Goal: Task Accomplishment & Management: Manage account settings

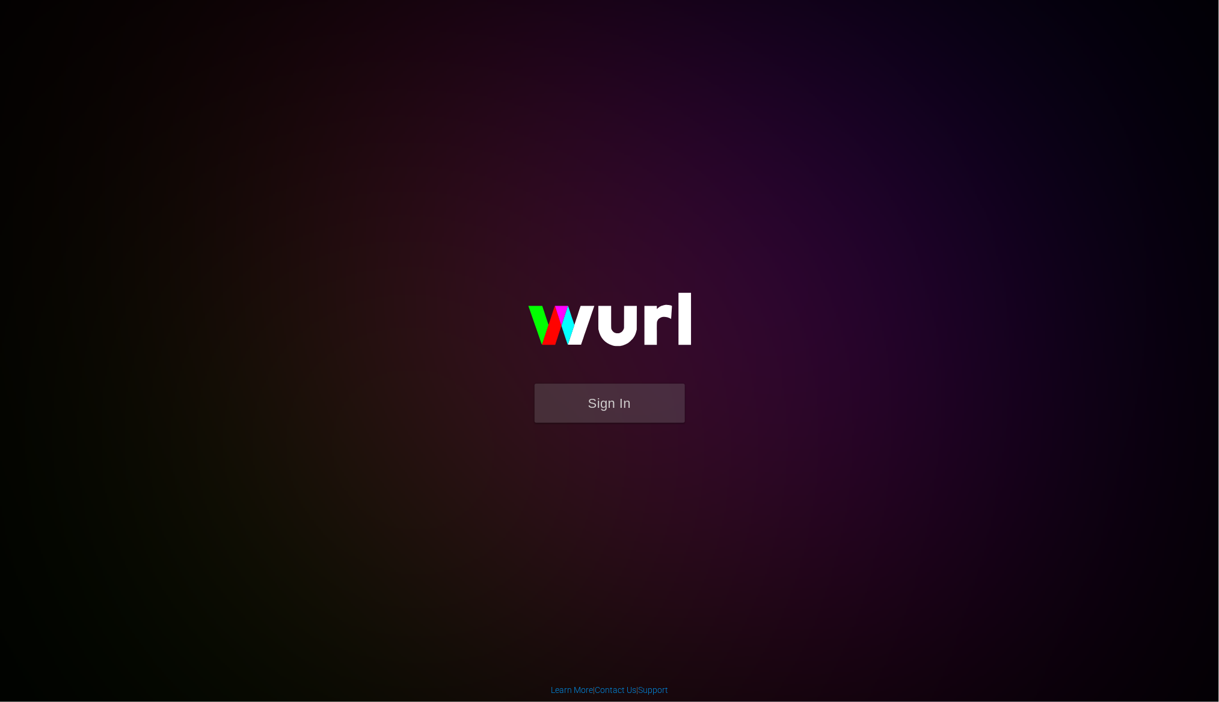
click at [655, 413] on button "Sign In" at bounding box center [610, 403] width 150 height 39
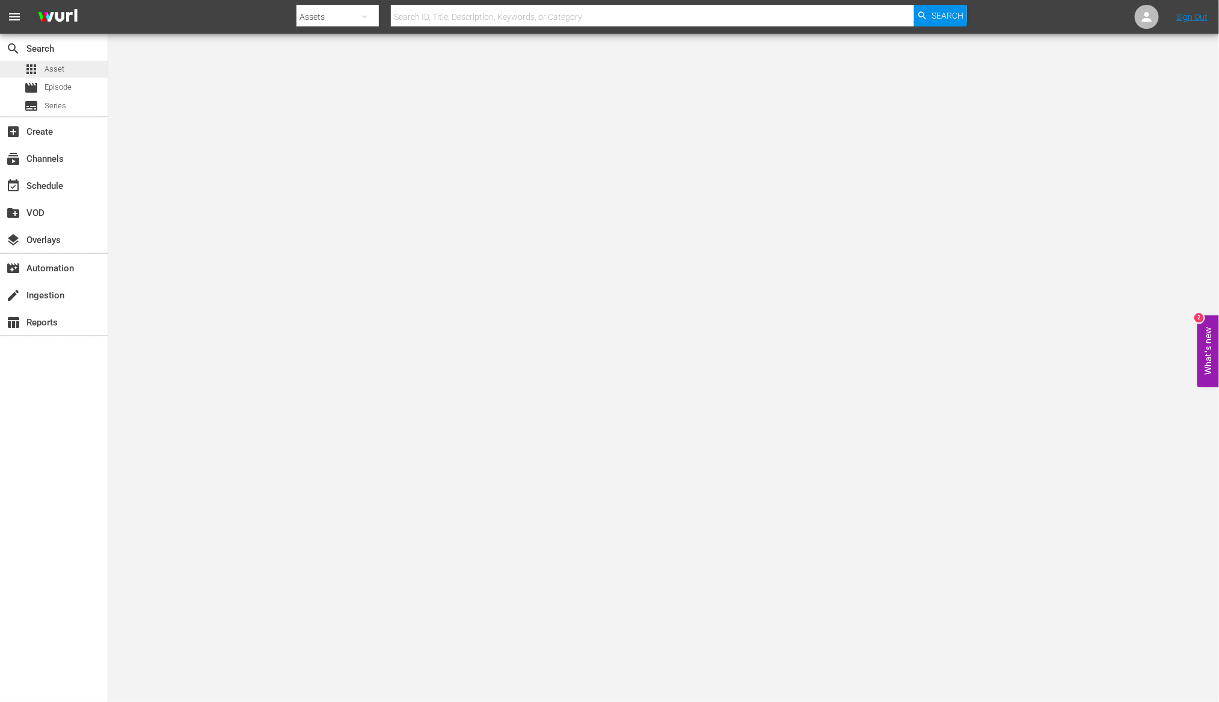
click at [64, 69] on div "apps Asset" at bounding box center [54, 69] width 108 height 17
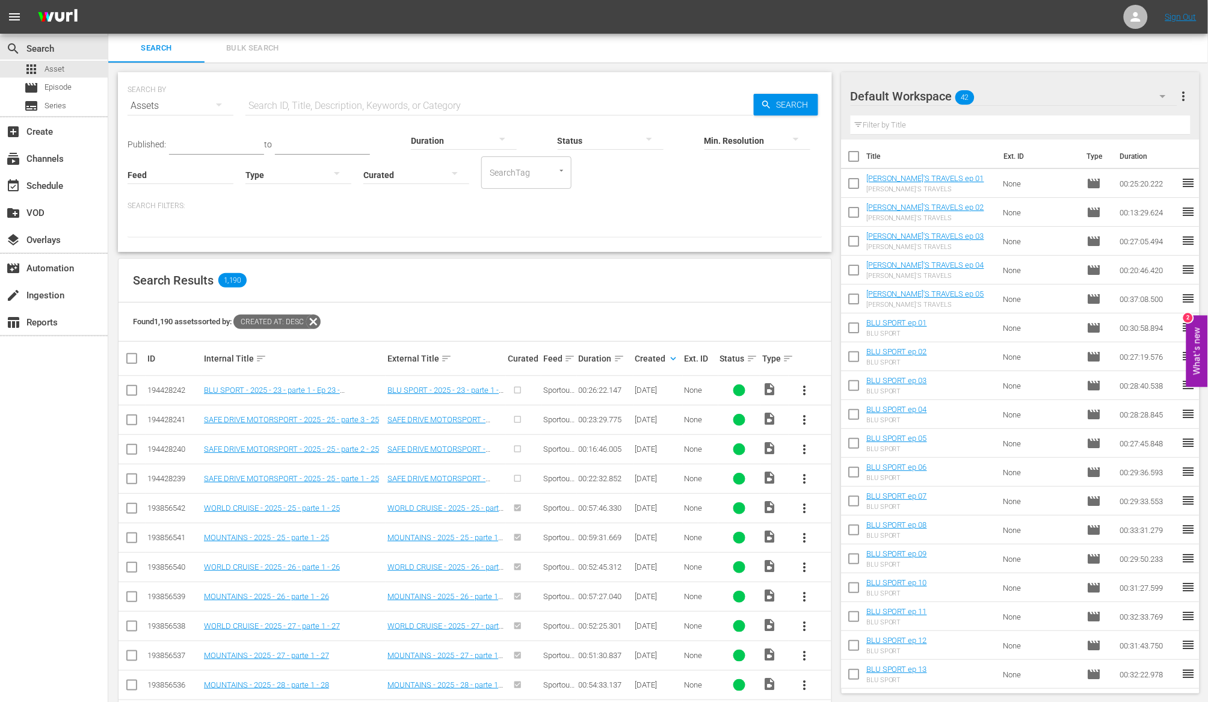
click at [805, 450] on span "more_vert" at bounding box center [804, 449] width 14 height 14
click at [839, 481] on div "Workspace" at bounding box center [870, 483] width 82 height 29
click at [806, 423] on span "more_vert" at bounding box center [804, 420] width 14 height 14
click at [829, 450] on div "Workspace" at bounding box center [870, 453] width 82 height 29
click at [788, 358] on th at bounding box center [809, 359] width 43 height 34
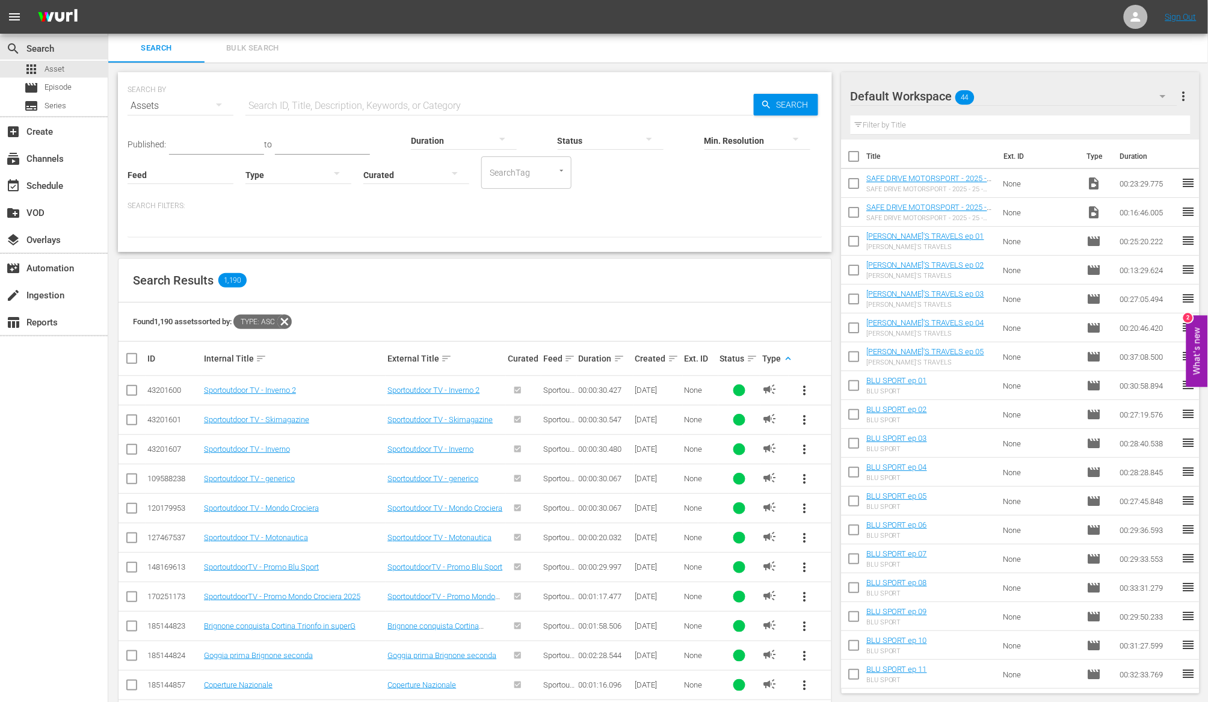
click at [808, 570] on span "more_vert" at bounding box center [804, 567] width 14 height 14
click at [835, 595] on div "Workspace" at bounding box center [886, 602] width 115 height 29
click at [1184, 96] on span "more_vert" at bounding box center [1183, 96] width 14 height 14
click at [1123, 94] on div "Add New Workspace" at bounding box center [1105, 98] width 141 height 22
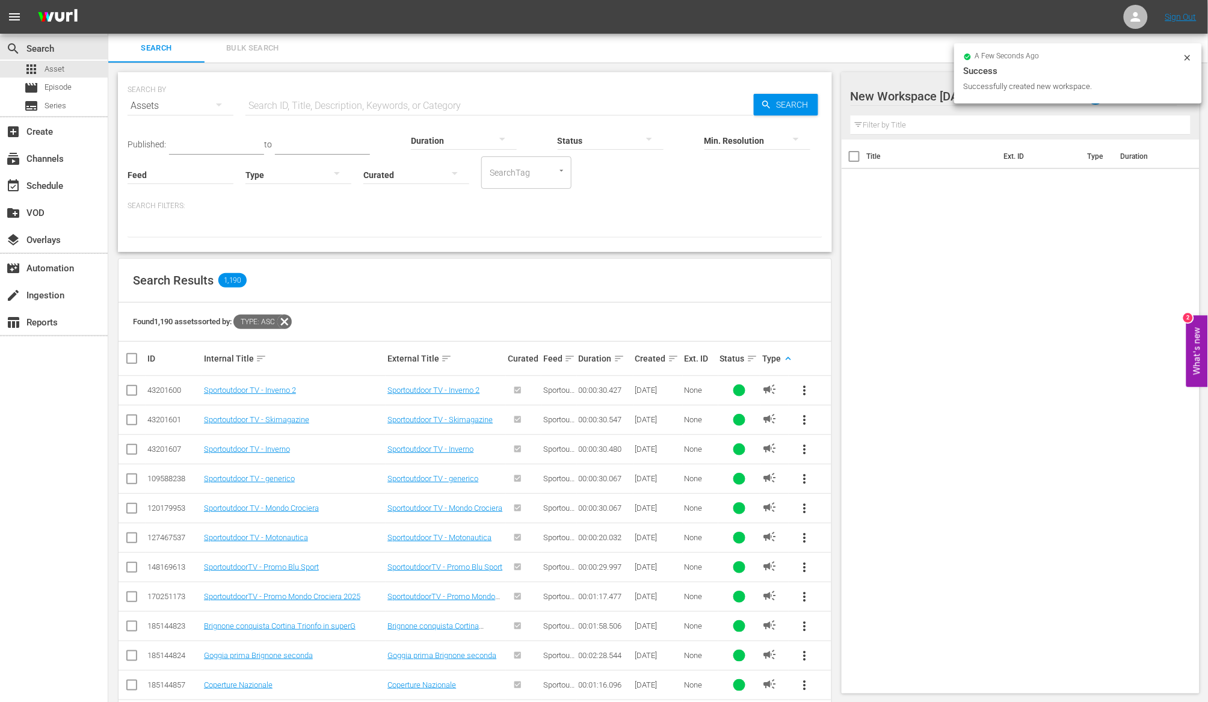
click at [911, 97] on div at bounding box center [952, 97] width 204 height 30
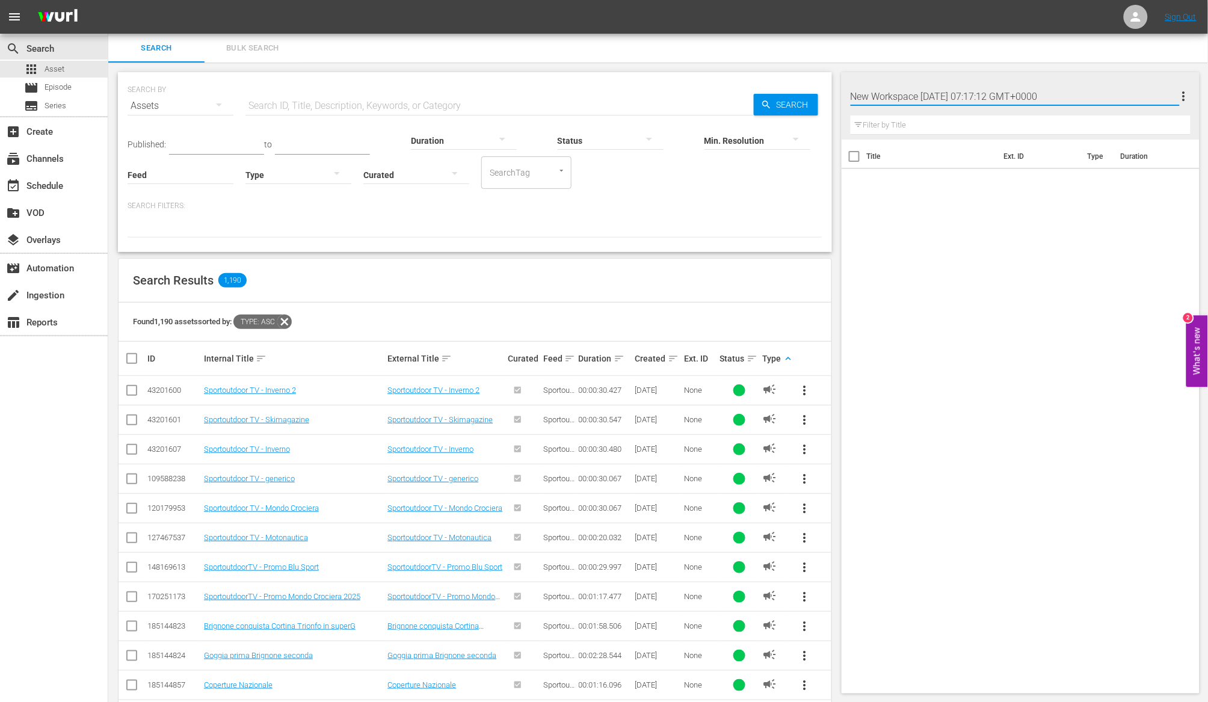
drag, startPoint x: 1098, startPoint y: 93, endPoint x: 837, endPoint y: 93, distance: 261.0
click at [837, 93] on div "Search Bulk Search SEARCH BY Search By Assets Search ID, Title, Description, Ke…" at bounding box center [657, 525] width 1099 height 983
type input "AD"
click at [951, 255] on div "Title Ext. ID Type Duration" at bounding box center [1020, 414] width 358 height 549
click at [1170, 93] on icon "button" at bounding box center [1162, 96] width 14 height 14
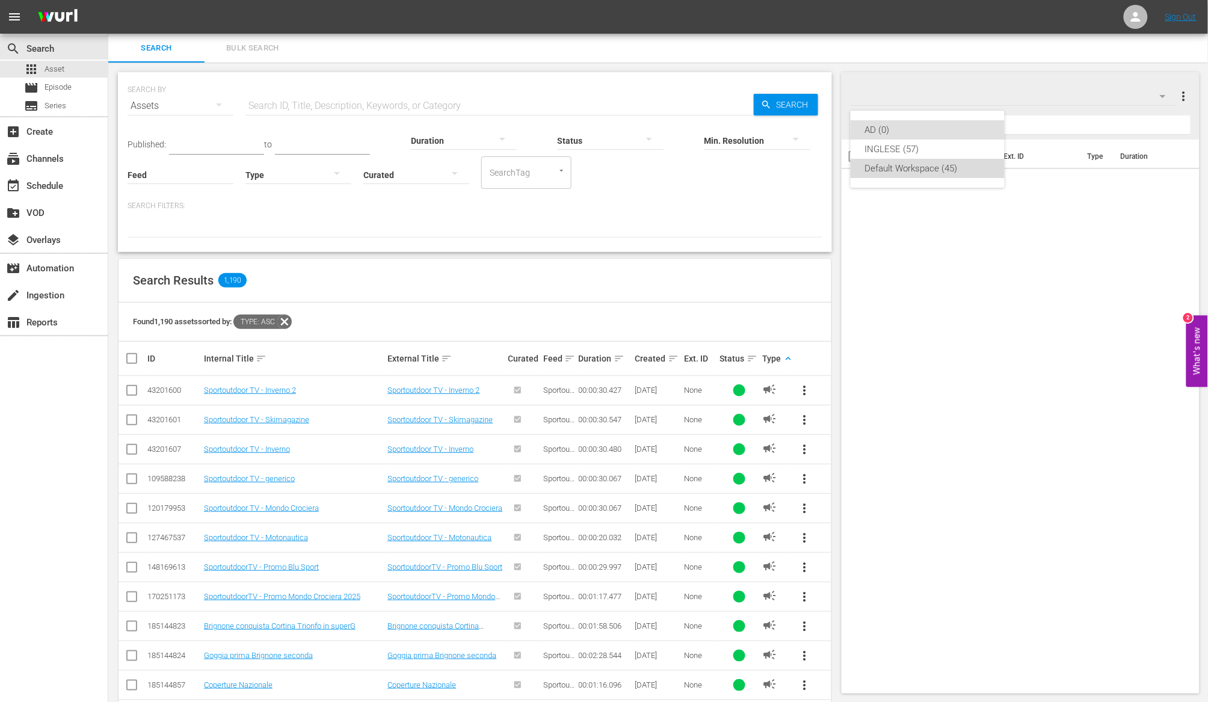
click at [895, 168] on div "Default Workspace (45)" at bounding box center [927, 168] width 125 height 19
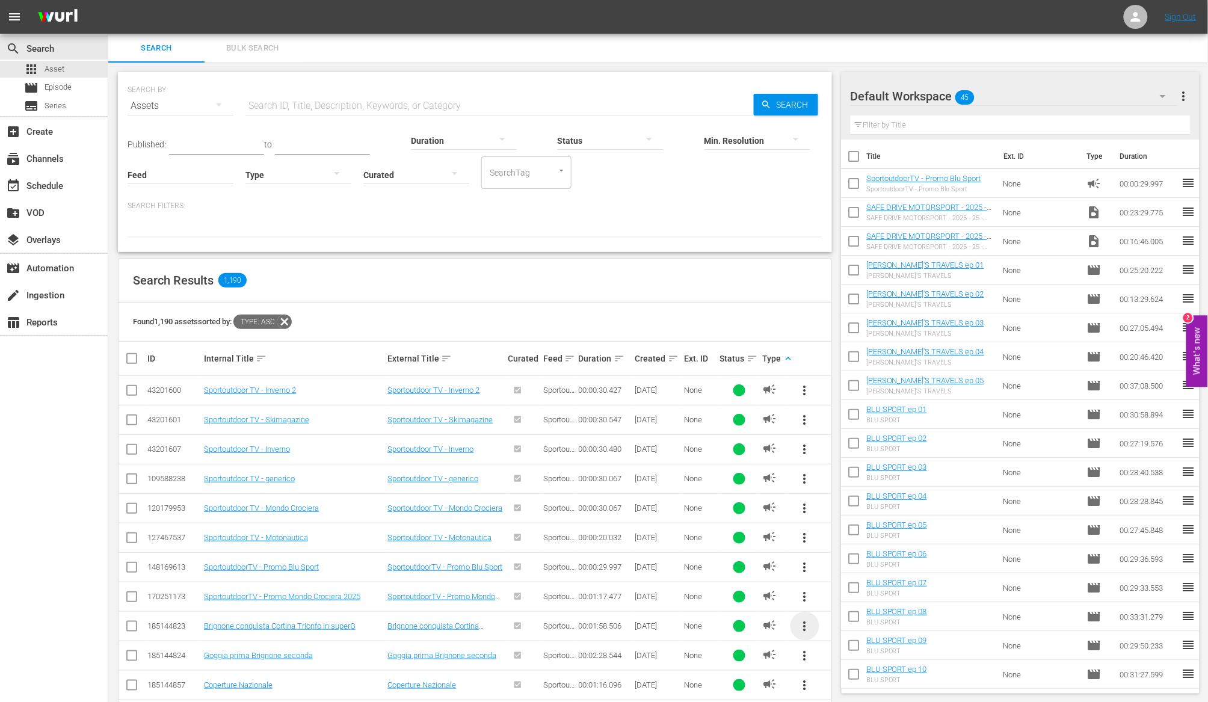
click at [803, 625] on span "more_vert" at bounding box center [804, 626] width 14 height 14
click at [841, 568] on div "Workspace" at bounding box center [886, 564] width 115 height 29
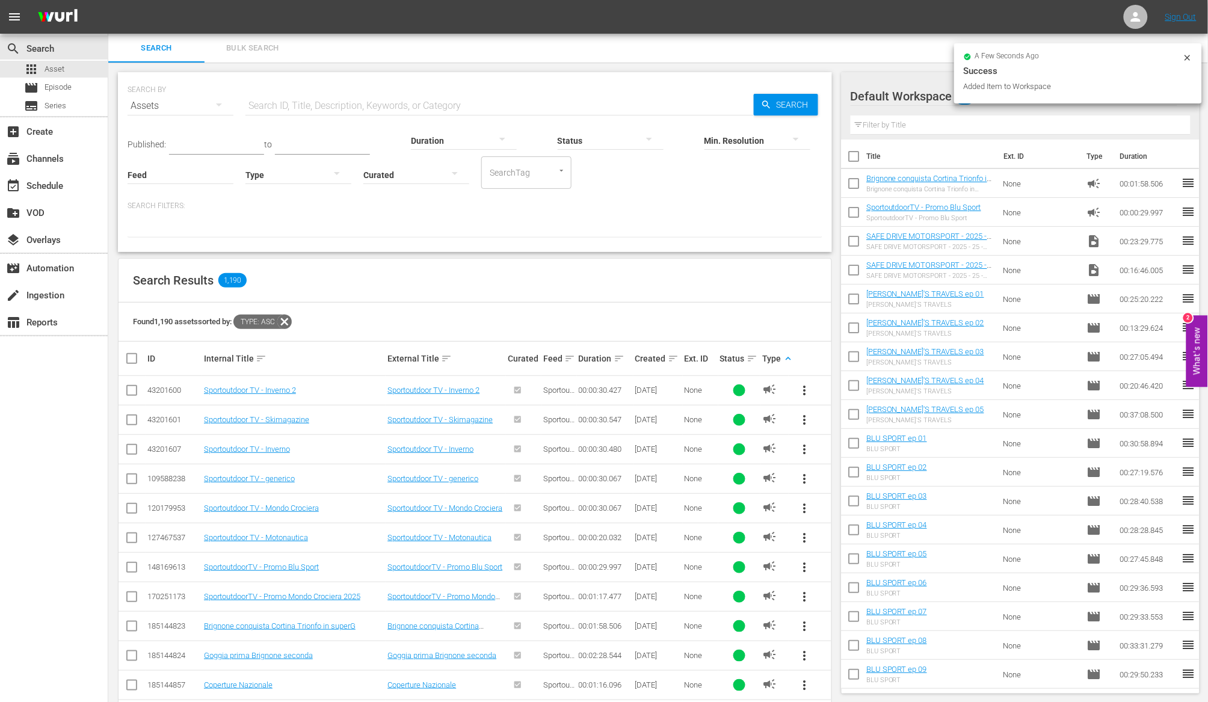
click at [805, 653] on span "more_vert" at bounding box center [804, 655] width 14 height 14
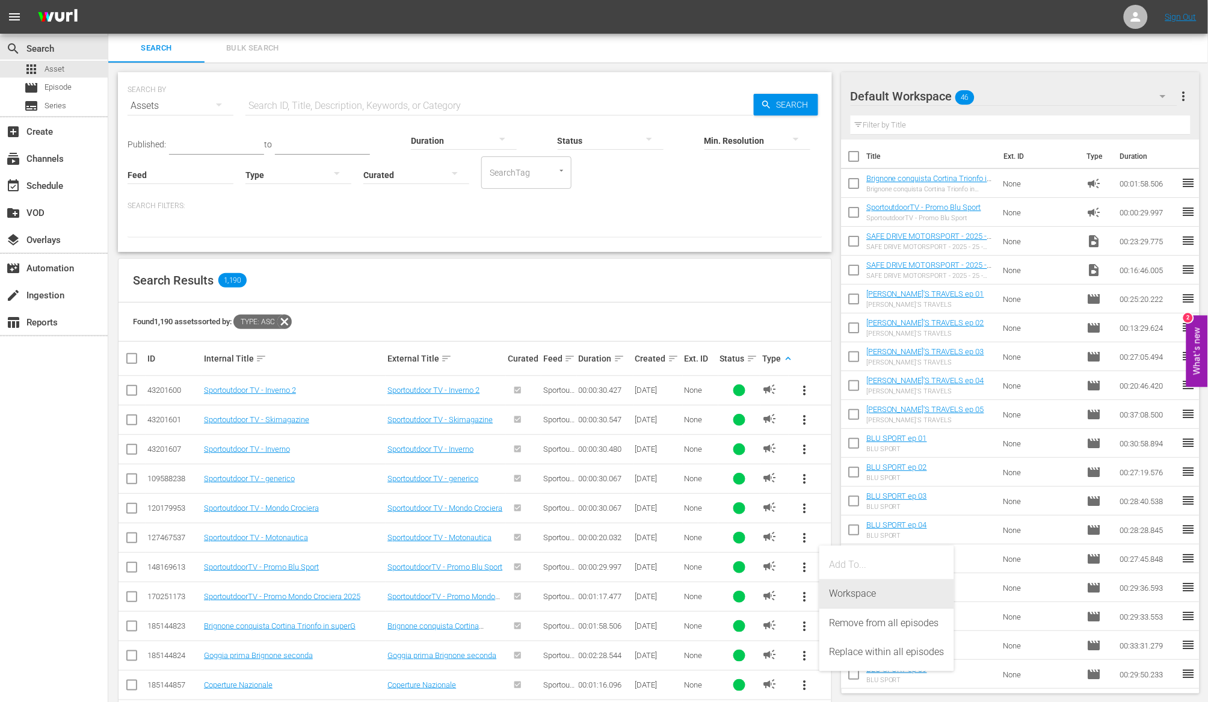
click at [834, 592] on div "Workspace" at bounding box center [886, 593] width 115 height 29
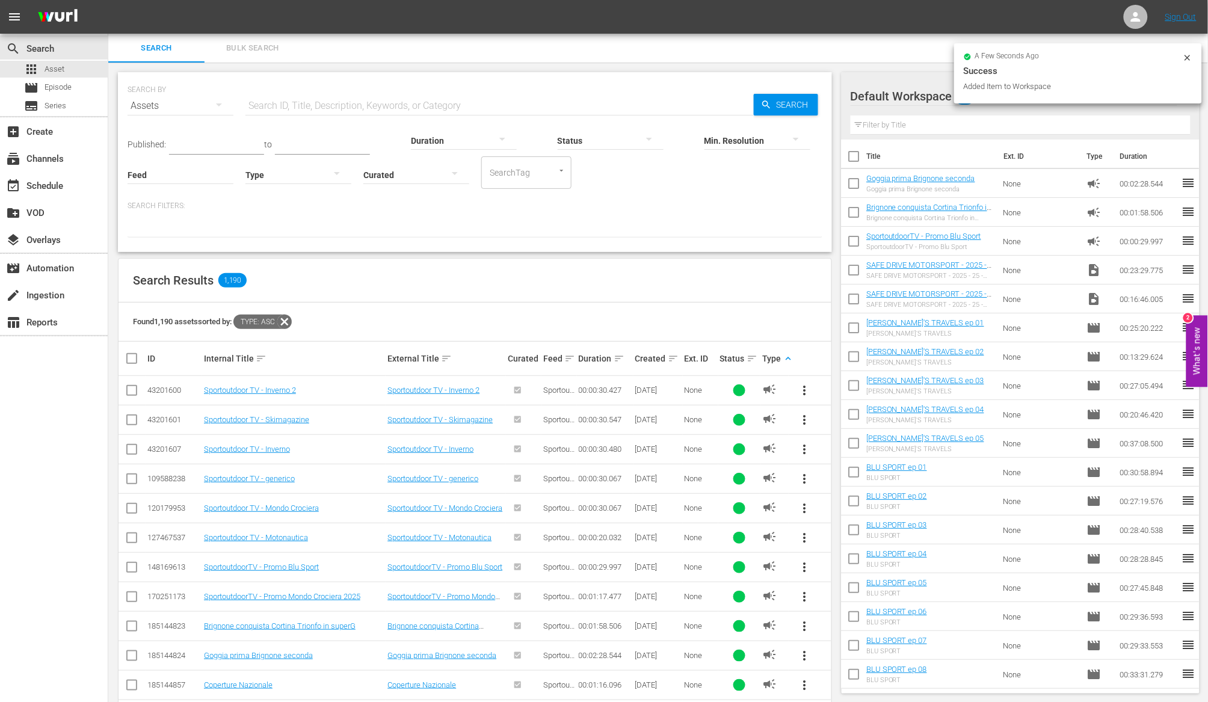
click at [804, 686] on span "more_vert" at bounding box center [804, 685] width 14 height 14
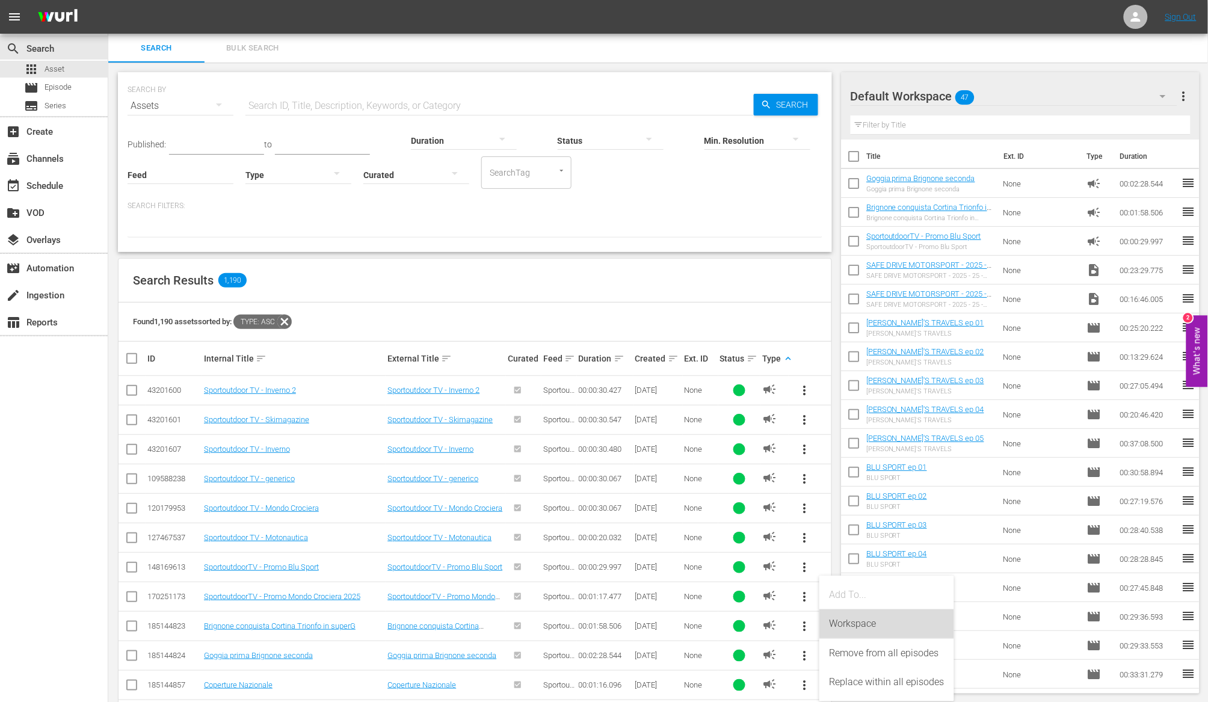
click at [836, 625] on div "Workspace" at bounding box center [886, 623] width 115 height 29
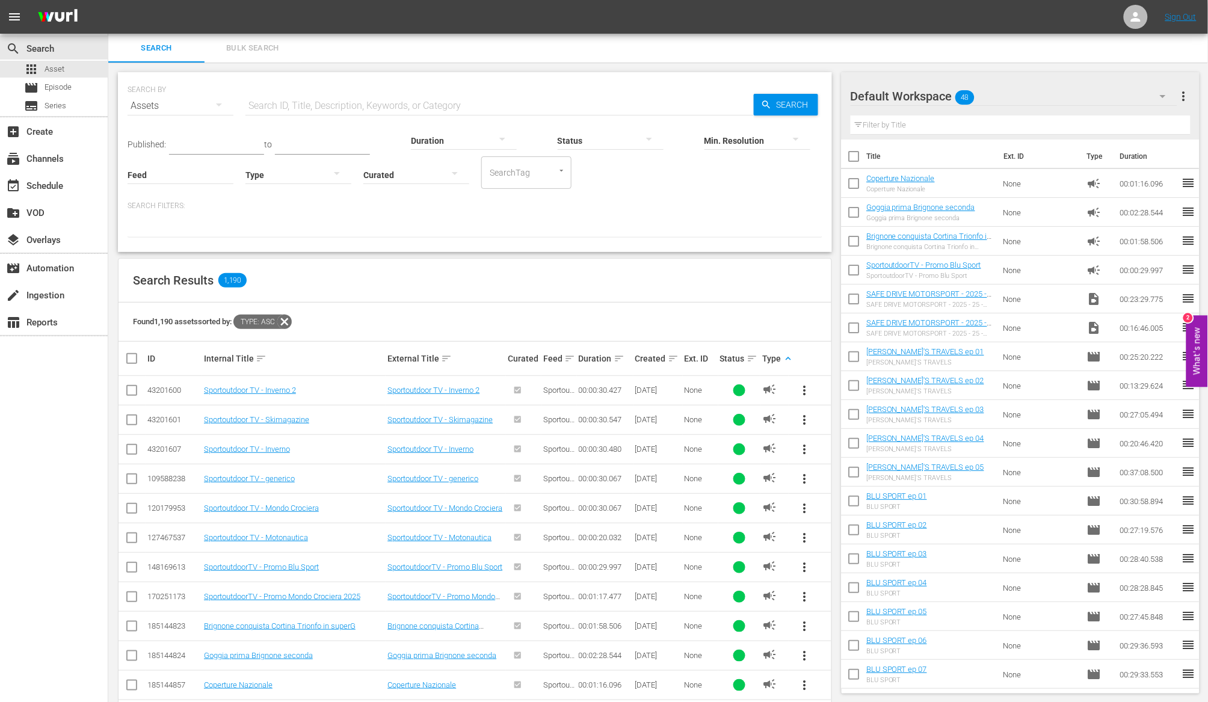
click at [855, 184] on input "checkbox" at bounding box center [853, 185] width 25 height 25
checkbox input "true"
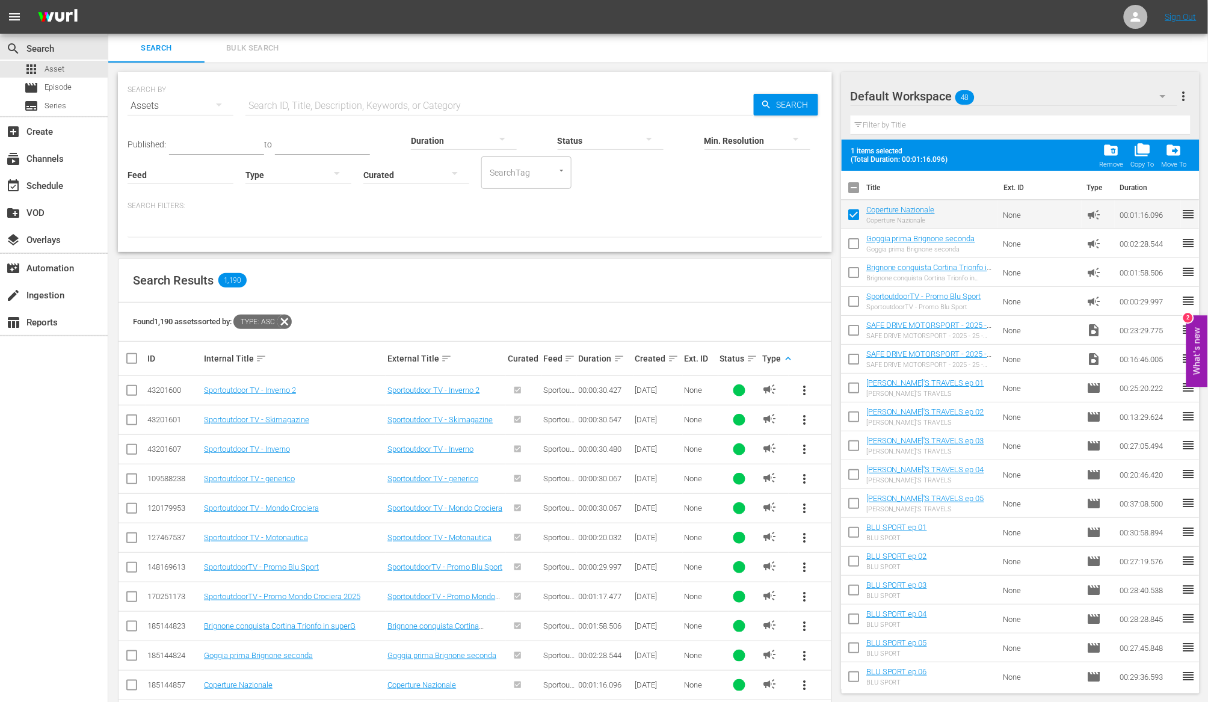
click at [854, 247] on input "checkbox" at bounding box center [853, 245] width 25 height 25
checkbox input "true"
click at [853, 272] on input "checkbox" at bounding box center [853, 274] width 25 height 25
checkbox input "true"
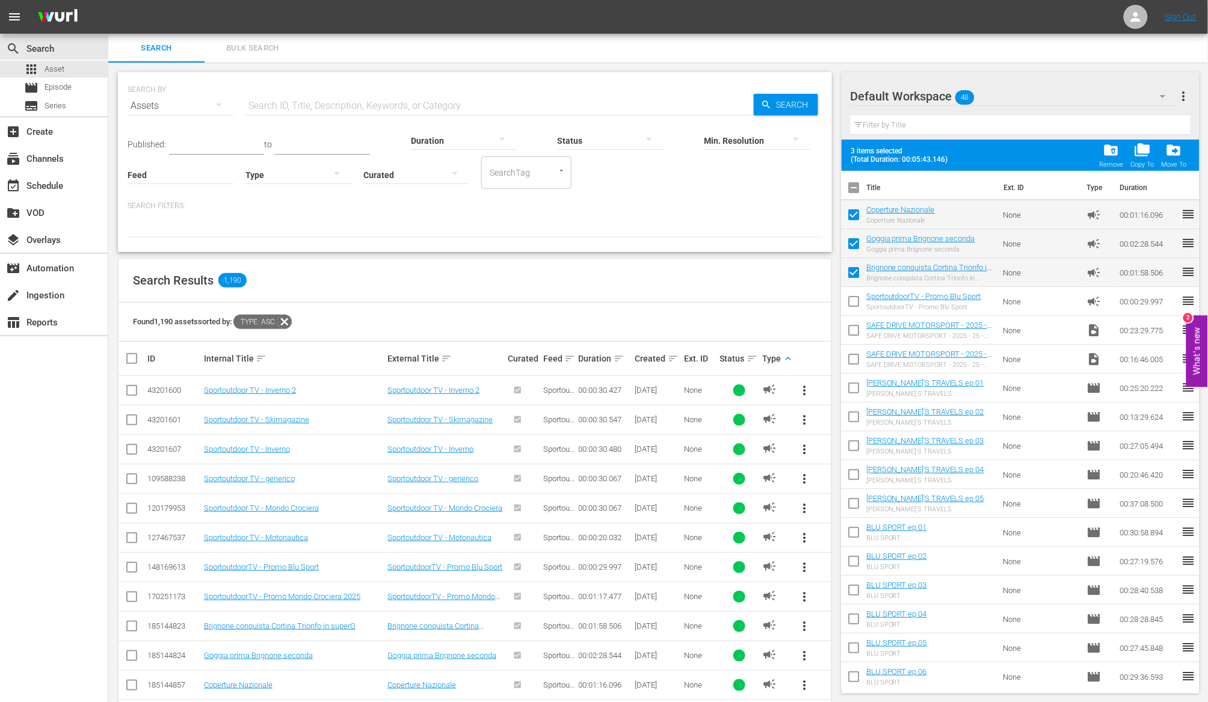
click at [856, 303] on input "checkbox" at bounding box center [853, 303] width 25 height 25
checkbox input "true"
click at [852, 331] on input "checkbox" at bounding box center [853, 332] width 25 height 25
checkbox input "true"
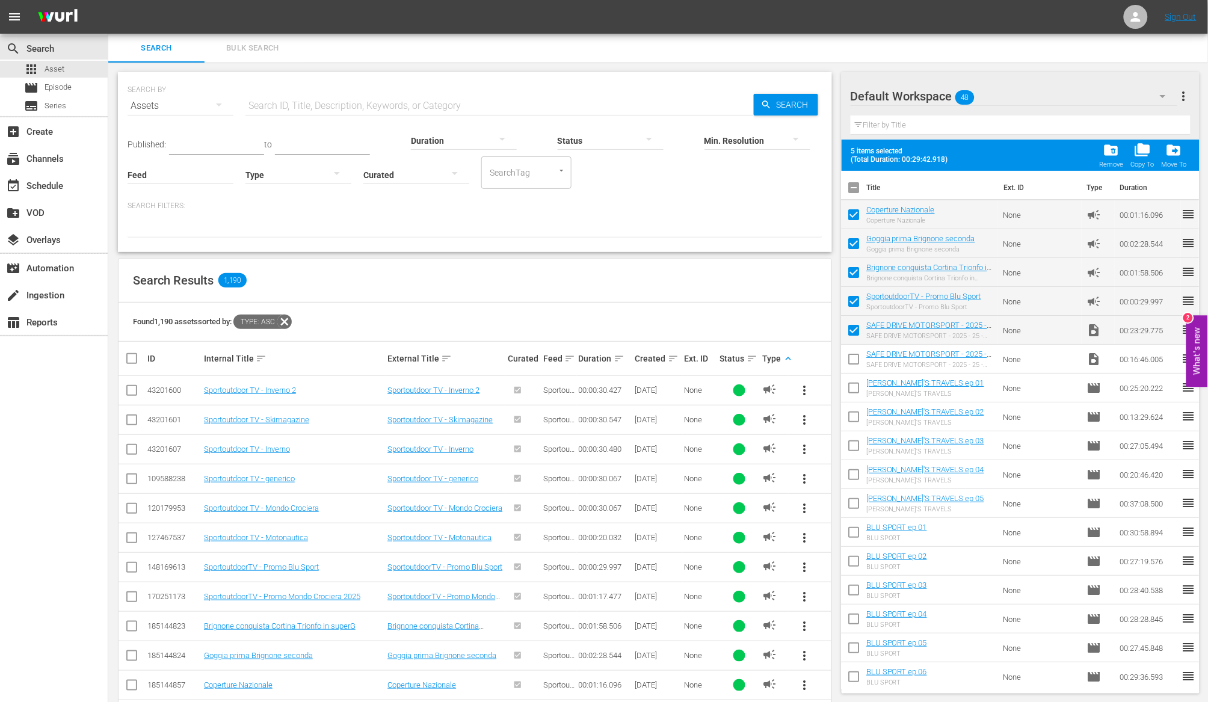
click at [853, 363] on input "checkbox" at bounding box center [853, 361] width 25 height 25
checkbox input "true"
click at [1172, 154] on span "drive_file_move" at bounding box center [1174, 150] width 16 height 16
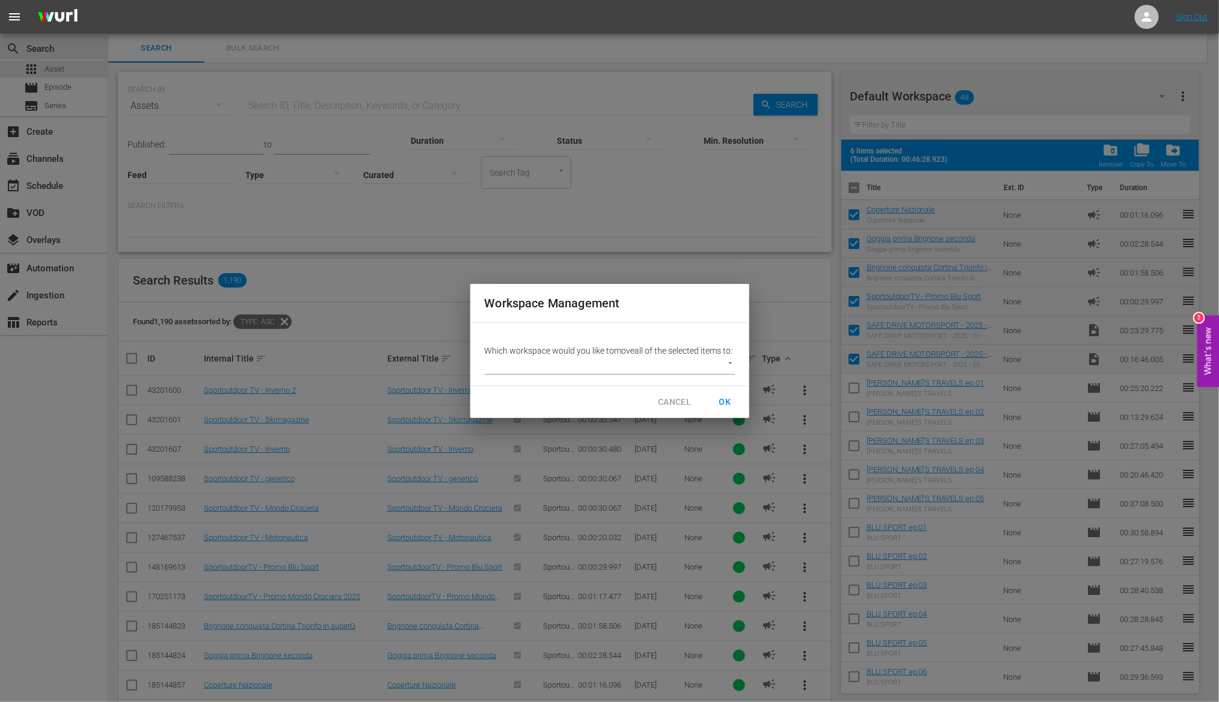
click at [725, 372] on body "menu Sign Out search Search apps Asset movie Episode subtitles Series add_box C…" at bounding box center [609, 351] width 1219 height 702
click at [526, 372] on li "AD (0)" at bounding box center [520, 372] width 70 height 20
type input "3885"
click at [722, 410] on span "OK" at bounding box center [725, 402] width 19 height 15
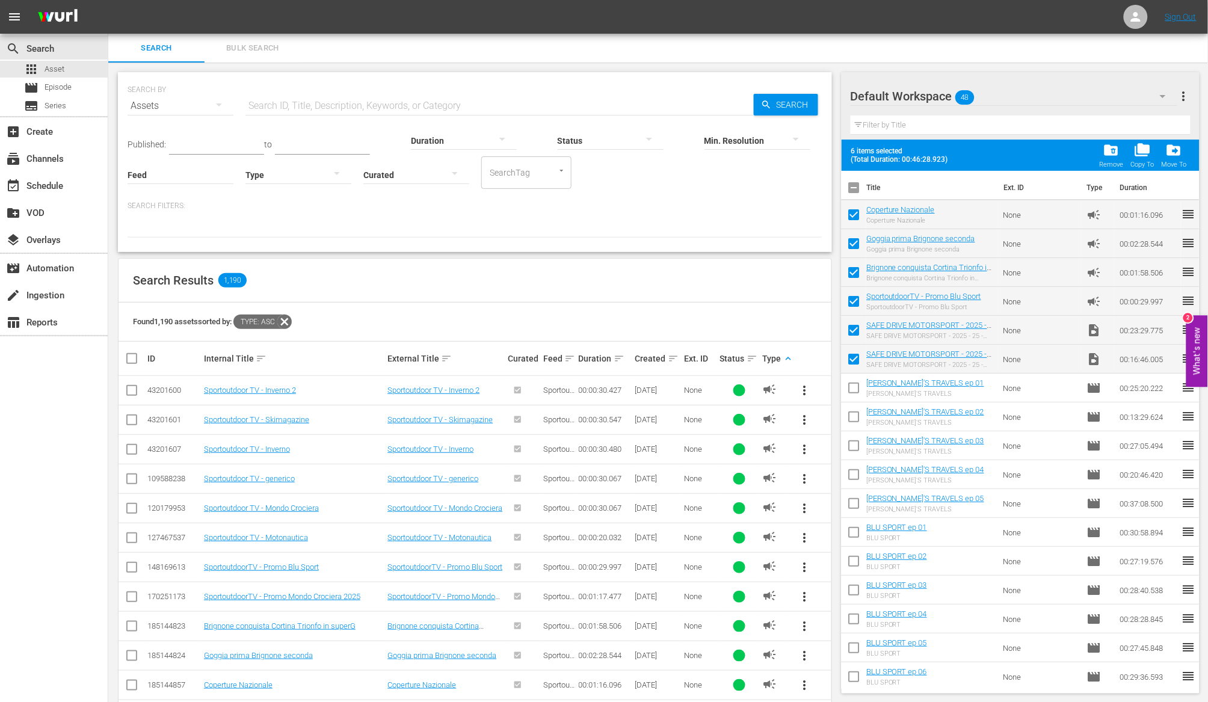
checkbox input "false"
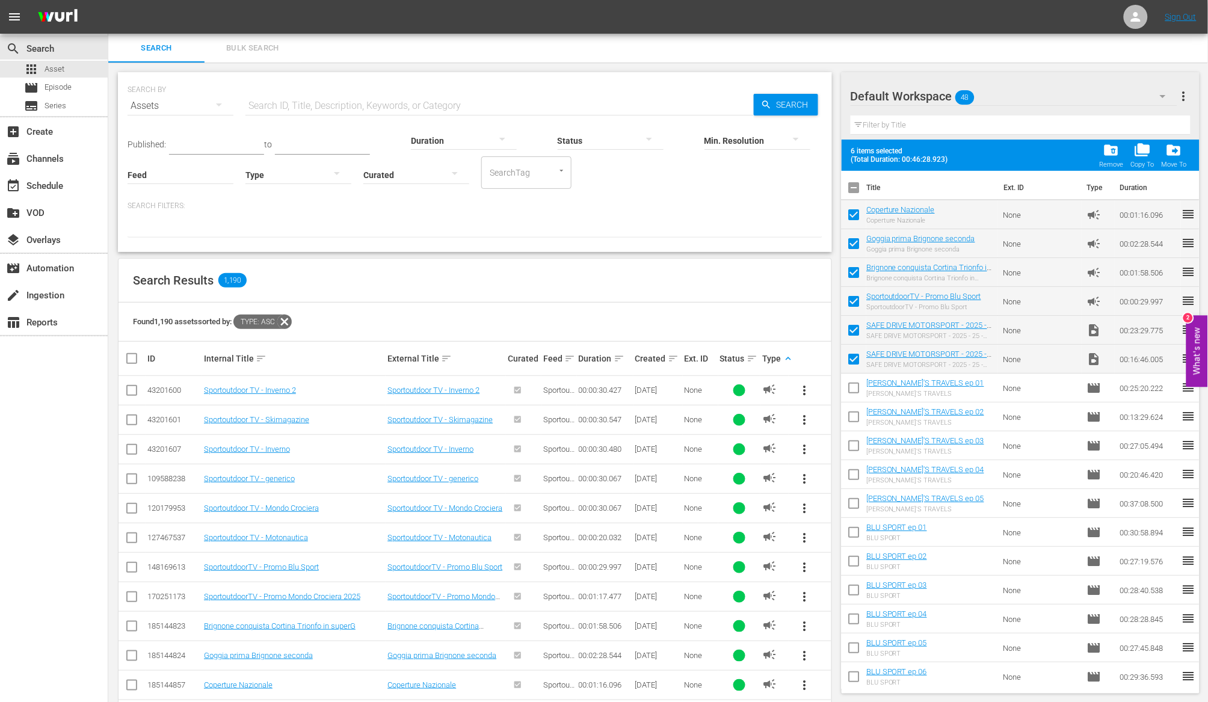
checkbox input "false"
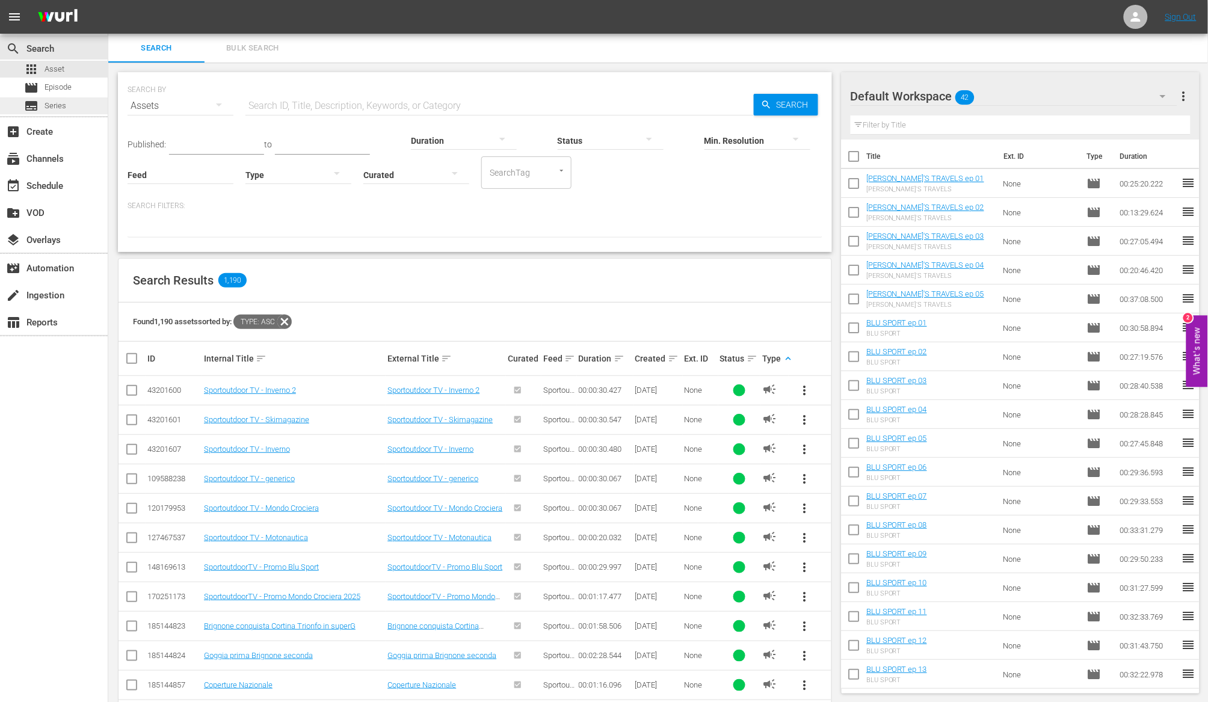
click at [45, 106] on span "Series" at bounding box center [56, 106] width 22 height 12
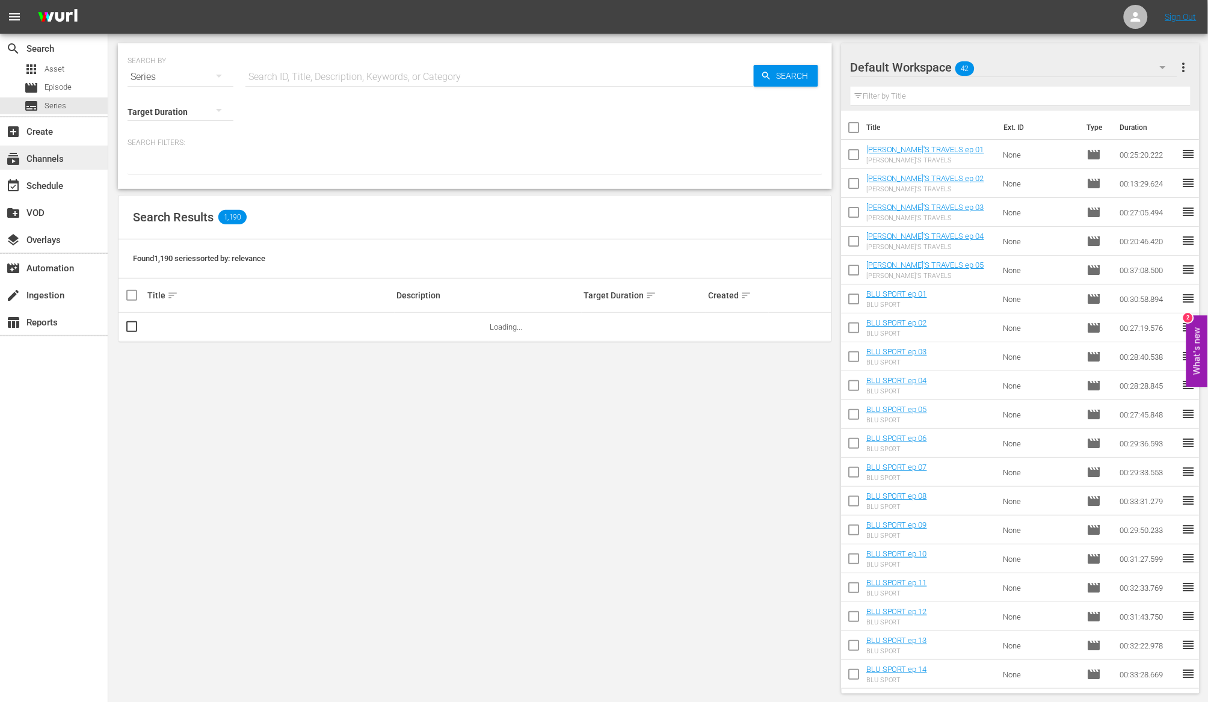
click at [61, 162] on div "subscriptions Channels" at bounding box center [33, 157] width 67 height 11
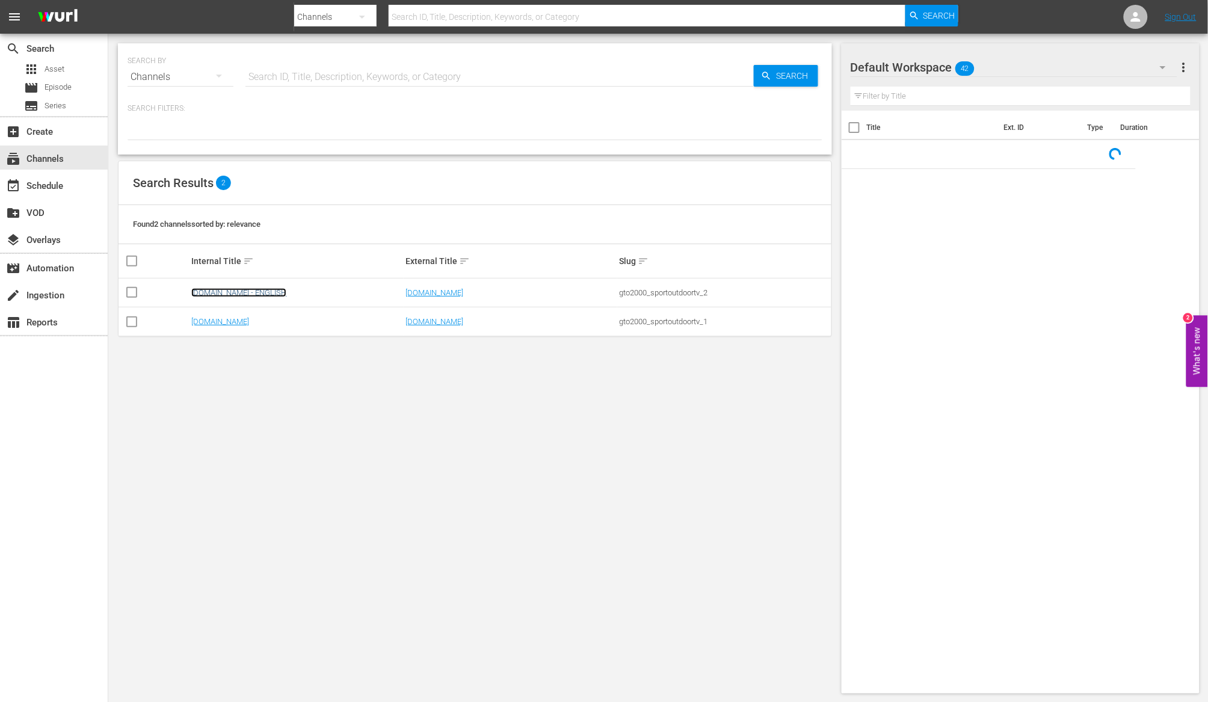
click at [257, 295] on link "[DOMAIN_NAME] - ENGLISH" at bounding box center [238, 292] width 95 height 9
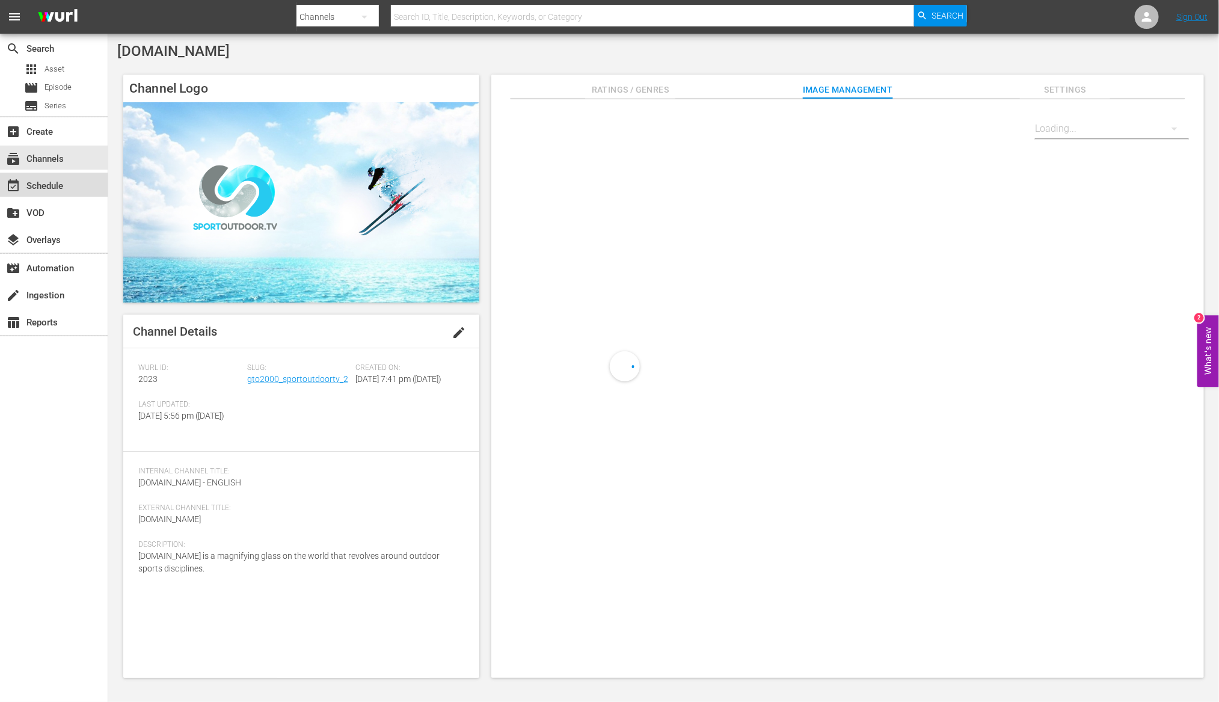
click at [63, 189] on div "event_available Schedule" at bounding box center [33, 184] width 67 height 11
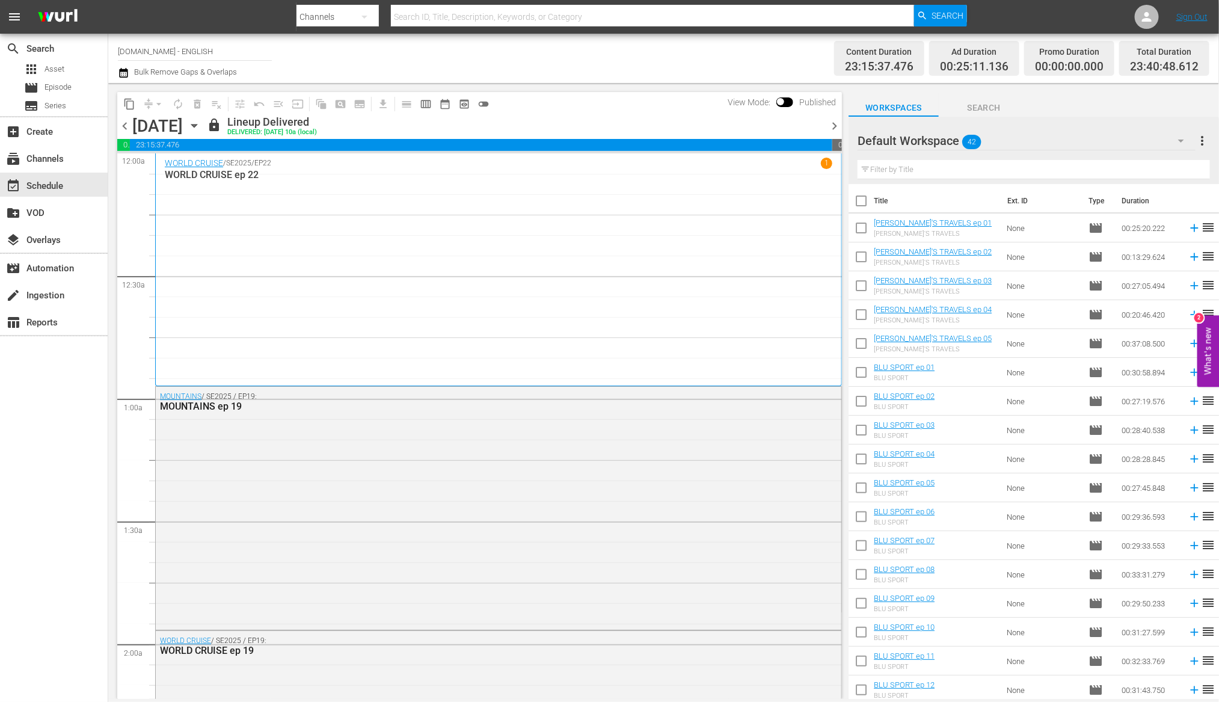
click at [838, 125] on span "chevron_right" at bounding box center [834, 125] width 15 height 15
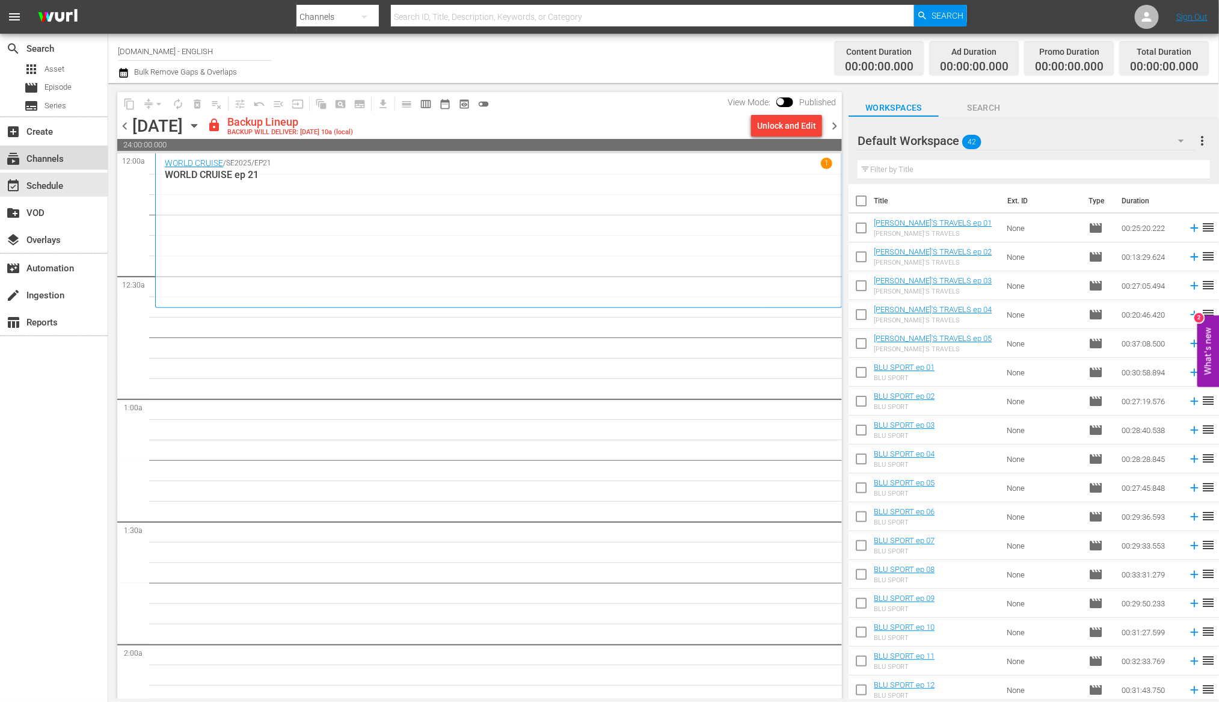
click at [73, 161] on div "subscriptions Channels" at bounding box center [54, 158] width 108 height 24
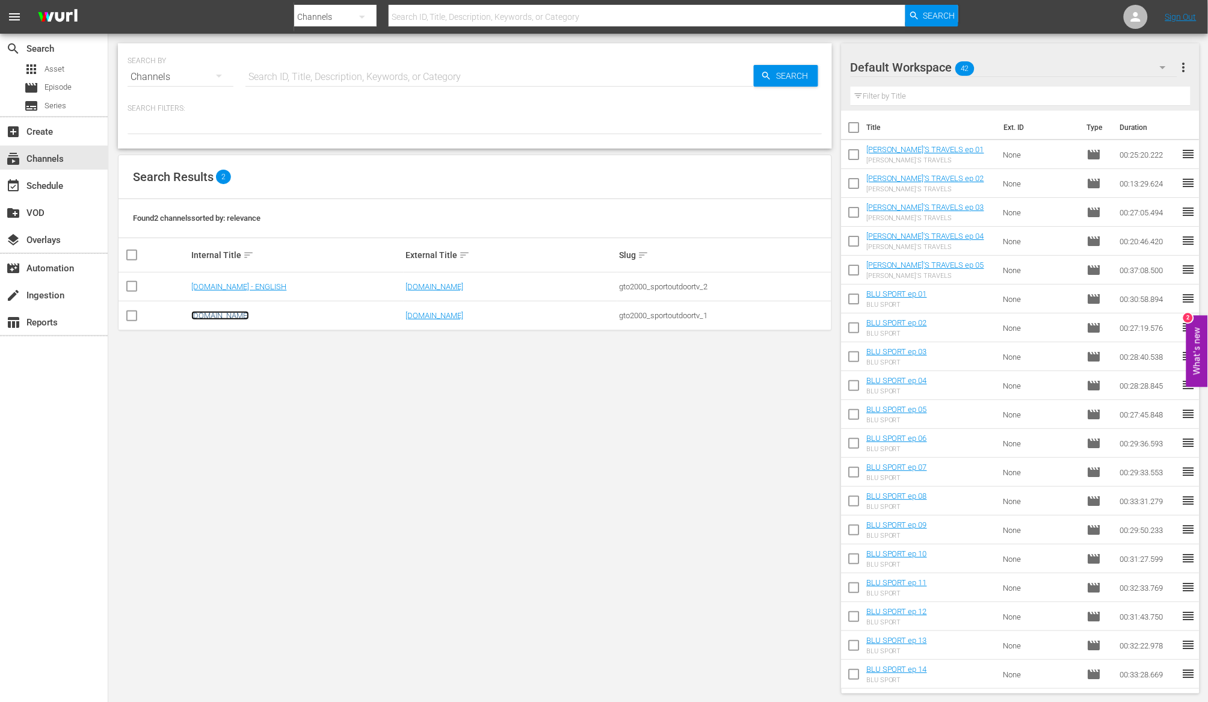
click at [245, 317] on link "[DOMAIN_NAME]" at bounding box center [220, 315] width 58 height 9
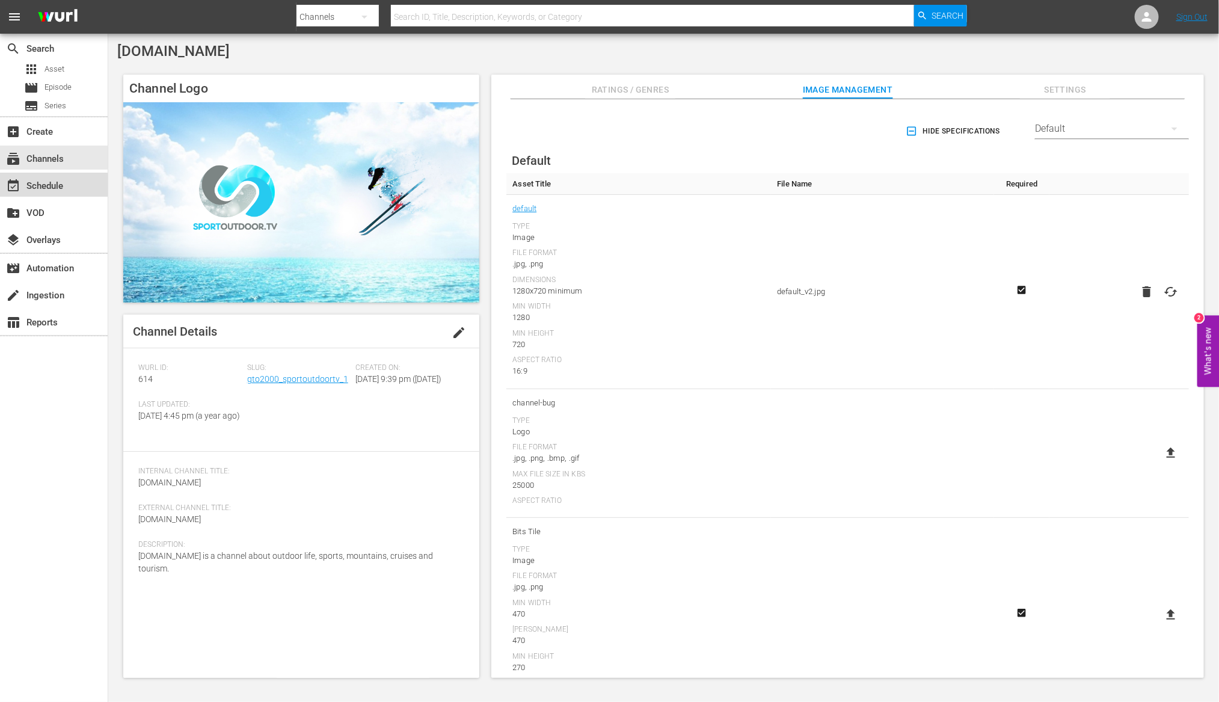
click at [55, 181] on div "event_available Schedule" at bounding box center [33, 184] width 67 height 11
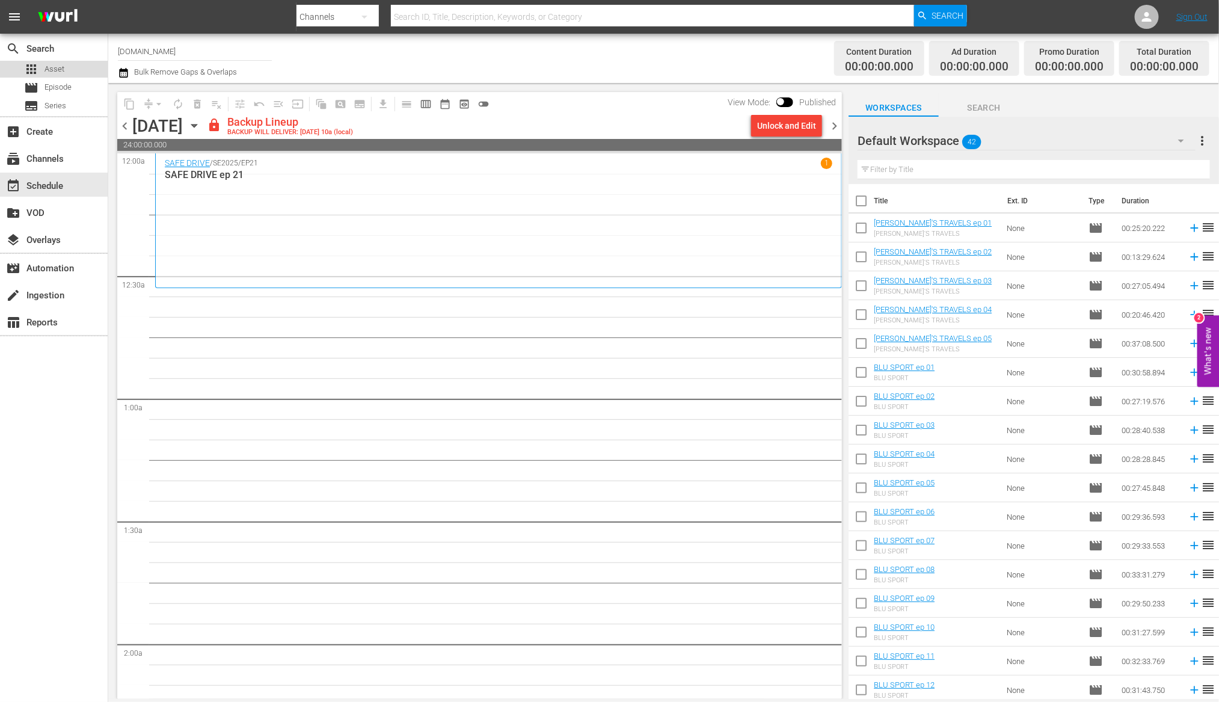
click at [67, 72] on div "apps Asset" at bounding box center [54, 69] width 108 height 17
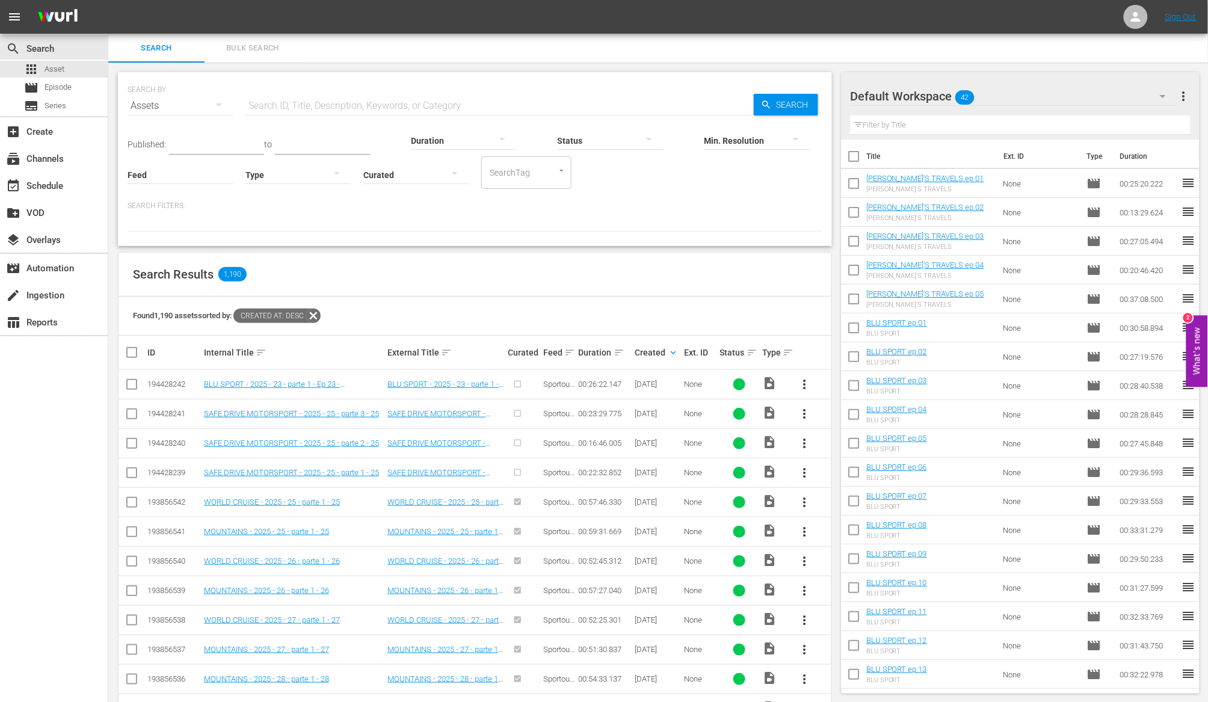
click at [805, 476] on span "more_vert" at bounding box center [804, 472] width 14 height 14
click at [841, 571] on div "Episode" at bounding box center [870, 564] width 82 height 29
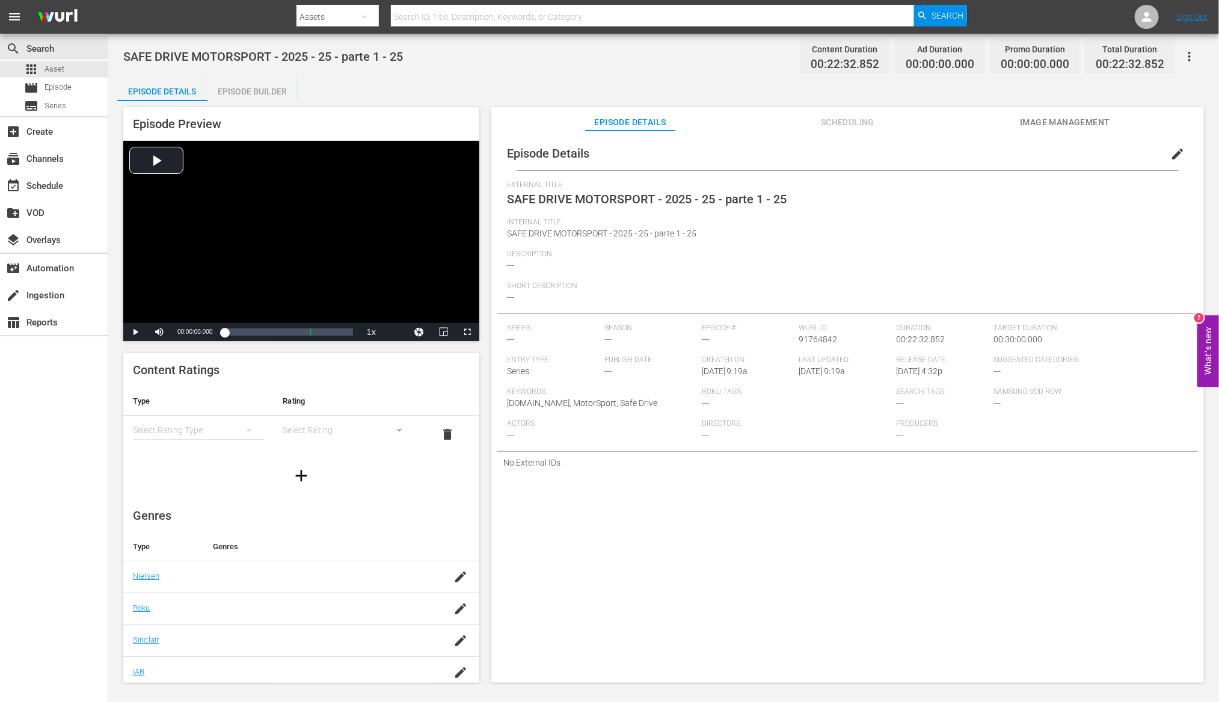
click at [278, 93] on div "Episode Builder" at bounding box center [252, 91] width 90 height 29
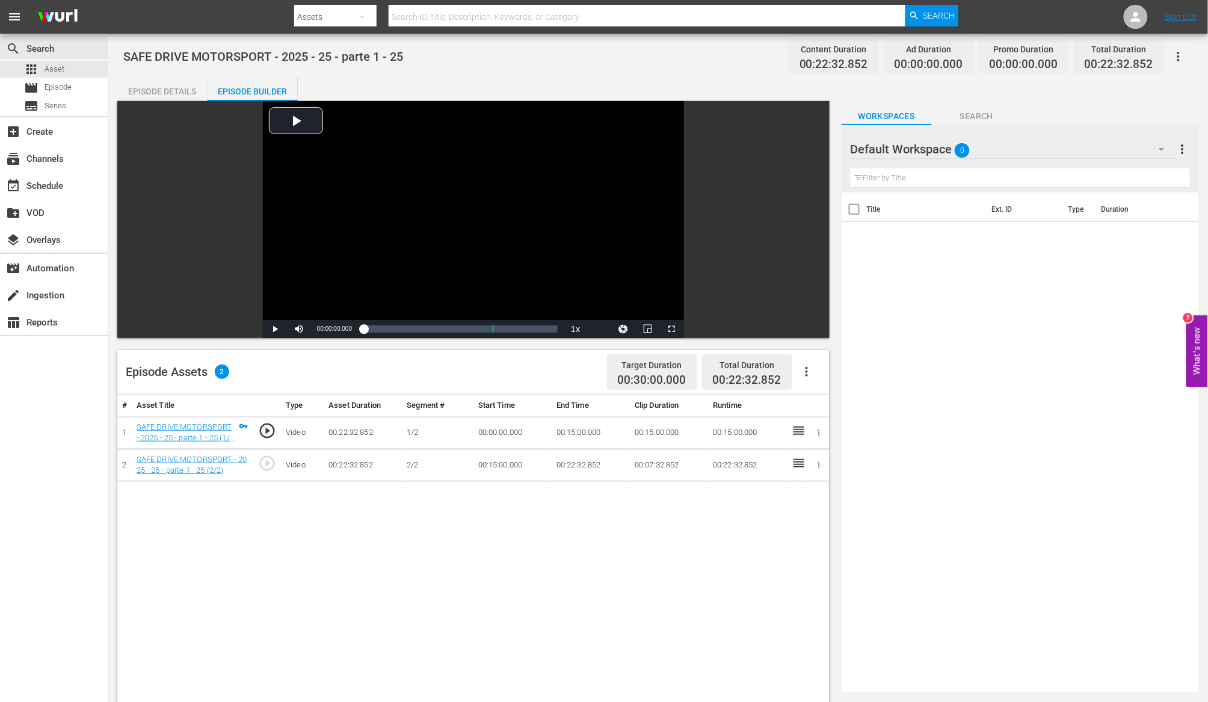
click at [1159, 149] on icon "button" at bounding box center [1161, 149] width 14 height 14
click at [914, 185] on div "AD (6)" at bounding box center [927, 182] width 125 height 19
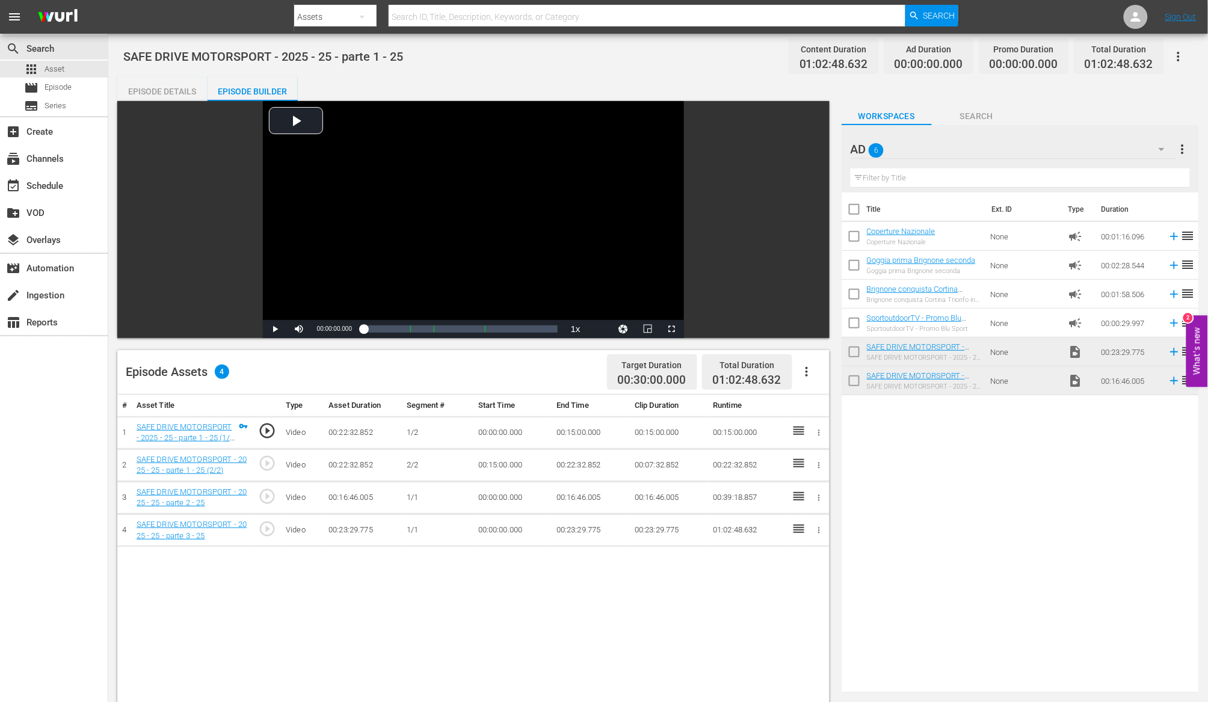
click at [159, 91] on div "Episode Details" at bounding box center [162, 91] width 90 height 29
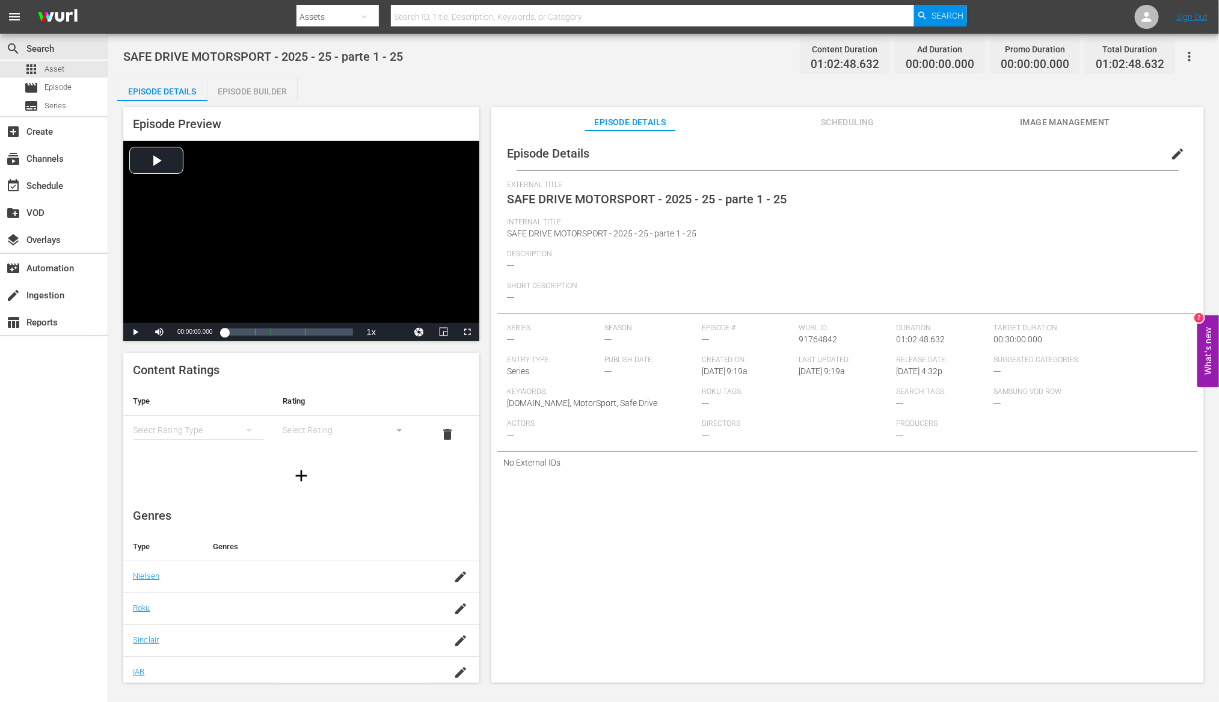
click at [1173, 153] on span "edit" at bounding box center [1177, 154] width 14 height 14
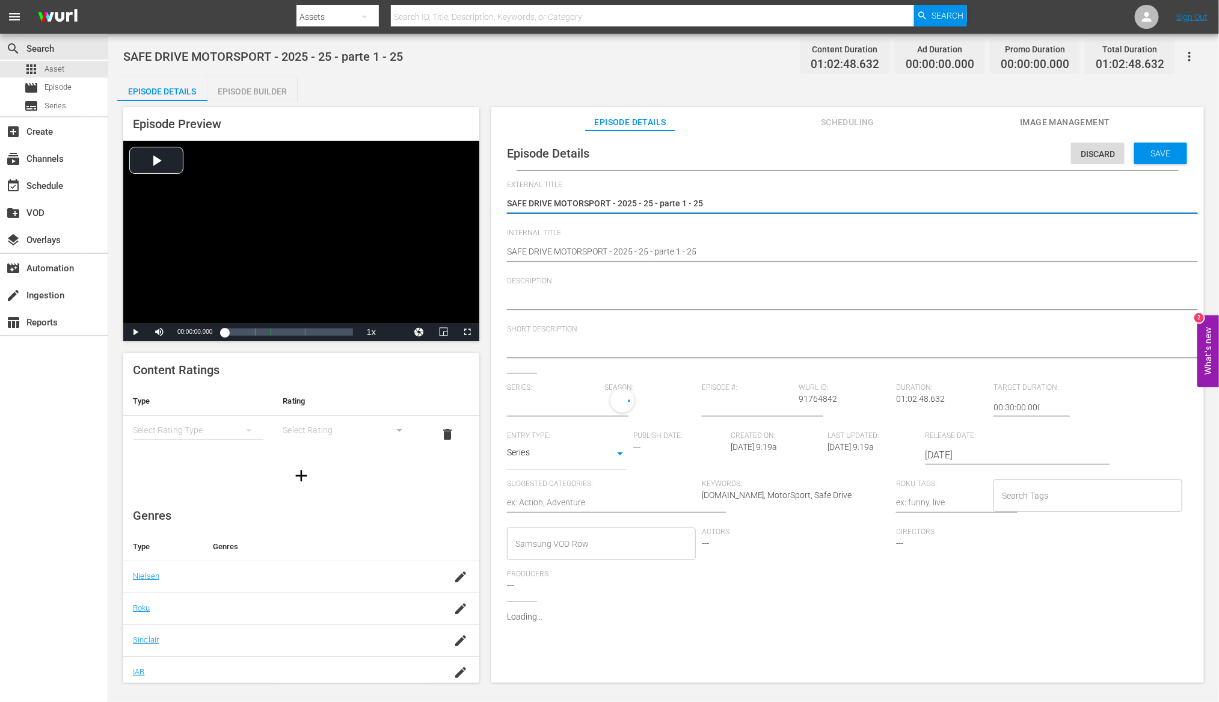
type input "No Series"
drag, startPoint x: 553, startPoint y: 203, endPoint x: 856, endPoint y: 200, distance: 302.5
click at [856, 200] on textarea "SAFE DRIVE MOTORSPORT - 2025 - 25 - parte 1 - 25" at bounding box center [844, 204] width 675 height 14
type textarea "SAFE DRIVE"
drag, startPoint x: 562, startPoint y: 203, endPoint x: 446, endPoint y: 194, distance: 116.4
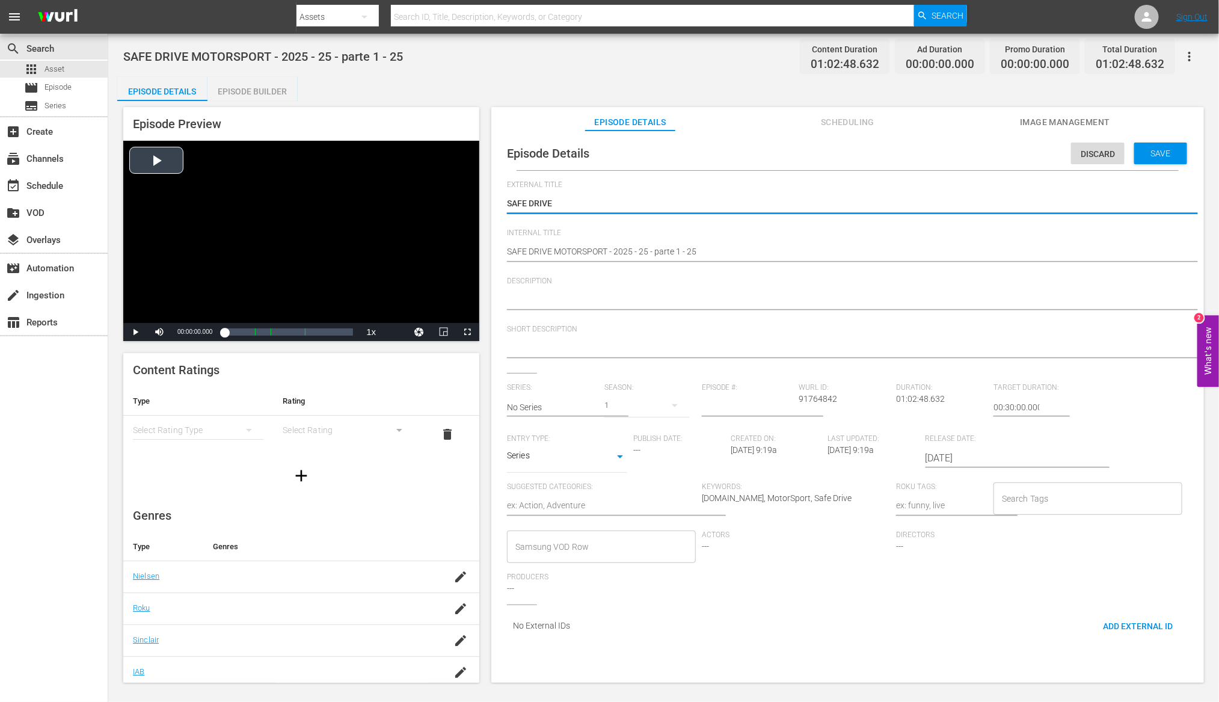
click at [446, 194] on div "Episode Preview Video Player is loading. Play Video Play Mute Current Time 00:0…" at bounding box center [663, 396] width 1093 height 591
type textarea "SAFE DRIVE"
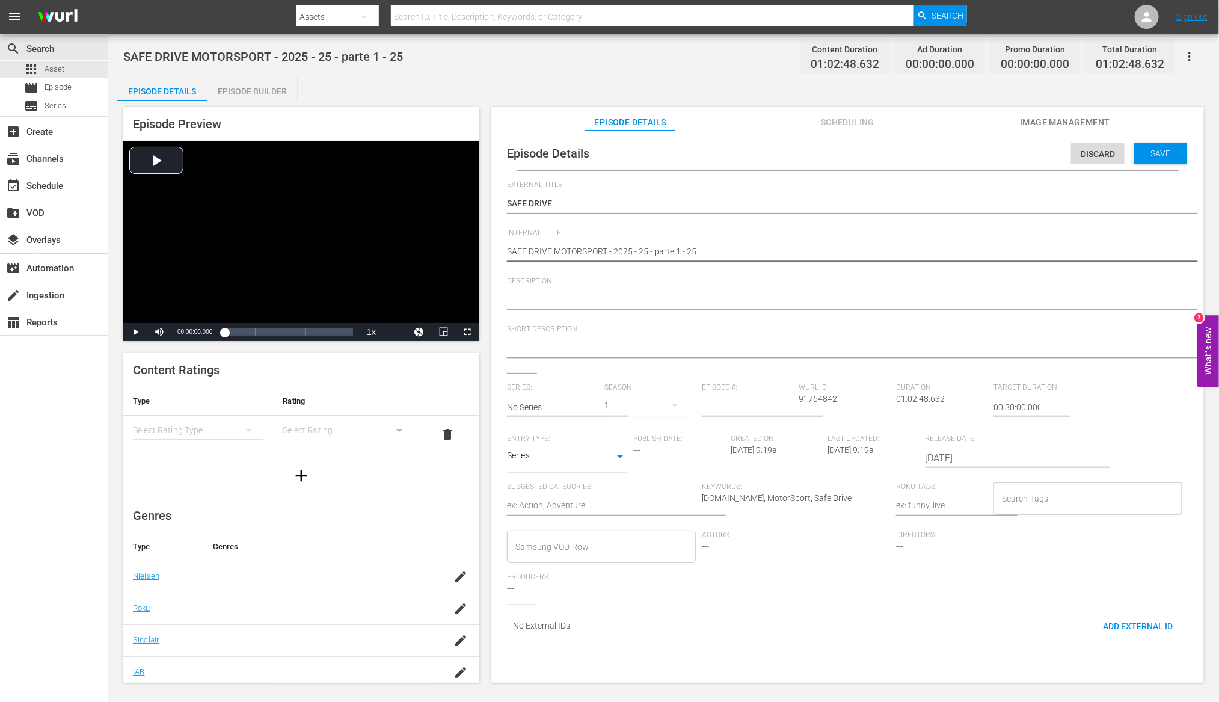
drag, startPoint x: 510, startPoint y: 253, endPoint x: 603, endPoint y: 247, distance: 92.8
drag, startPoint x: 610, startPoint y: 251, endPoint x: 452, endPoint y: 248, distance: 158.2
click at [452, 248] on div "Episode Preview Video Player is loading. Play Video Play Mute Current Time 00:0…" at bounding box center [663, 396] width 1093 height 591
click at [517, 353] on textarea at bounding box center [844, 349] width 675 height 14
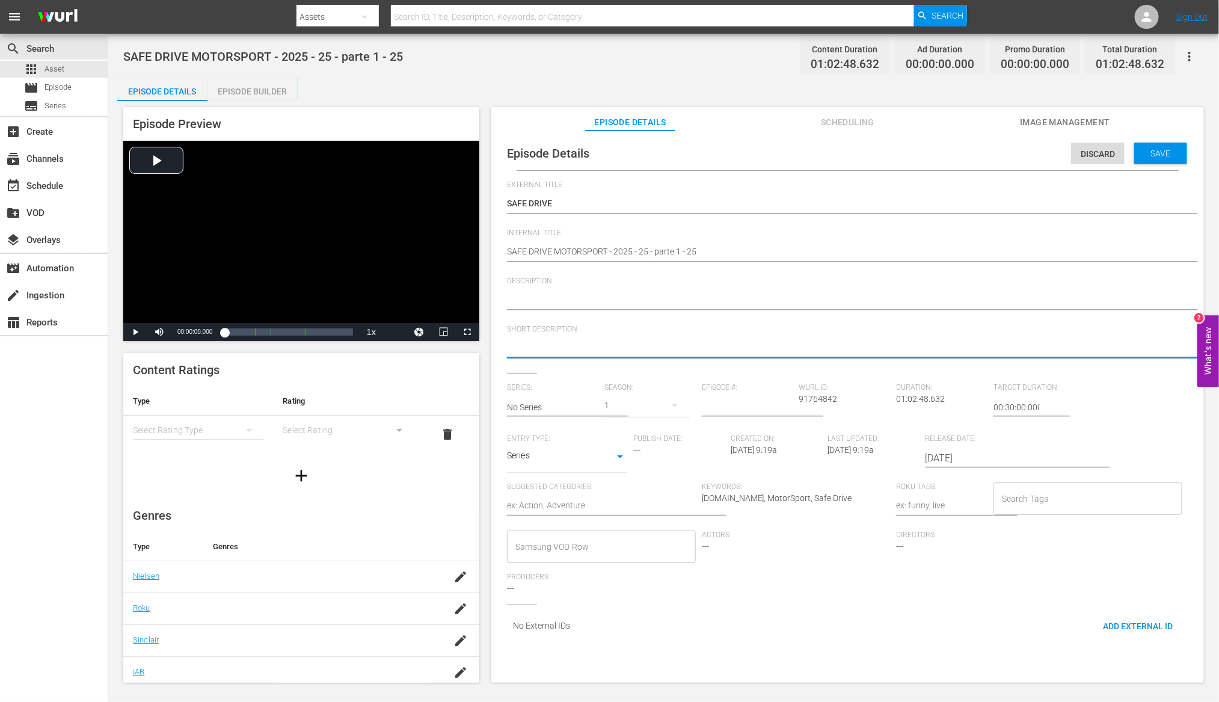
paste textarea "SAFE DRIVE MOTORSPORT"
type textarea "SAFE DRIVE MOTORSPORT"
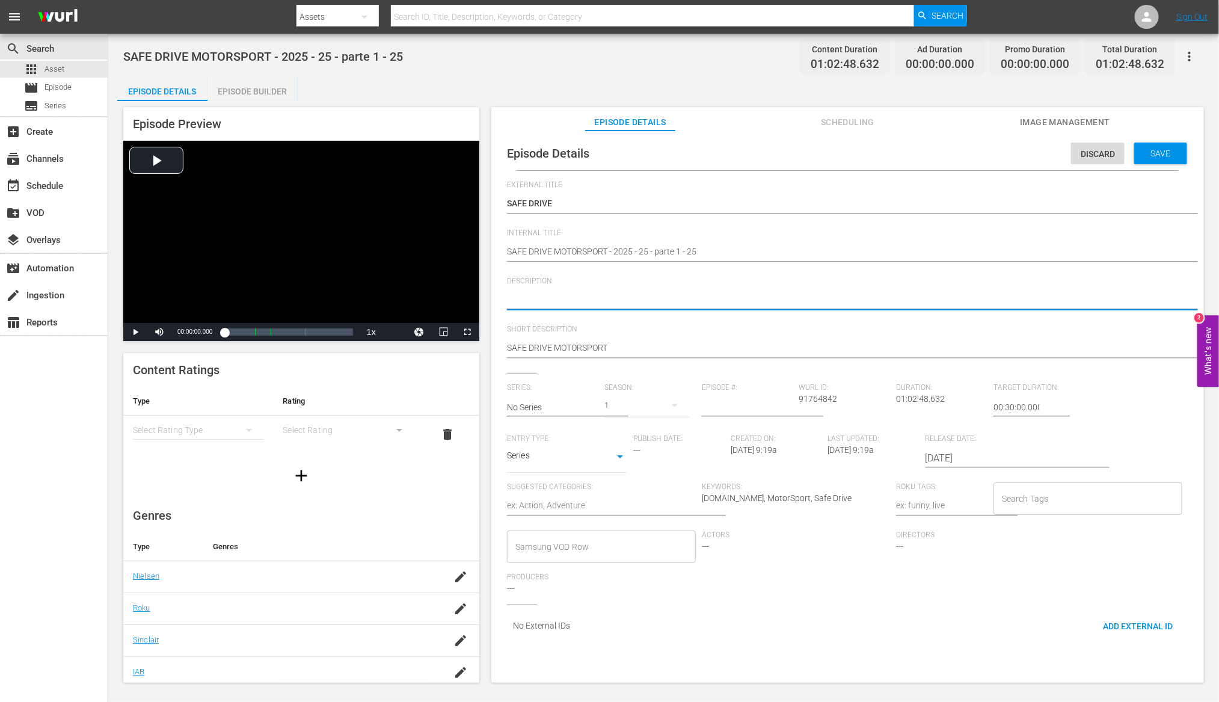
click at [532, 305] on textarea at bounding box center [844, 300] width 675 height 14
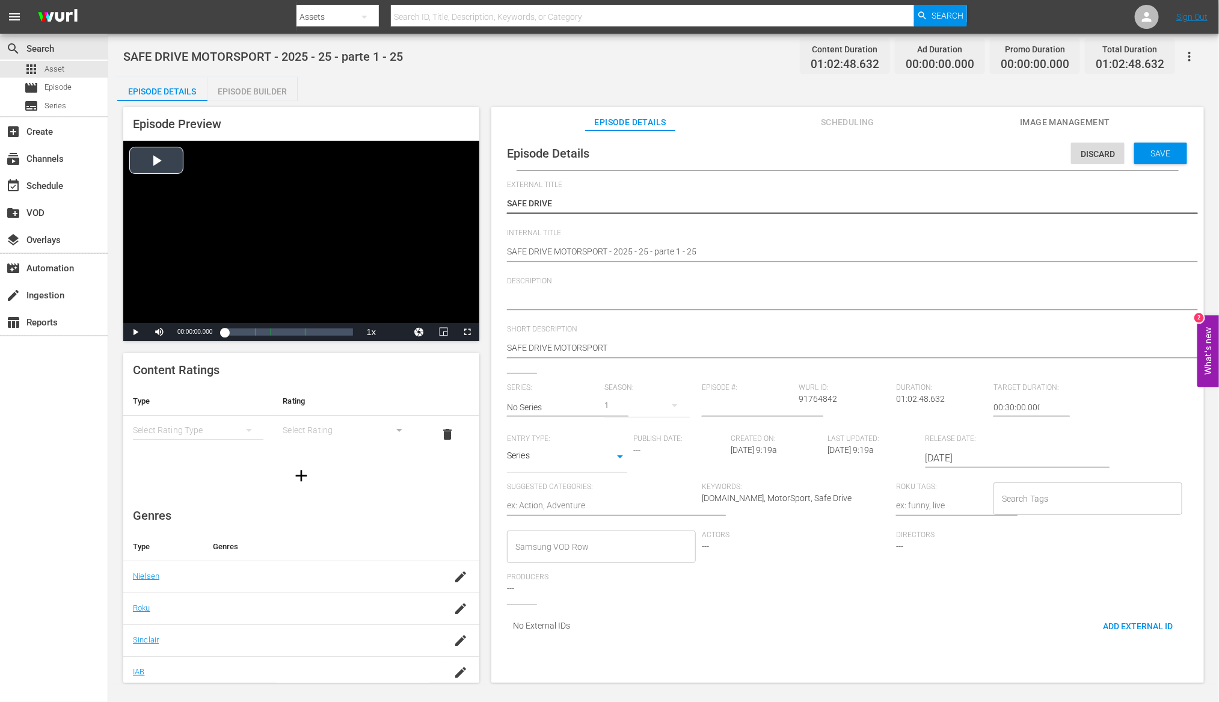
drag, startPoint x: 525, startPoint y: 201, endPoint x: 470, endPoint y: 199, distance: 54.8
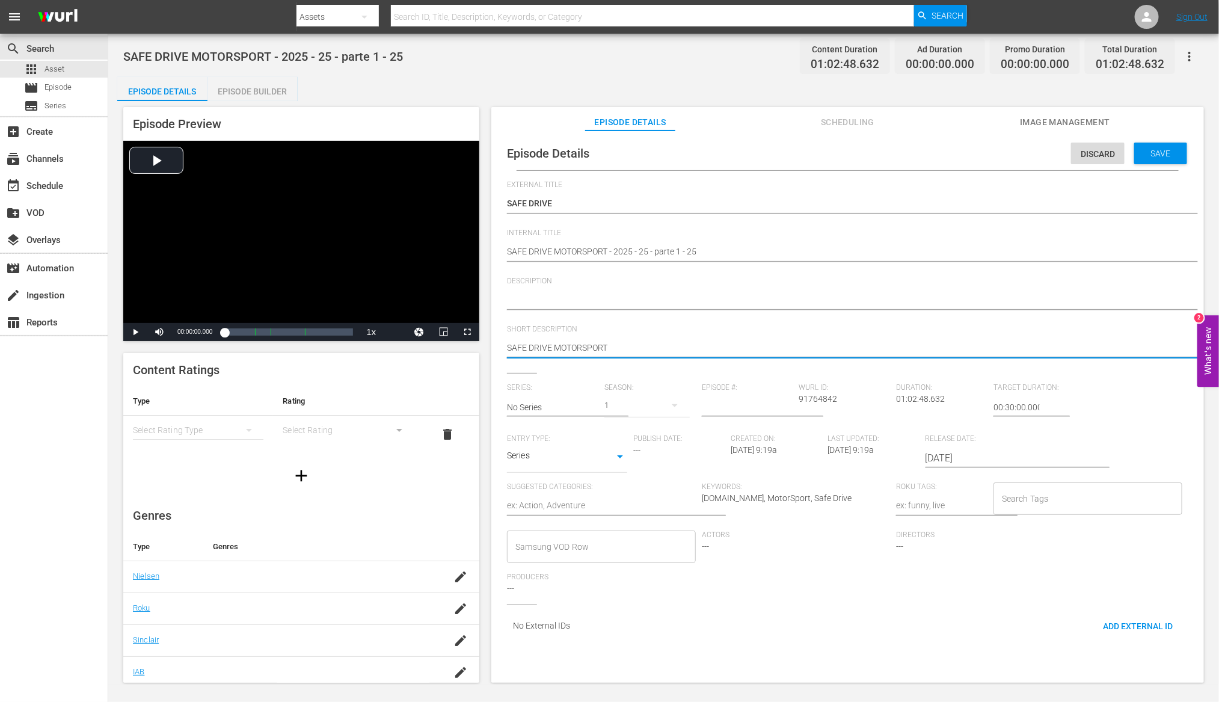
drag, startPoint x: 621, startPoint y: 346, endPoint x: 405, endPoint y: 345, distance: 215.3
click at [405, 345] on div "Episode Preview Video Player is loading. Play Video Play Mute Current Time 00:0…" at bounding box center [663, 396] width 1093 height 591
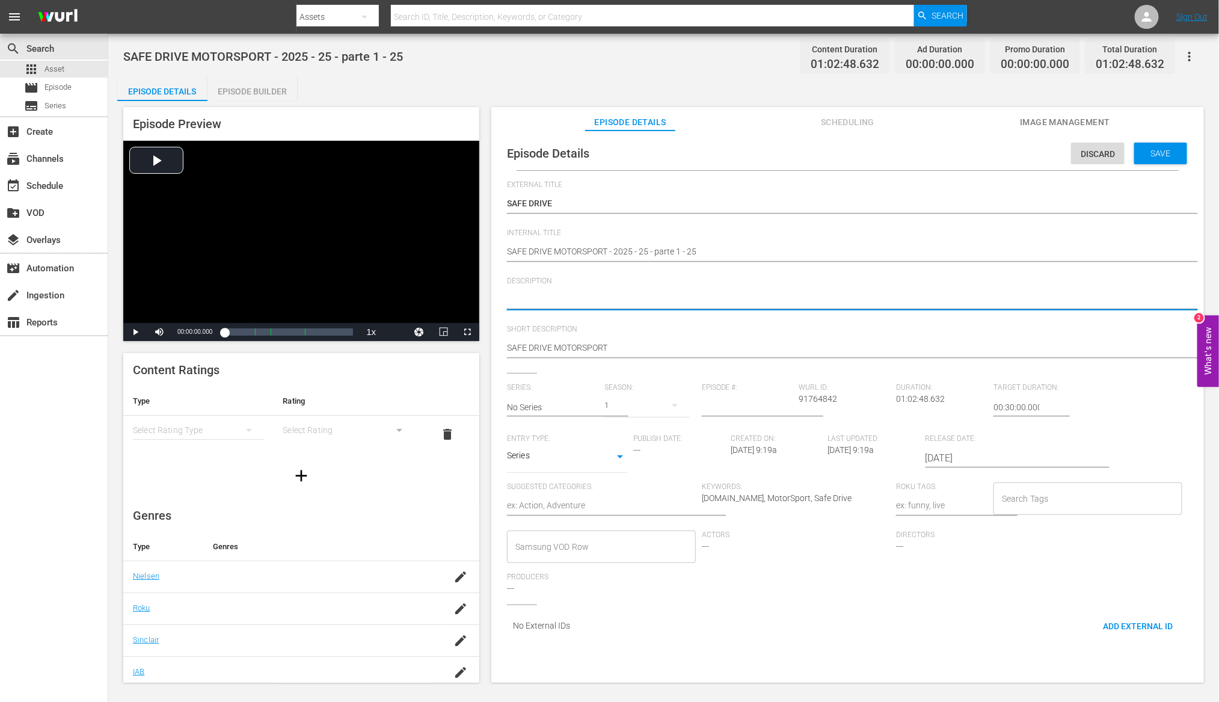
click at [532, 298] on textarea at bounding box center [844, 300] width 675 height 14
paste textarea "SAFE DRIVE MOTORSPORT"
type textarea "SAFE DRIVE MOTORSPORT"
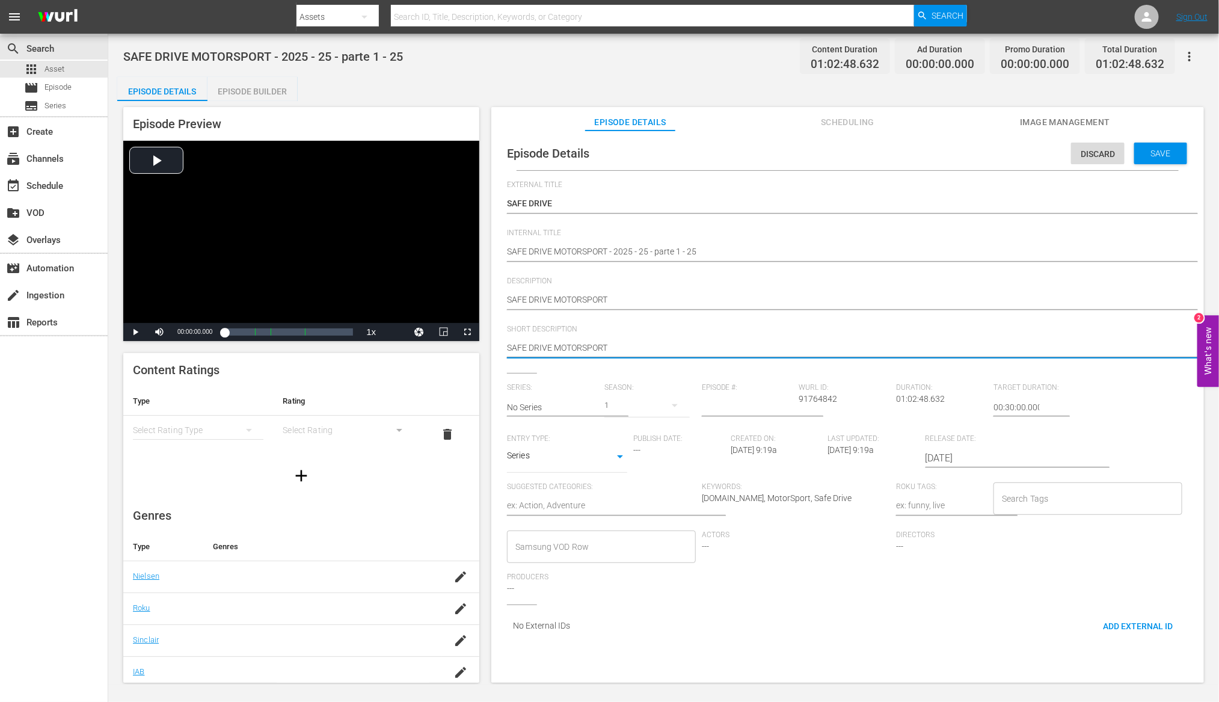
drag, startPoint x: 624, startPoint y: 345, endPoint x: 552, endPoint y: 351, distance: 72.4
click at [552, 351] on textarea "SAFE DRIVE MOTORSPORT" at bounding box center [844, 349] width 675 height 14
type textarea "SAFE DRIVE"
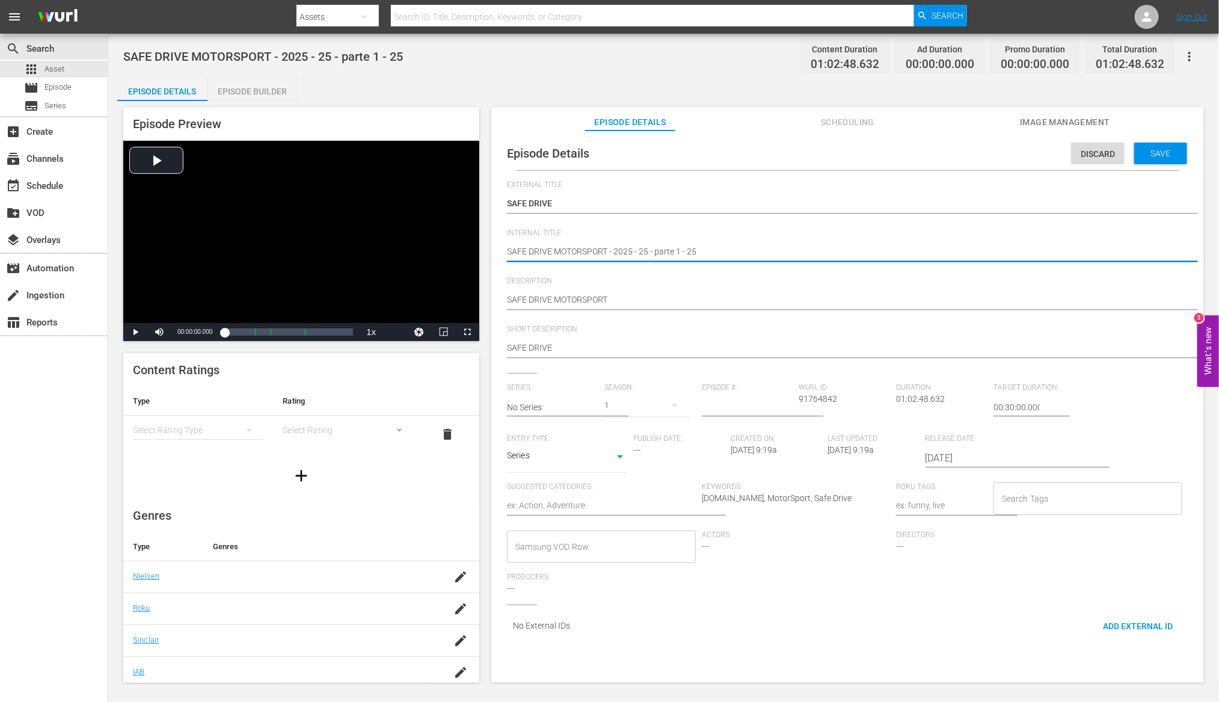
drag, startPoint x: 557, startPoint y: 251, endPoint x: 687, endPoint y: 254, distance: 130.6
type textarea "SAFE DRIVE e 25"
type textarea "SAFE DRIVE ep 25"
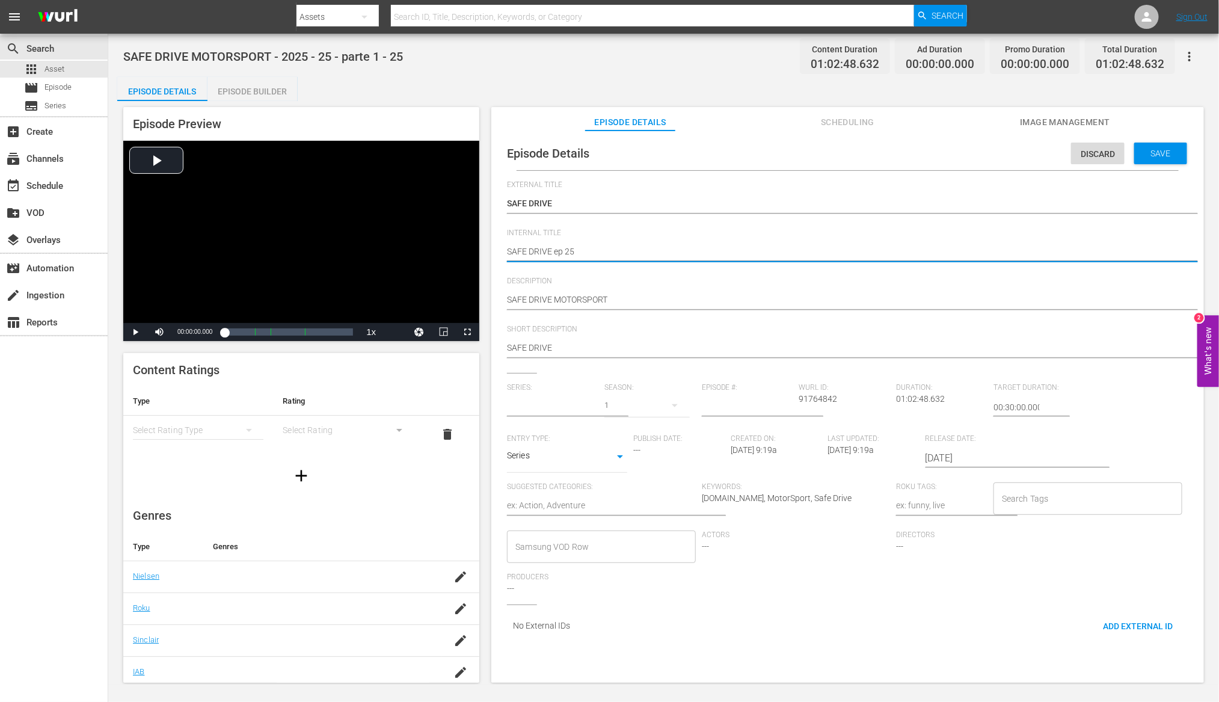
click at [575, 410] on input "text" at bounding box center [552, 407] width 91 height 29
click at [535, 443] on div "SAFE DRIVE" at bounding box center [539, 440] width 45 height 29
type input "SAFE DRIVE"
click at [746, 413] on input "number" at bounding box center [747, 407] width 91 height 29
type input "25"
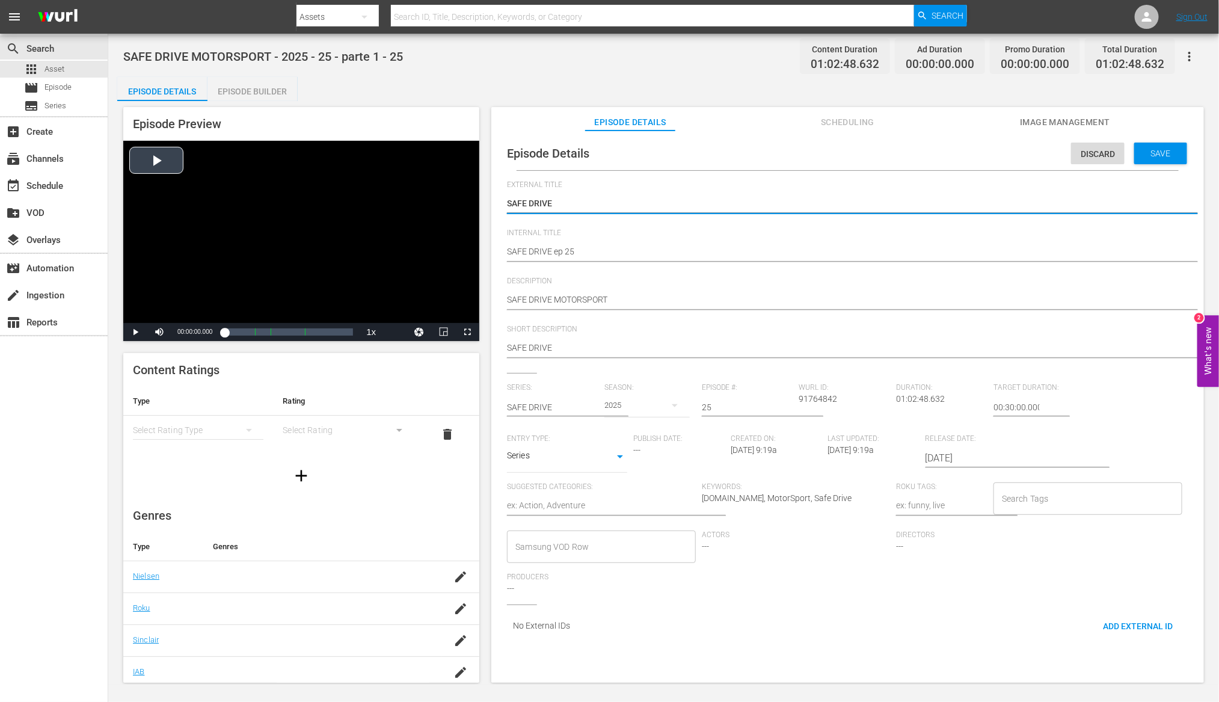
drag, startPoint x: 559, startPoint y: 203, endPoint x: 441, endPoint y: 203, distance: 117.9
click at [548, 473] on div "Entry Type: Series SERIES" at bounding box center [570, 458] width 126 height 48
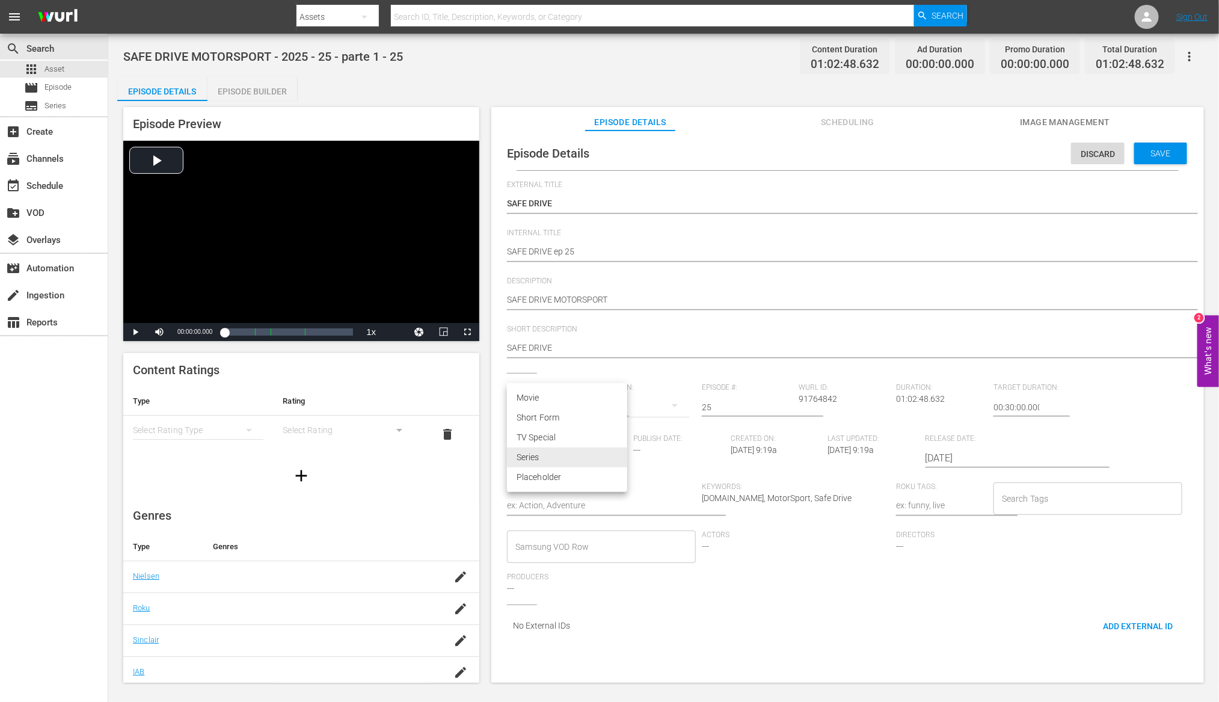
click at [547, 465] on body "menu Search By Assets Search ID, Title, Description, Keywords, or Category Sear…" at bounding box center [609, 351] width 1219 height 702
click at [542, 456] on li "Series" at bounding box center [567, 457] width 120 height 20
click at [548, 500] on textarea at bounding box center [601, 506] width 188 height 14
paste textarea "SAFE DRIVE"
type textarea "SAFE DRIVE"
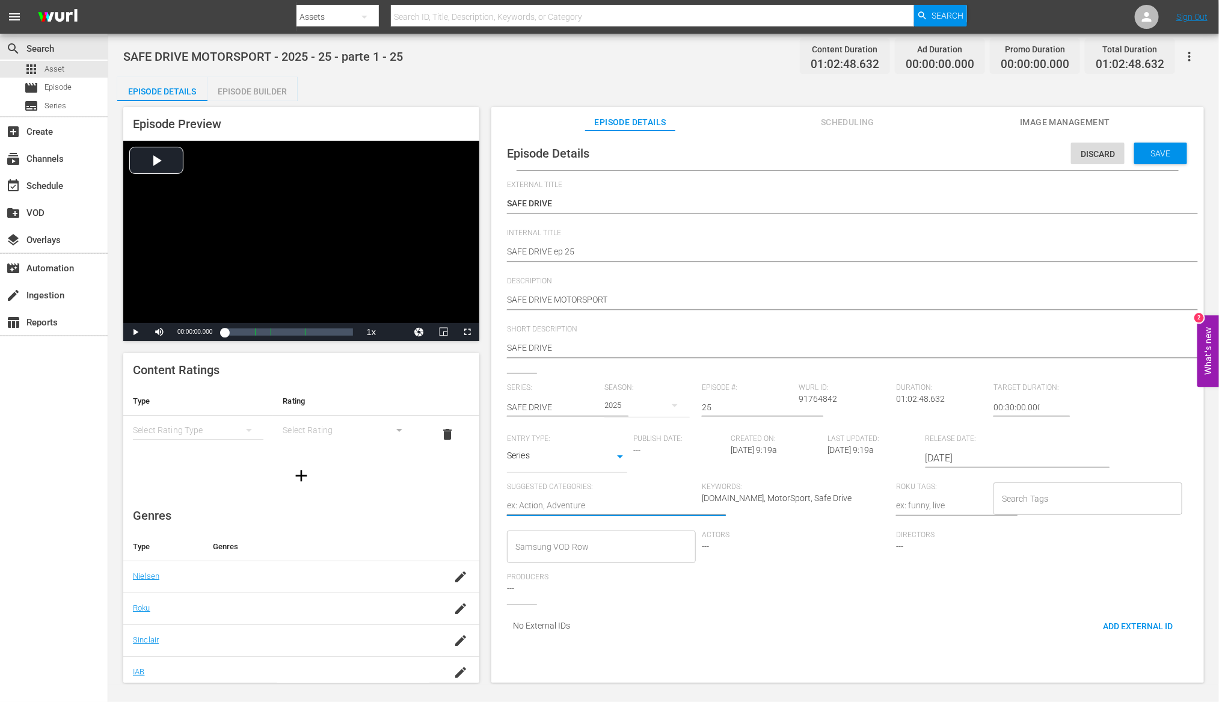
type textarea "SAFE DRIVE"
drag, startPoint x: 455, startPoint y: 501, endPoint x: 440, endPoint y: 500, distance: 15.0
click at [440, 500] on div "Episode Preview Video Player is loading. Play Video Play Mute Current Time 00:0…" at bounding box center [663, 396] width 1093 height 591
type textarea "m"
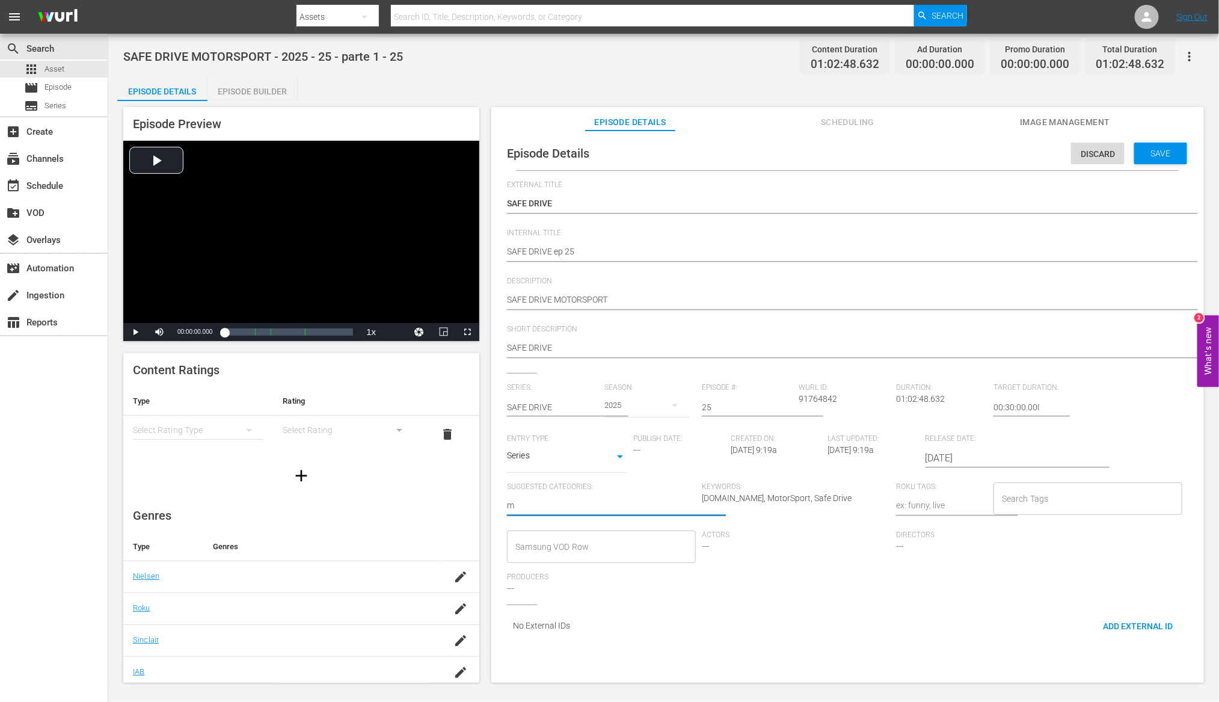
type textarea "mo"
type textarea "mot"
type textarea "moto"
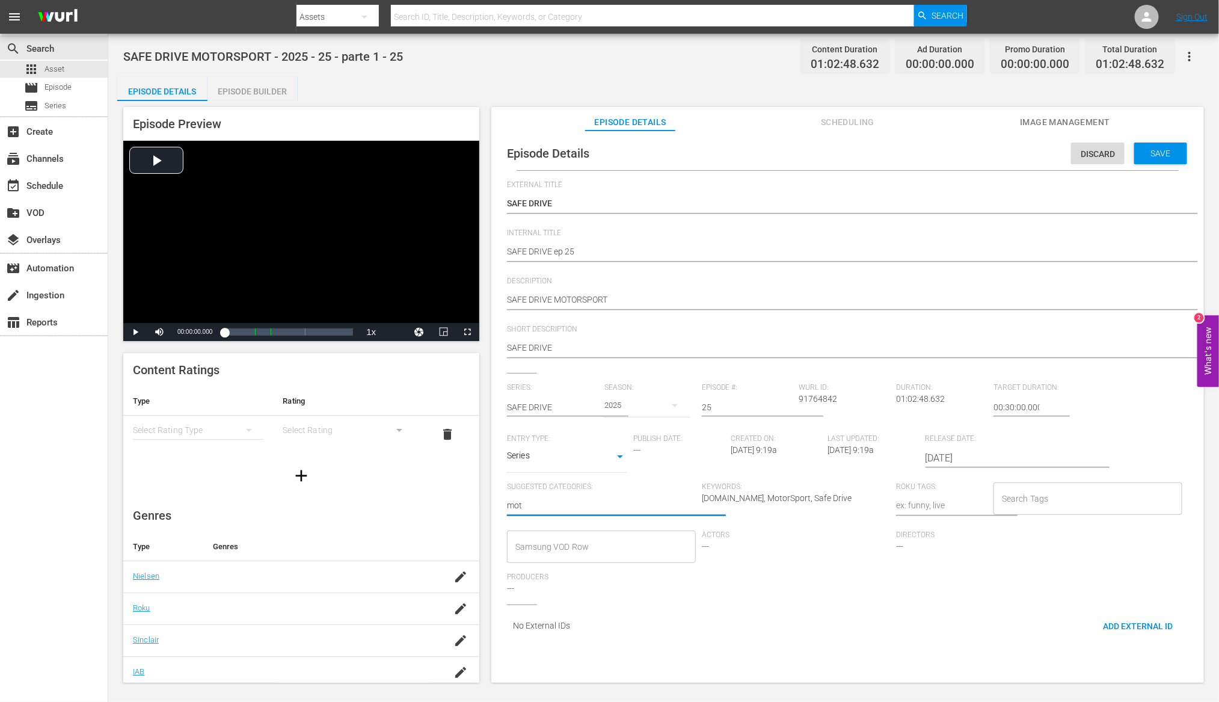
type textarea "moto"
type textarea "motor"
type textarea "motors"
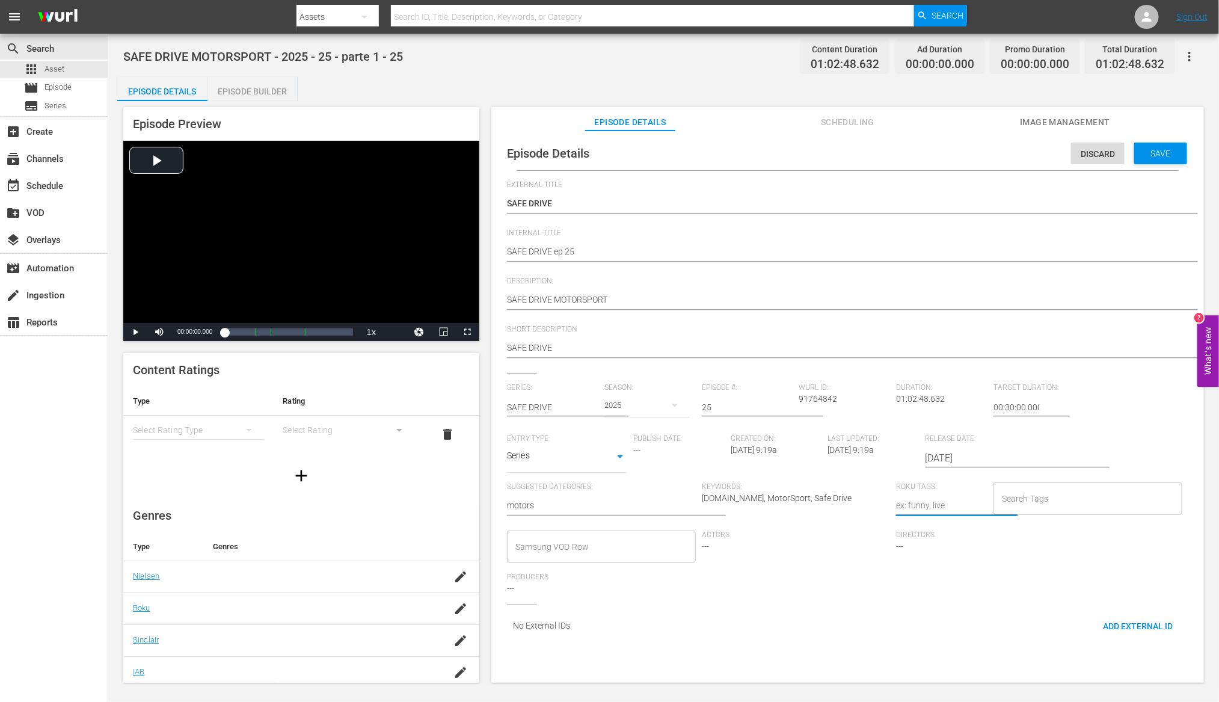
type textarea "m"
type textarea "mo"
type textarea "mot"
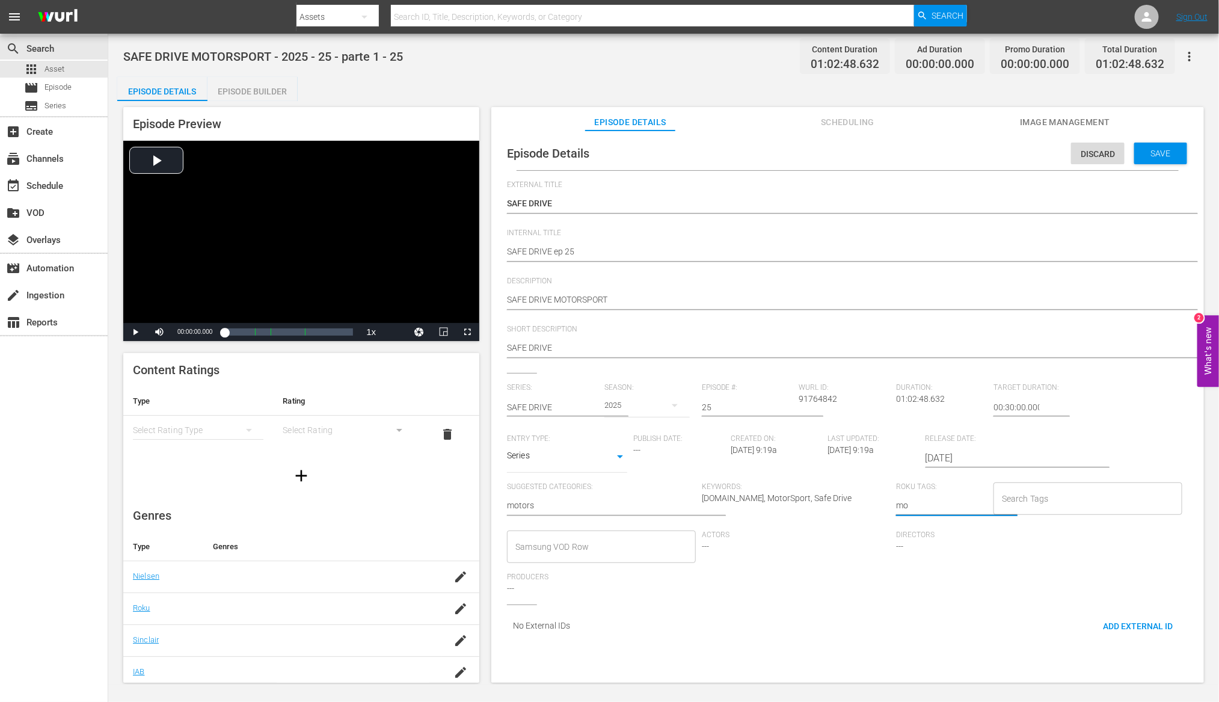
type textarea "mot"
type textarea "moto"
type textarea "motor"
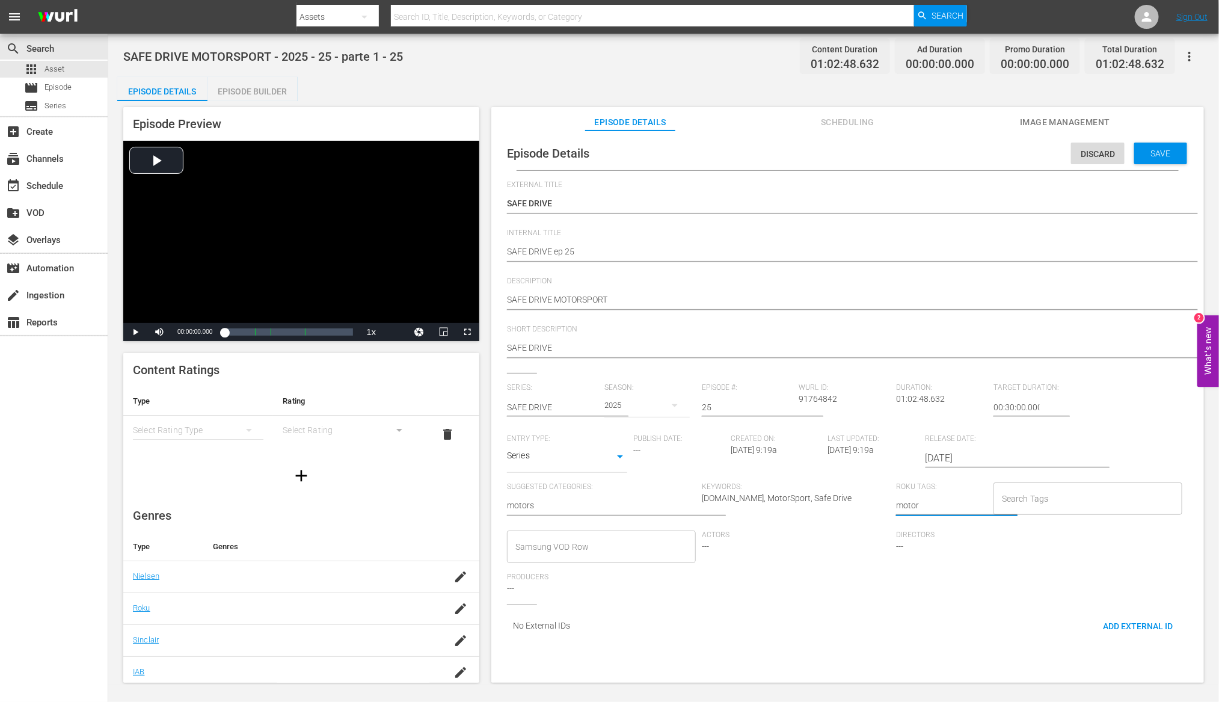
type textarea "motors"
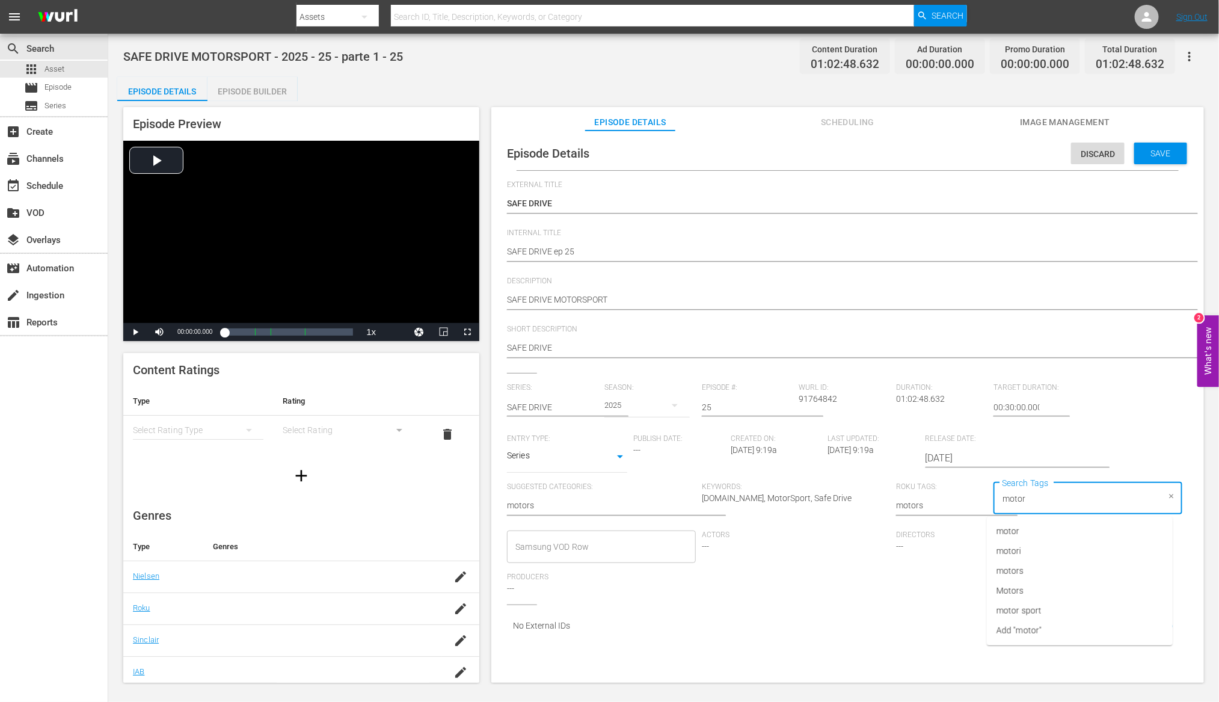
type input "motors"
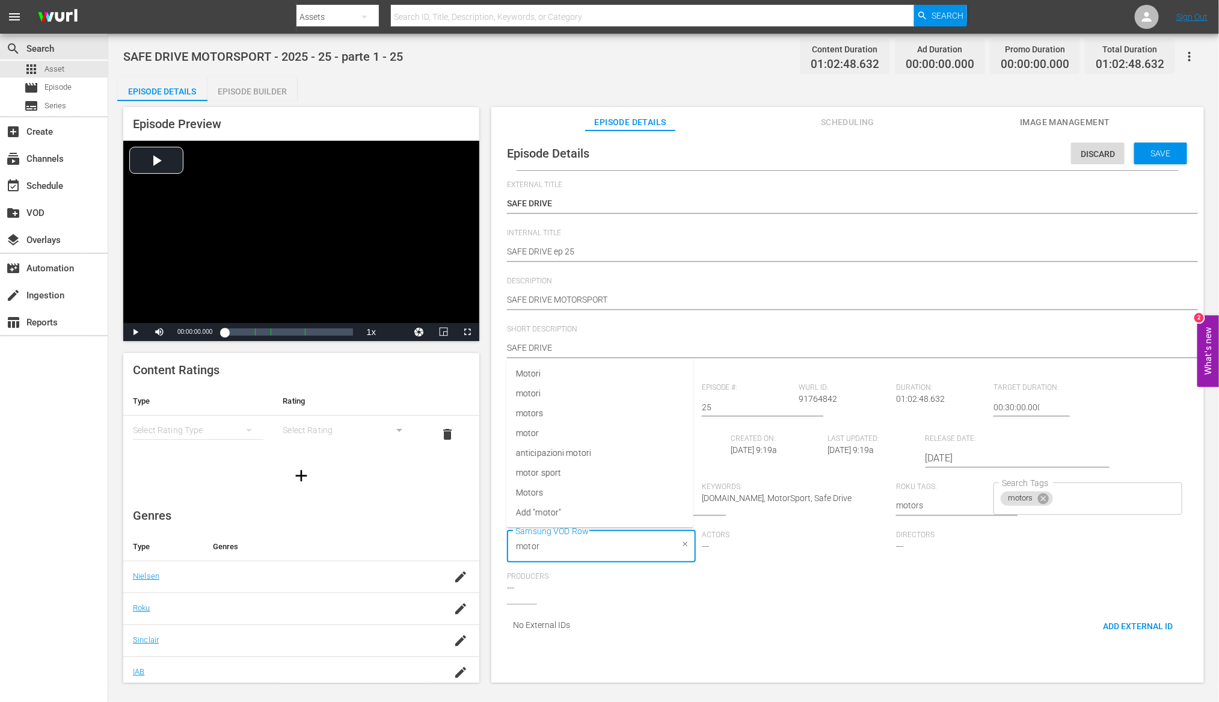
type input "motors"
click at [1163, 157] on span "Save" at bounding box center [1160, 154] width 39 height 10
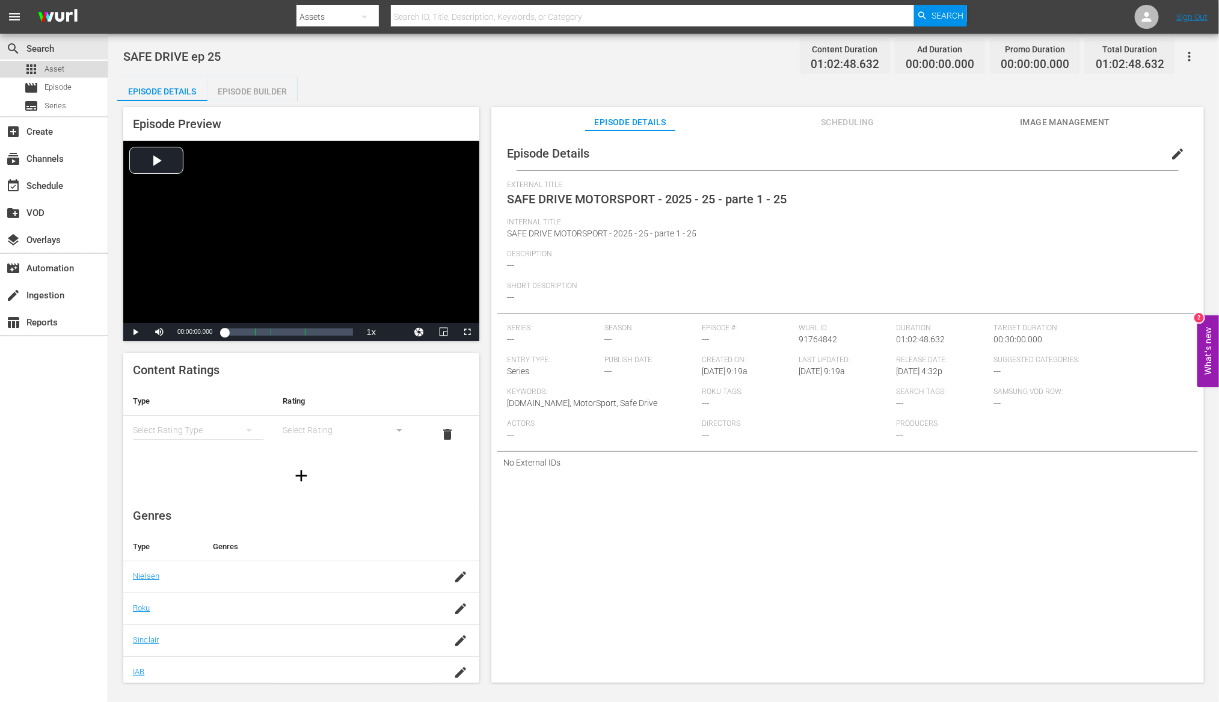
click at [69, 65] on div "apps Asset" at bounding box center [54, 69] width 108 height 17
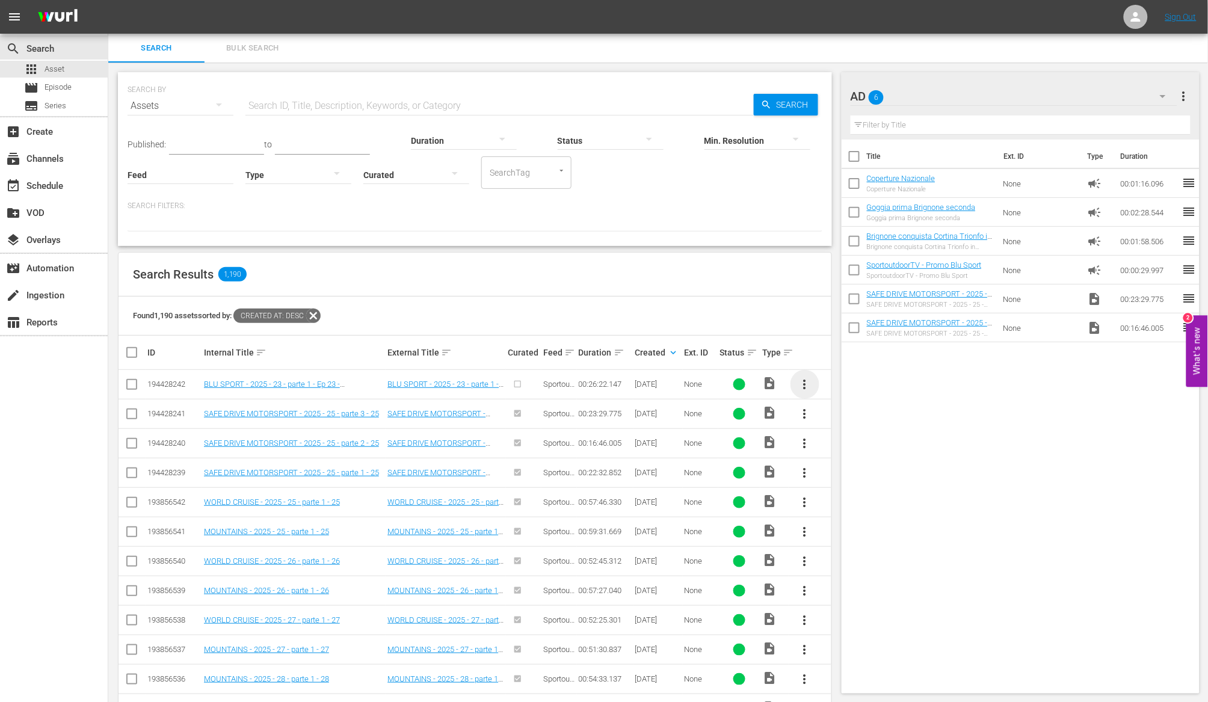
click at [801, 383] on span "more_vert" at bounding box center [804, 384] width 14 height 14
click at [842, 479] on div "Episode" at bounding box center [870, 475] width 82 height 29
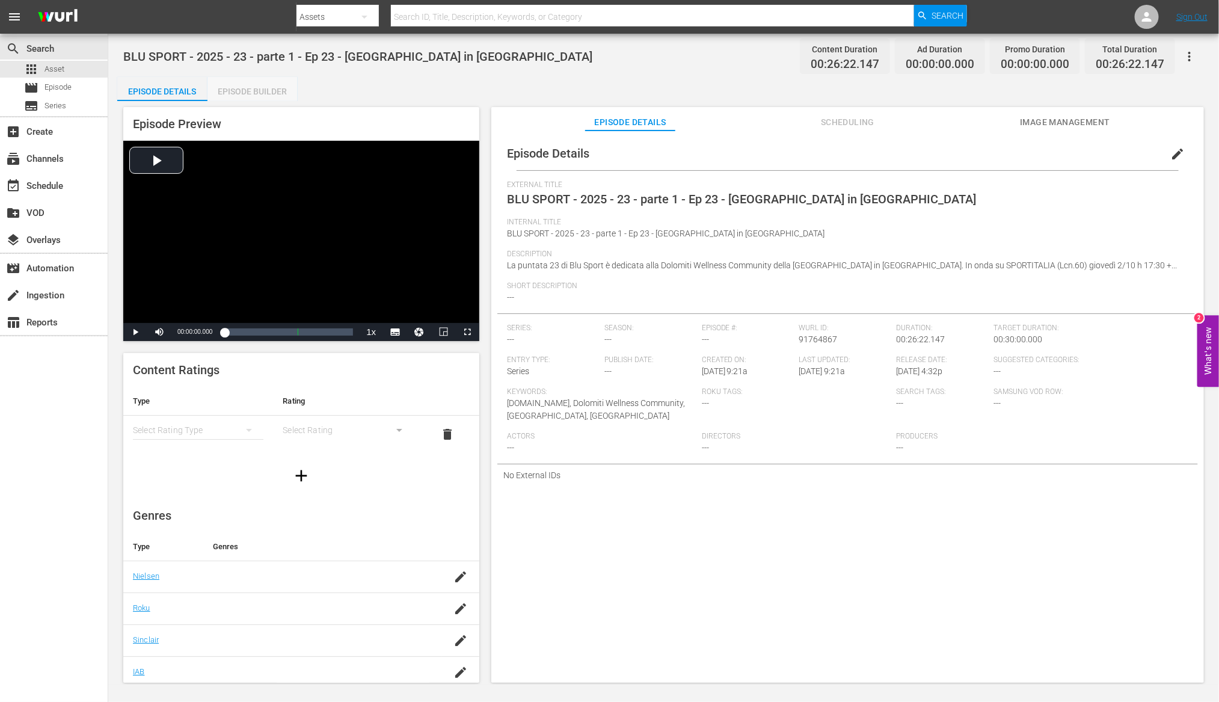
click at [251, 89] on div "Episode Builder" at bounding box center [252, 91] width 90 height 29
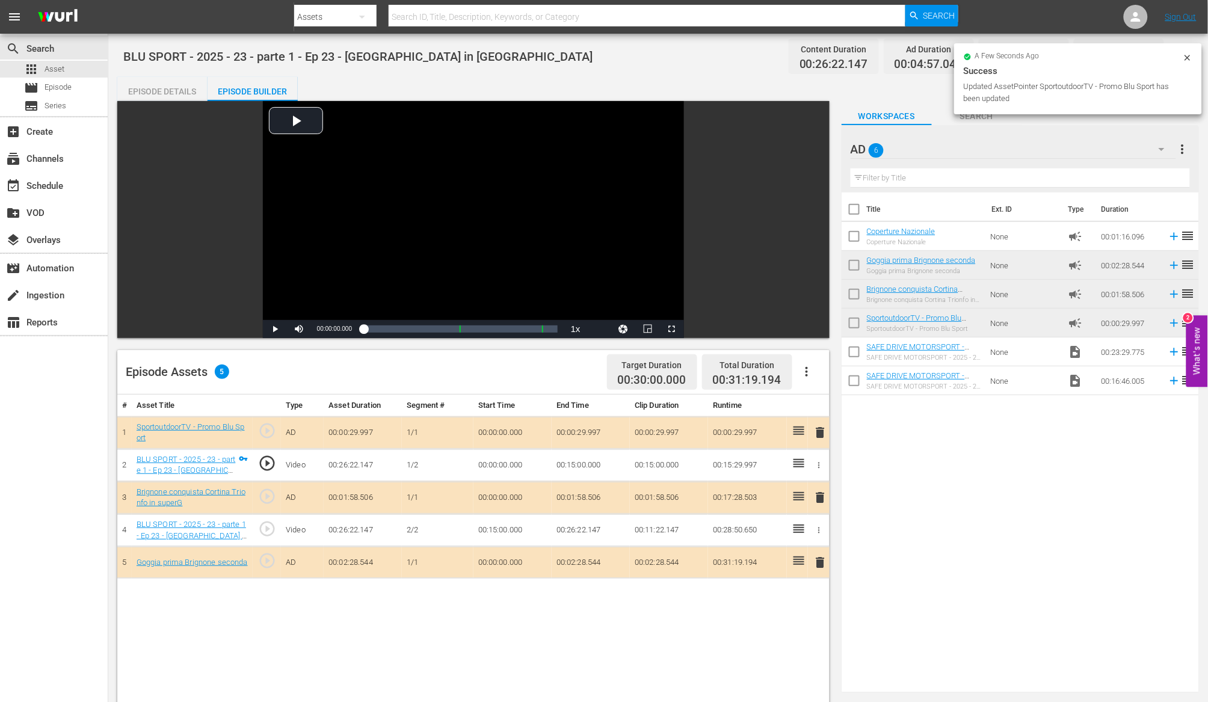
click at [176, 94] on div "Episode Details" at bounding box center [162, 91] width 90 height 29
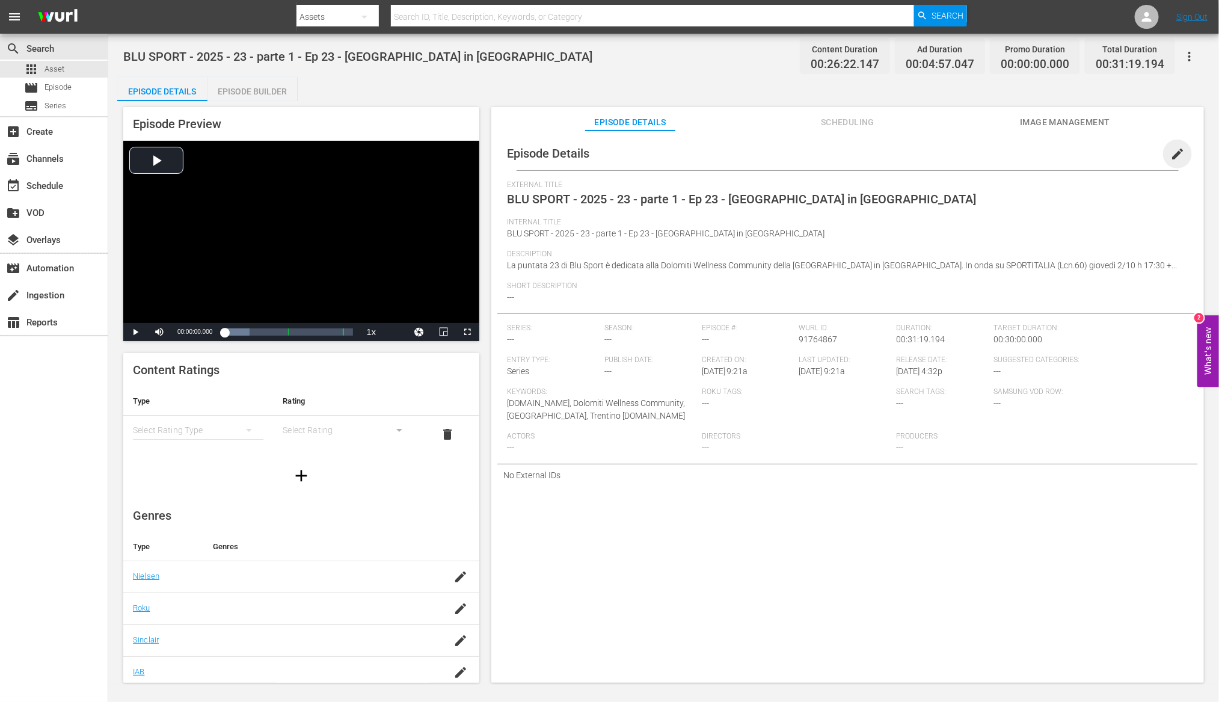
click at [1178, 148] on span "edit" at bounding box center [1177, 154] width 14 height 14
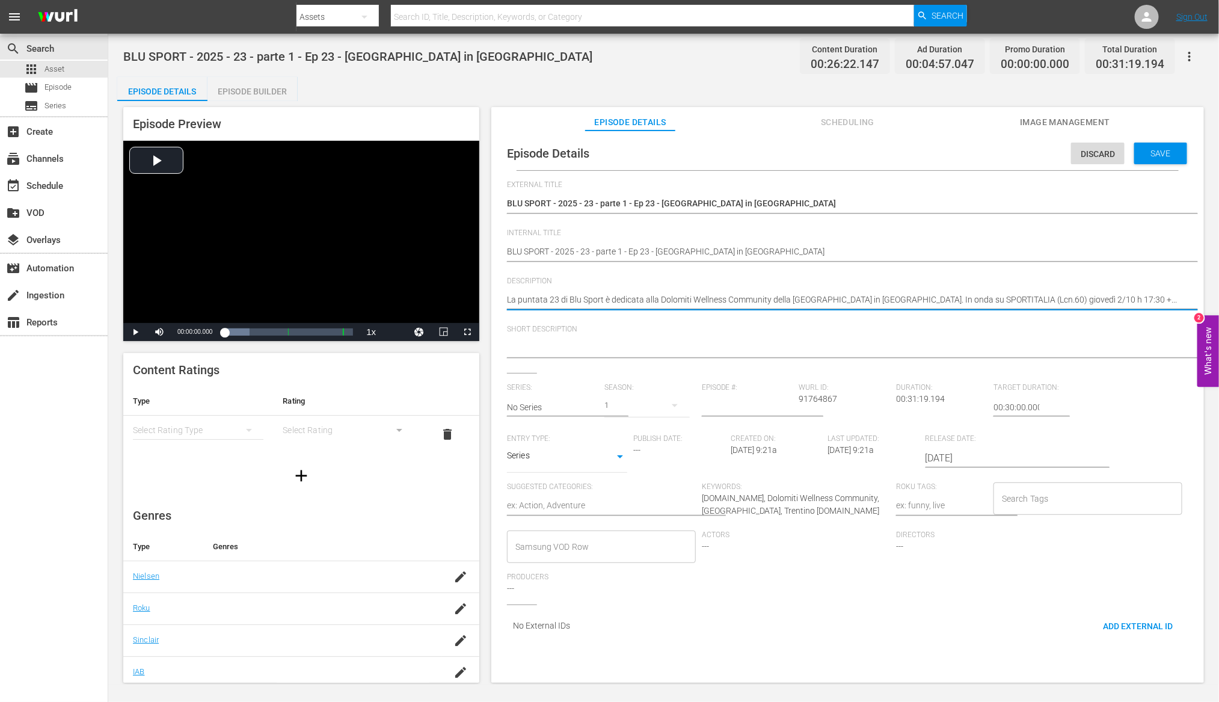
drag, startPoint x: 661, startPoint y: 300, endPoint x: 769, endPoint y: 301, distance: 108.3
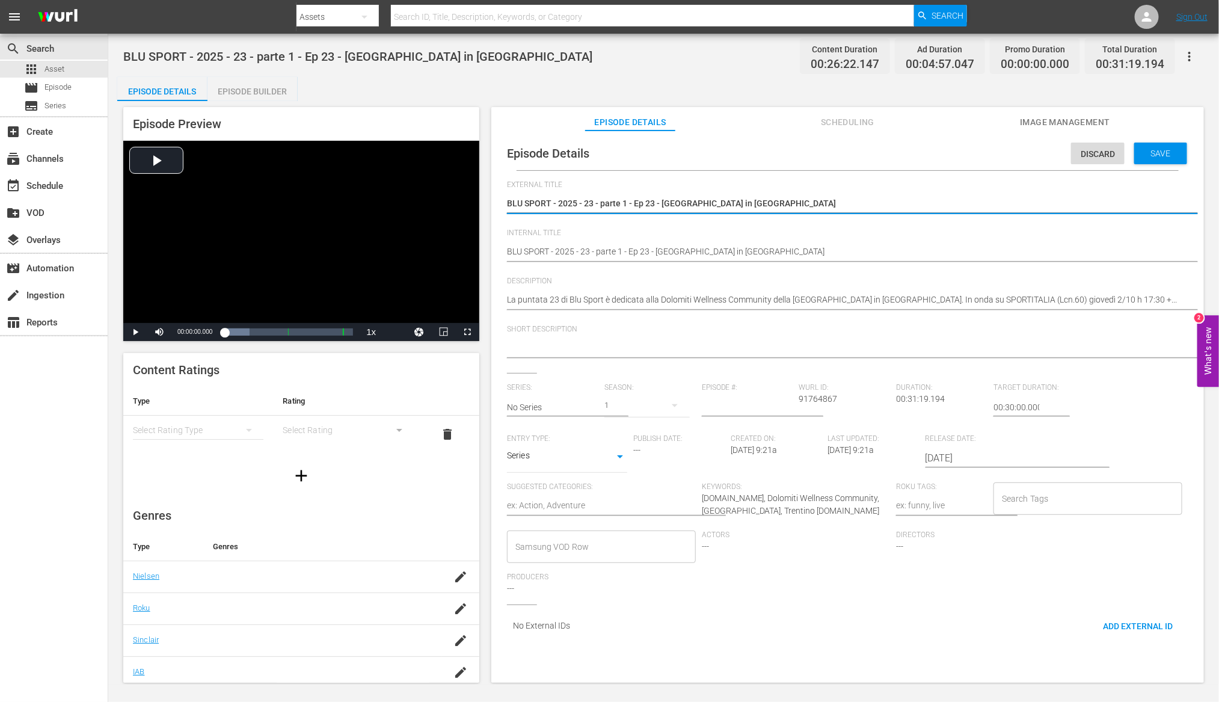
drag, startPoint x: 552, startPoint y: 204, endPoint x: 862, endPoint y: 202, distance: 310.3
type textarea "BLU SPORT"
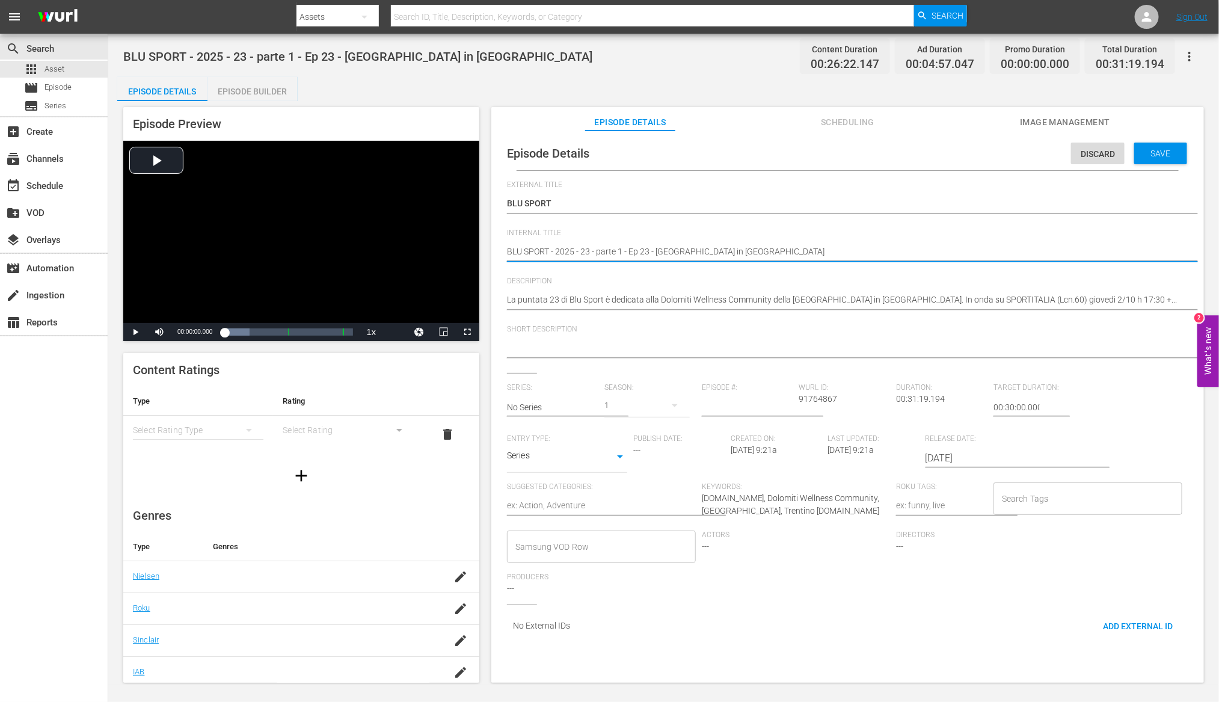
drag, startPoint x: 552, startPoint y: 251, endPoint x: 634, endPoint y: 253, distance: 81.8
type textarea "BLU SPORT ep 23 - [GEOGRAPHIC_DATA] in [GEOGRAPHIC_DATA]"
drag, startPoint x: 571, startPoint y: 250, endPoint x: 814, endPoint y: 247, distance: 243.0
click at [814, 247] on textarea "BLU SPORT - 2025 - 23 - parte 1 - Ep 23 - [GEOGRAPHIC_DATA] in [GEOGRAPHIC_DATA]" at bounding box center [844, 252] width 675 height 14
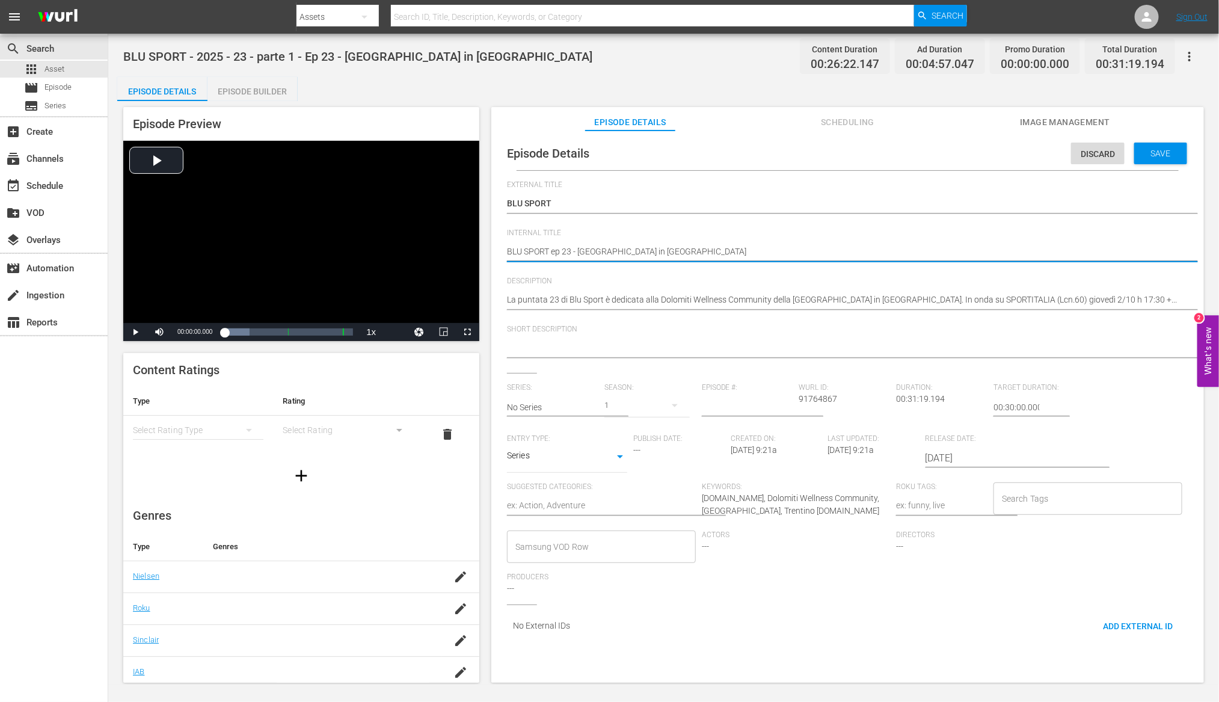
type textarea "BLU SPORT ep 23"
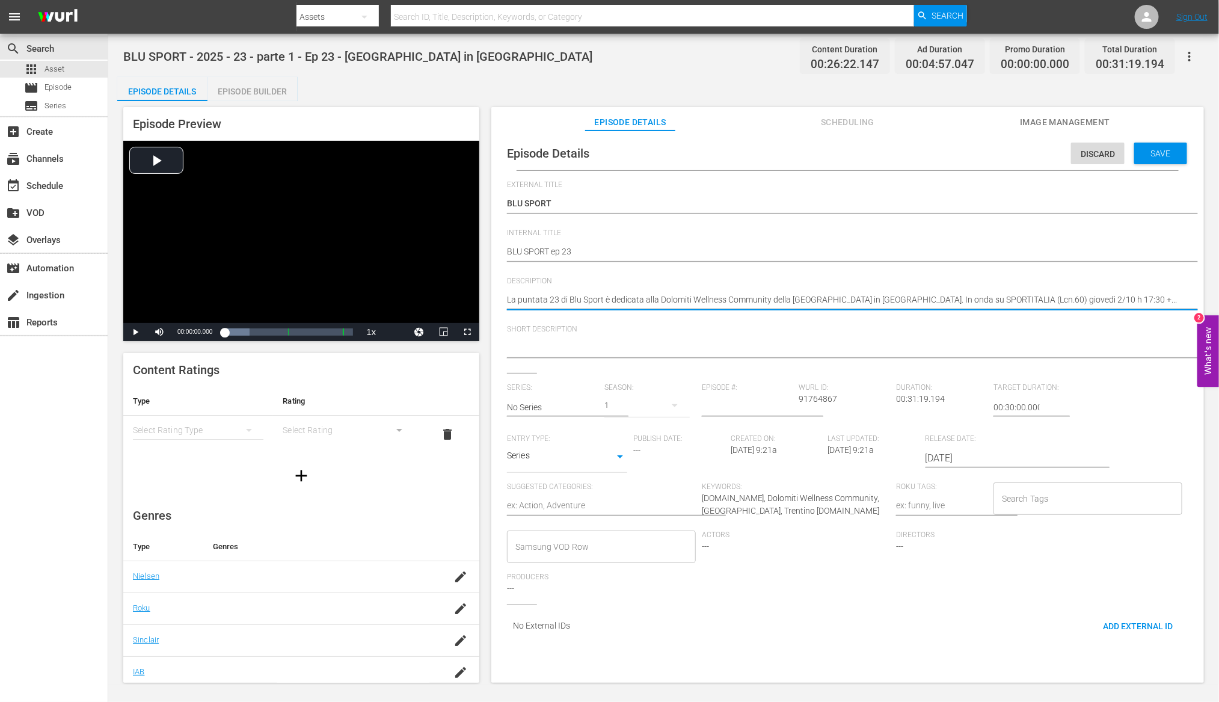
drag, startPoint x: 661, startPoint y: 300, endPoint x: 770, endPoint y: 302, distance: 108.9
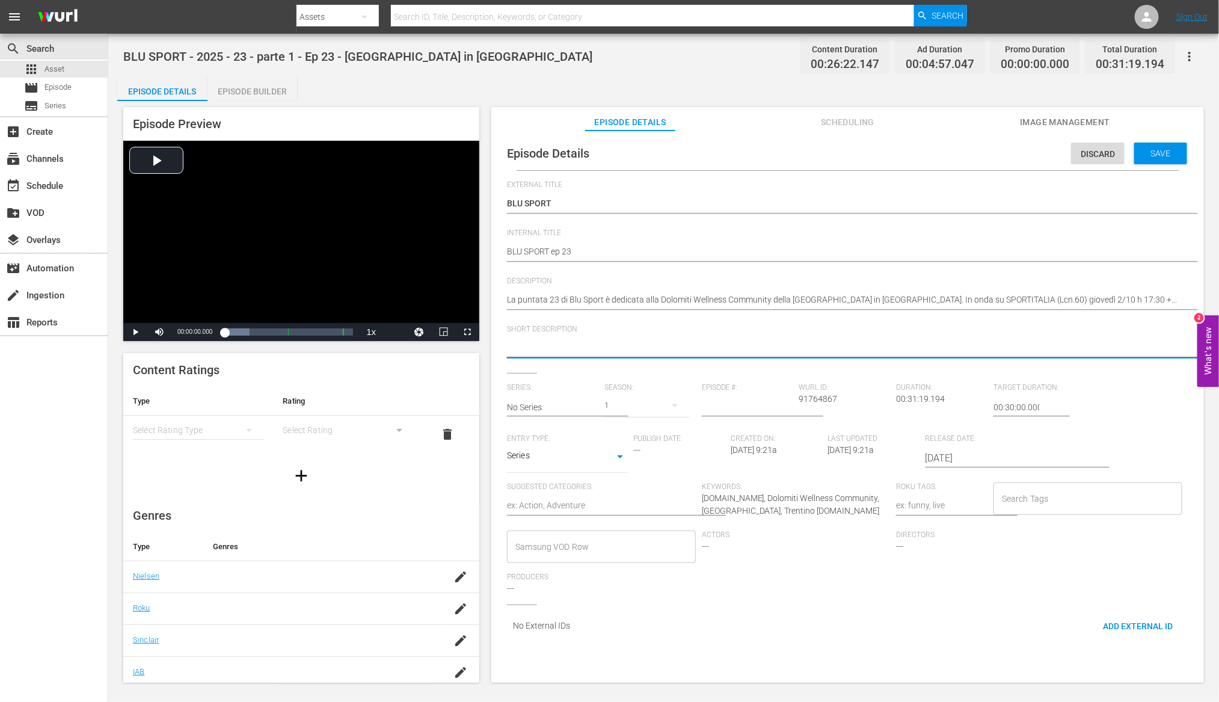
click at [524, 350] on textarea at bounding box center [844, 349] width 675 height 14
paste textarea "Dolomiti Wellness Community"
type textarea "Dolomiti Wellness Community"
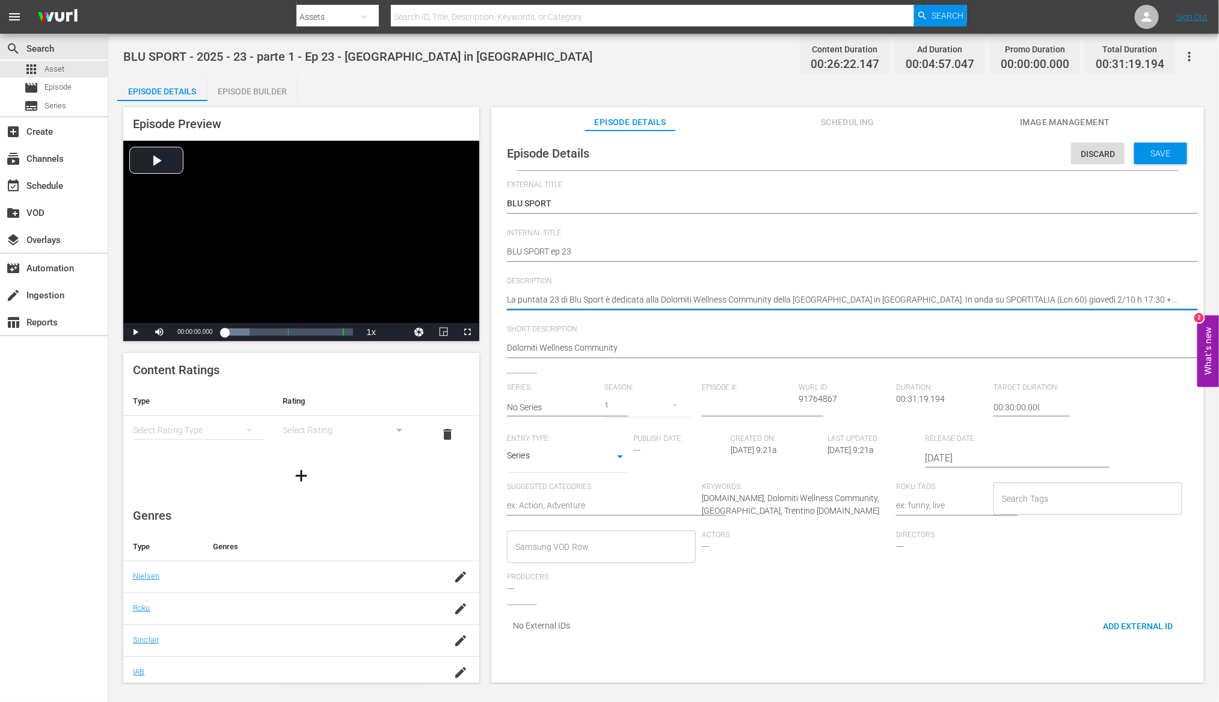
drag, startPoint x: 661, startPoint y: 300, endPoint x: 488, endPoint y: 298, distance: 172.6
click at [592, 300] on textarea "La puntata 23 di Blu Sport è dedicata alla Dolomiti Wellness Community della [G…" at bounding box center [844, 300] width 675 height 14
drag, startPoint x: 611, startPoint y: 301, endPoint x: 884, endPoint y: 302, distance: 273.0
click at [884, 302] on textarea "La puntata 23 di Blu Sport è dedicata alla Dolomiti Wellness Community della [G…" at bounding box center [844, 300] width 675 height 14
drag, startPoint x: 1123, startPoint y: 298, endPoint x: 580, endPoint y: 289, distance: 542.5
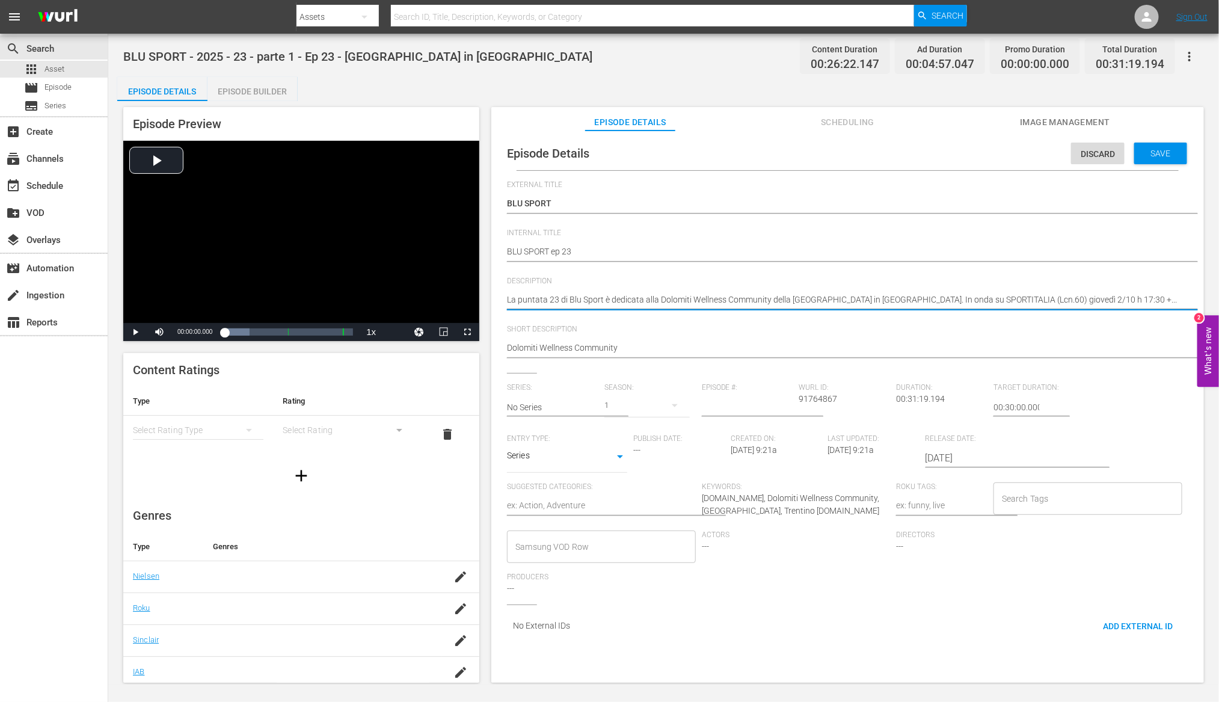
click at [580, 289] on div "La puntata 23 di Blu Sport è dedicata alla Dolomiti Wellness Community della [G…" at bounding box center [844, 300] width 675 height 29
paste textarea "dedicated to the Dolomiti Wellness Community of [GEOGRAPHIC_DATA] in [GEOGRAPHI…"
type textarea "dedicated to the Dolomiti Wellness Community of [GEOGRAPHIC_DATA] in [GEOGRAPHI…"
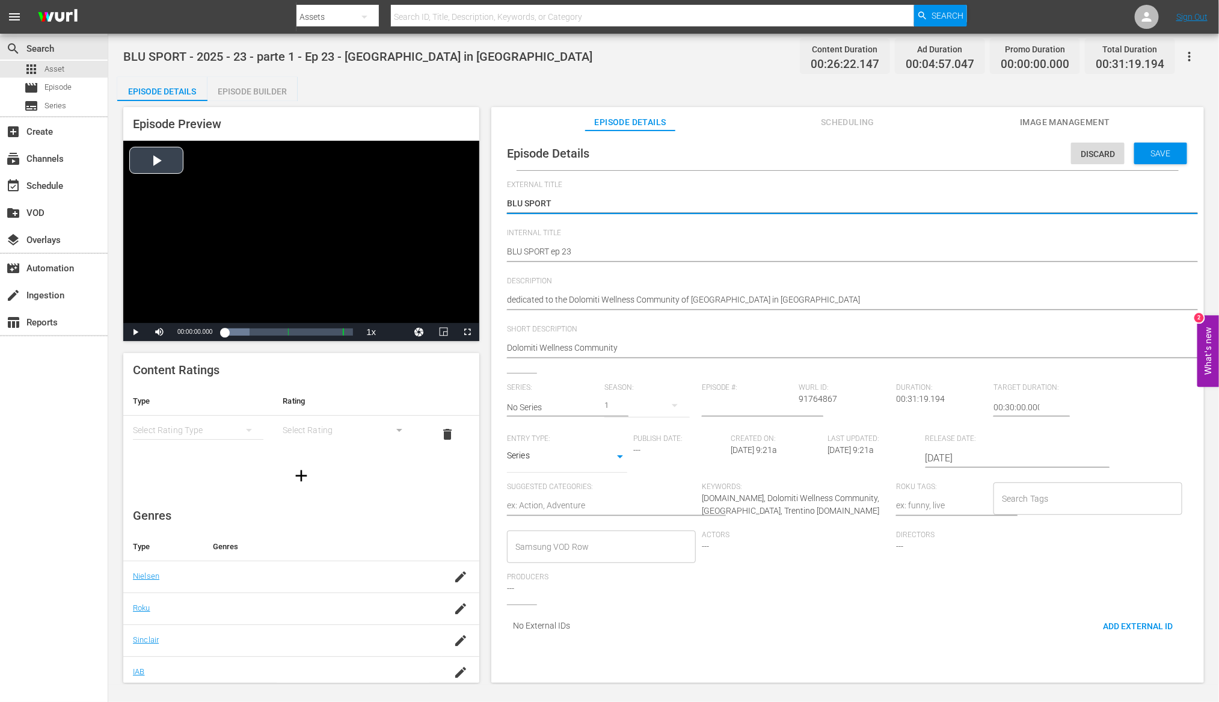
drag, startPoint x: 556, startPoint y: 198, endPoint x: 452, endPoint y: 198, distance: 104.6
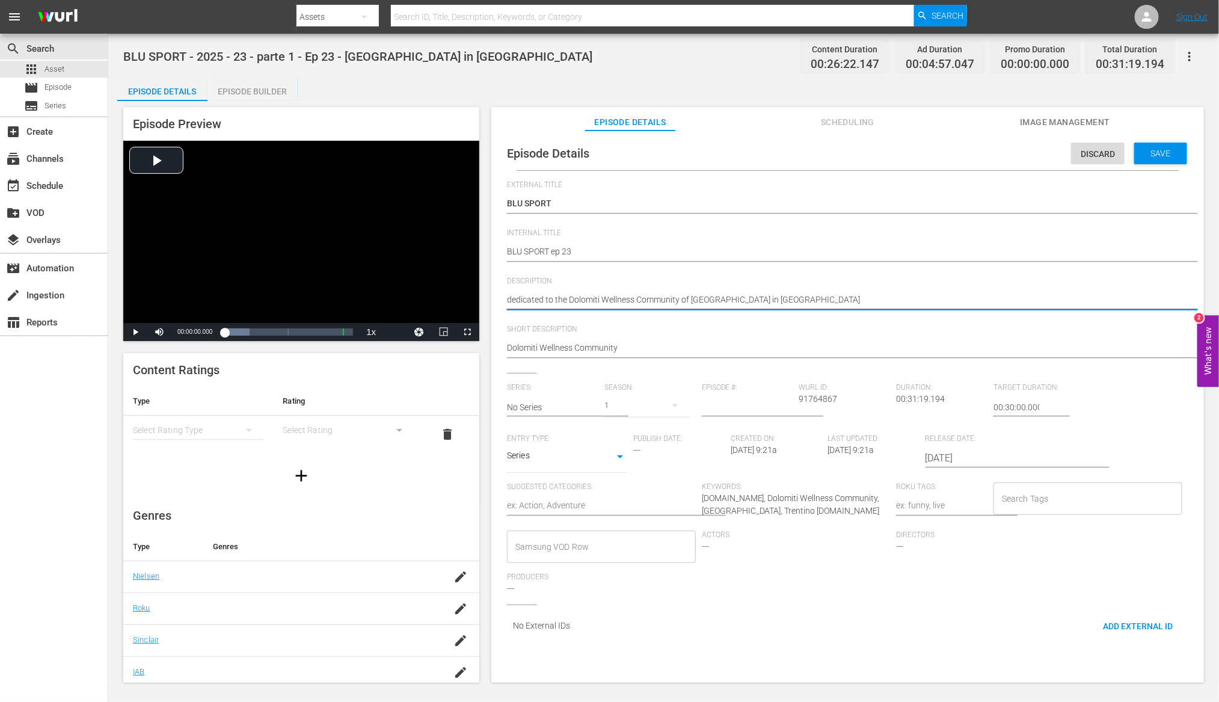
paste textarea "BLU SPORT"
type textarea "BLU SPORTdedicated to the Dolomiti Wellness Community of [GEOGRAPHIC_DATA] in […"
type textarea "BLU SPORT dedicated to the Dolomiti Wellness Community of [GEOGRAPHIC_DATA] in …"
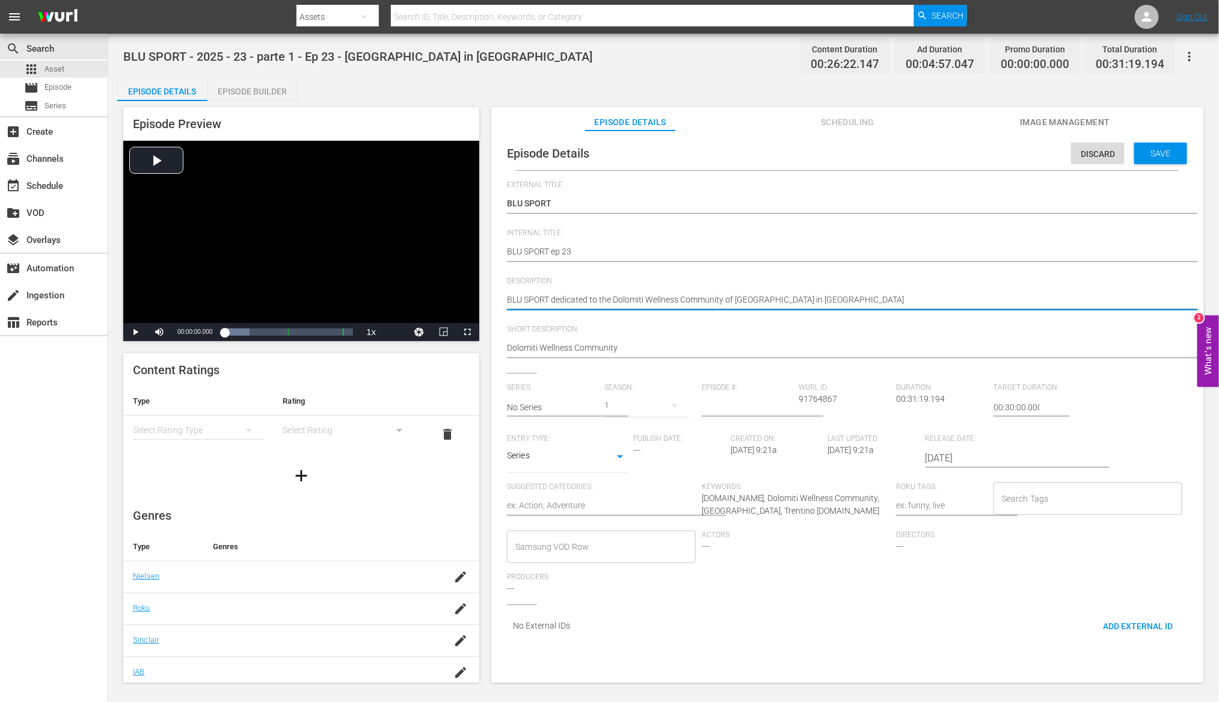
type textarea "BLU SPORT -dedicated to the Dolomiti Wellness Community of [GEOGRAPHIC_DATA] in…"
type textarea "BLU SPORT - dedicated to the Dolomiti Wellness Community of [GEOGRAPHIC_DATA] i…"
click at [556, 405] on input "text" at bounding box center [552, 407] width 91 height 29
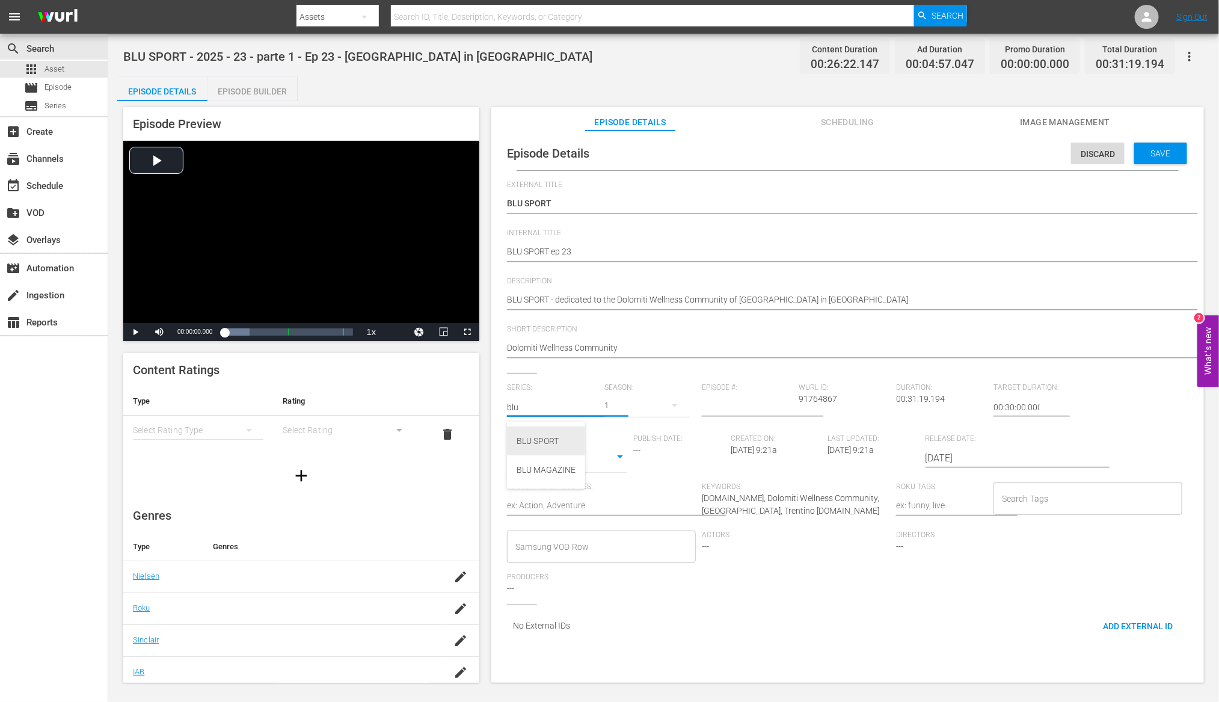
click at [550, 438] on div "BLU SPORT" at bounding box center [546, 440] width 59 height 29
type input "BLU SPORT"
click at [756, 408] on input "number" at bounding box center [747, 407] width 91 height 29
type input "23"
click at [600, 458] on body "menu Search By Assets Search ID, Title, Description, Keywords, or Category Sear…" at bounding box center [609, 351] width 1219 height 702
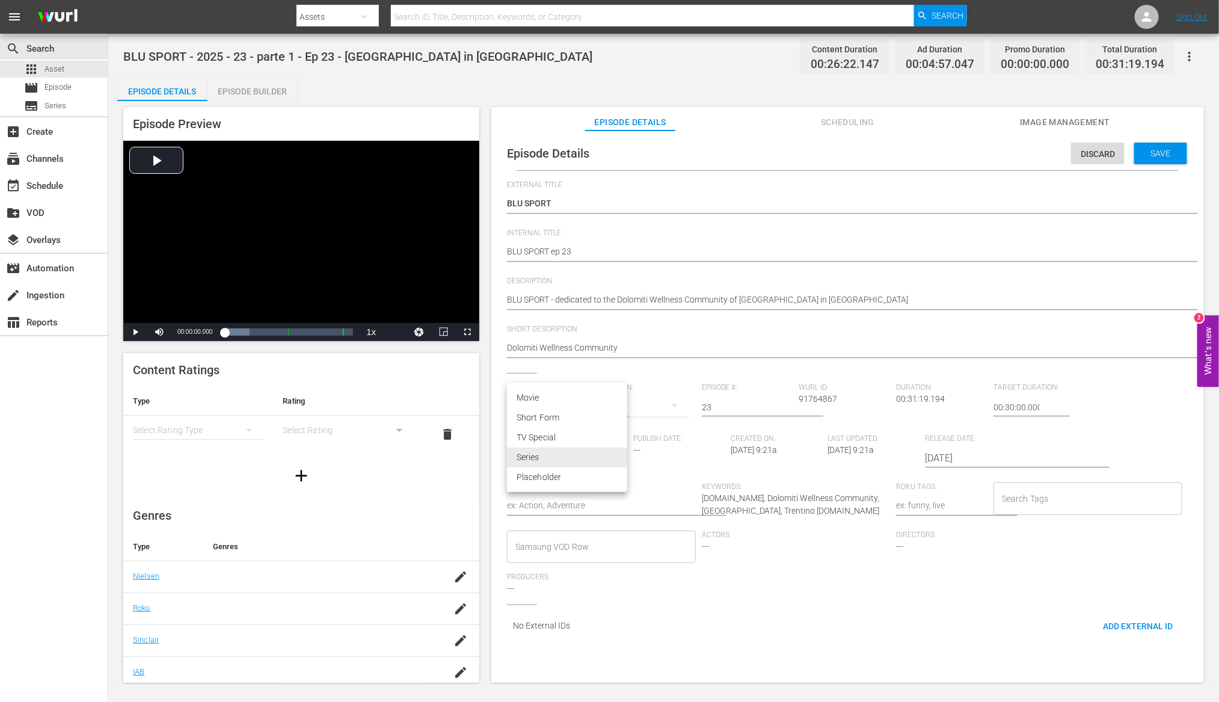
click at [584, 433] on li "TV Special" at bounding box center [567, 438] width 120 height 20
type input "TV_SPECIAL"
click at [545, 505] on textarea at bounding box center [601, 506] width 188 height 14
type textarea "t"
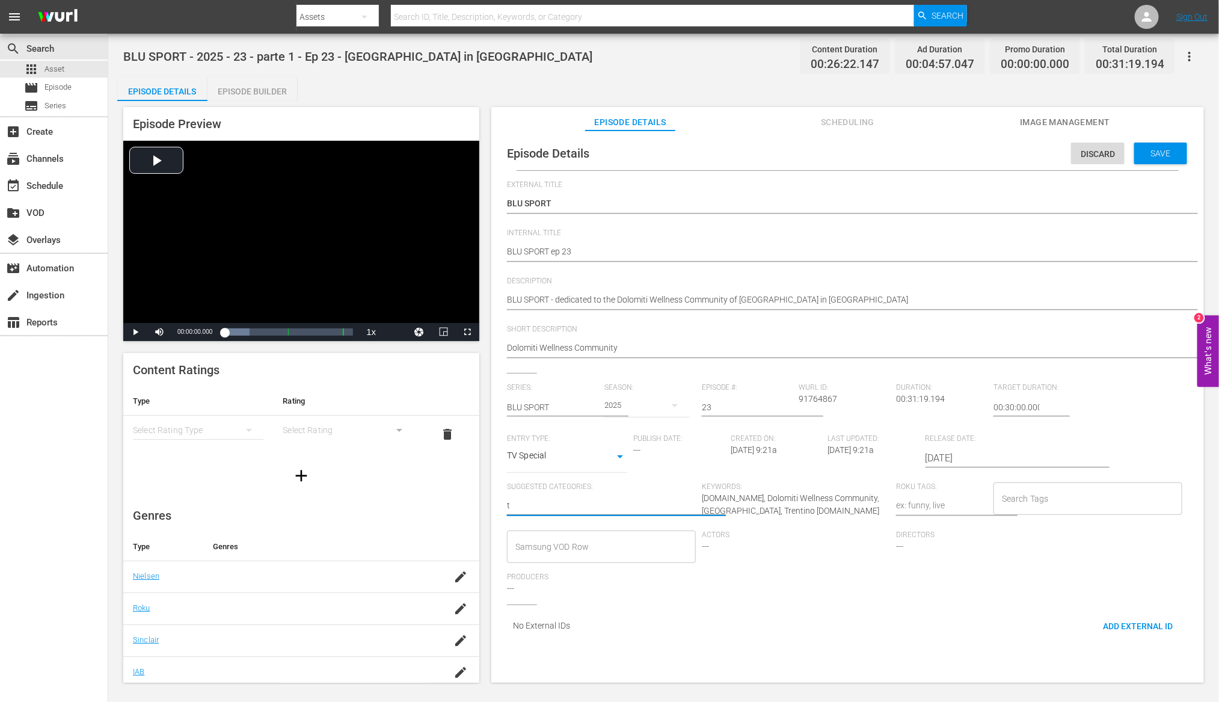
type textarea "to"
type textarea "tou"
type textarea "tour"
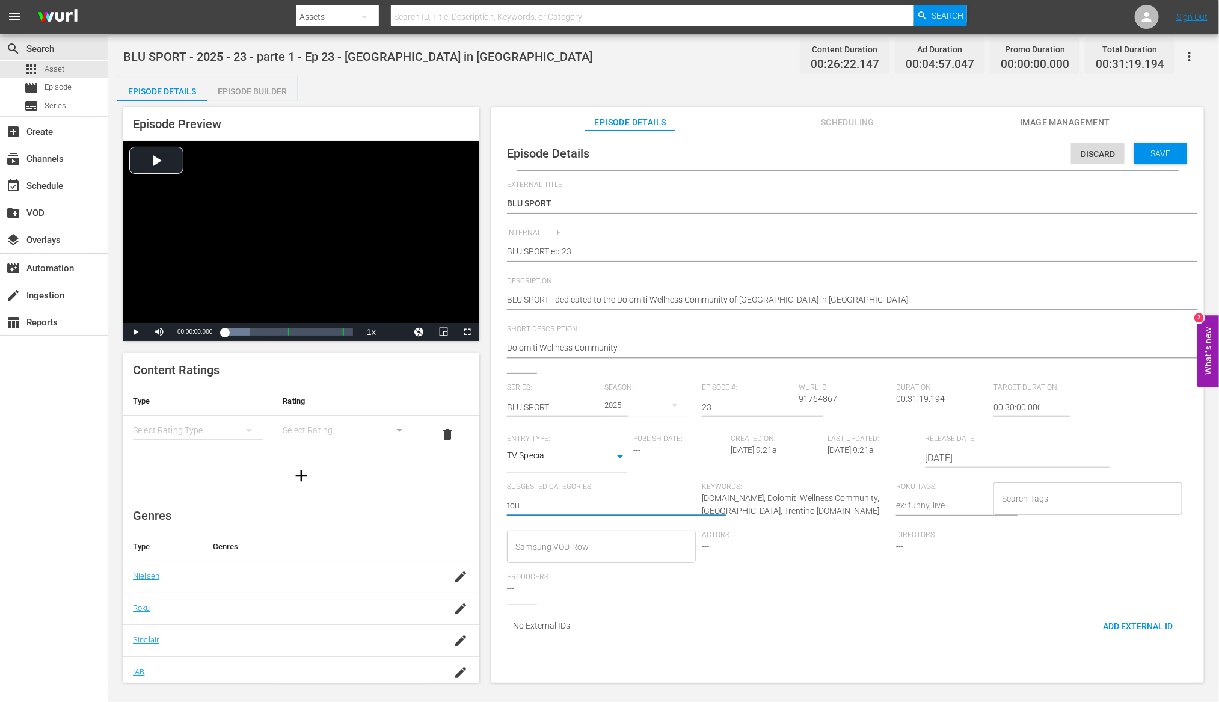
type textarea "tour"
type textarea "touri"
type textarea "touris"
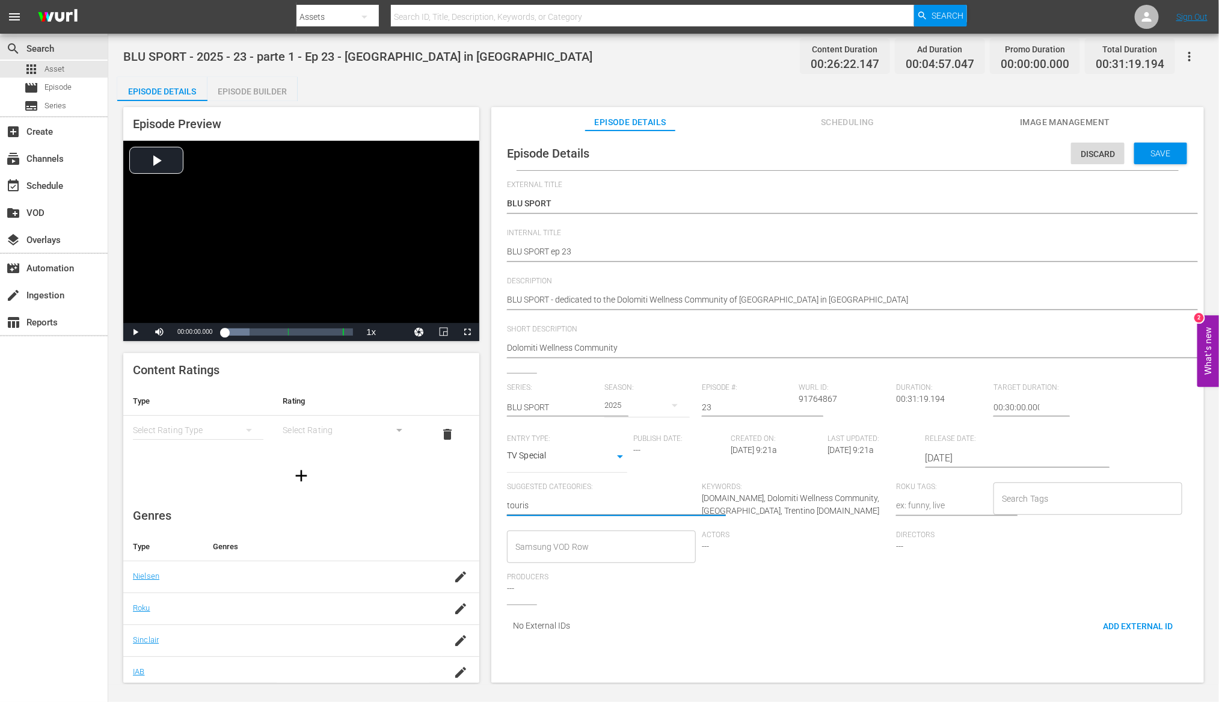
type textarea "tourism"
type textarea "t"
type textarea "to"
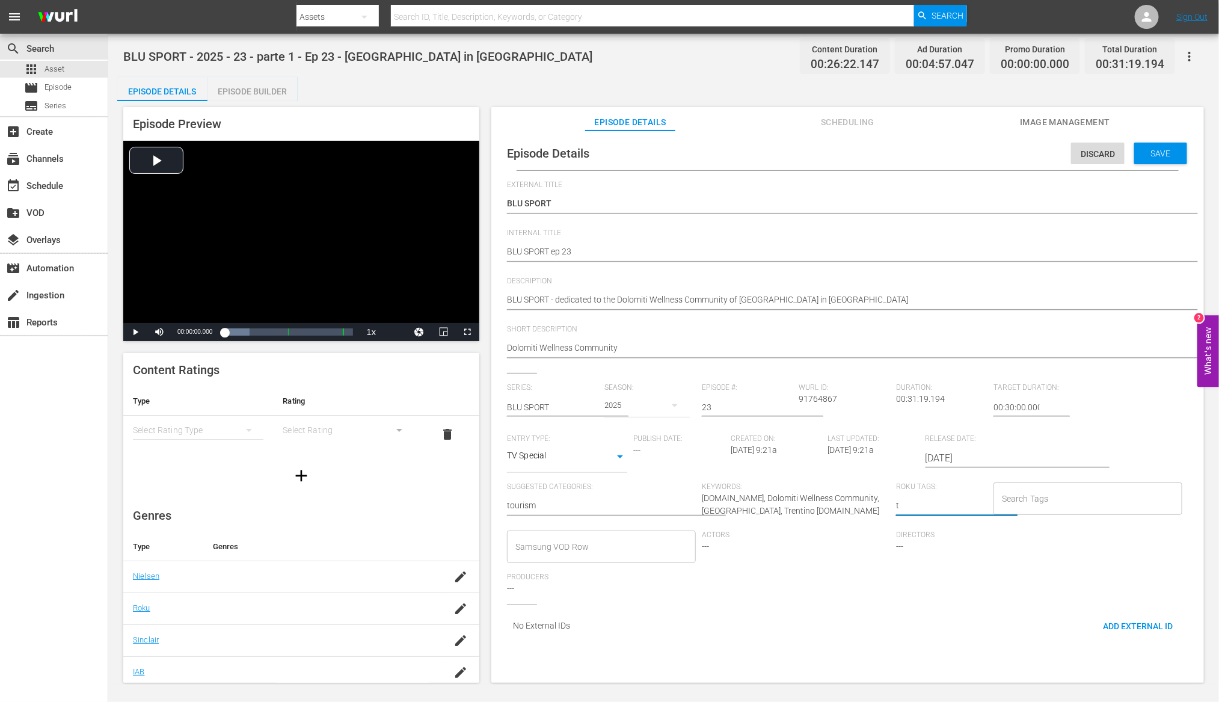
type textarea "to"
type textarea "tou"
type textarea "tour"
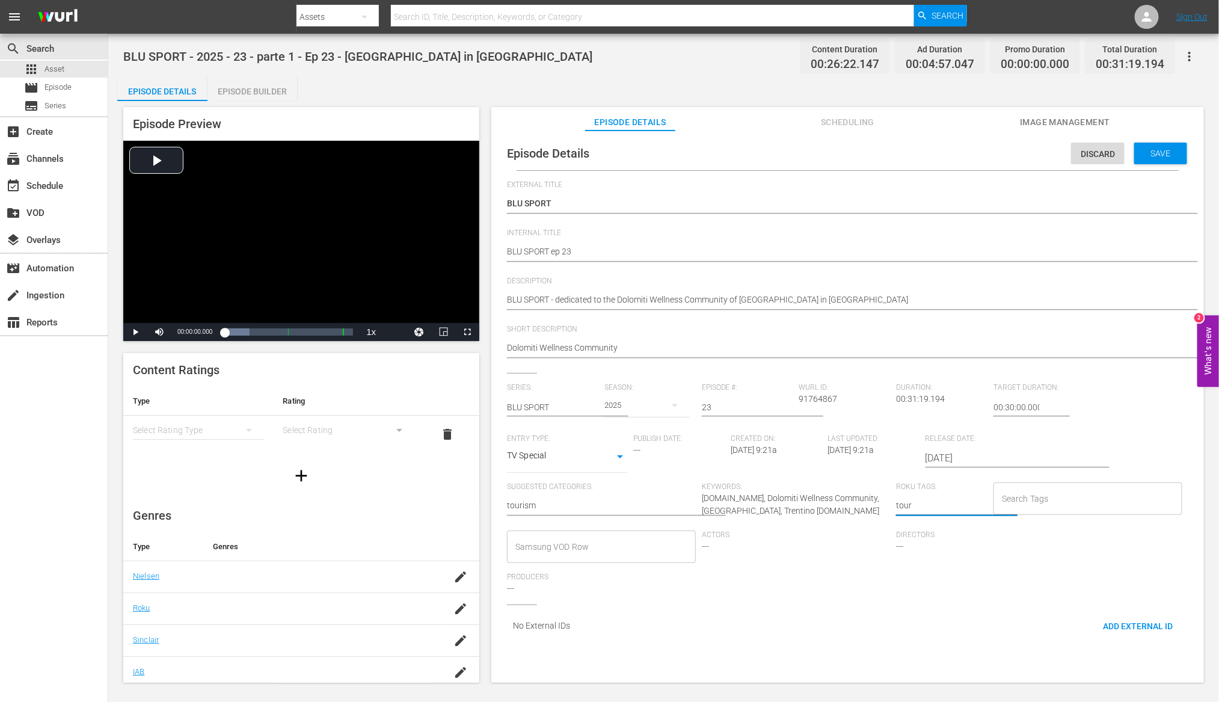
type textarea "touri"
type textarea "touris"
type textarea "tourism"
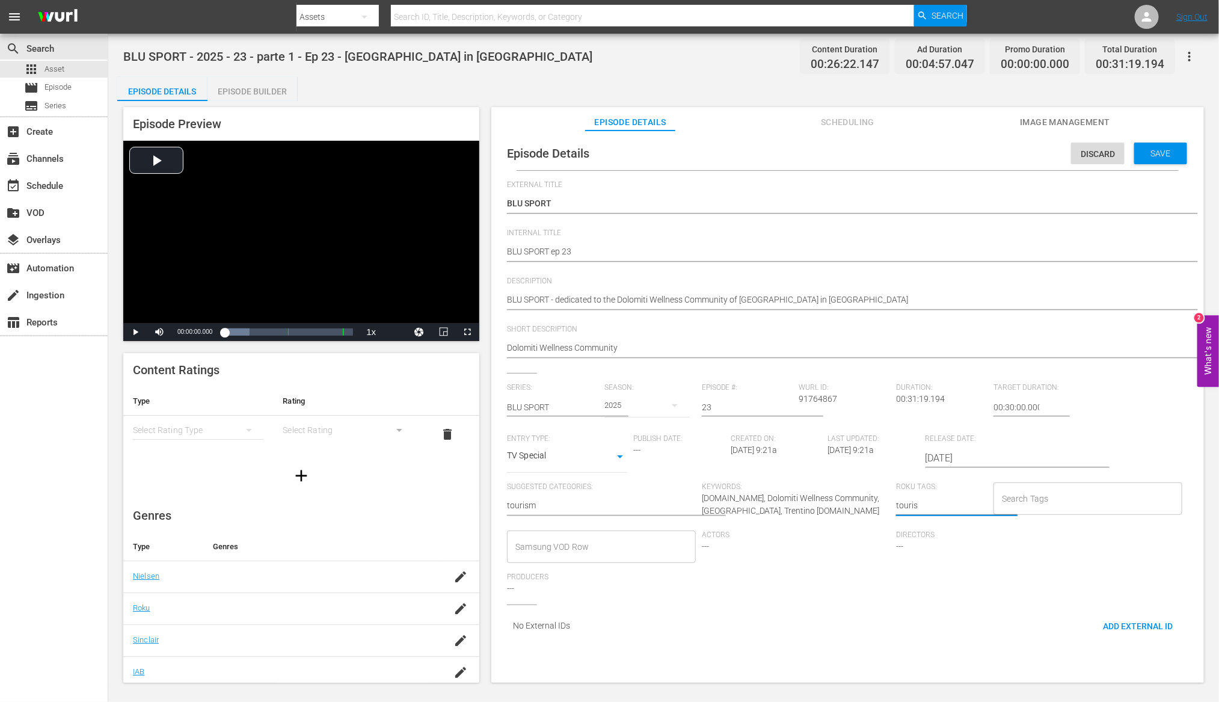
type textarea "tourism"
type textarea "tourism,"
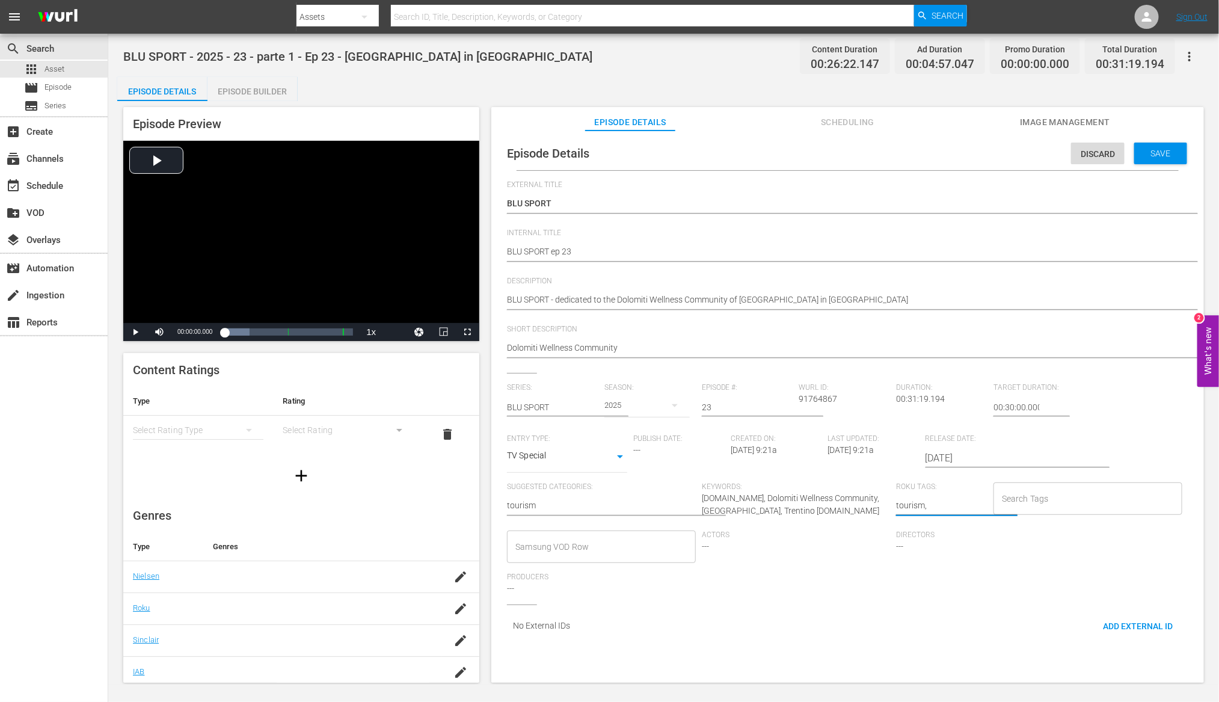
type textarea "tourism, v"
type textarea "tourism, [GEOGRAPHIC_DATA]"
type textarea "tourism, val"
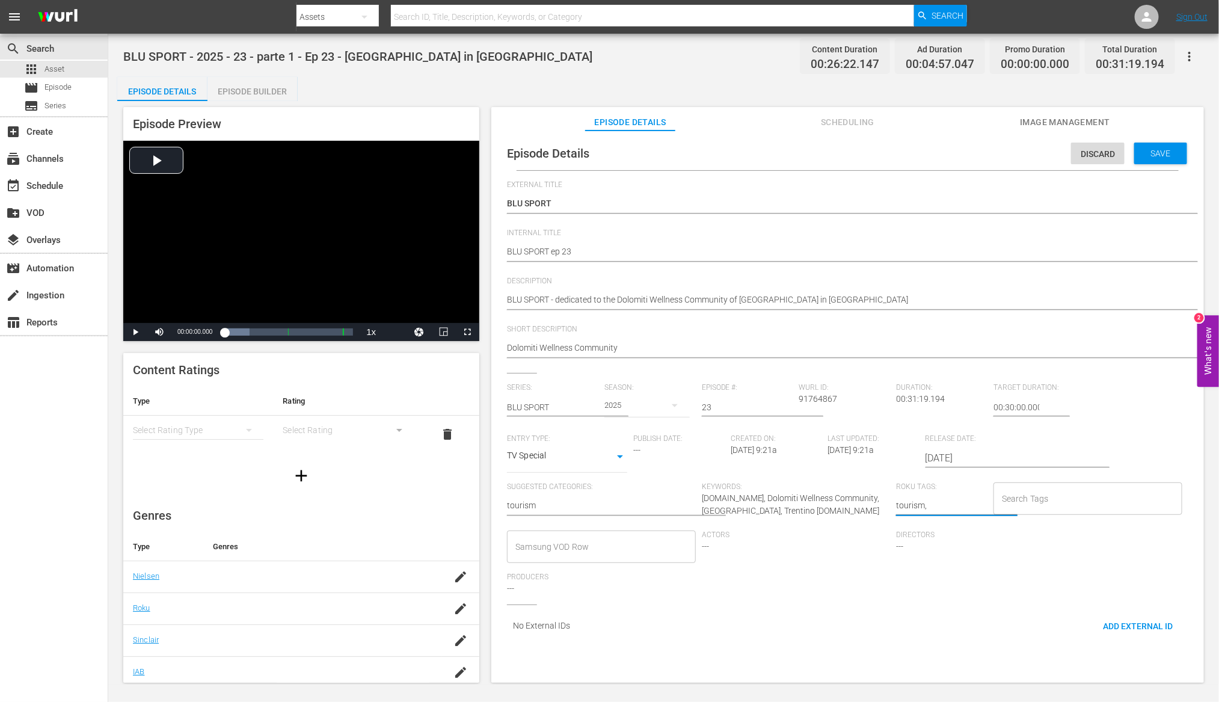
type textarea "tourism, val"
type textarea "tourism, [GEOGRAPHIC_DATA]"
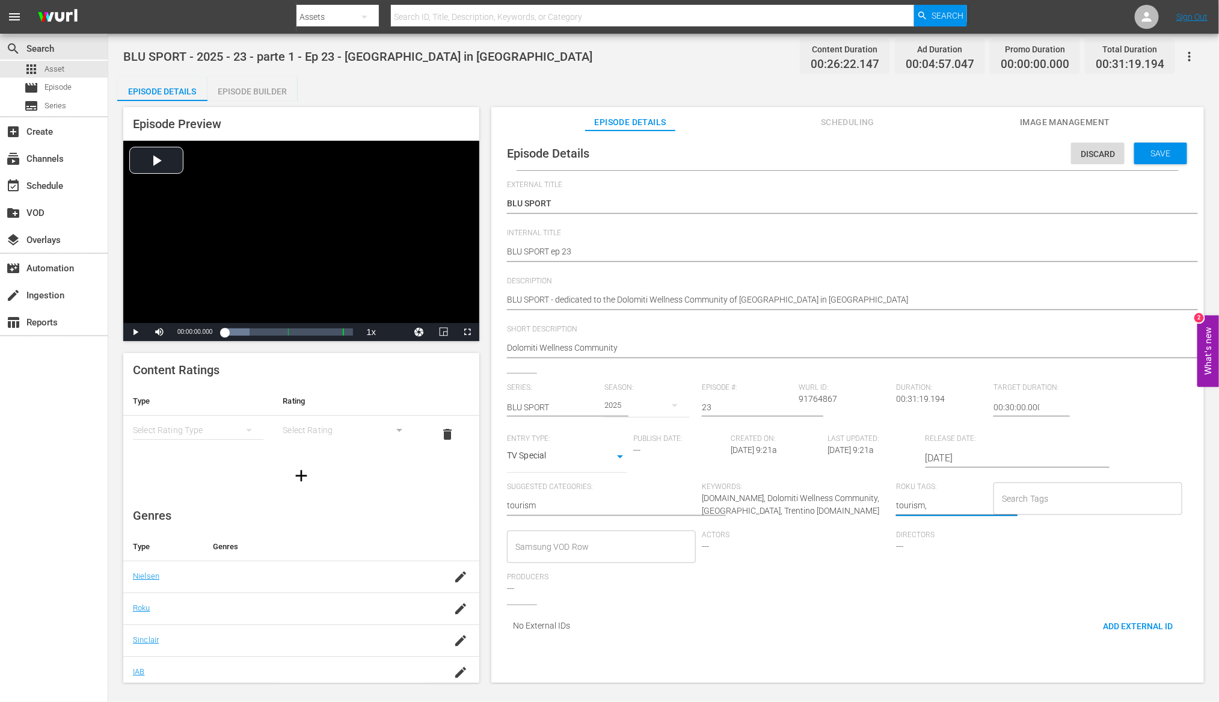
type textarea "tourism, [GEOGRAPHIC_DATA]"
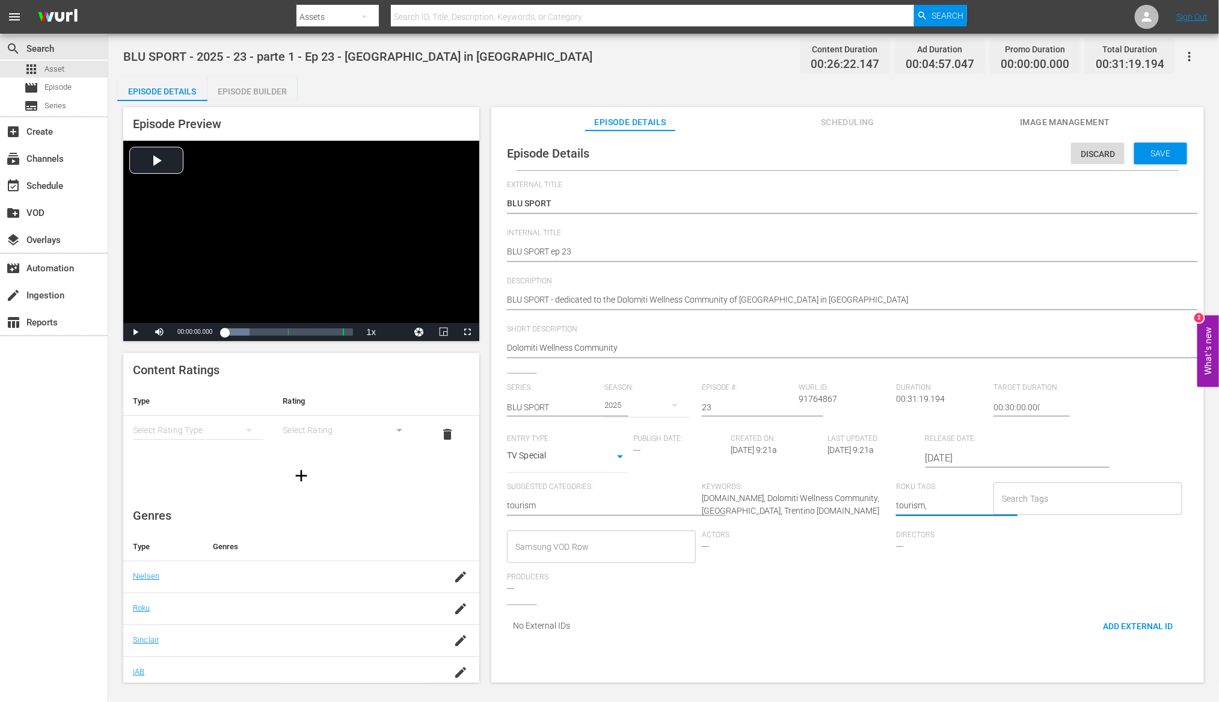
type textarea "tourism, [GEOGRAPHIC_DATA]"
type textarea "tourism, [PERSON_NAME]"
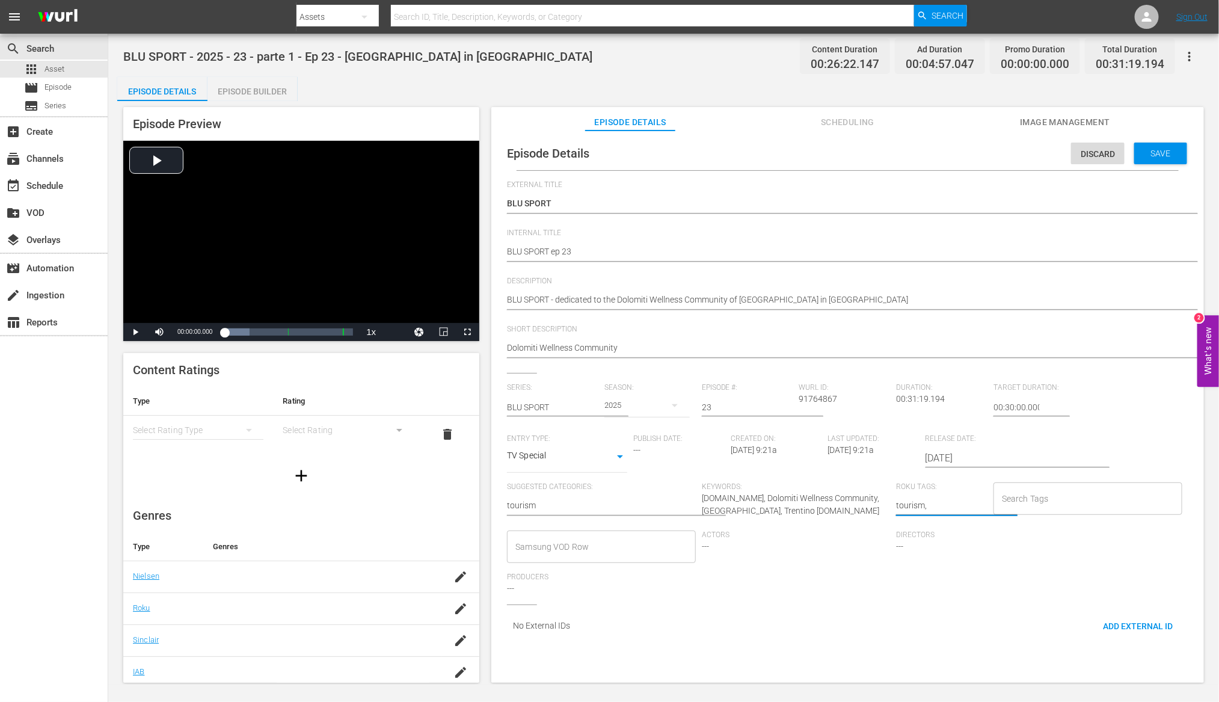
type textarea "tourism, [PERSON_NAME]"
type textarea "tourism, [GEOGRAPHIC_DATA]"
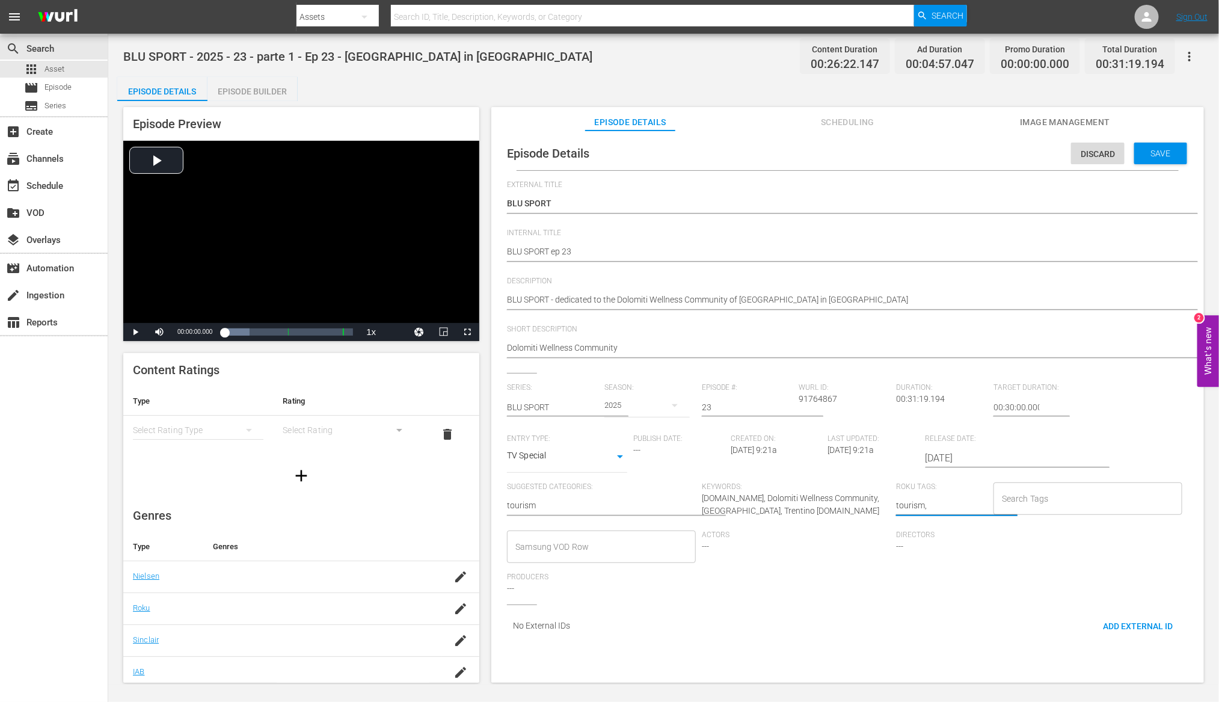
type textarea "tourism, [GEOGRAPHIC_DATA]"
type textarea "tourism, [GEOGRAPHIC_DATA],"
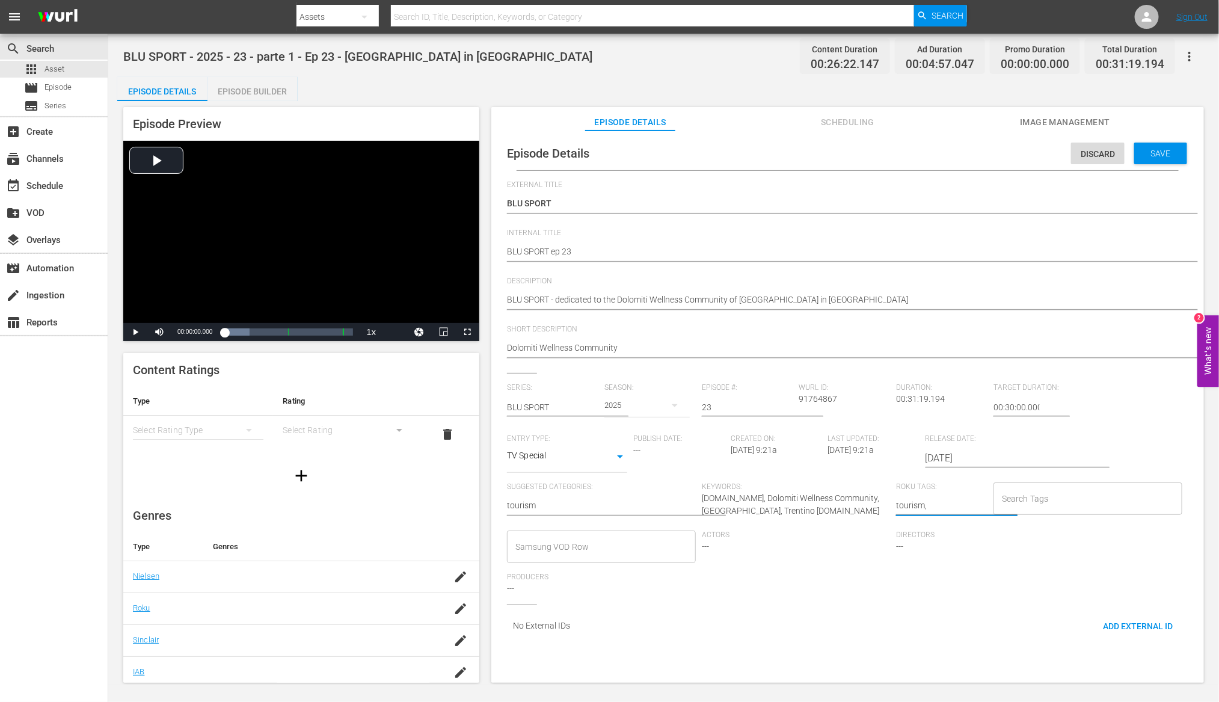
type textarea "tourism, [GEOGRAPHIC_DATA], t"
type textarea "tourism, [GEOGRAPHIC_DATA], tr"
type textarea "tourism, [GEOGRAPHIC_DATA], tre"
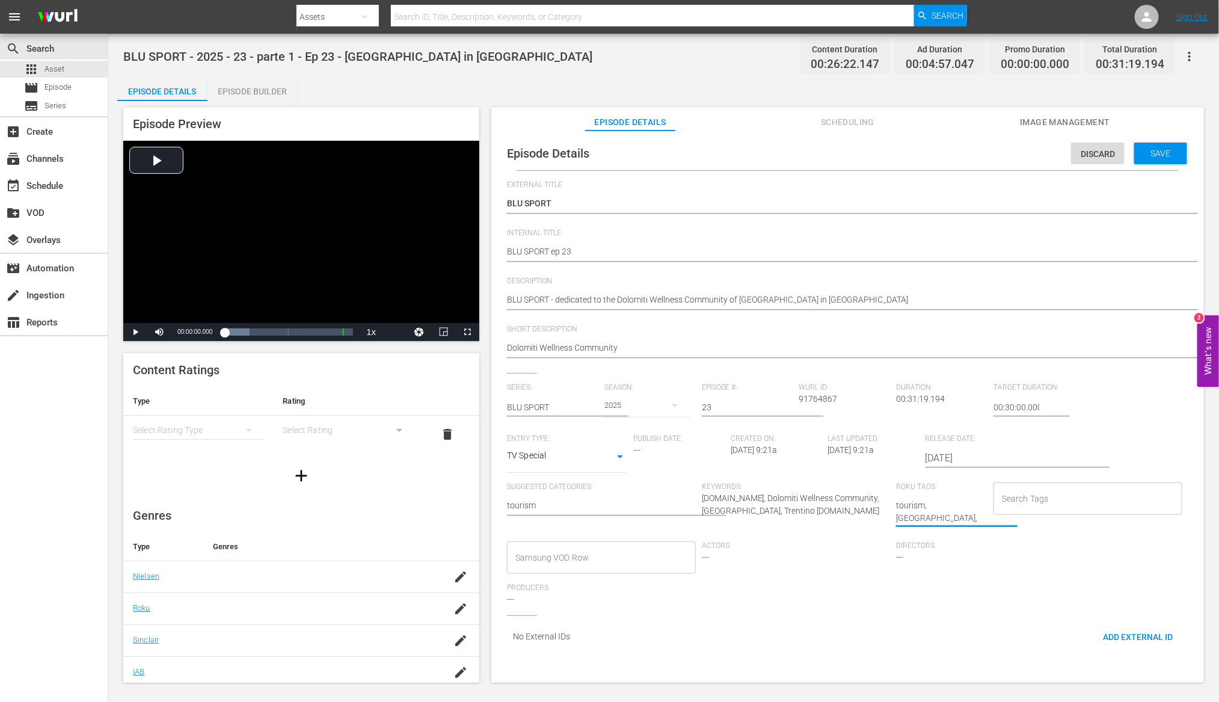
type textarea "tourism, [GEOGRAPHIC_DATA], tren"
type textarea "tourism, [GEOGRAPHIC_DATA], [GEOGRAPHIC_DATA]"
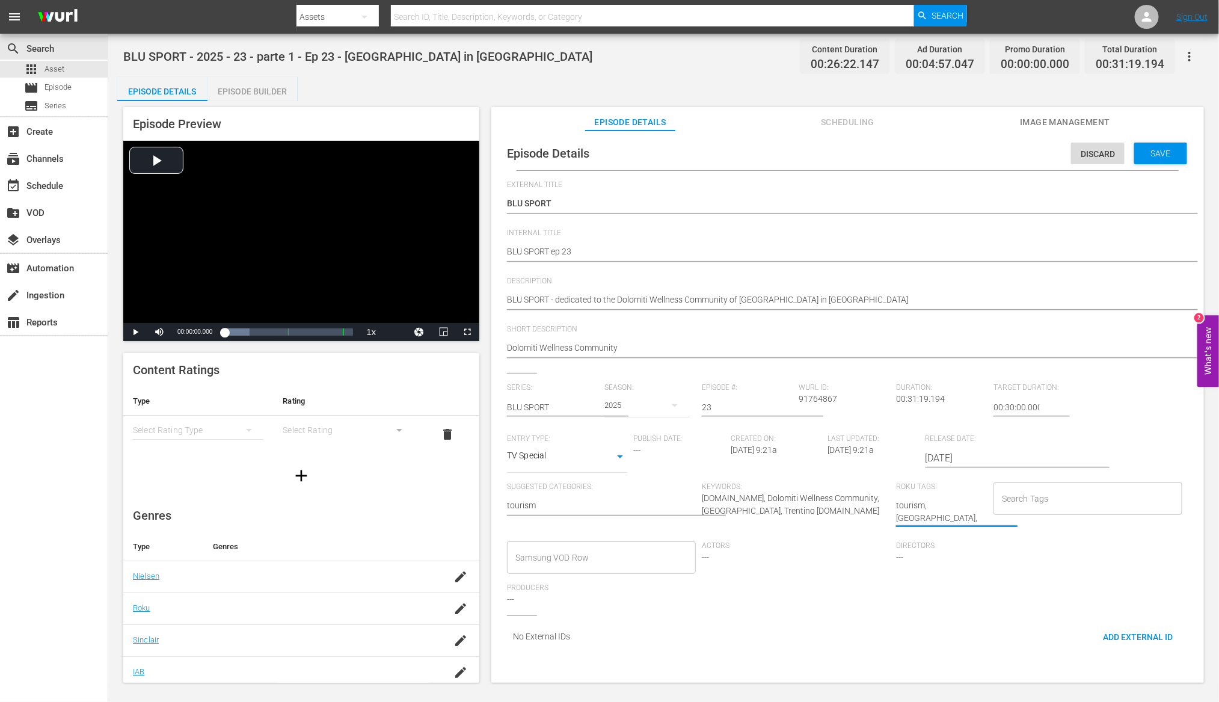
type textarea "tourism, [GEOGRAPHIC_DATA], [GEOGRAPHIC_DATA]"
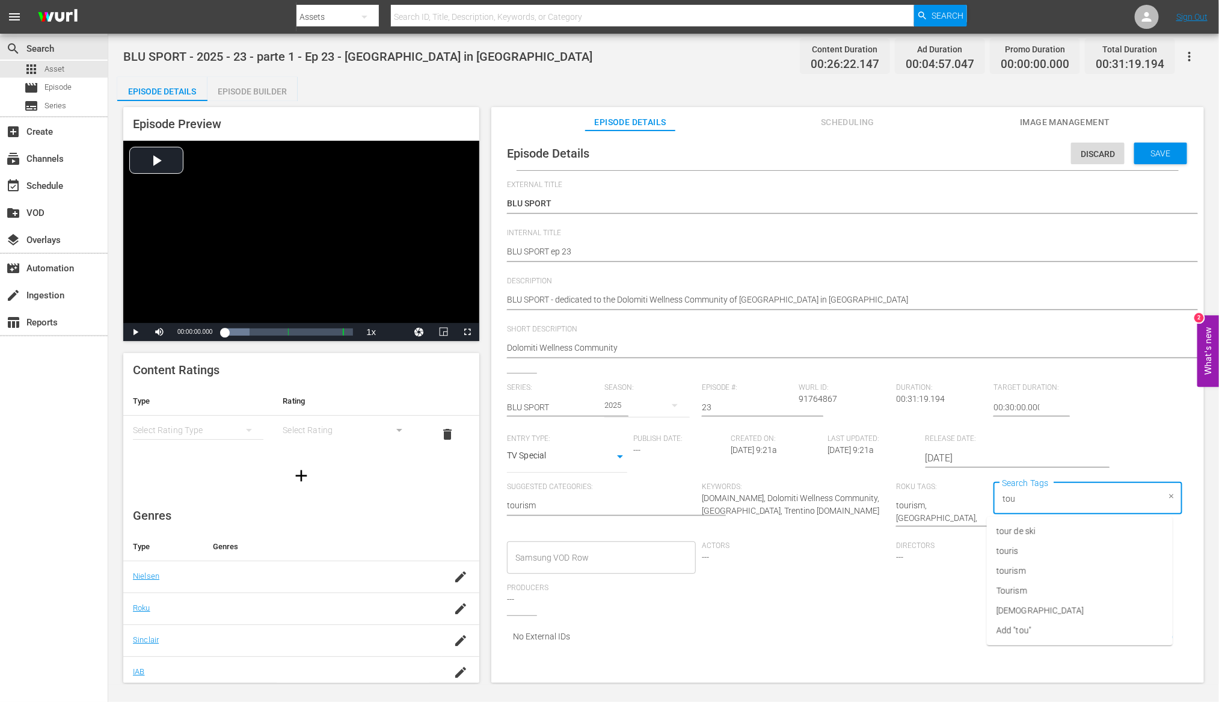
type input "tour"
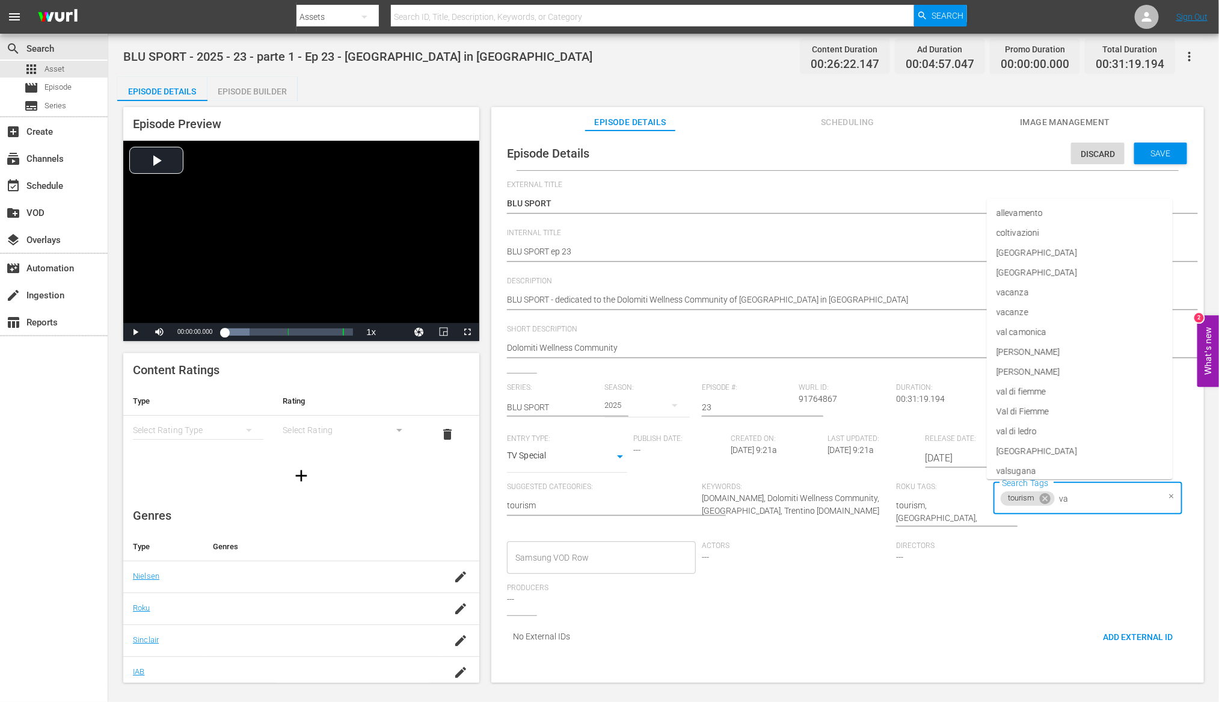
type input "val"
type input "tre"
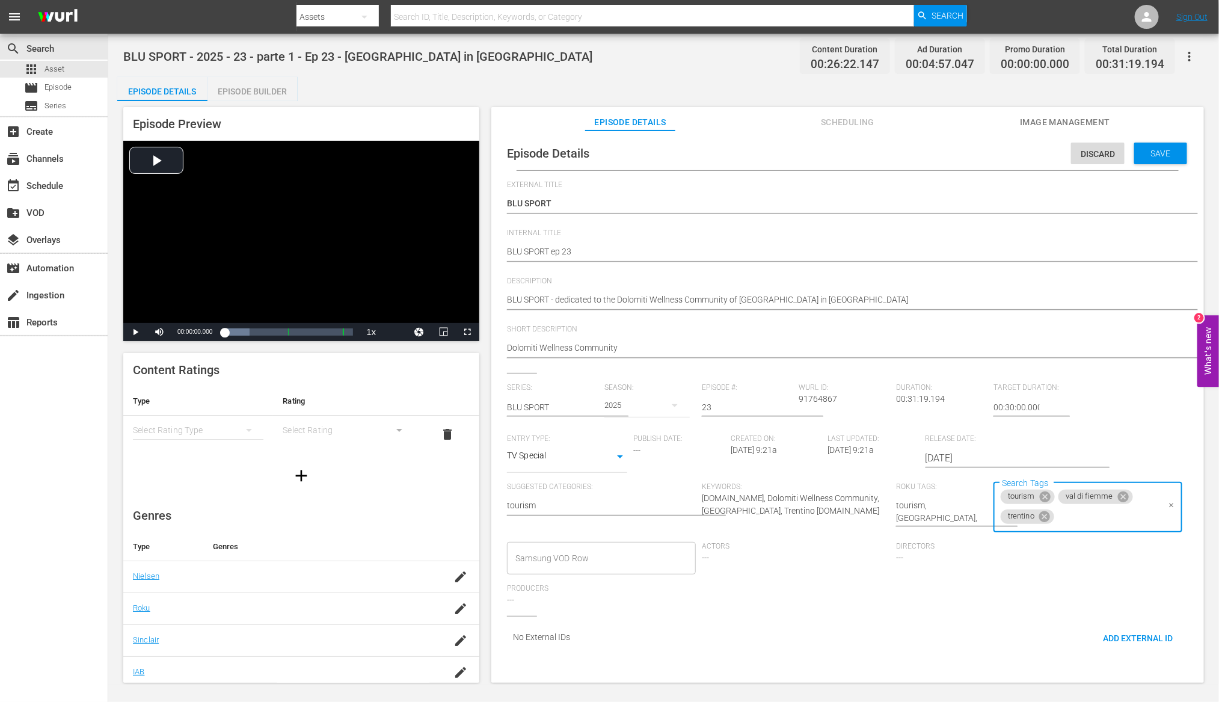
click at [524, 561] on input "Samsung VOD Row" at bounding box center [591, 559] width 159 height 22
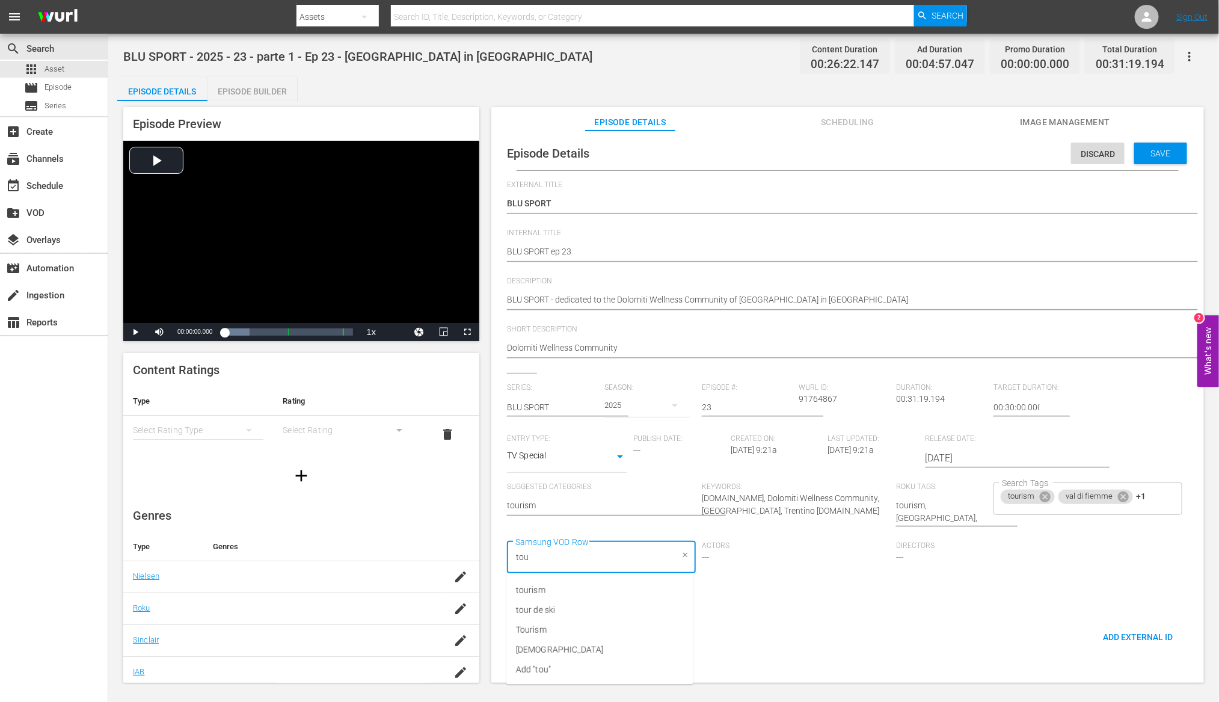
type input "tour"
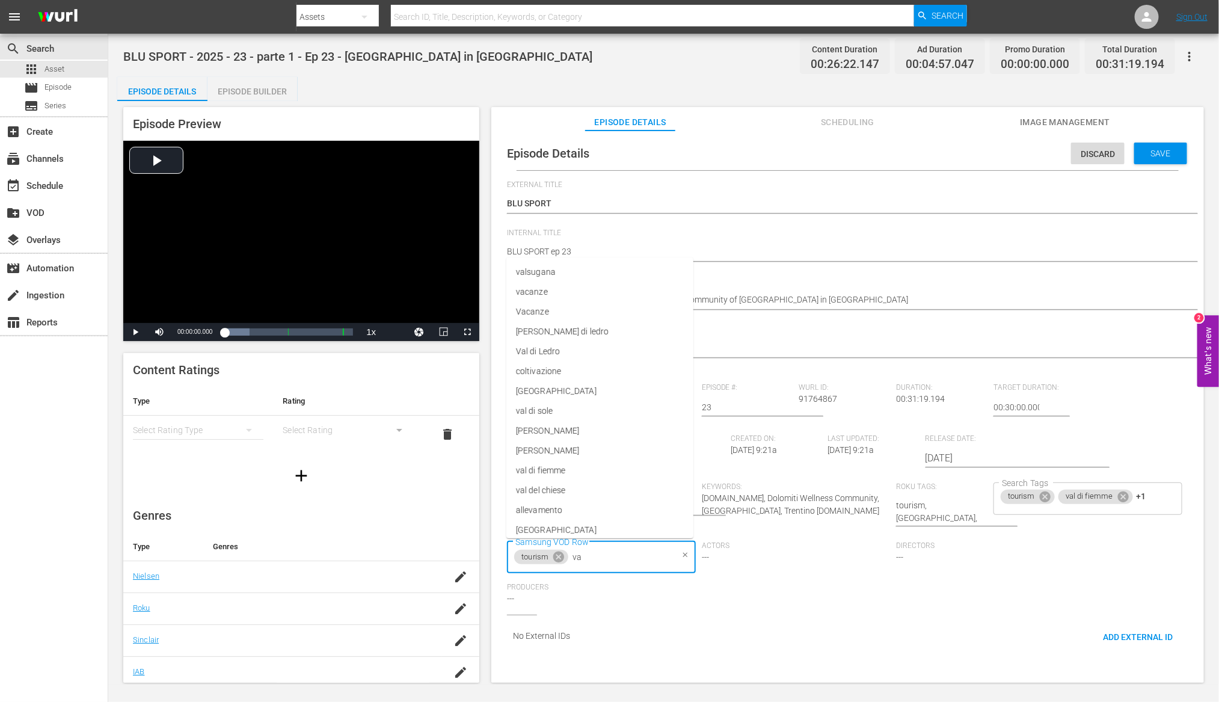
type input "val"
type input "tre"
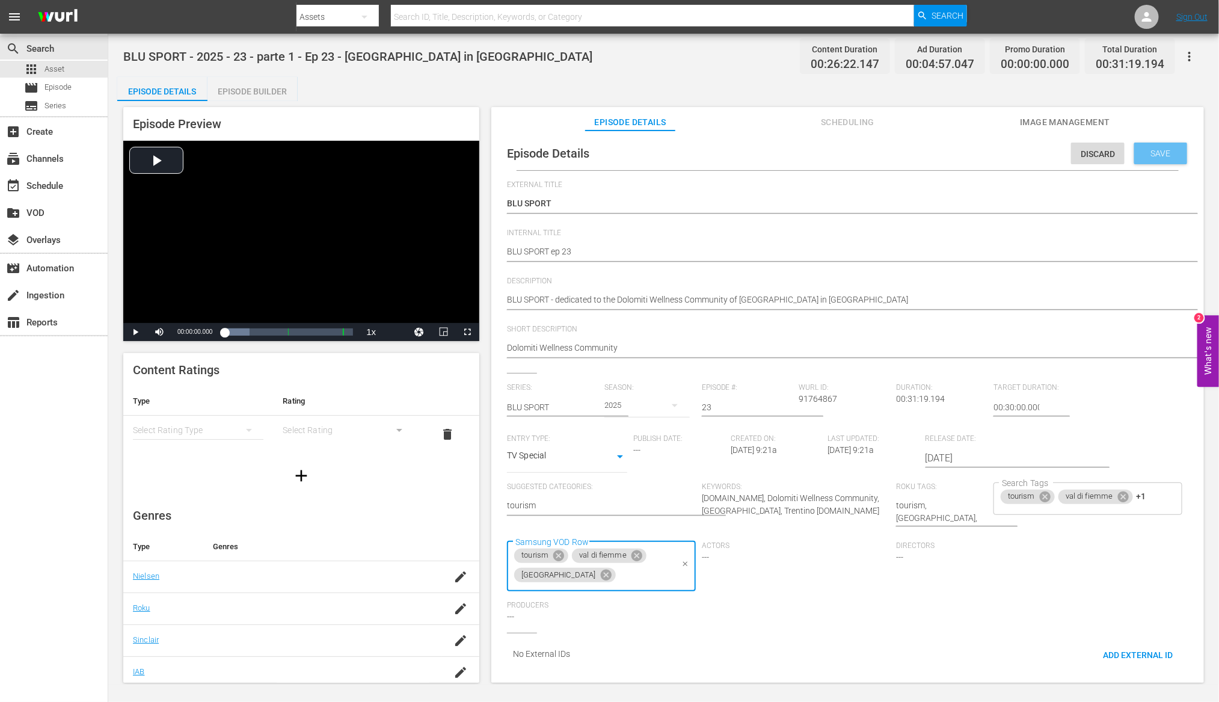
click at [1156, 161] on div "Save" at bounding box center [1160, 154] width 53 height 22
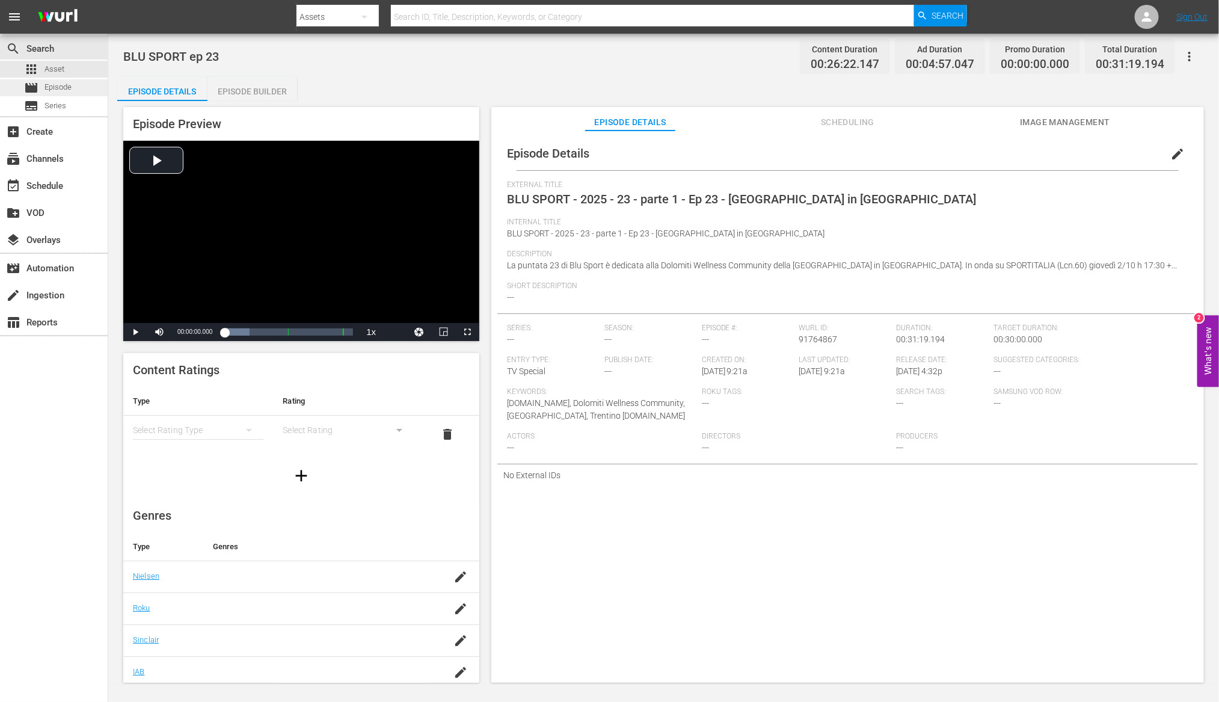
click at [58, 89] on span "Episode" at bounding box center [58, 87] width 27 height 12
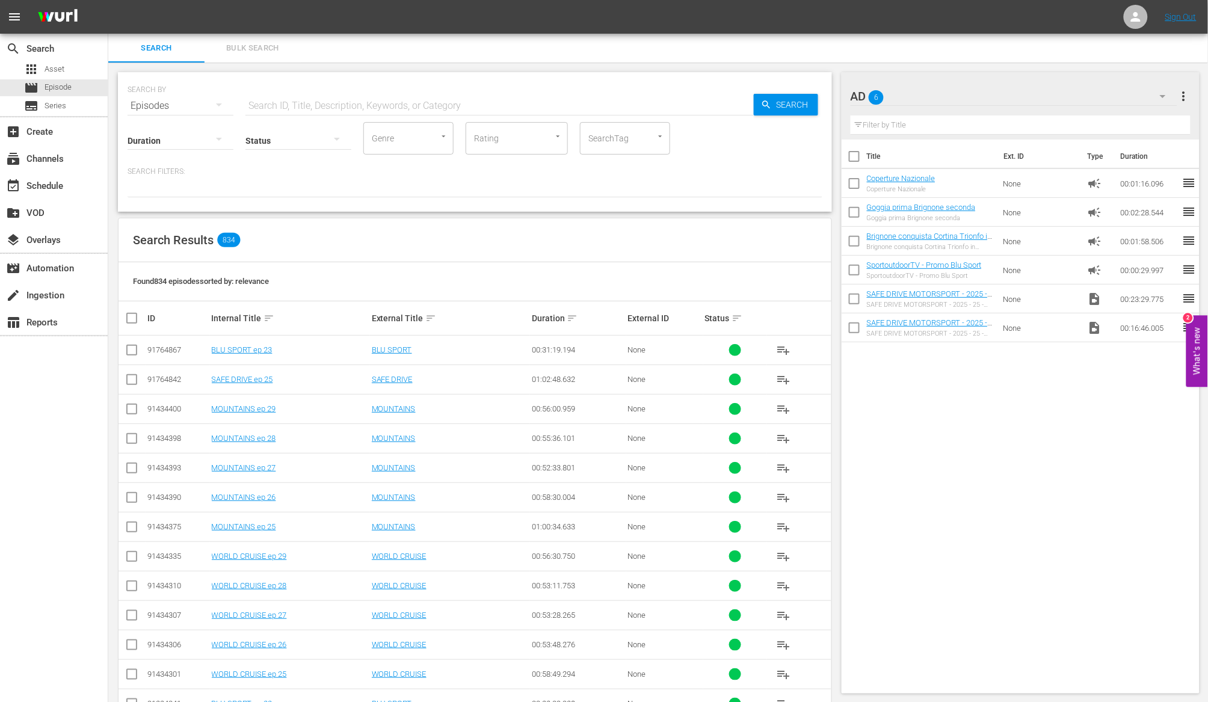
click at [1163, 96] on icon "button" at bounding box center [1163, 96] width 6 height 3
click at [938, 168] on div "Default Workspace (42)" at bounding box center [927, 168] width 125 height 19
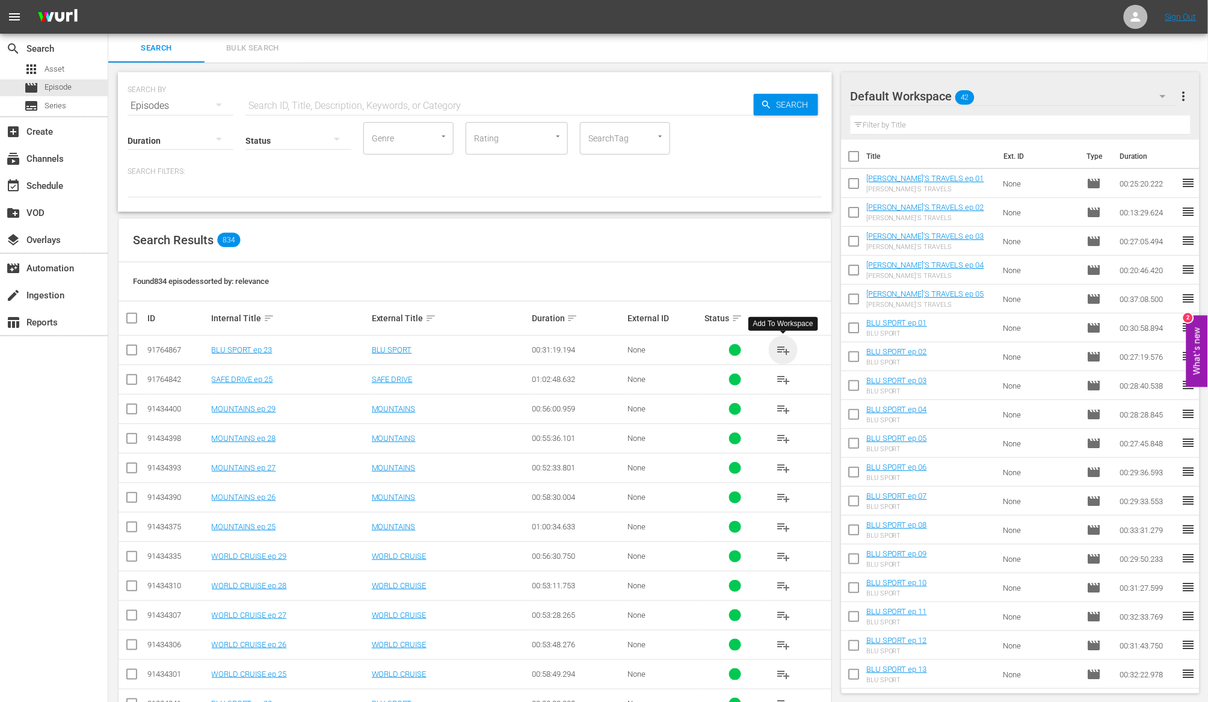
click at [781, 349] on span "playlist_add" at bounding box center [783, 350] width 14 height 14
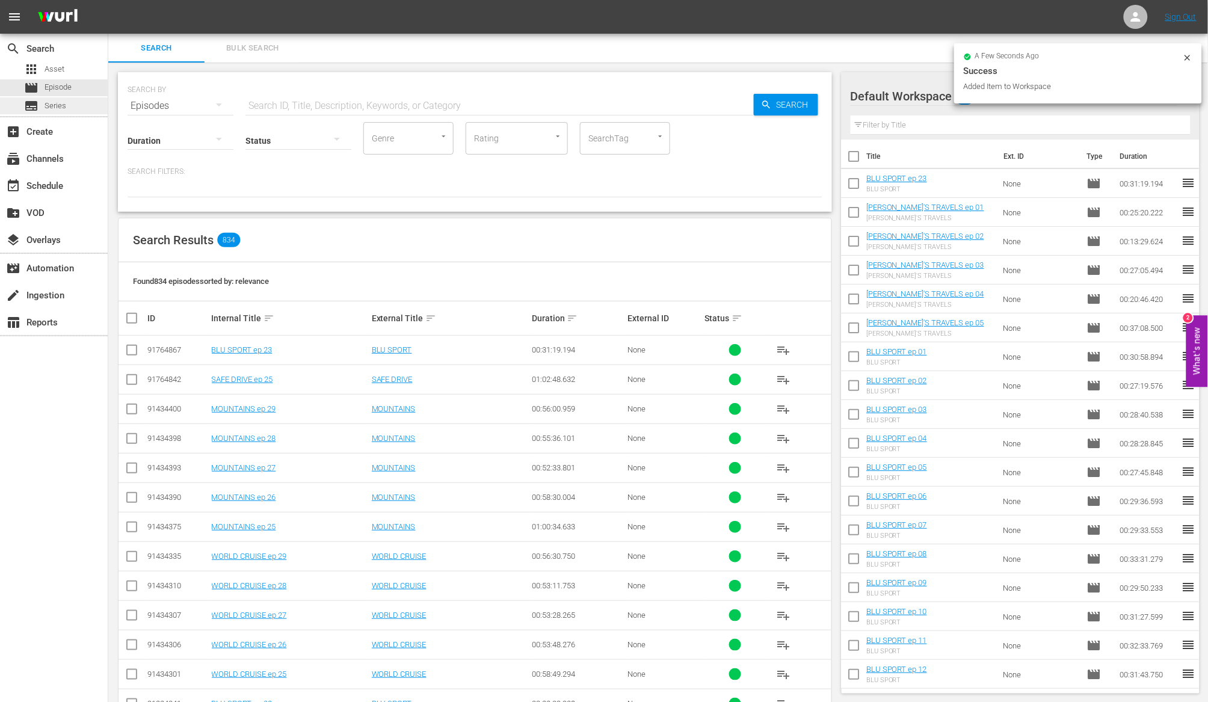
click at [58, 106] on span "Series" at bounding box center [56, 106] width 22 height 12
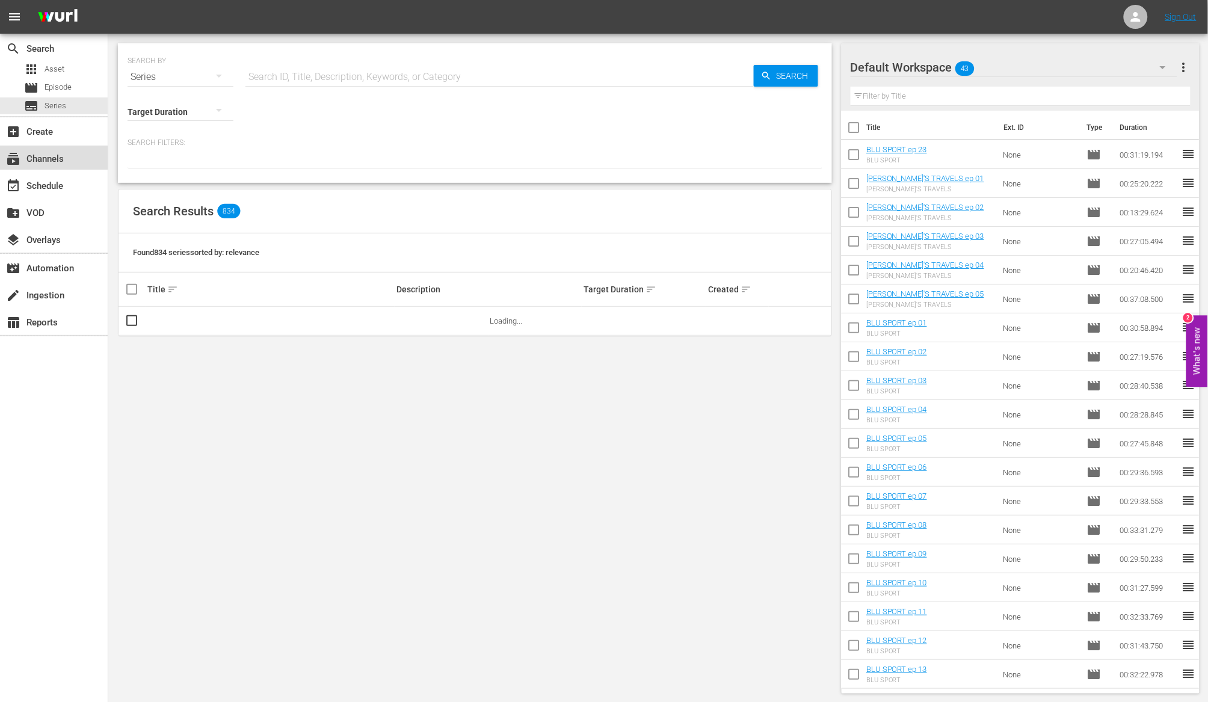
click at [48, 158] on div "subscriptions Channels" at bounding box center [33, 157] width 67 height 11
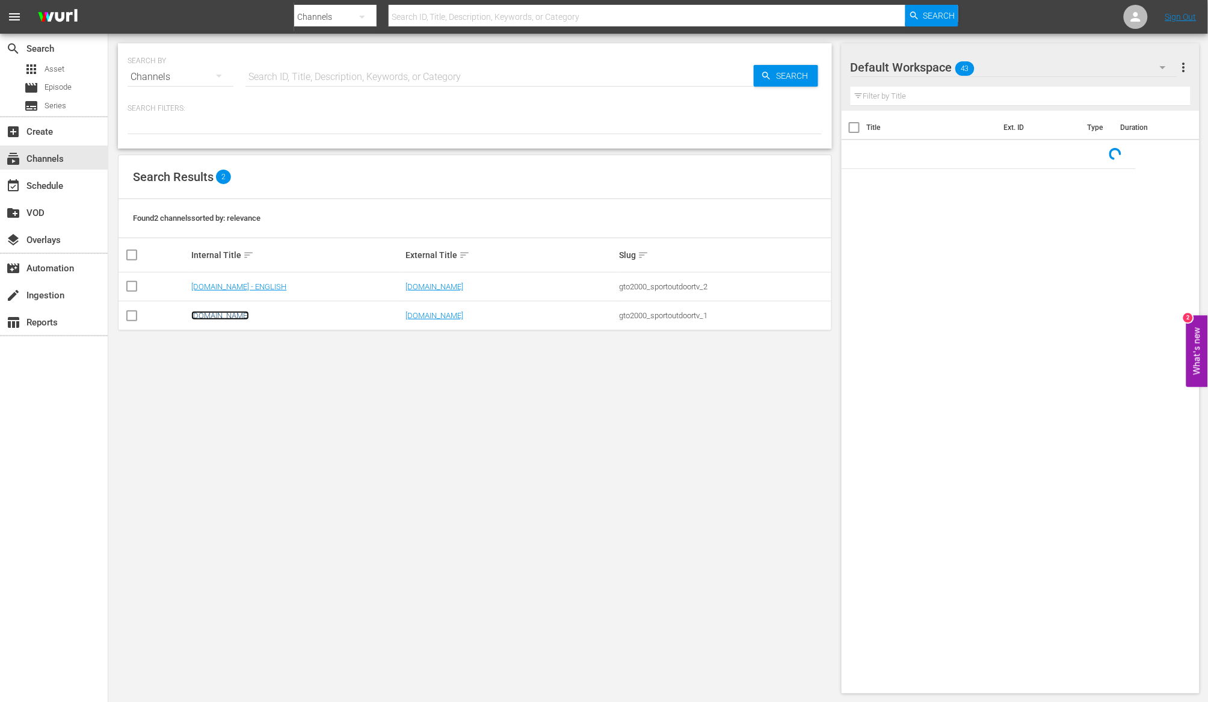
click at [221, 316] on link "[DOMAIN_NAME]" at bounding box center [220, 315] width 58 height 9
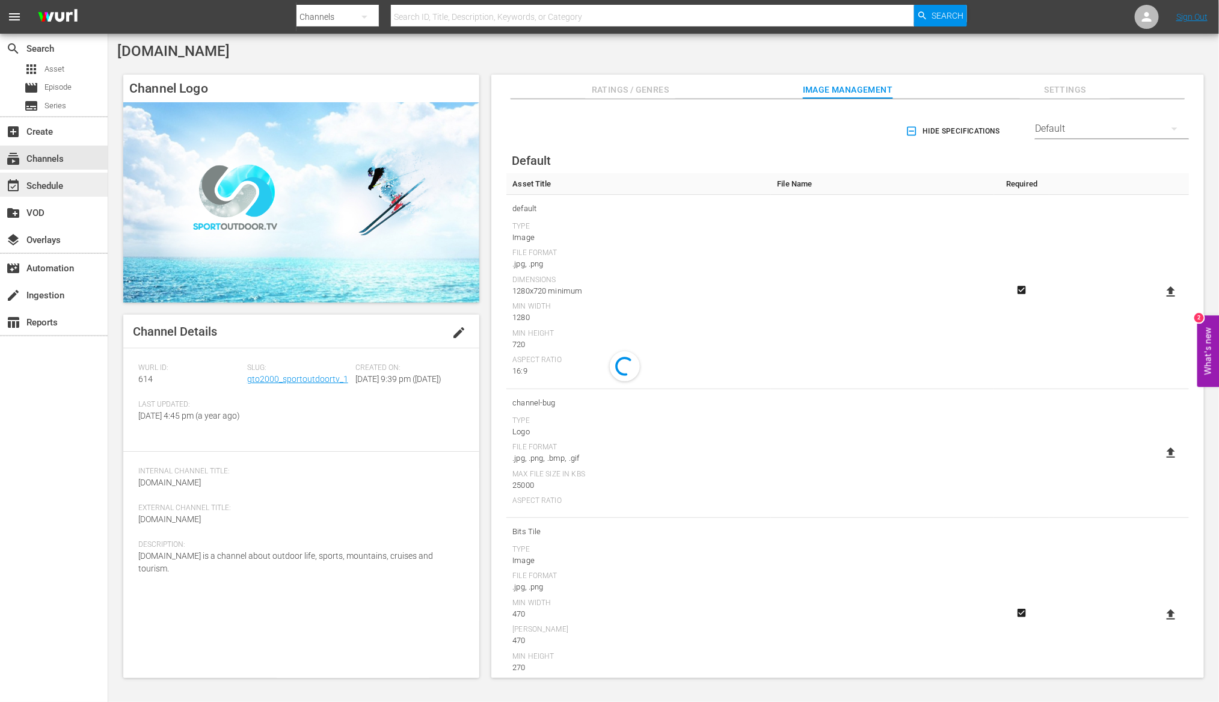
click at [54, 179] on div "event_available Schedule" at bounding box center [33, 184] width 67 height 11
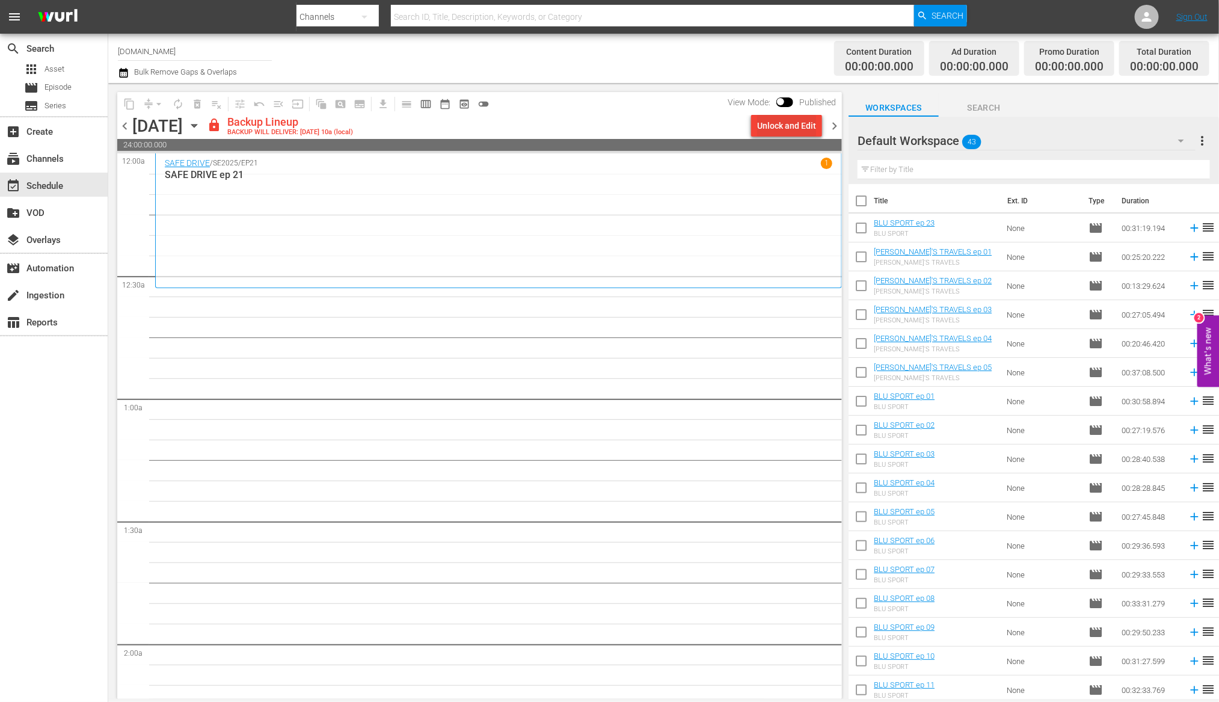
click at [771, 129] on div "Unlock and Edit" at bounding box center [786, 126] width 59 height 22
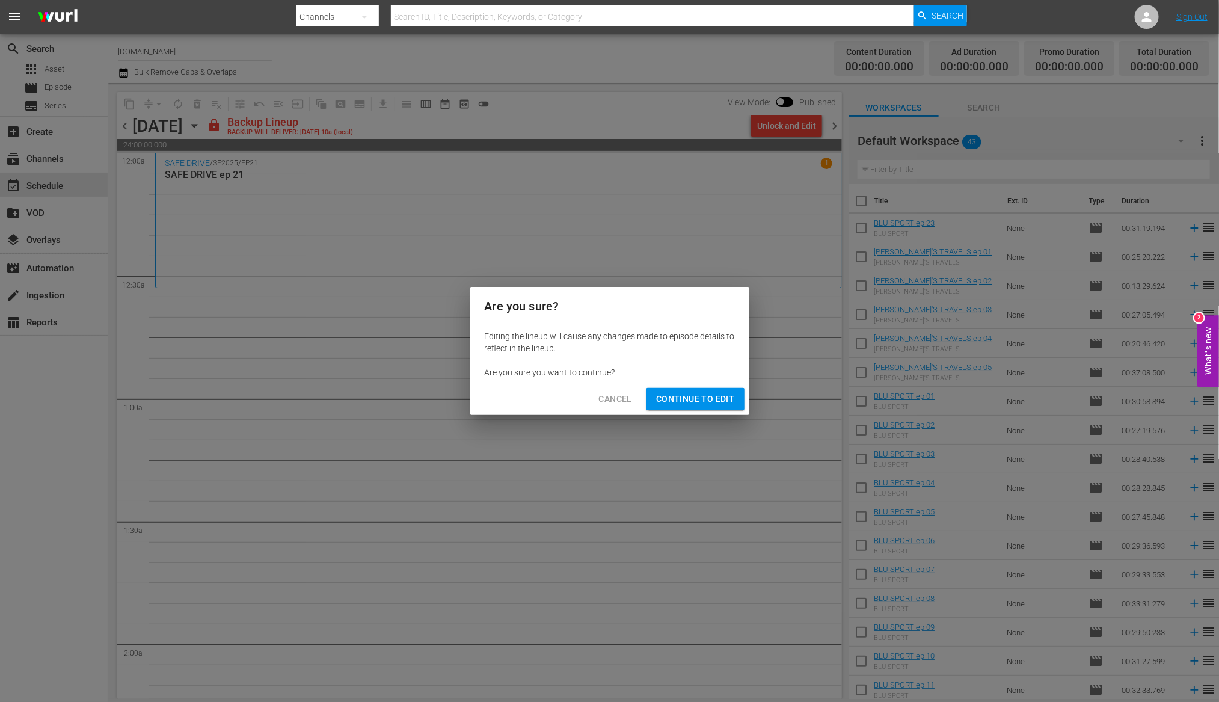
click at [707, 397] on span "Continue to Edit" at bounding box center [695, 399] width 78 height 15
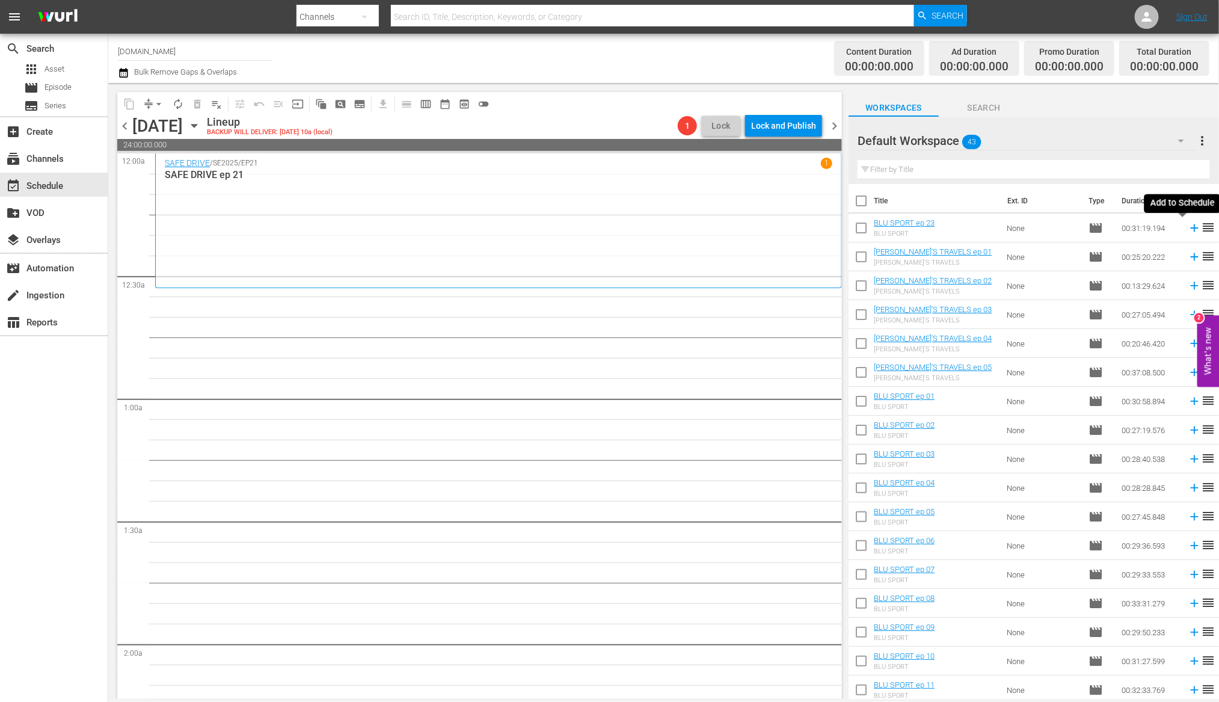
click at [1190, 230] on icon at bounding box center [1194, 228] width 8 height 8
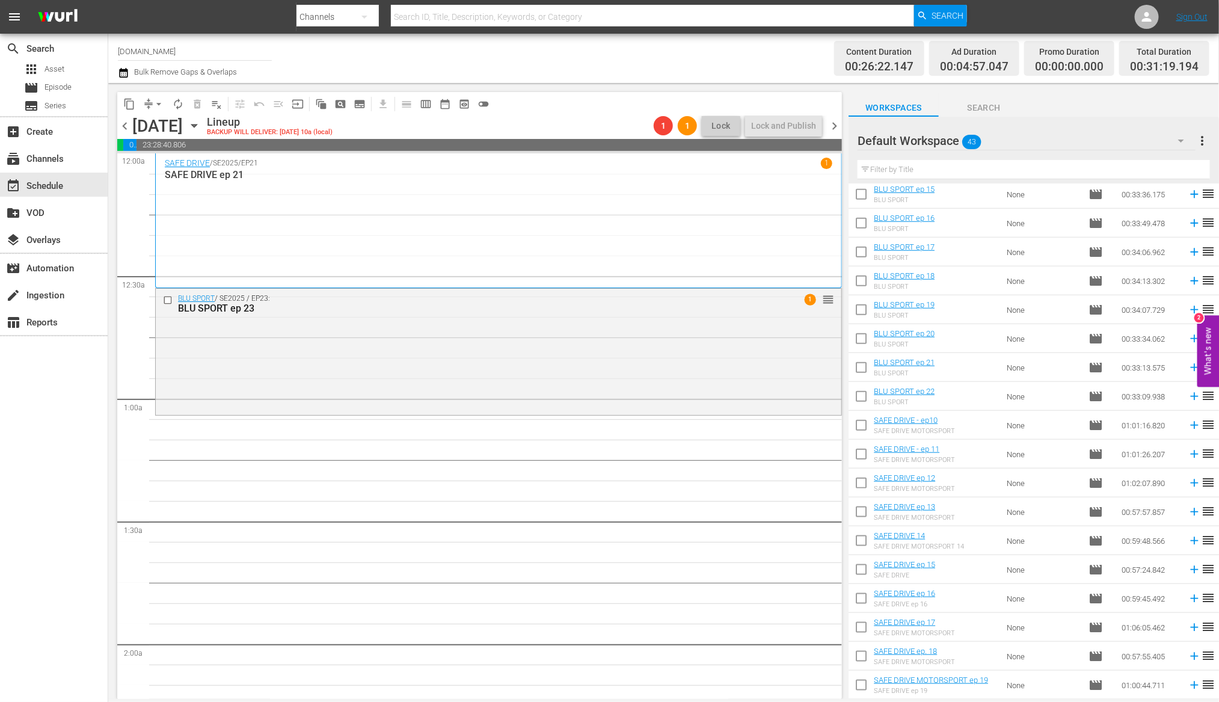
scroll to position [594, 0]
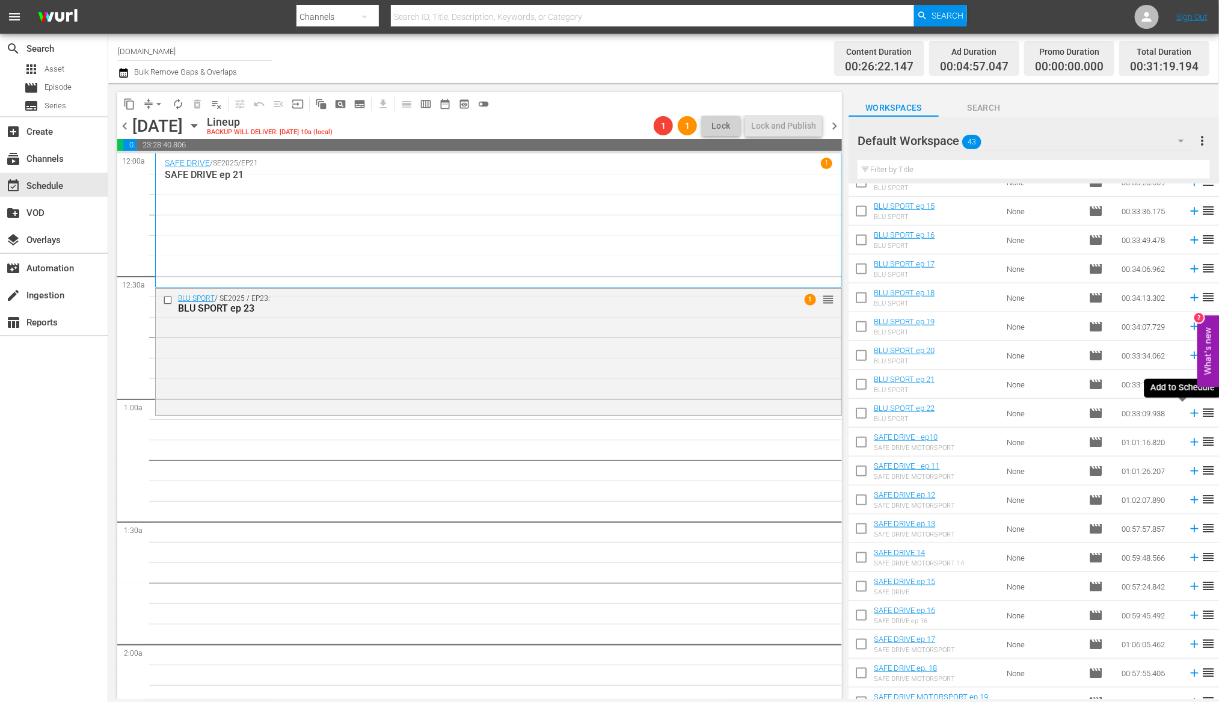
click at [1188, 417] on icon at bounding box center [1194, 413] width 13 height 13
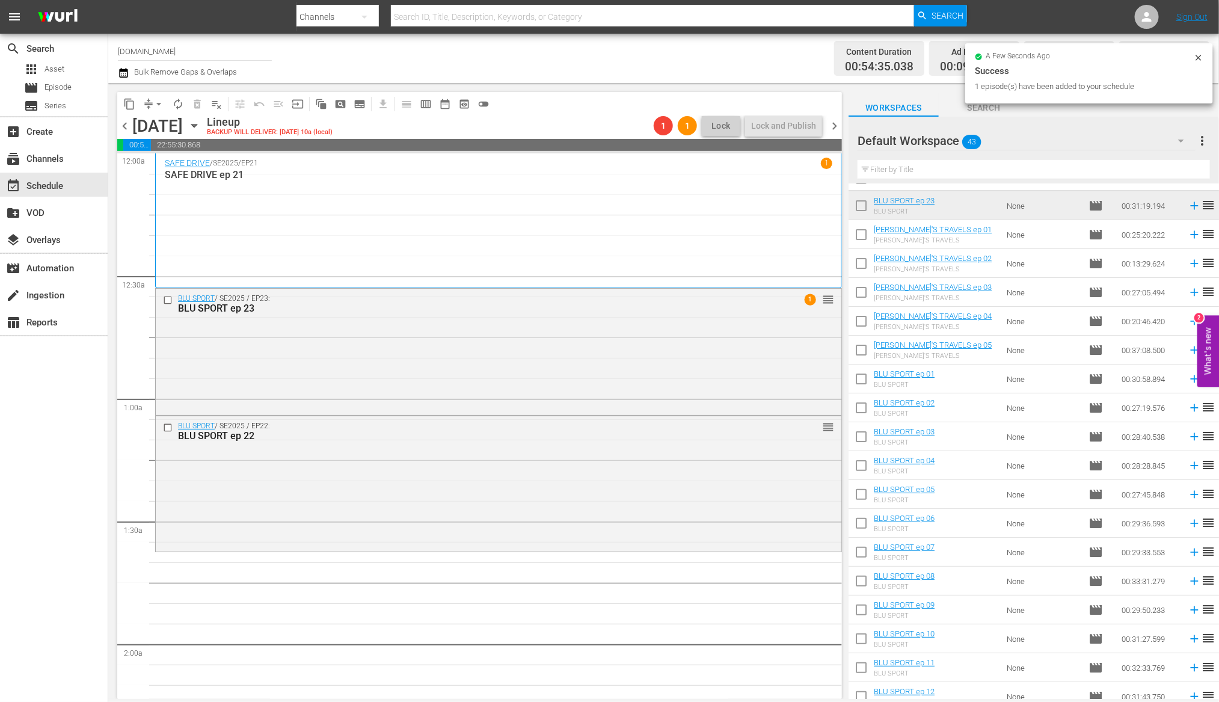
scroll to position [0, 0]
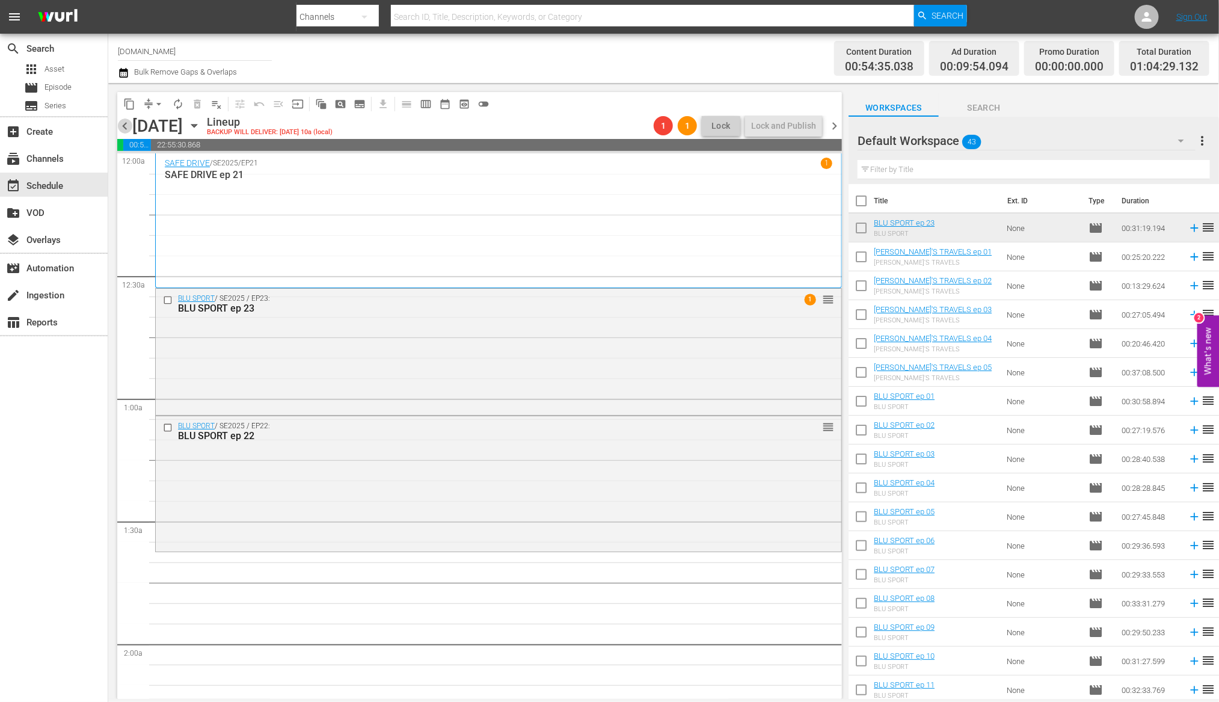
click at [127, 126] on span "chevron_left" at bounding box center [124, 125] width 15 height 15
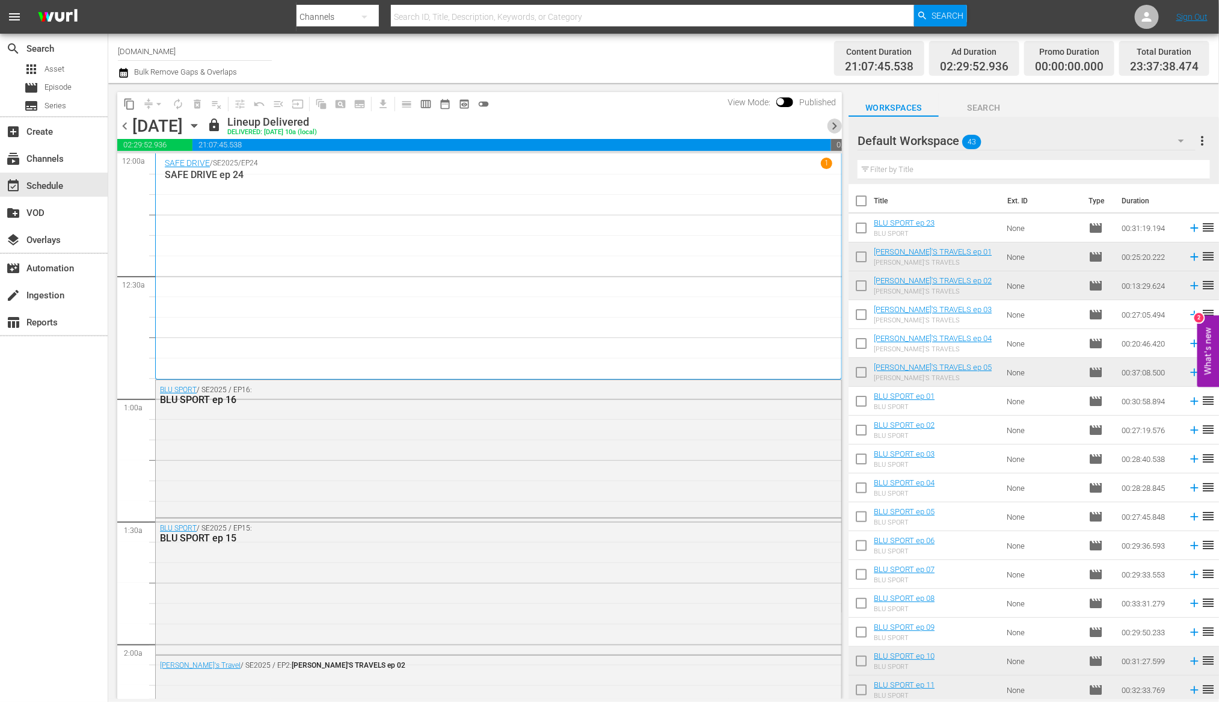
click at [835, 125] on span "chevron_right" at bounding box center [834, 125] width 15 height 15
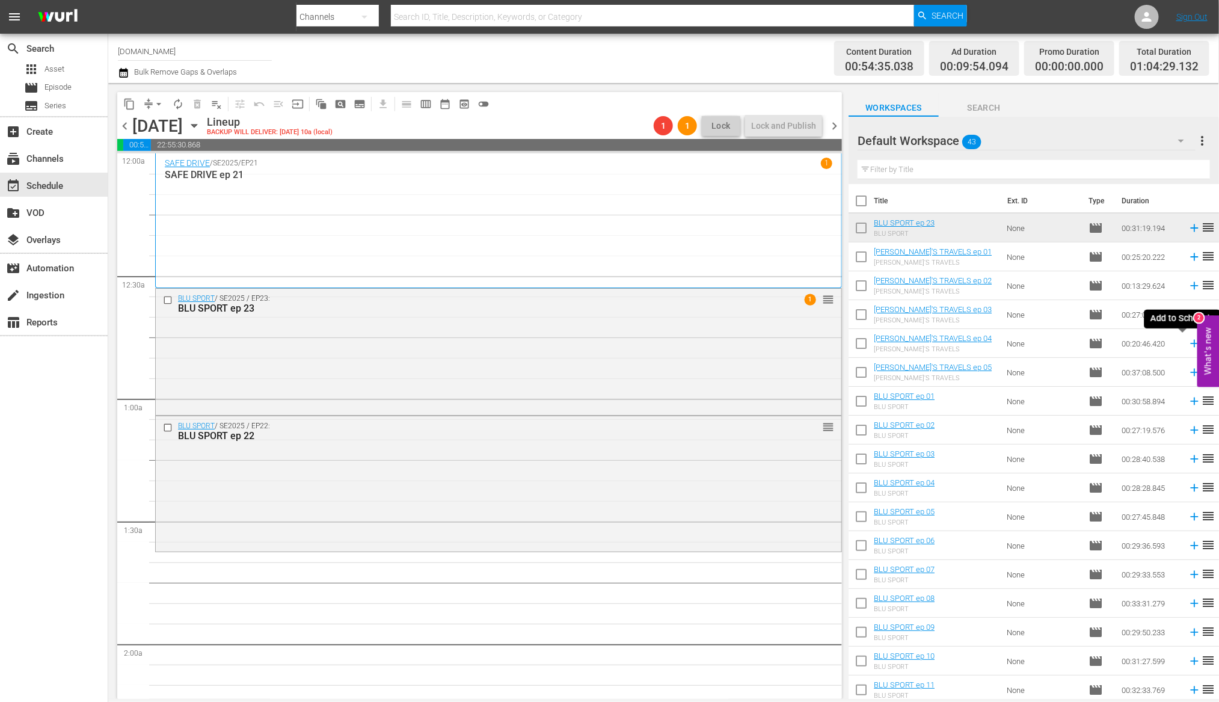
click at [1188, 345] on icon at bounding box center [1194, 343] width 13 height 13
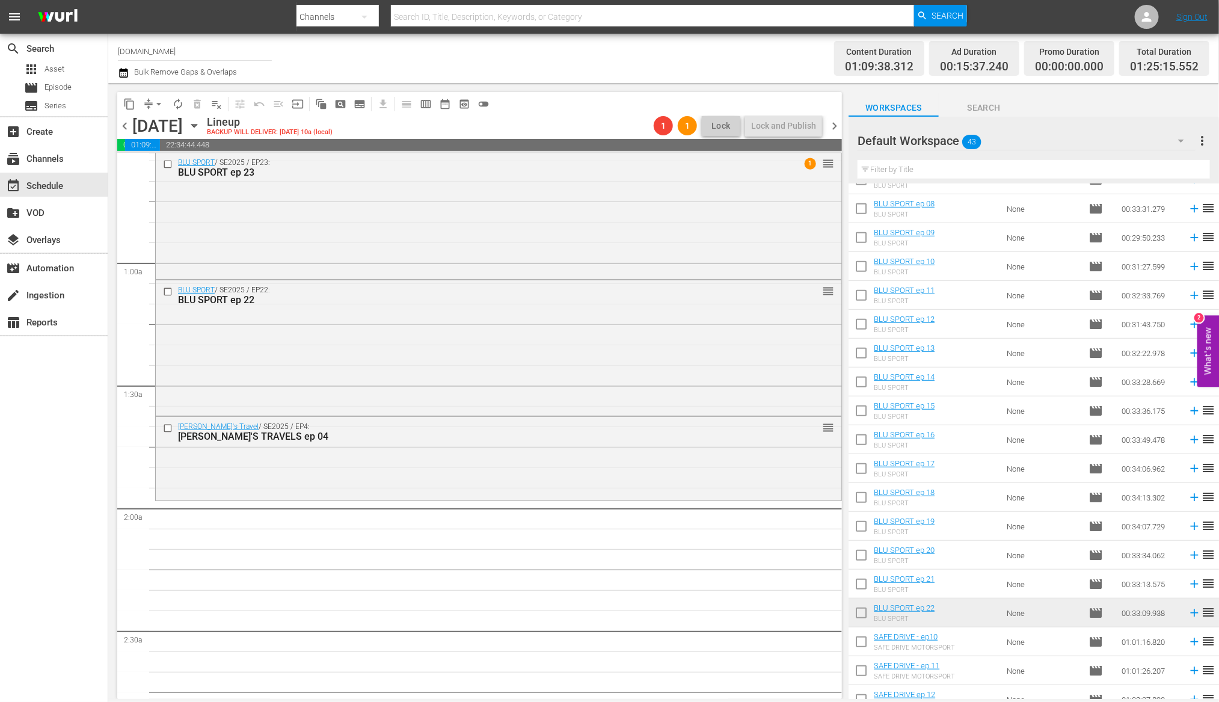
scroll to position [431, 0]
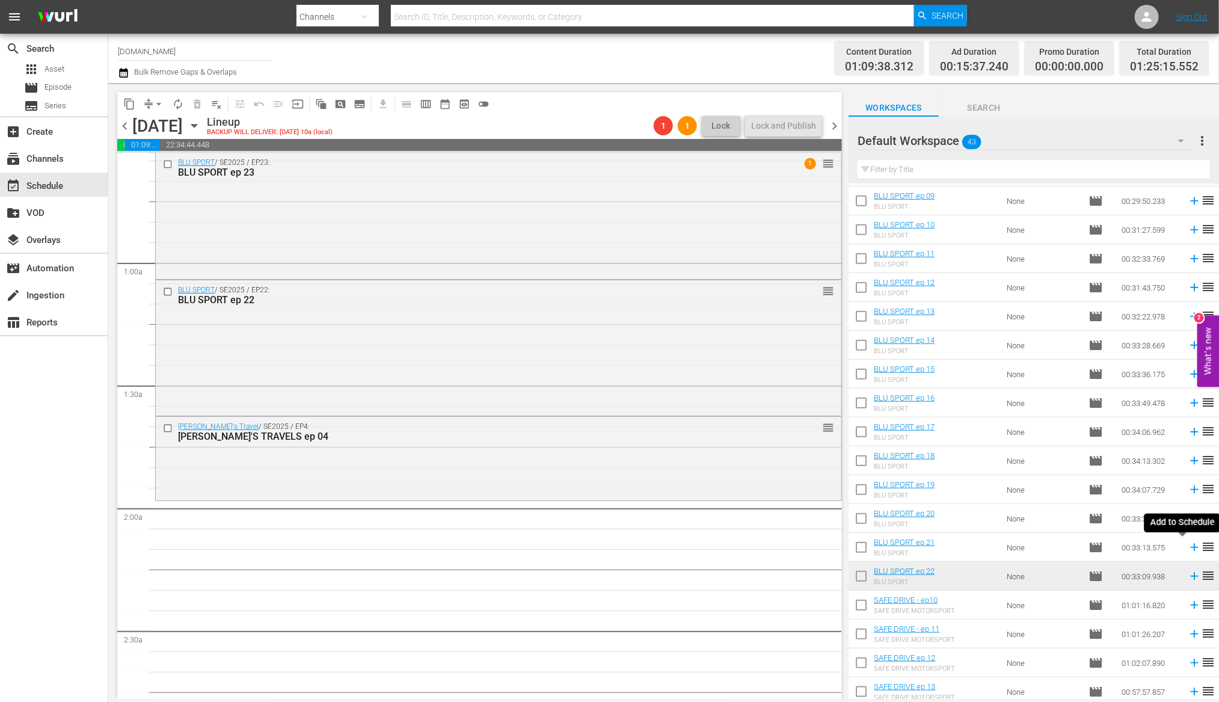
click at [1190, 548] on icon at bounding box center [1194, 548] width 8 height 8
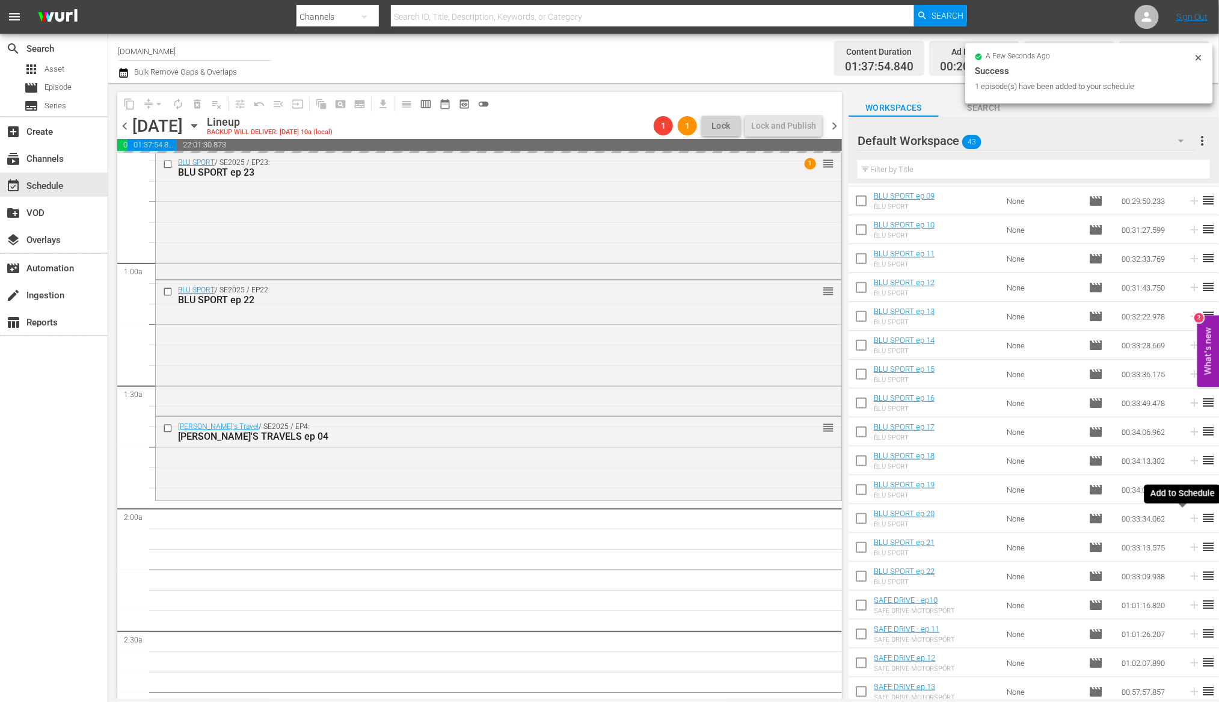
click at [1190, 518] on icon at bounding box center [1194, 519] width 8 height 8
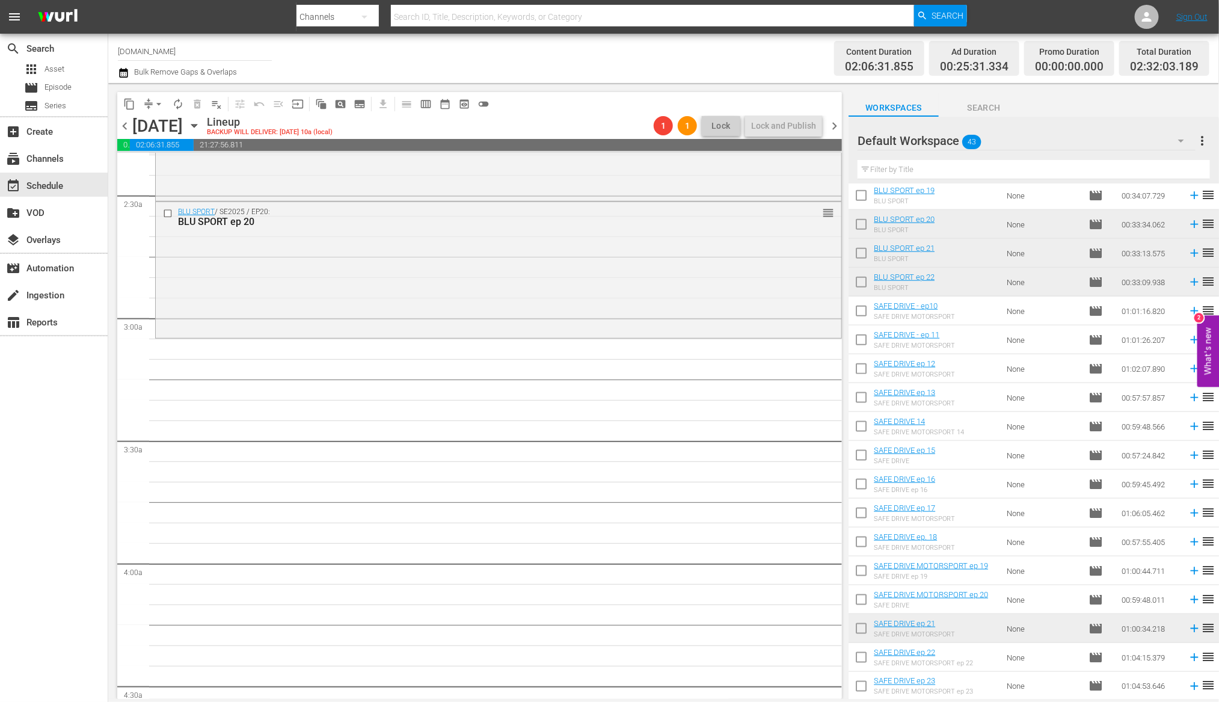
scroll to position [753, 0]
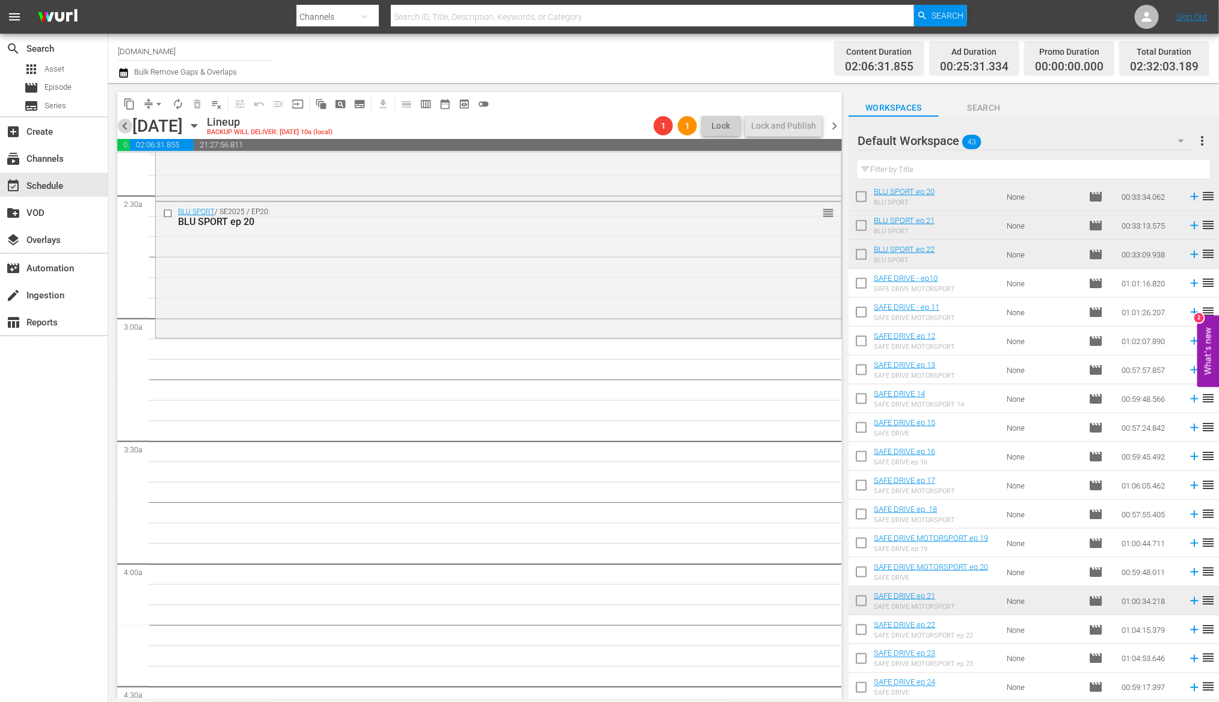
click at [123, 123] on span "chevron_left" at bounding box center [124, 125] width 15 height 15
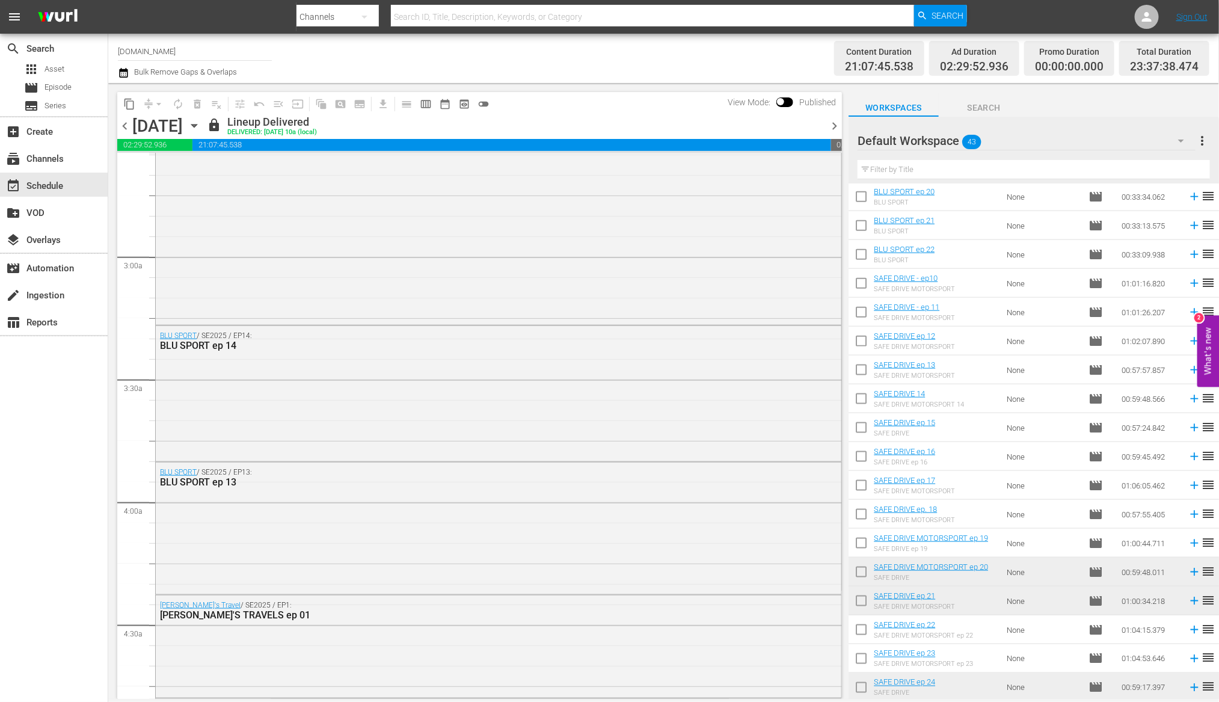
scroll to position [591, 0]
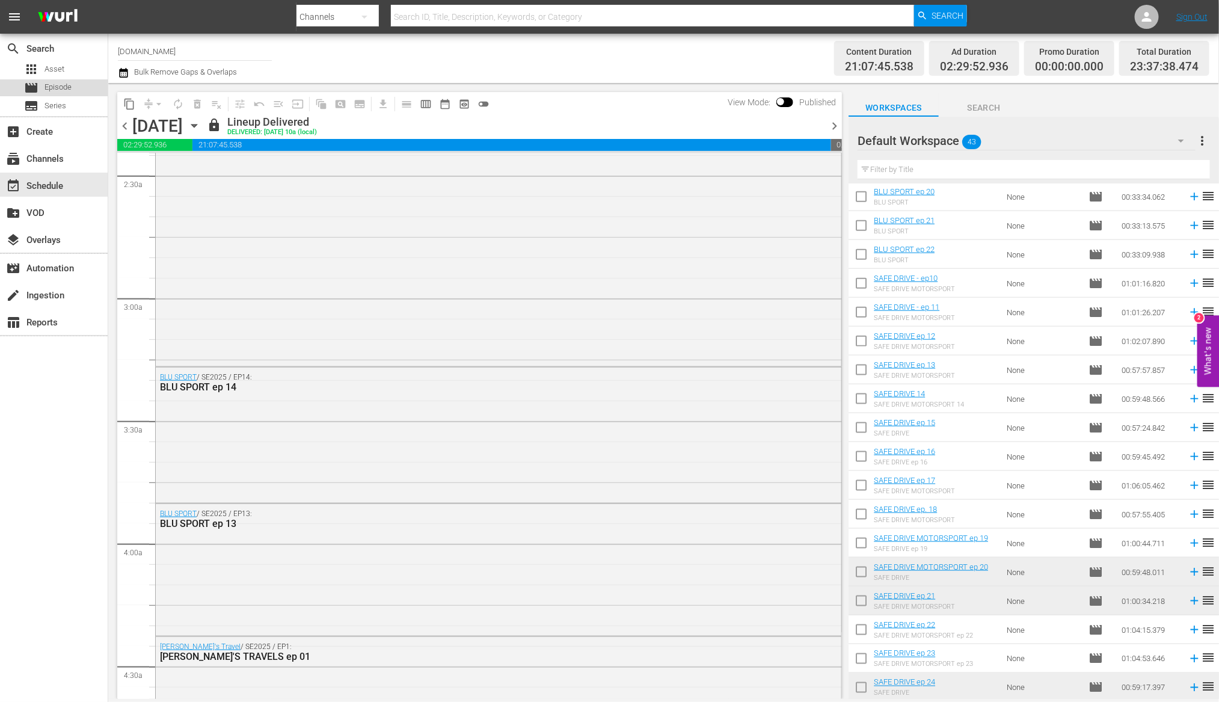
click at [63, 88] on span "Episode" at bounding box center [58, 87] width 27 height 12
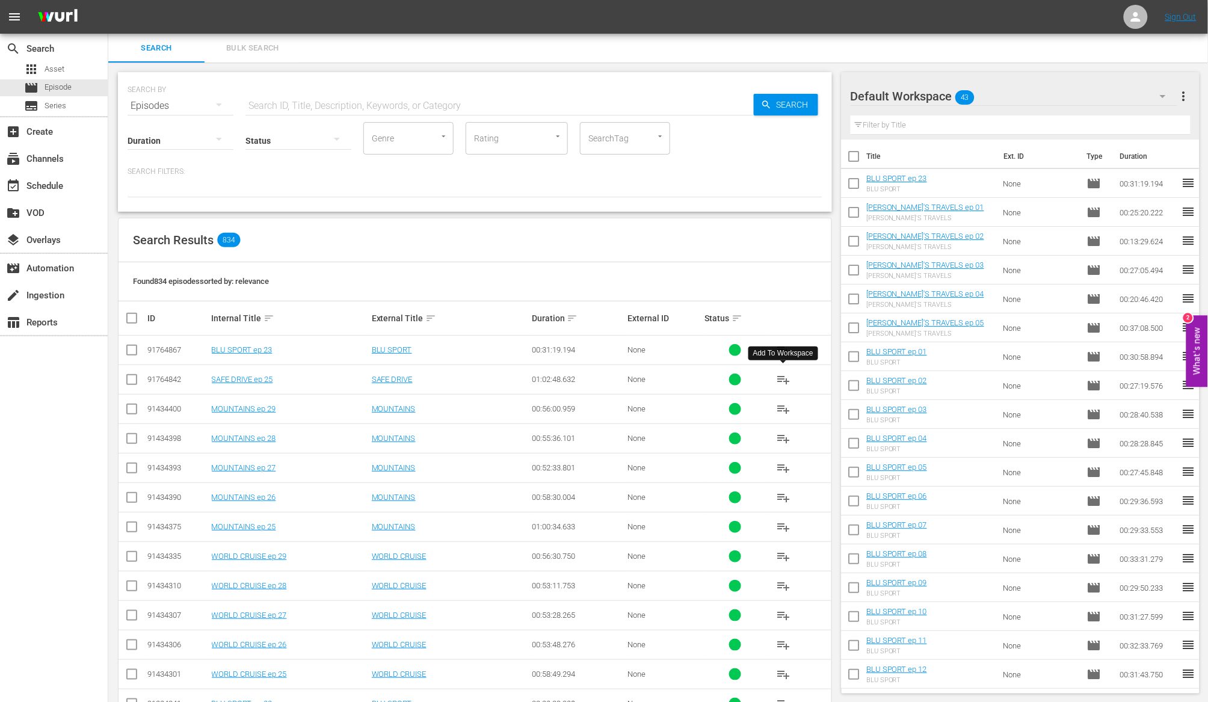
click at [781, 380] on span "playlist_add" at bounding box center [783, 379] width 14 height 14
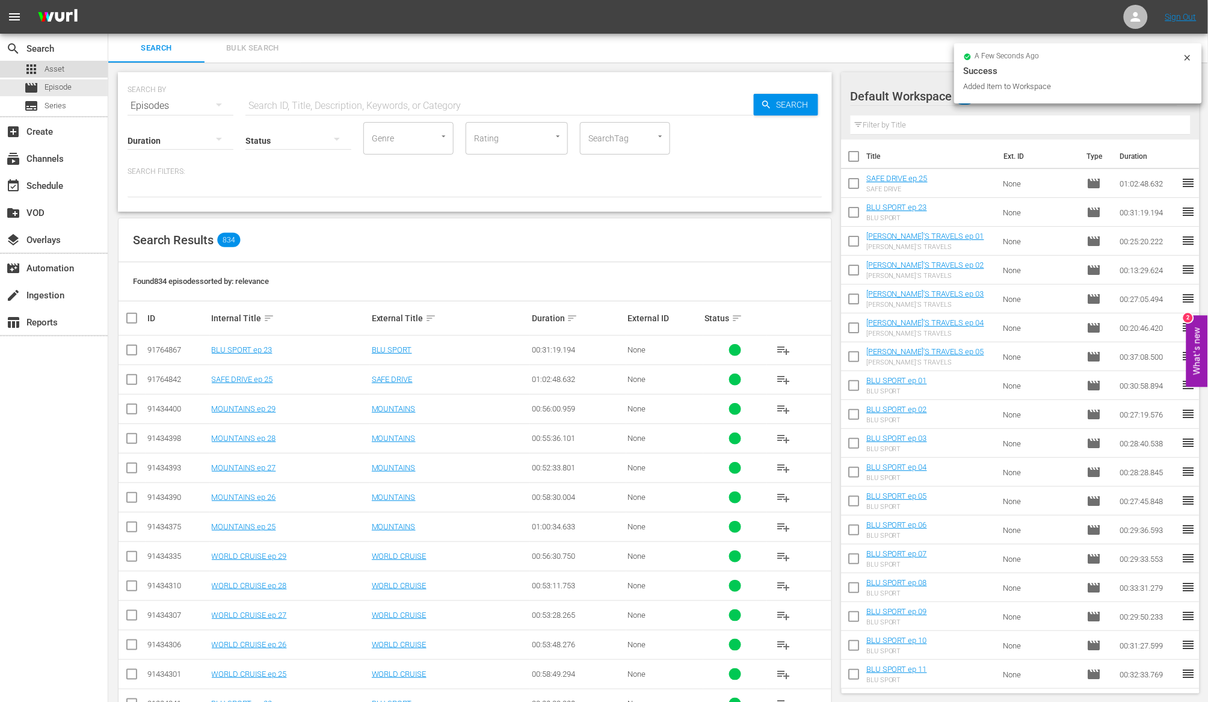
click at [56, 69] on span "Asset" at bounding box center [55, 69] width 20 height 12
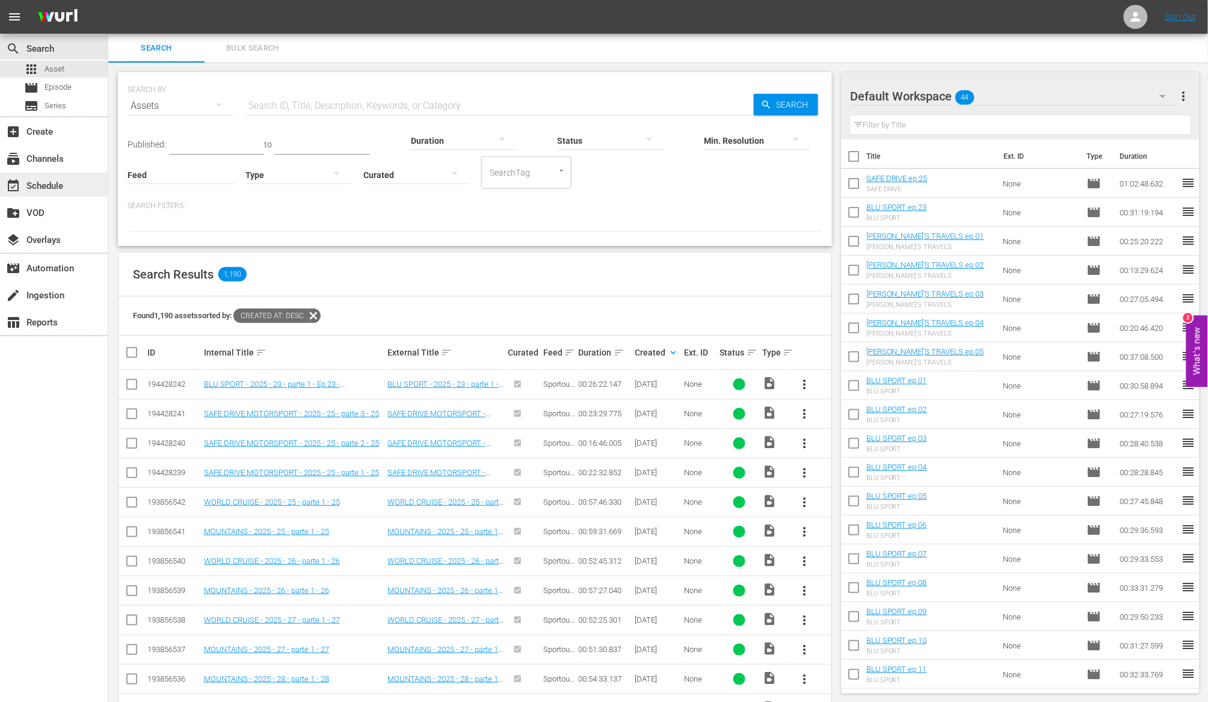
click at [57, 186] on div "event_available Schedule" at bounding box center [33, 184] width 67 height 11
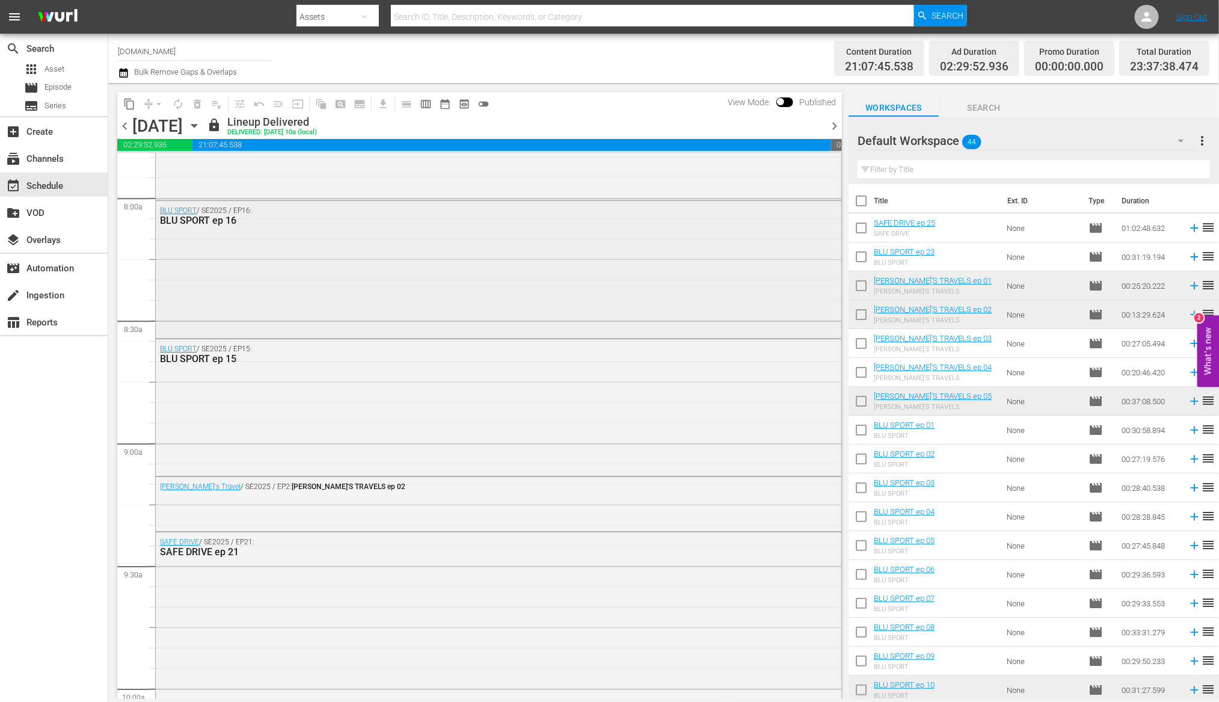
scroll to position [1793, 0]
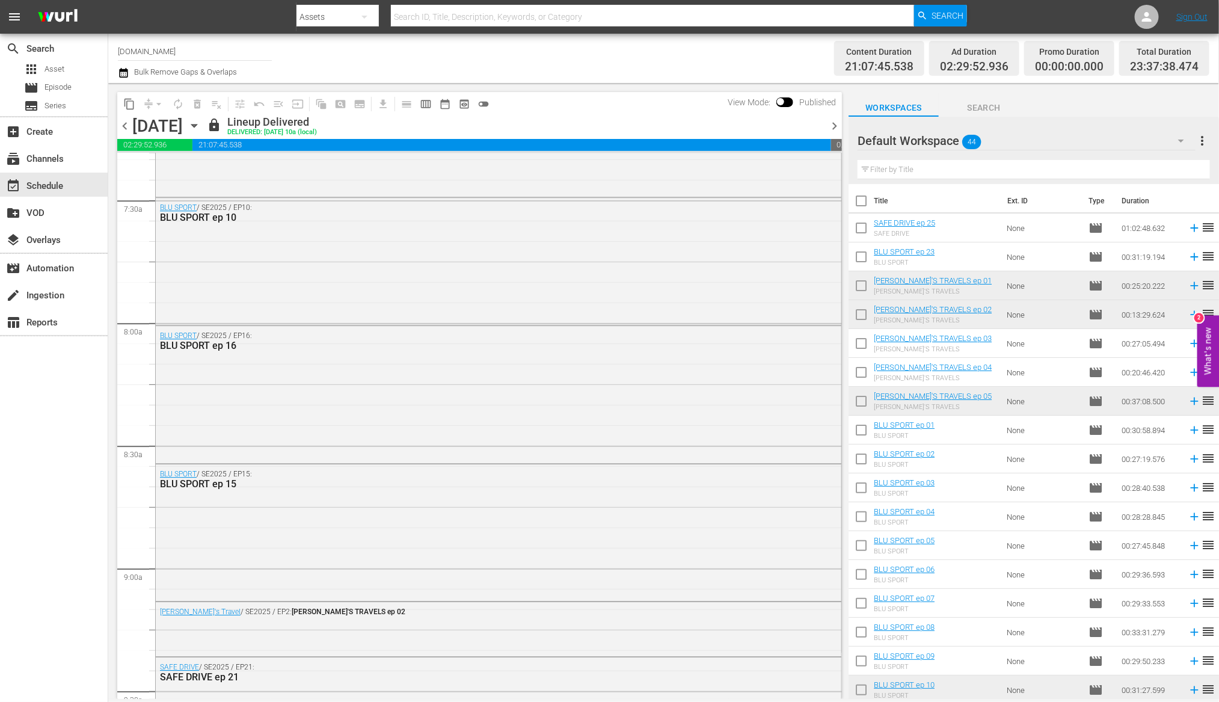
click at [837, 131] on span "chevron_right" at bounding box center [834, 125] width 15 height 15
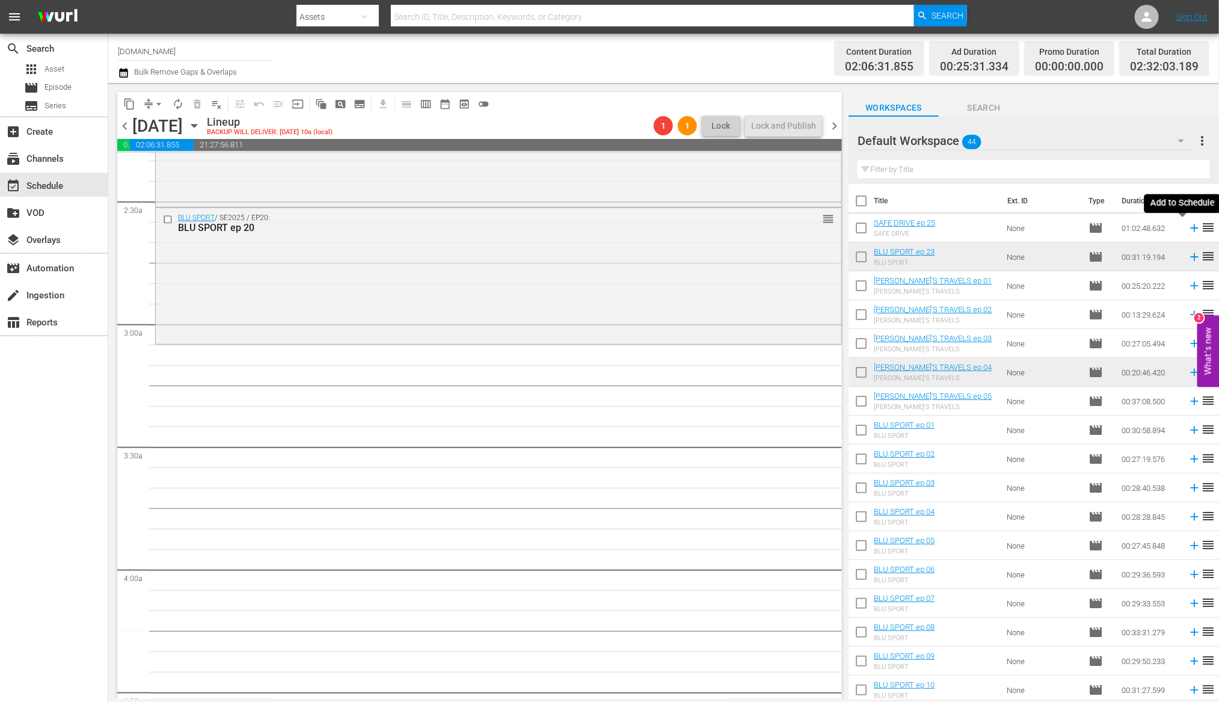
click at [1188, 231] on icon at bounding box center [1194, 227] width 13 height 13
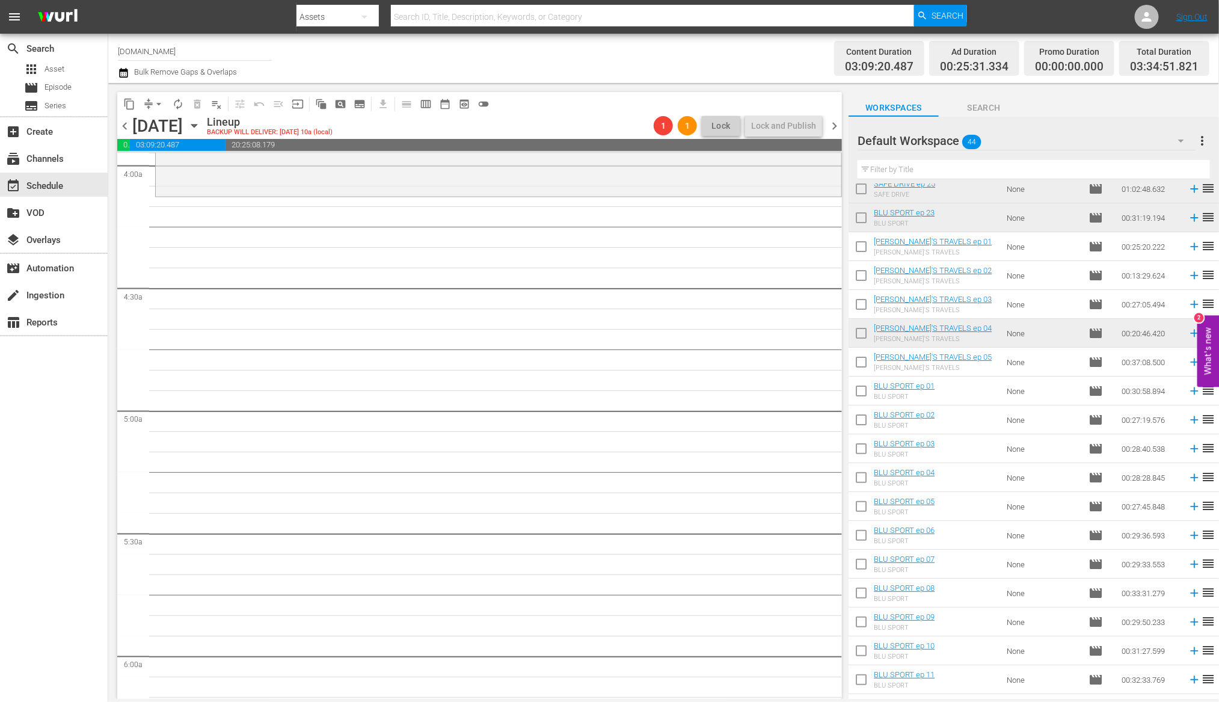
scroll to position [40, 0]
click at [1188, 307] on icon at bounding box center [1194, 303] width 13 height 13
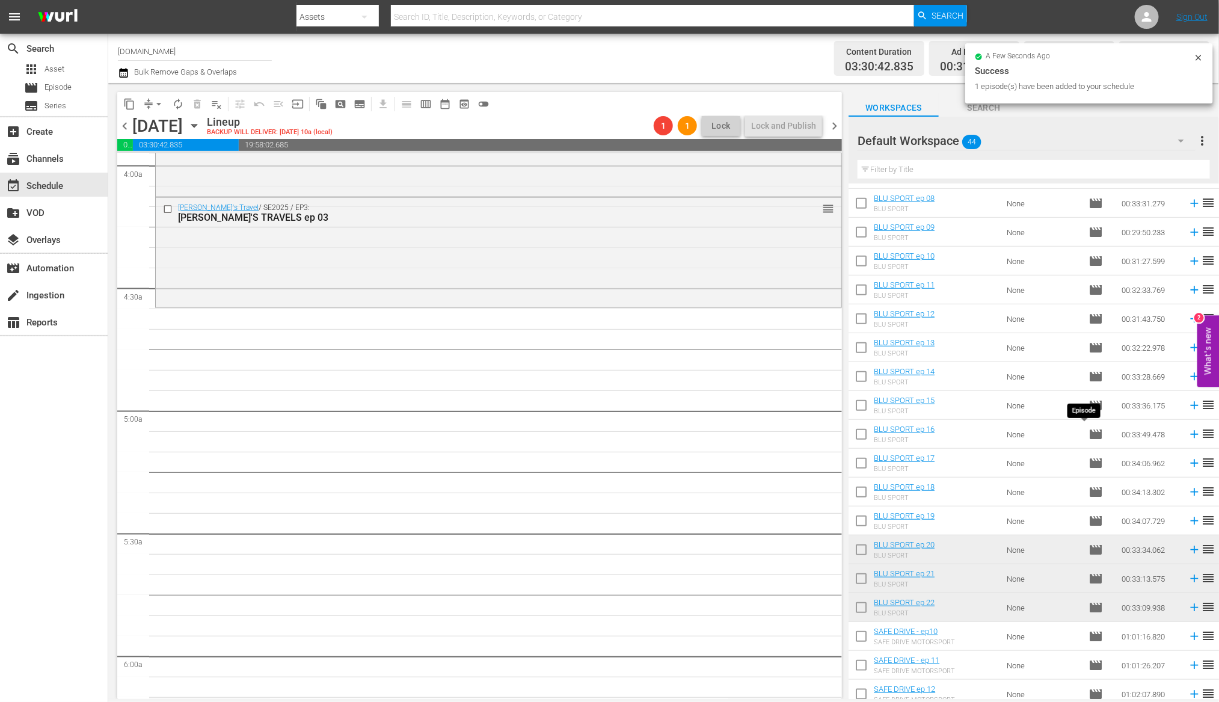
scroll to position [548, 0]
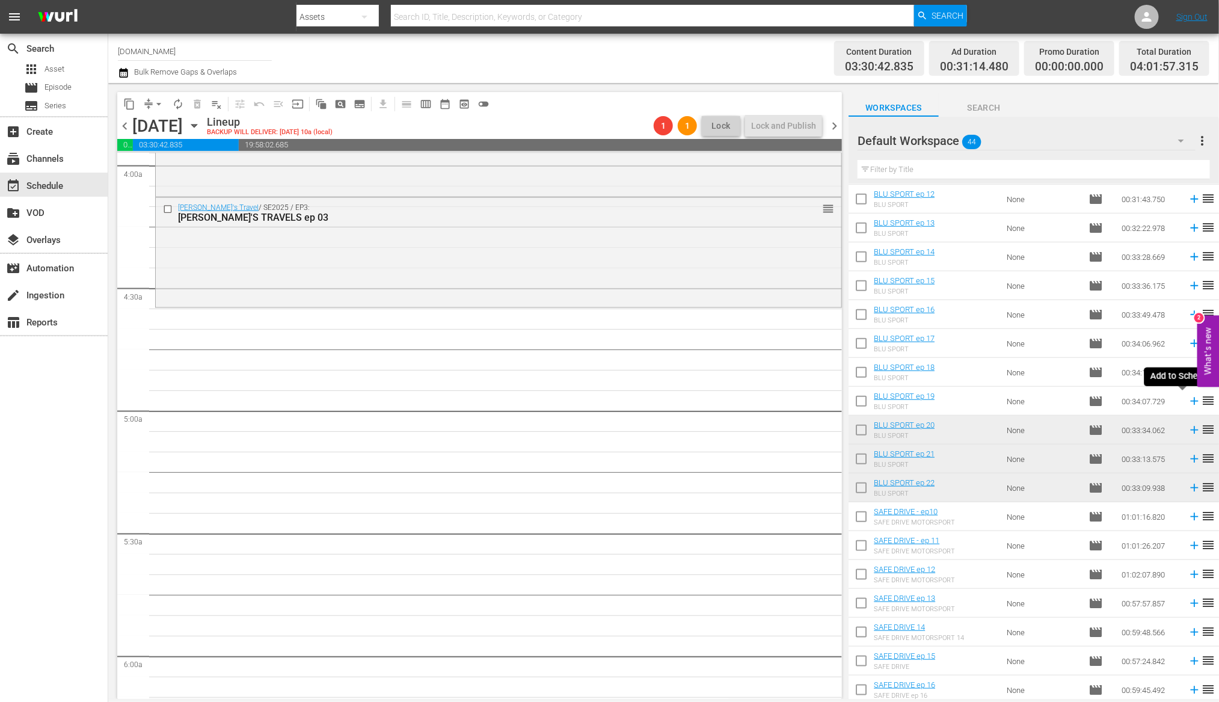
click at [1188, 404] on icon at bounding box center [1194, 401] width 13 height 13
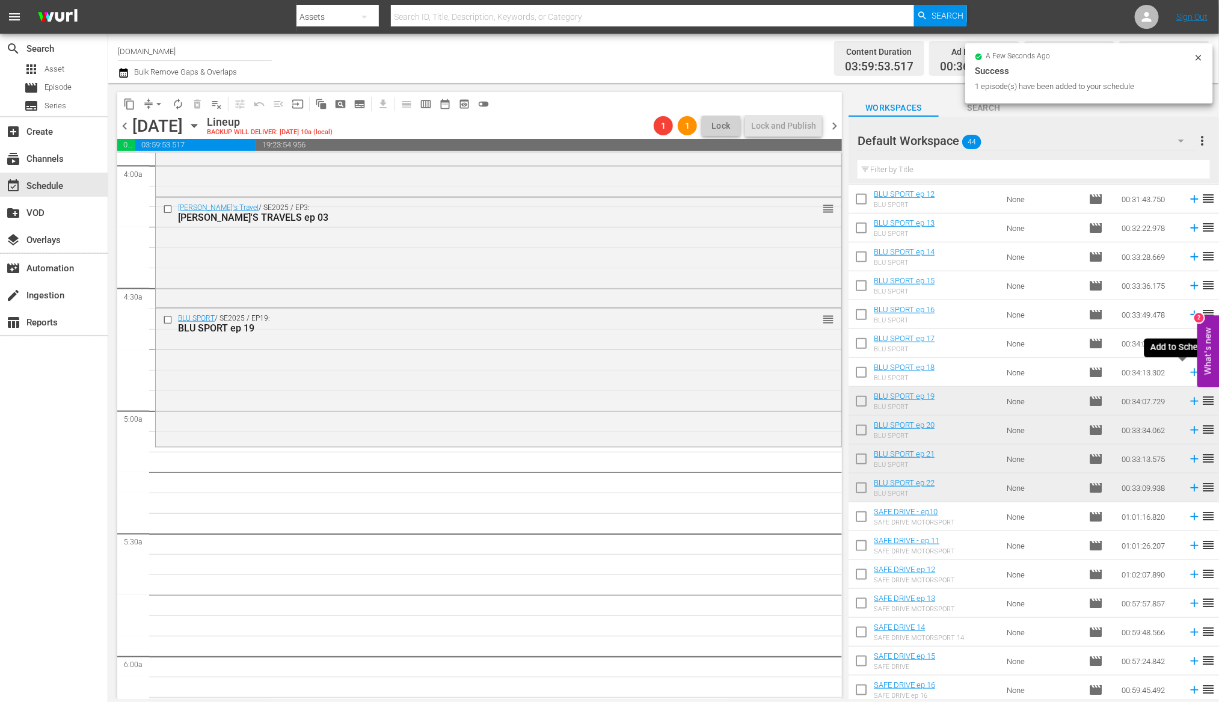
click at [1188, 373] on icon at bounding box center [1194, 372] width 13 height 13
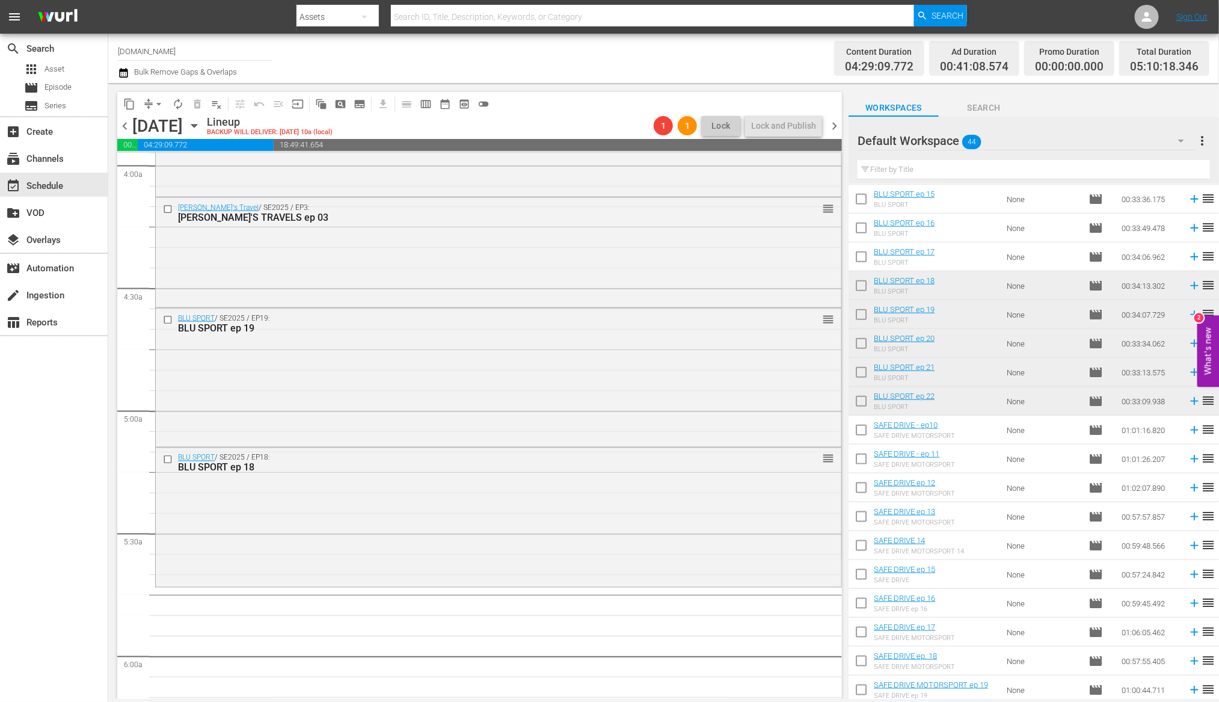
scroll to position [782, 0]
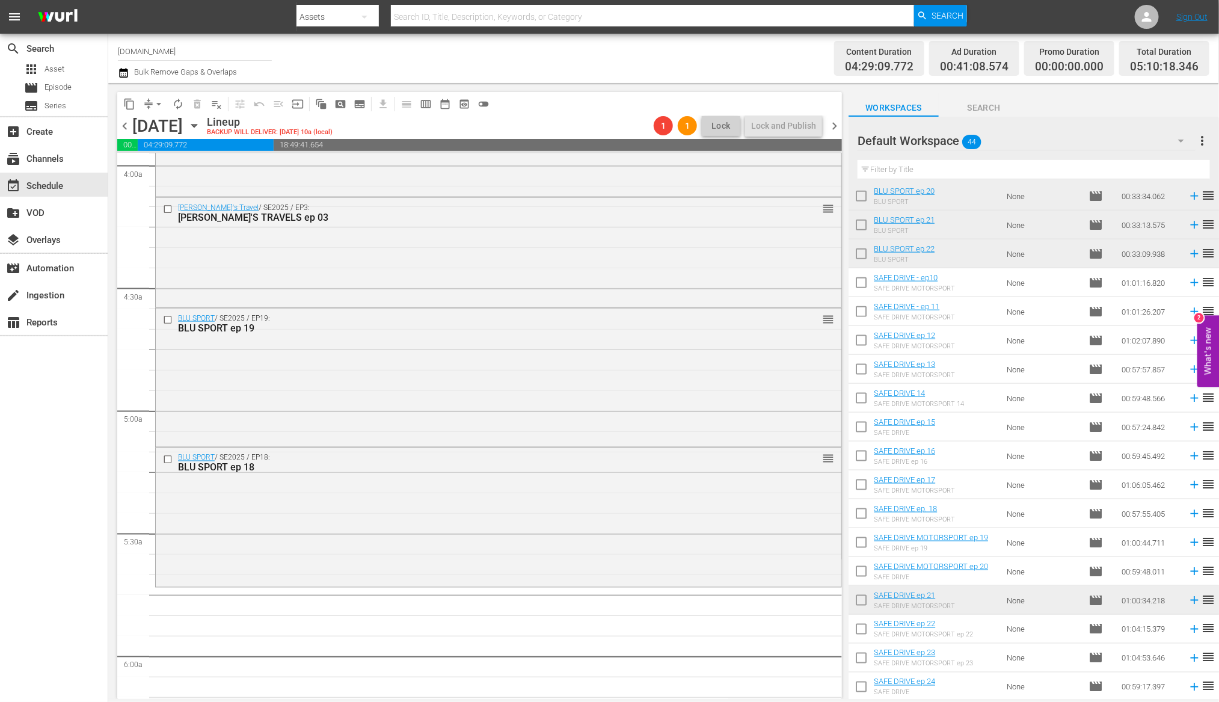
click at [124, 123] on span "chevron_left" at bounding box center [124, 125] width 15 height 15
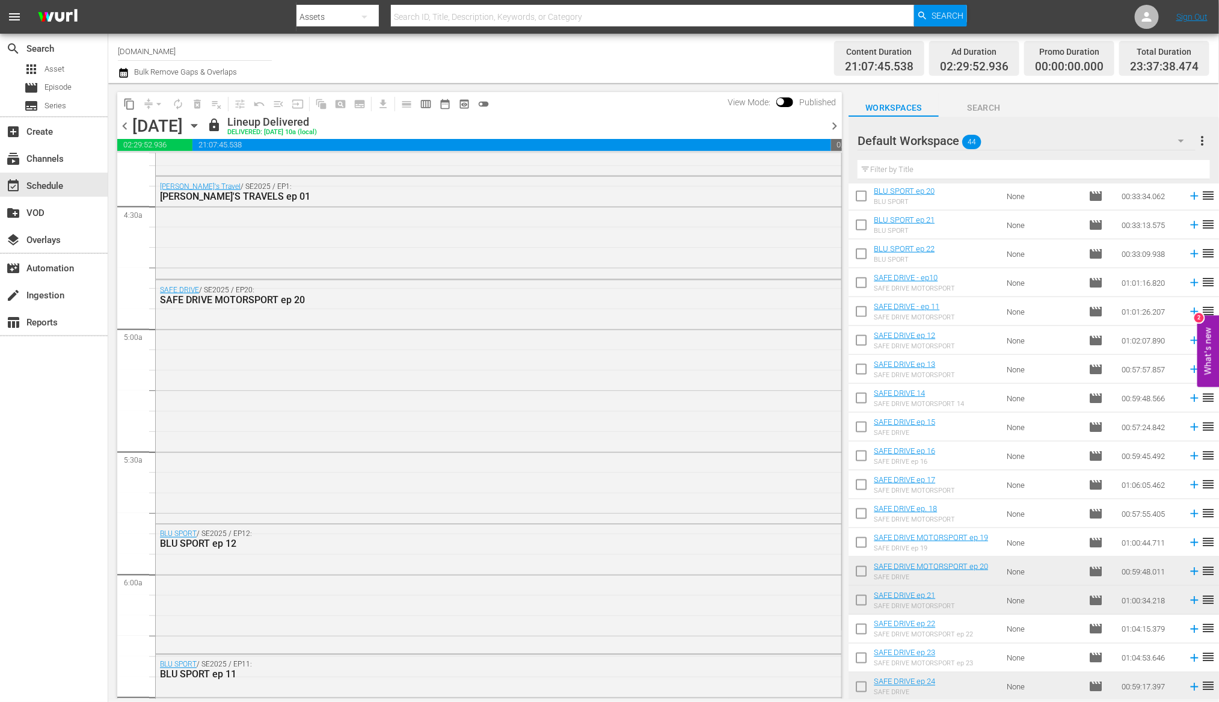
scroll to position [990, 0]
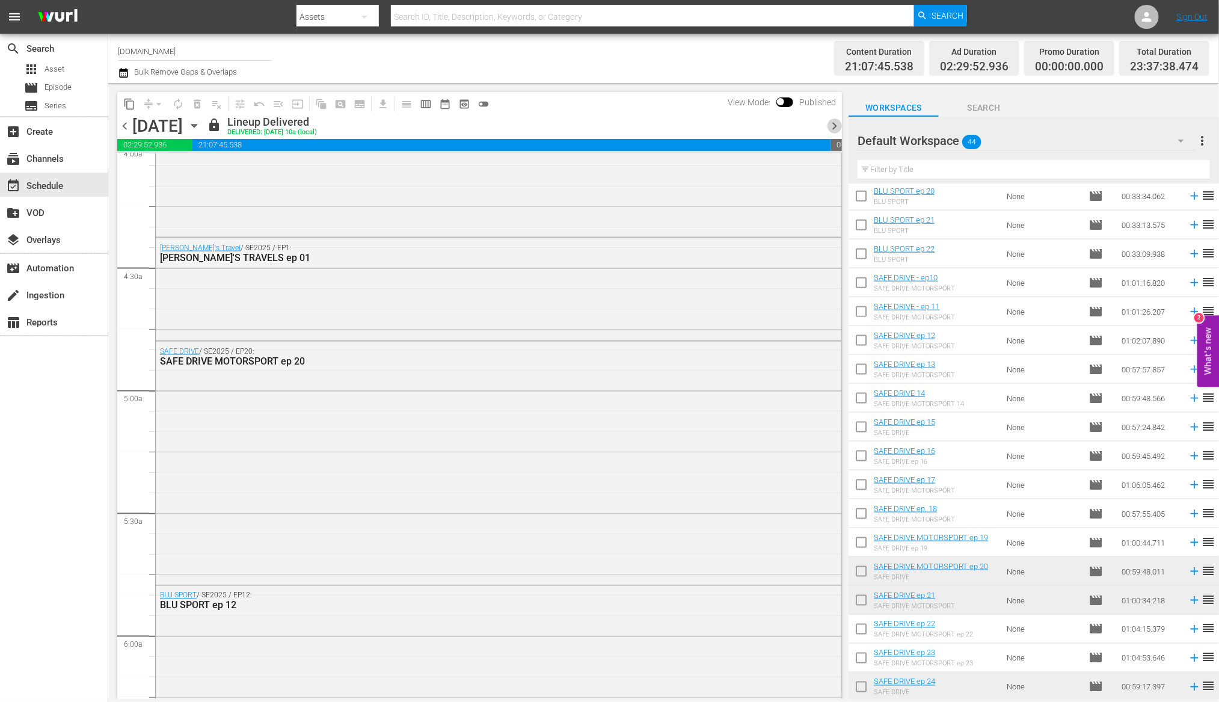
click at [831, 126] on span "chevron_right" at bounding box center [834, 125] width 15 height 15
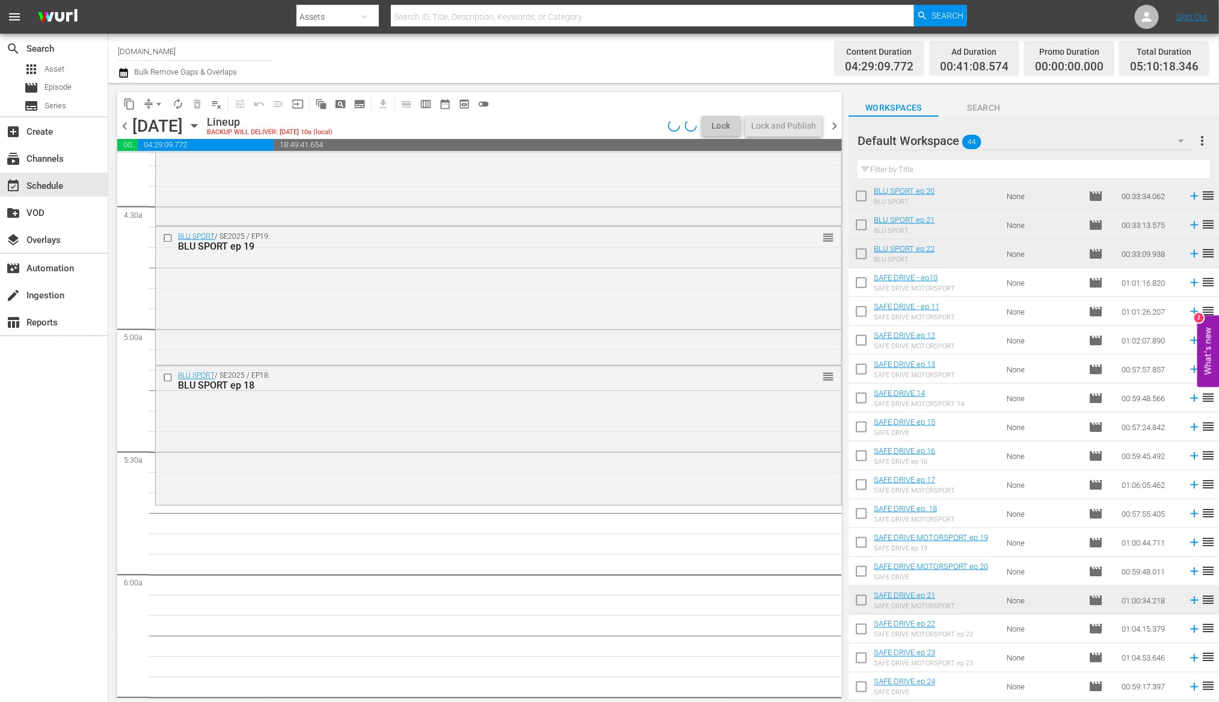
scroll to position [969, 0]
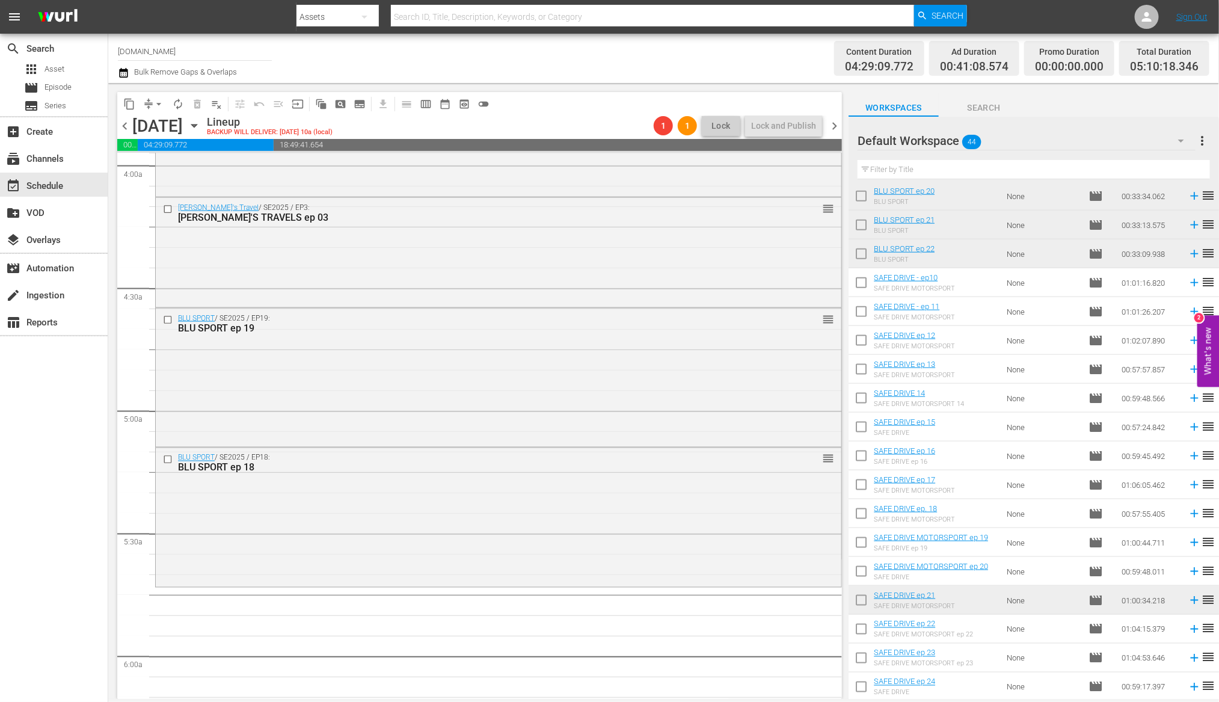
click at [1190, 542] on icon at bounding box center [1194, 543] width 8 height 8
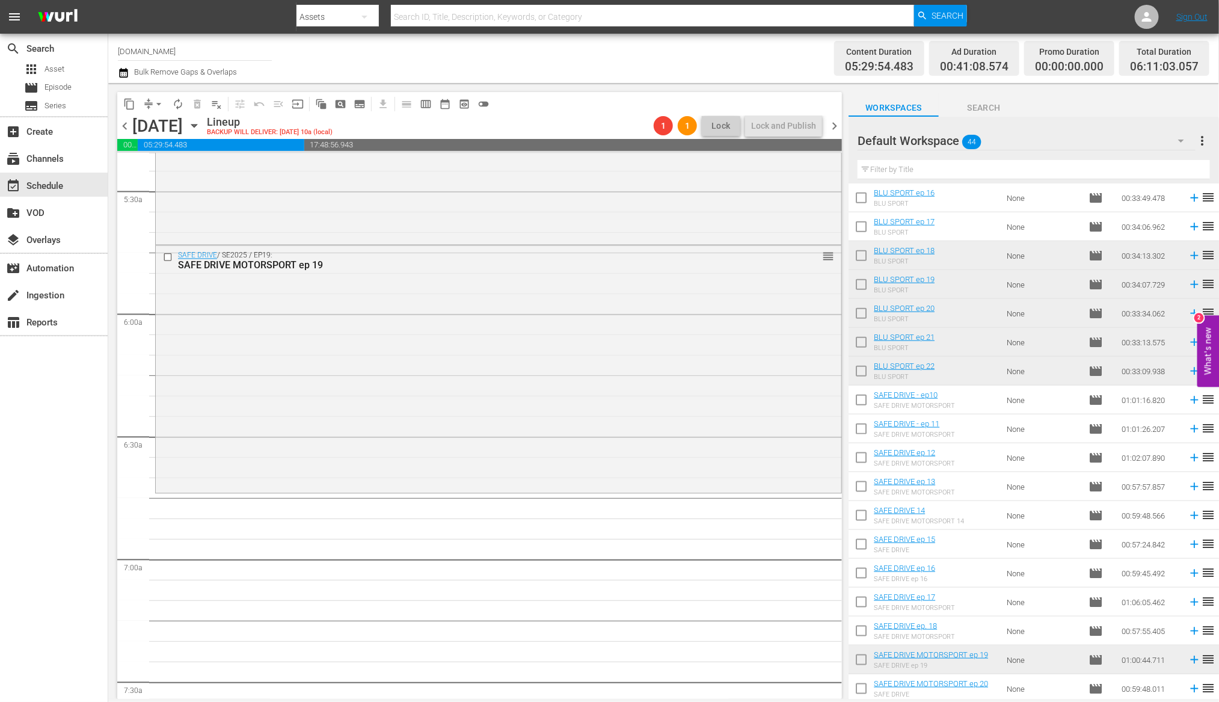
scroll to position [520, 0]
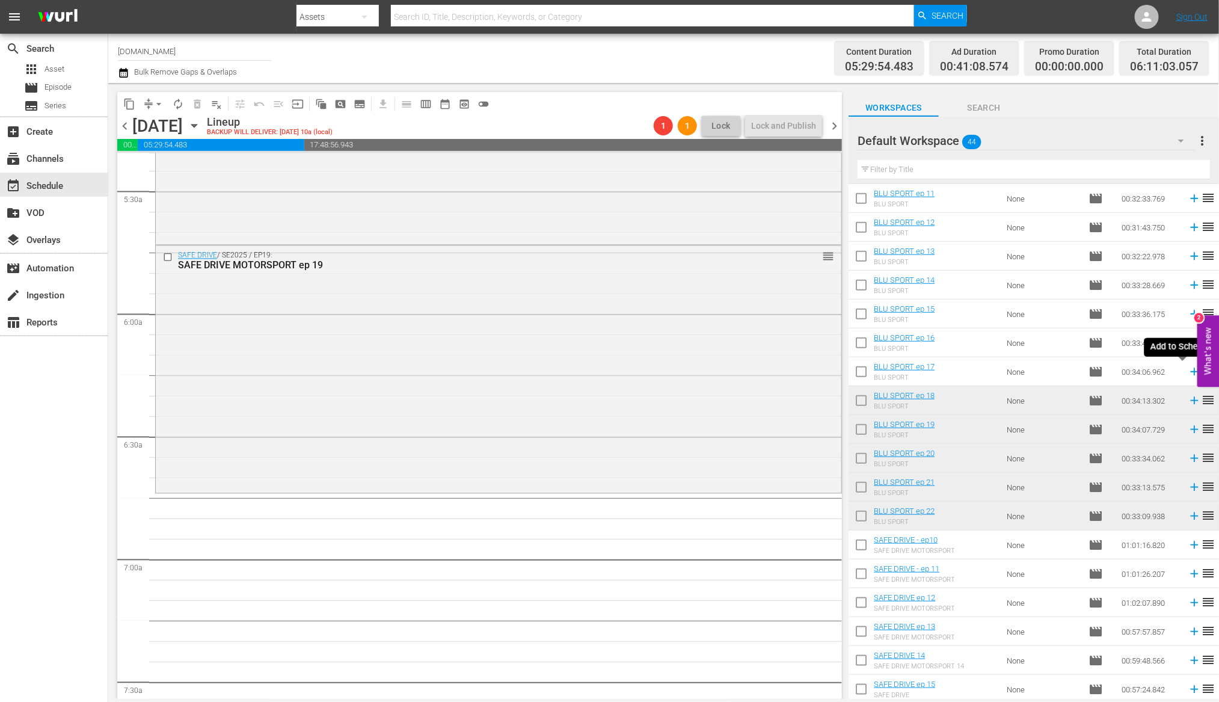
click at [1188, 373] on icon at bounding box center [1194, 371] width 13 height 13
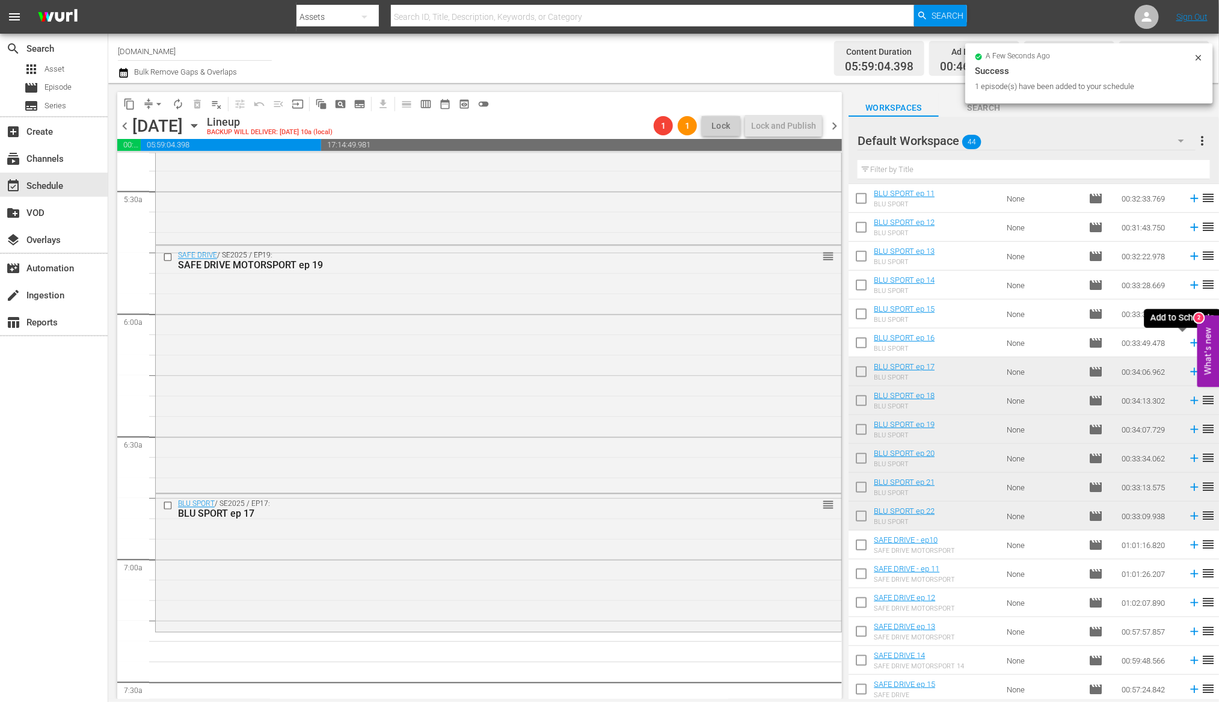
click at [1190, 342] on icon at bounding box center [1194, 343] width 8 height 8
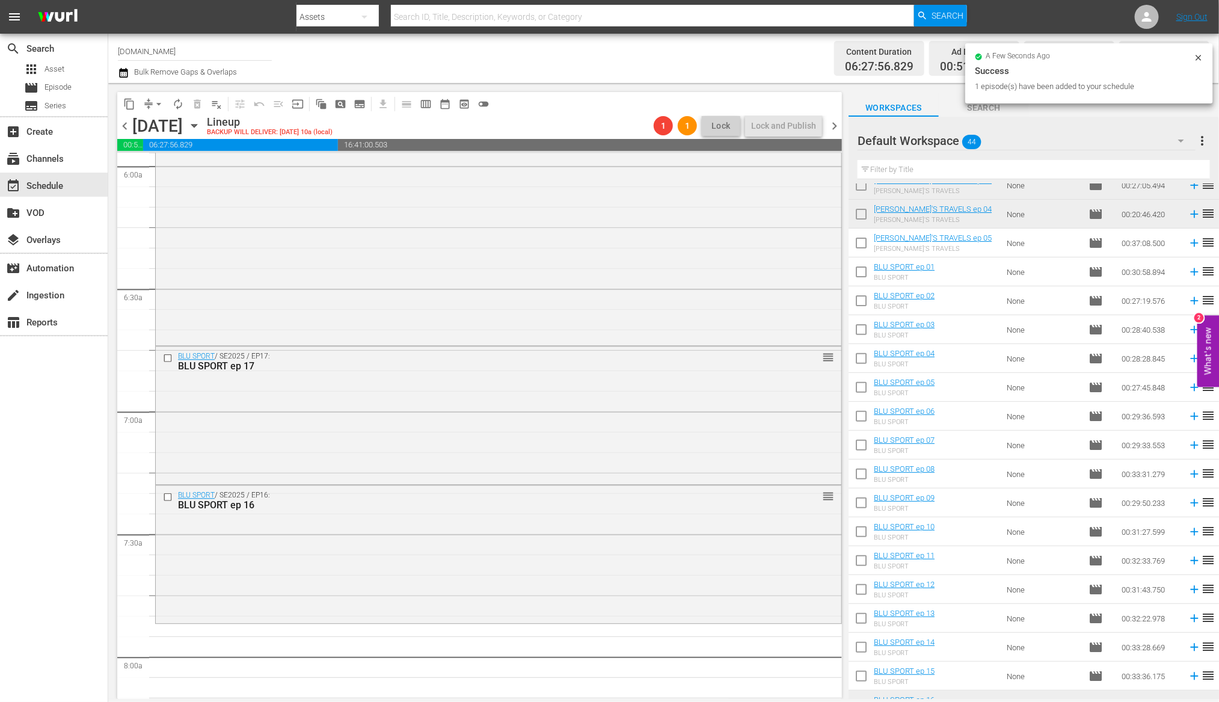
scroll to position [0, 0]
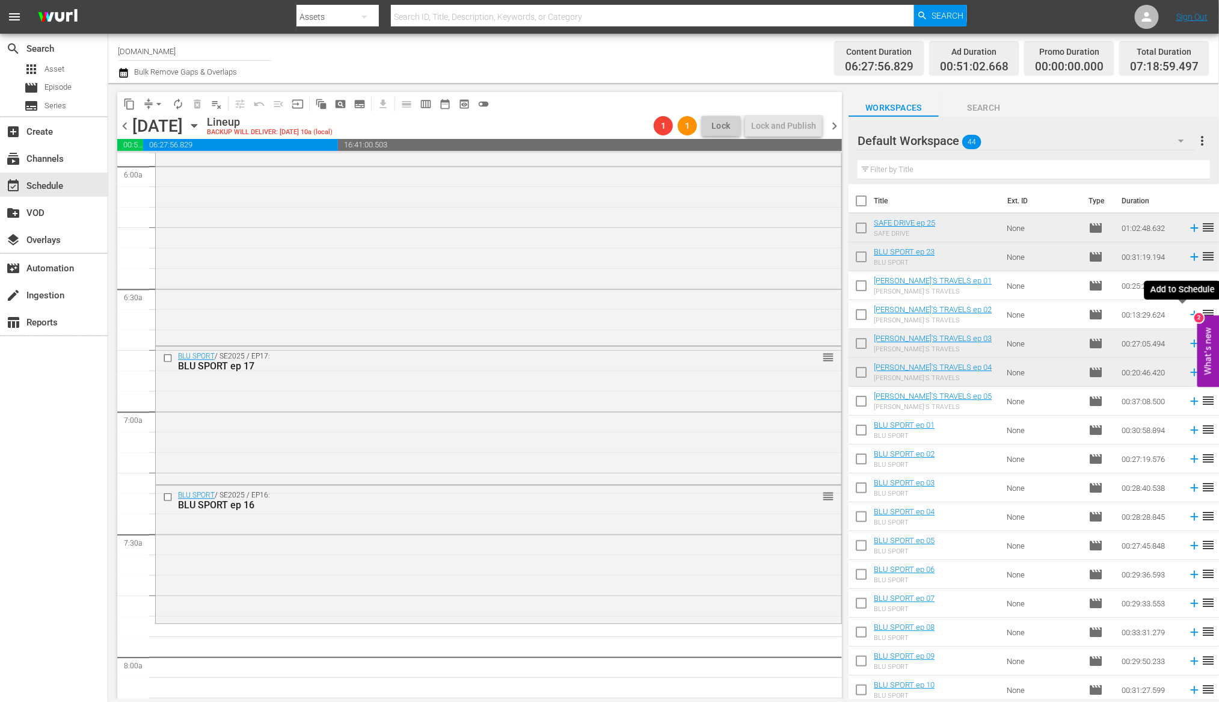
click at [1188, 312] on icon at bounding box center [1194, 314] width 13 height 13
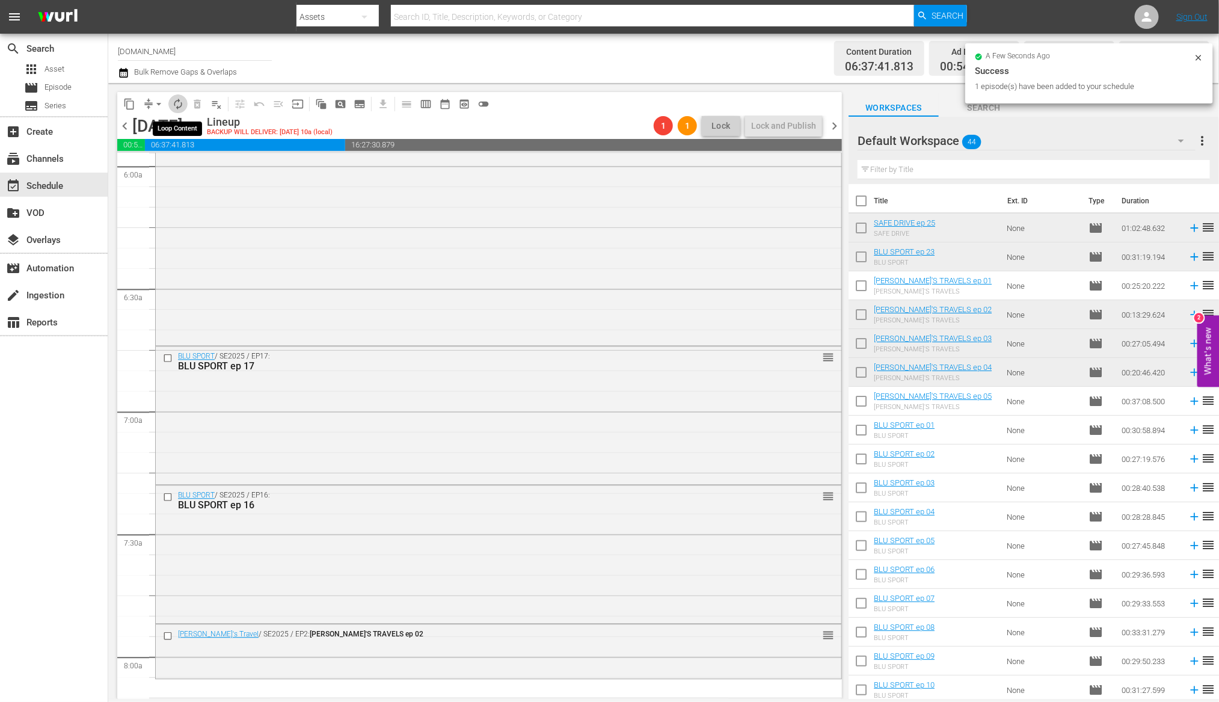
click at [179, 109] on span "autorenew_outlined" at bounding box center [178, 104] width 12 height 12
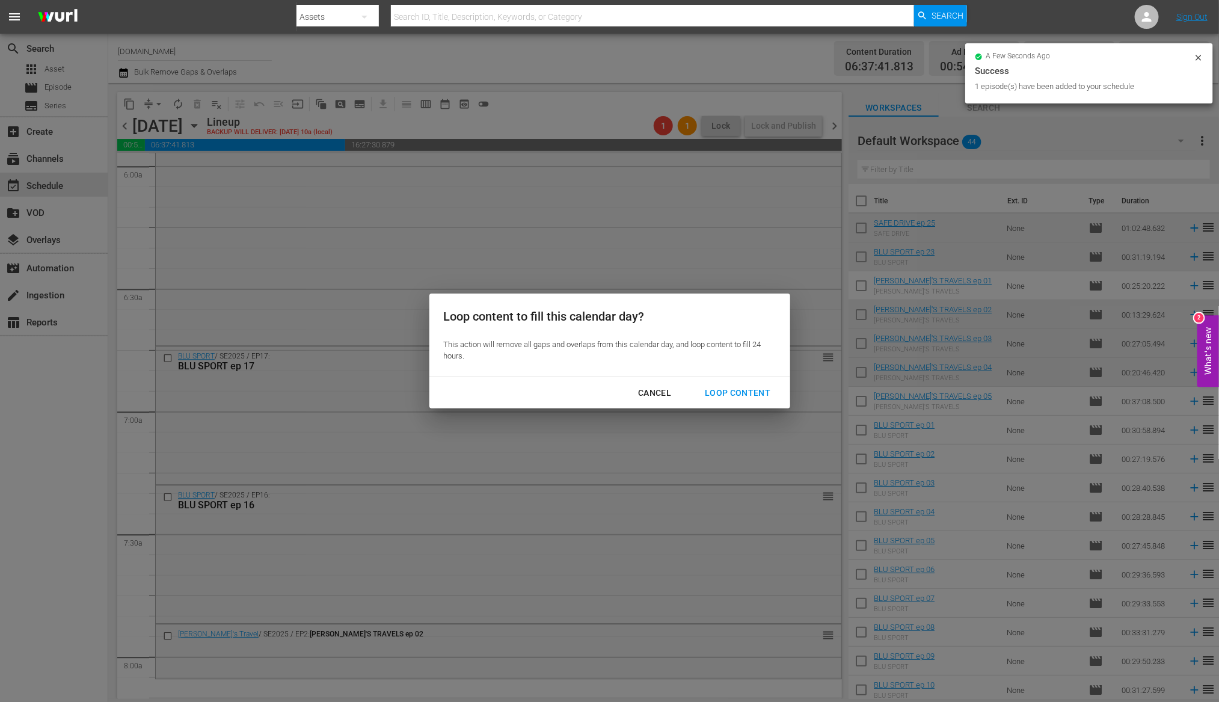
click at [755, 388] on div "Loop Content" at bounding box center [737, 393] width 85 height 15
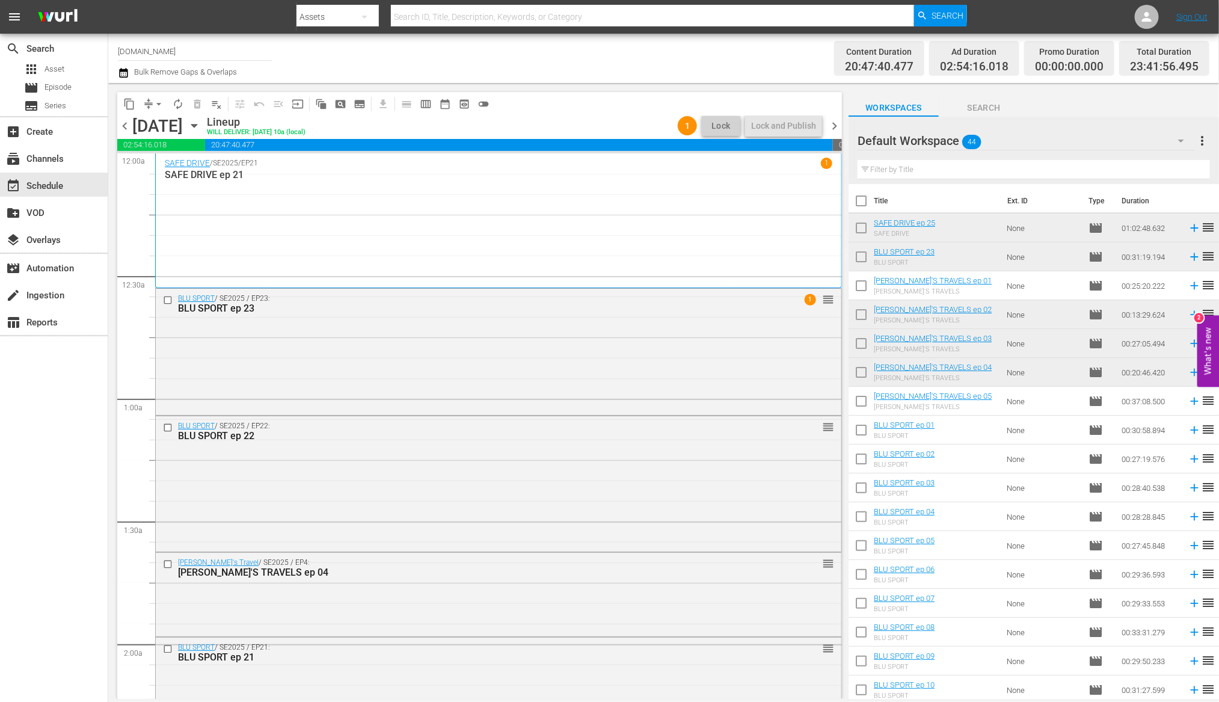
click at [836, 129] on span "chevron_right" at bounding box center [834, 125] width 15 height 15
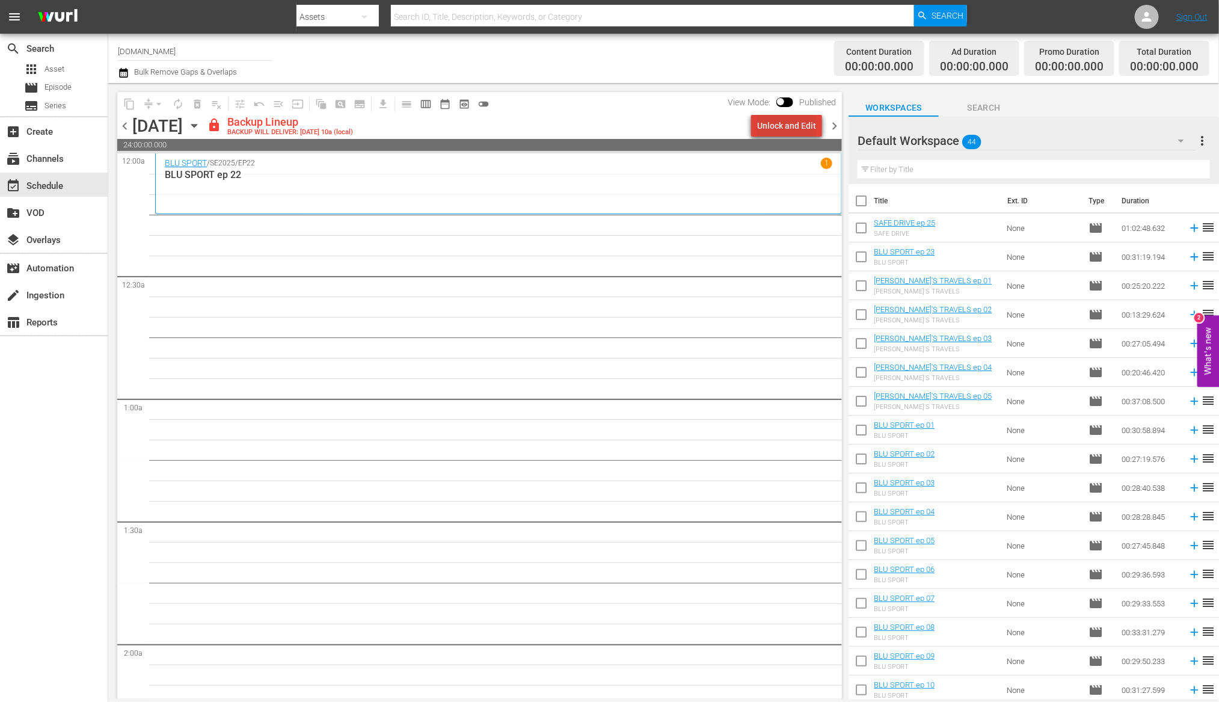
click at [802, 124] on div "Unlock and Edit" at bounding box center [786, 126] width 59 height 22
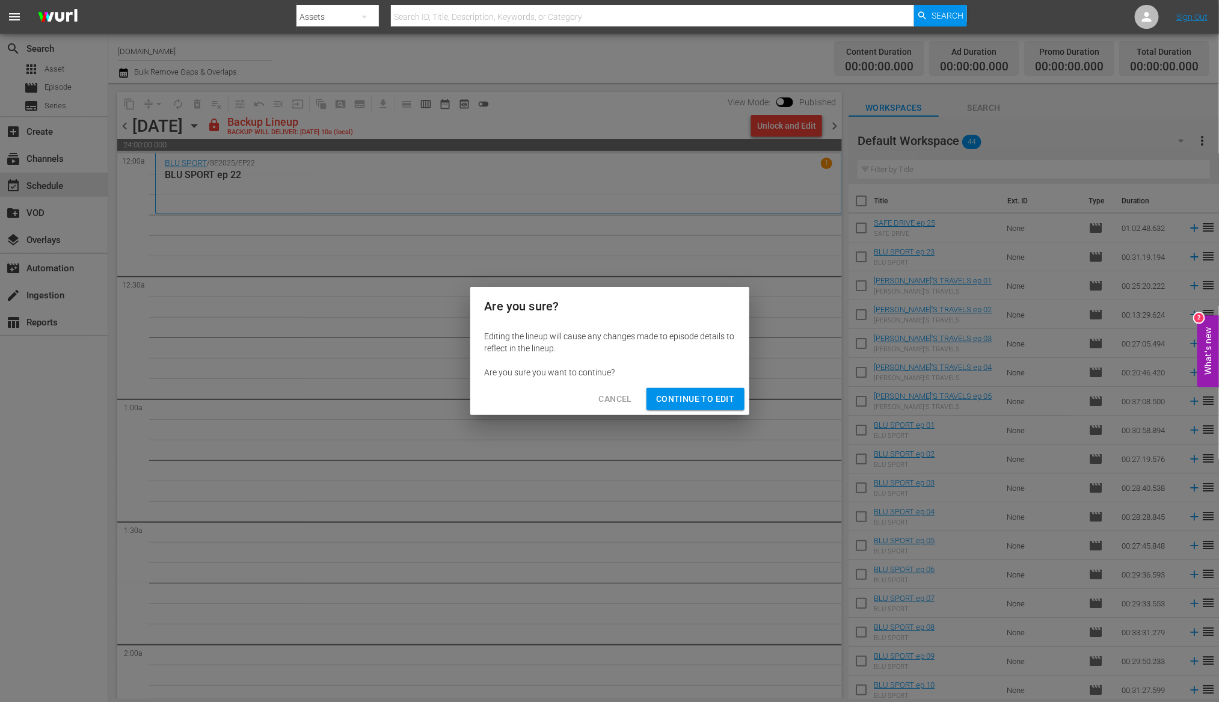
click at [690, 396] on span "Continue to Edit" at bounding box center [695, 399] width 78 height 15
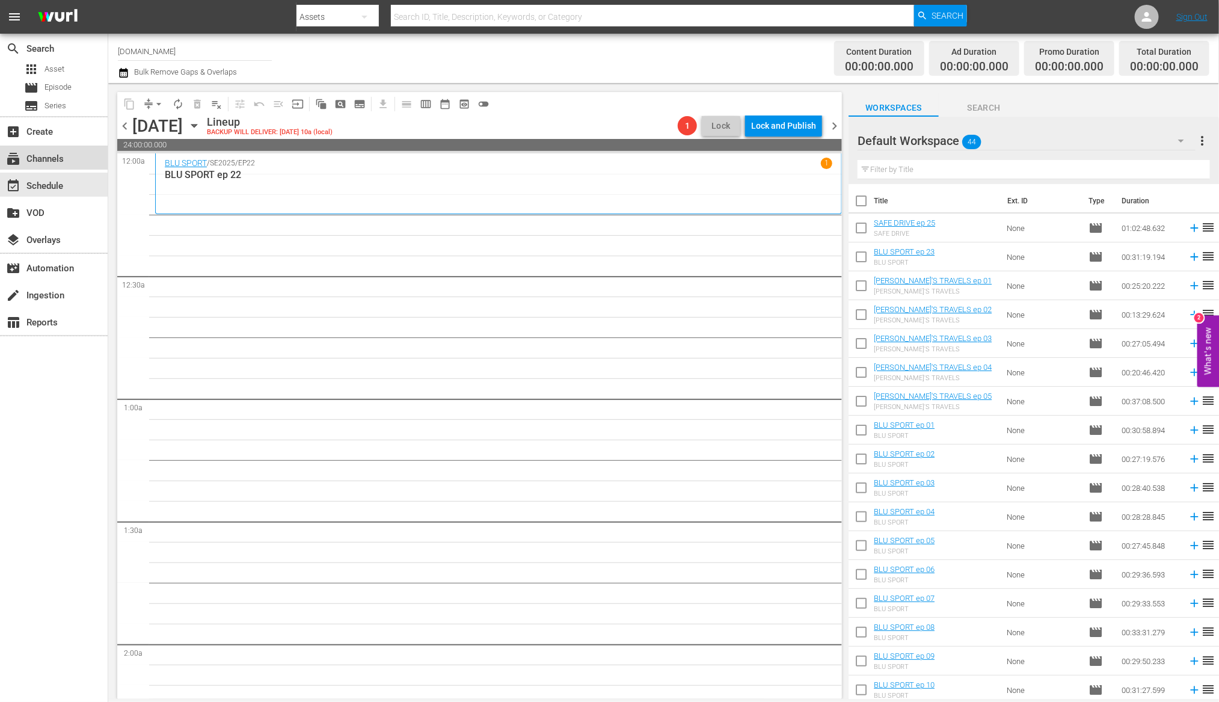
click at [52, 153] on div "subscriptions Channels" at bounding box center [33, 157] width 67 height 11
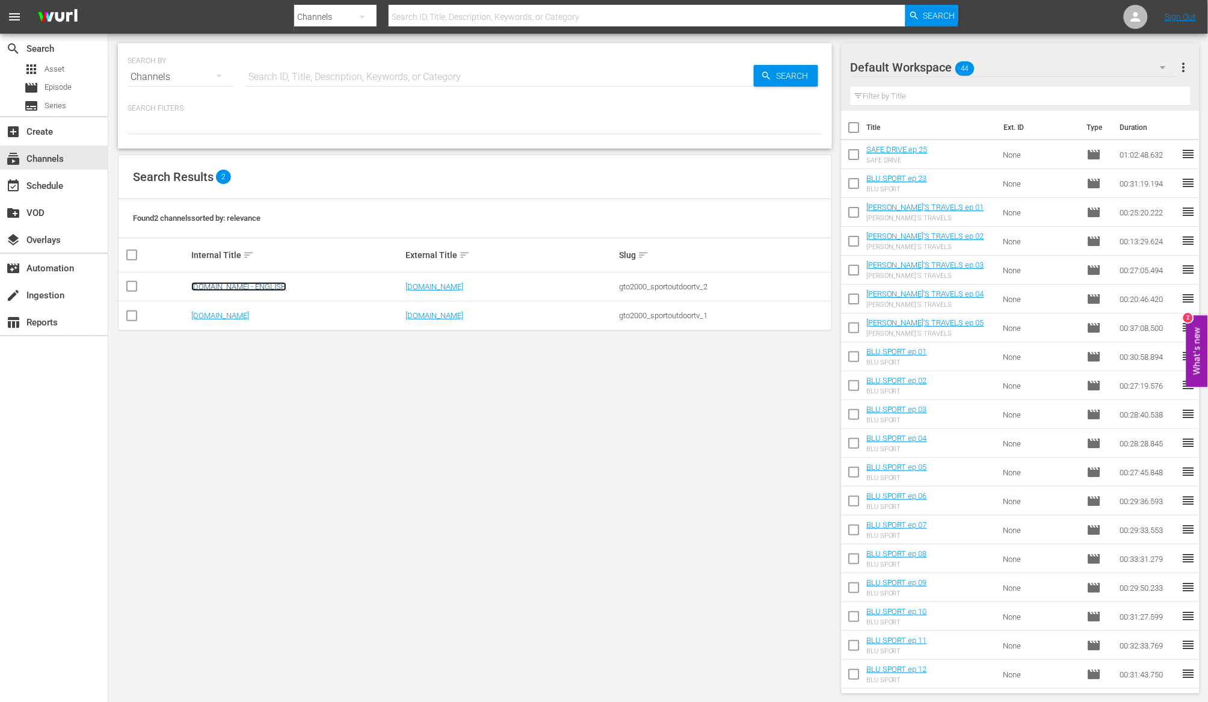
click at [280, 286] on link "[DOMAIN_NAME] - ENGLISH" at bounding box center [238, 286] width 95 height 9
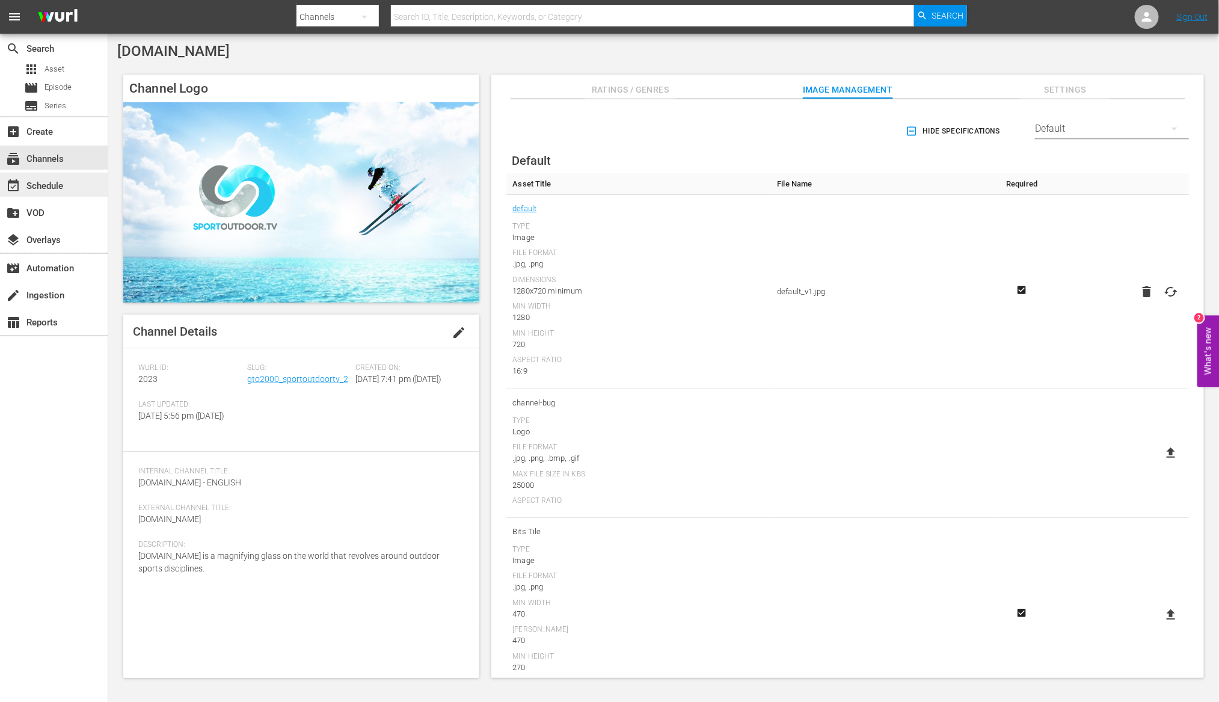
click at [61, 189] on div "event_available Schedule" at bounding box center [33, 184] width 67 height 11
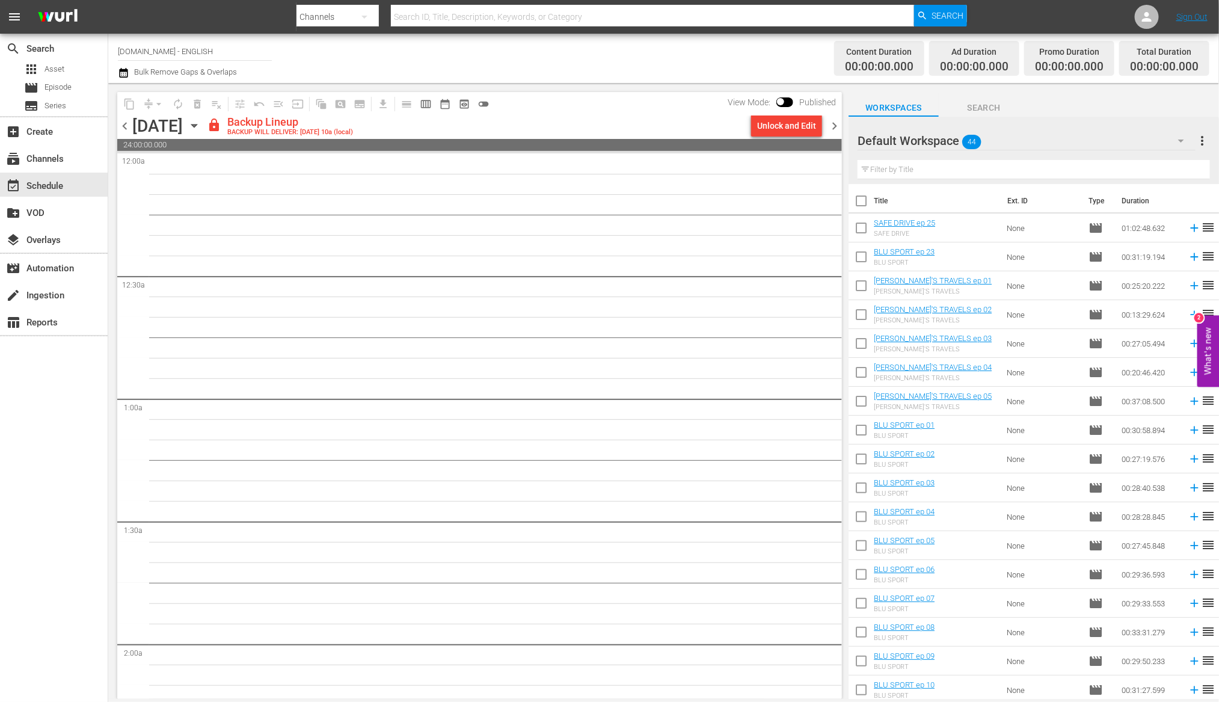
click at [128, 127] on span "chevron_left" at bounding box center [124, 125] width 15 height 15
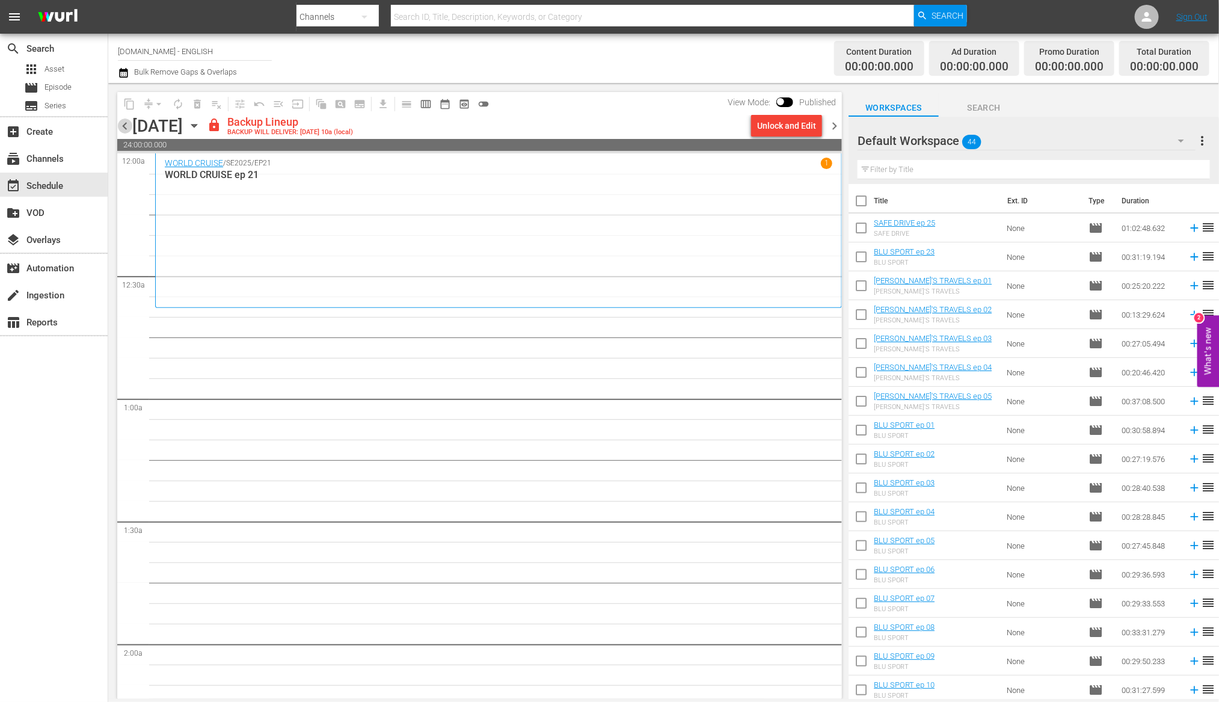
click at [127, 121] on span "chevron_left" at bounding box center [124, 125] width 15 height 15
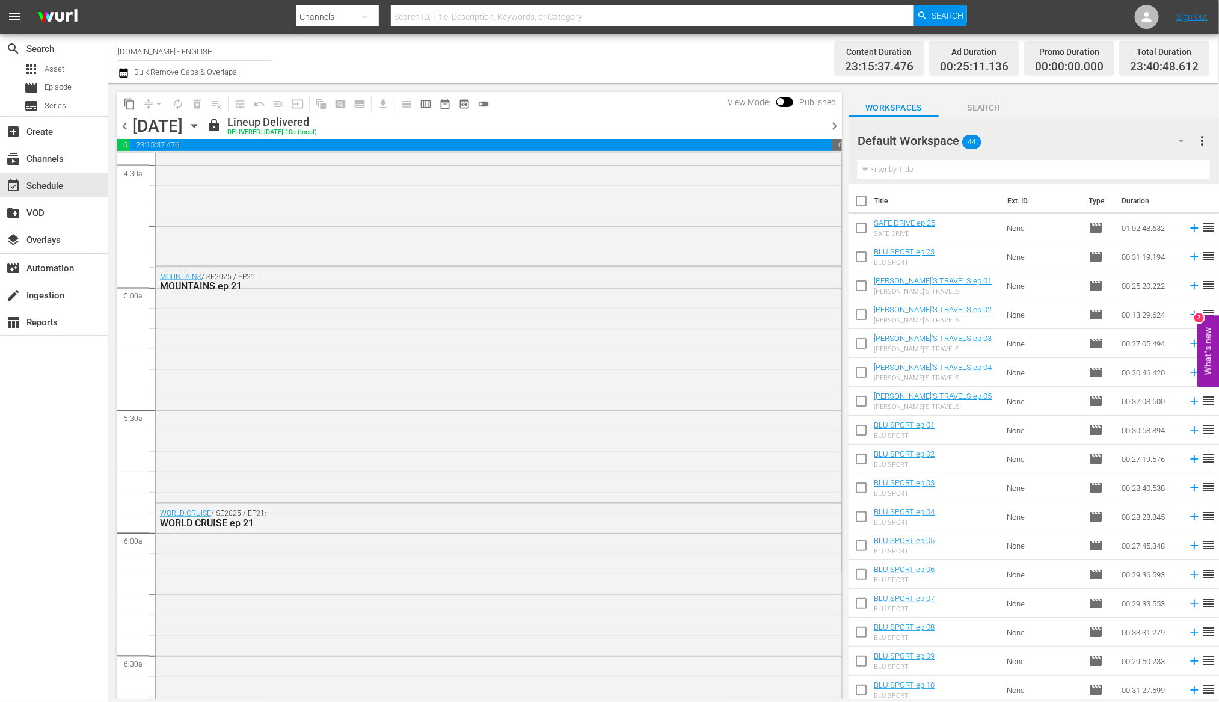
scroll to position [1187, 0]
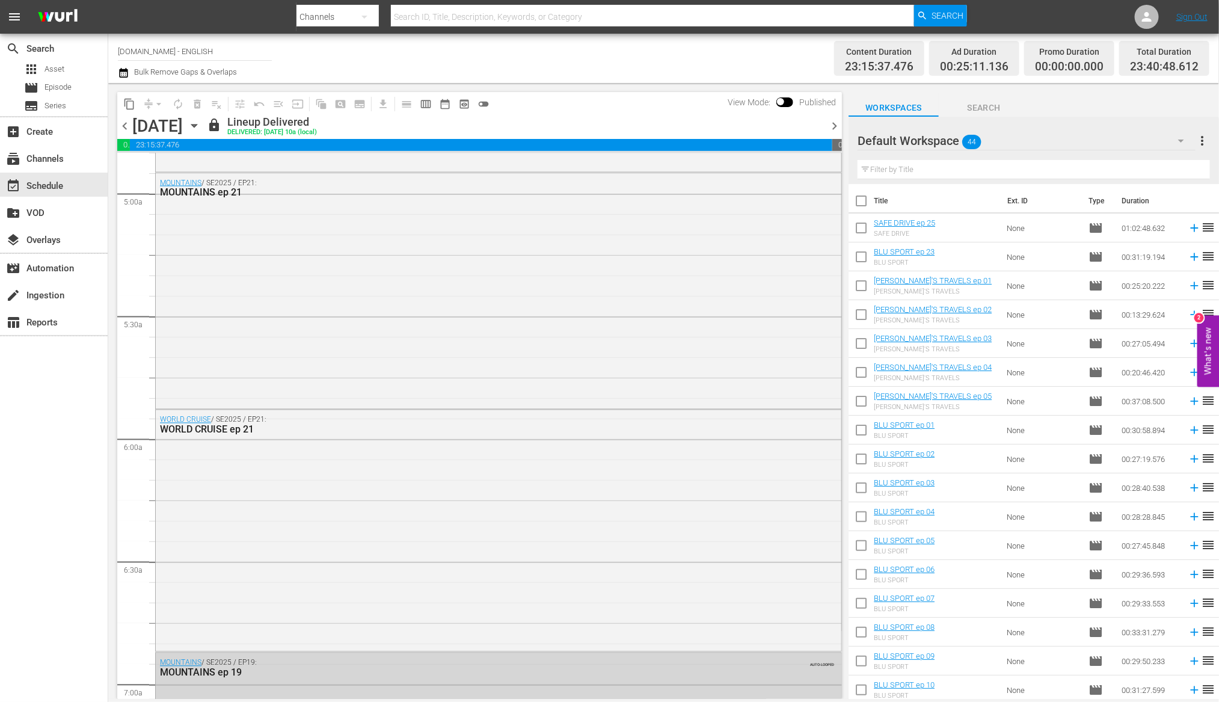
click at [834, 127] on span "chevron_right" at bounding box center [834, 125] width 15 height 15
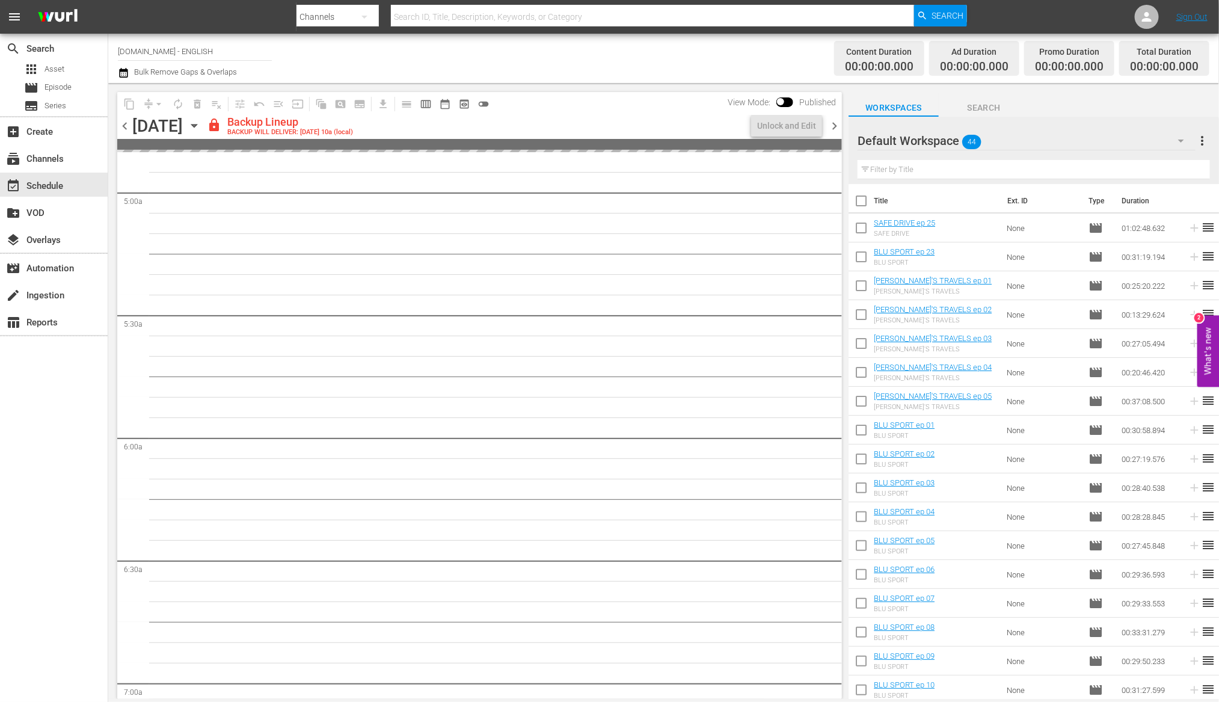
scroll to position [1167, 0]
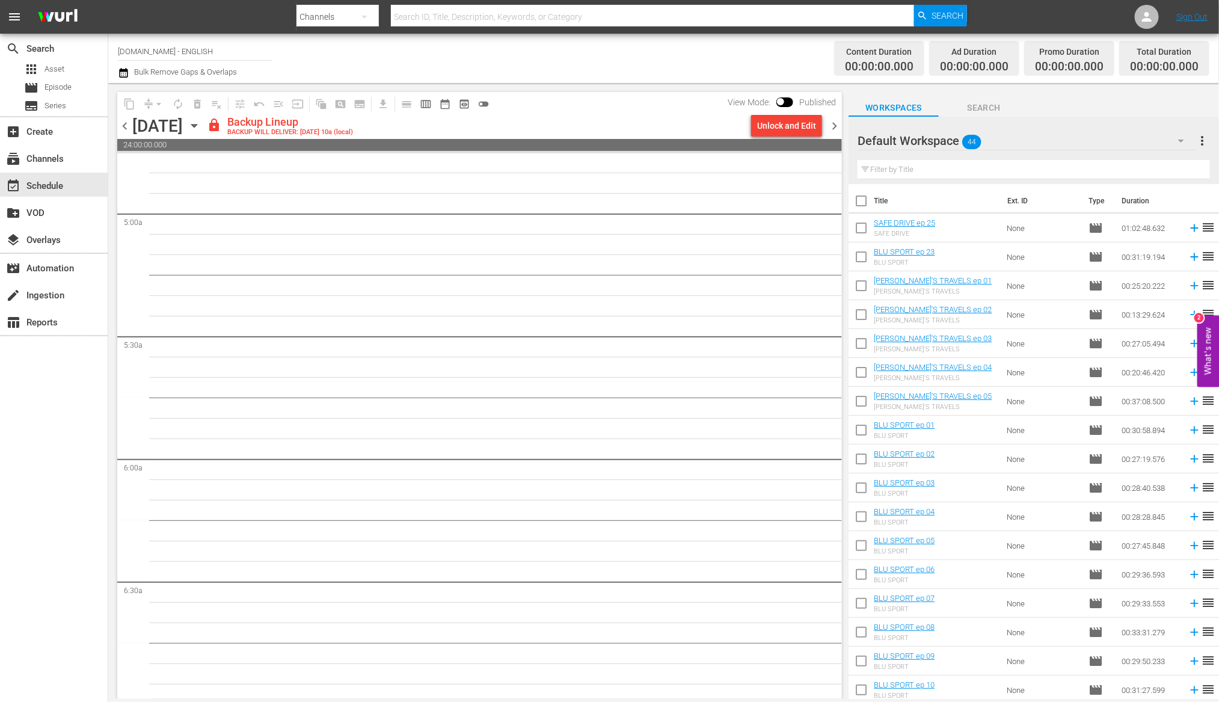
click at [1177, 142] on icon "button" at bounding box center [1181, 141] width 14 height 14
click at [909, 197] on div "INGLESE (57)" at bounding box center [935, 193] width 125 height 19
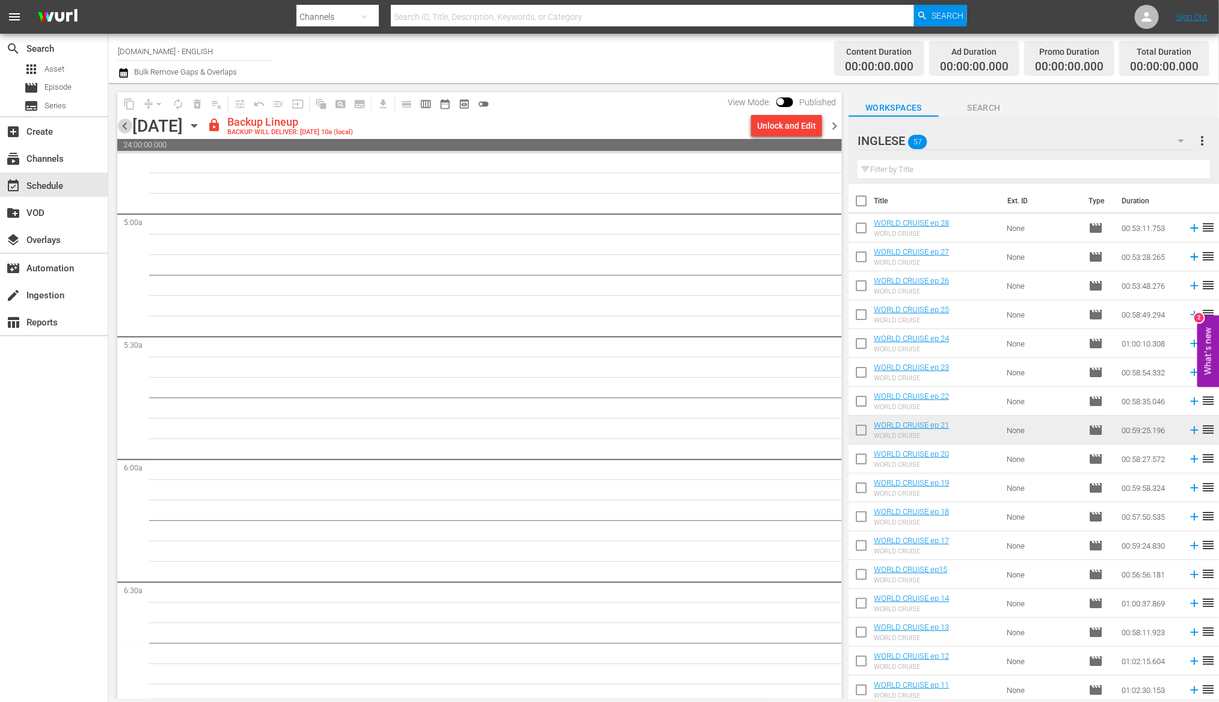
click at [123, 124] on span "chevron_left" at bounding box center [124, 125] width 15 height 15
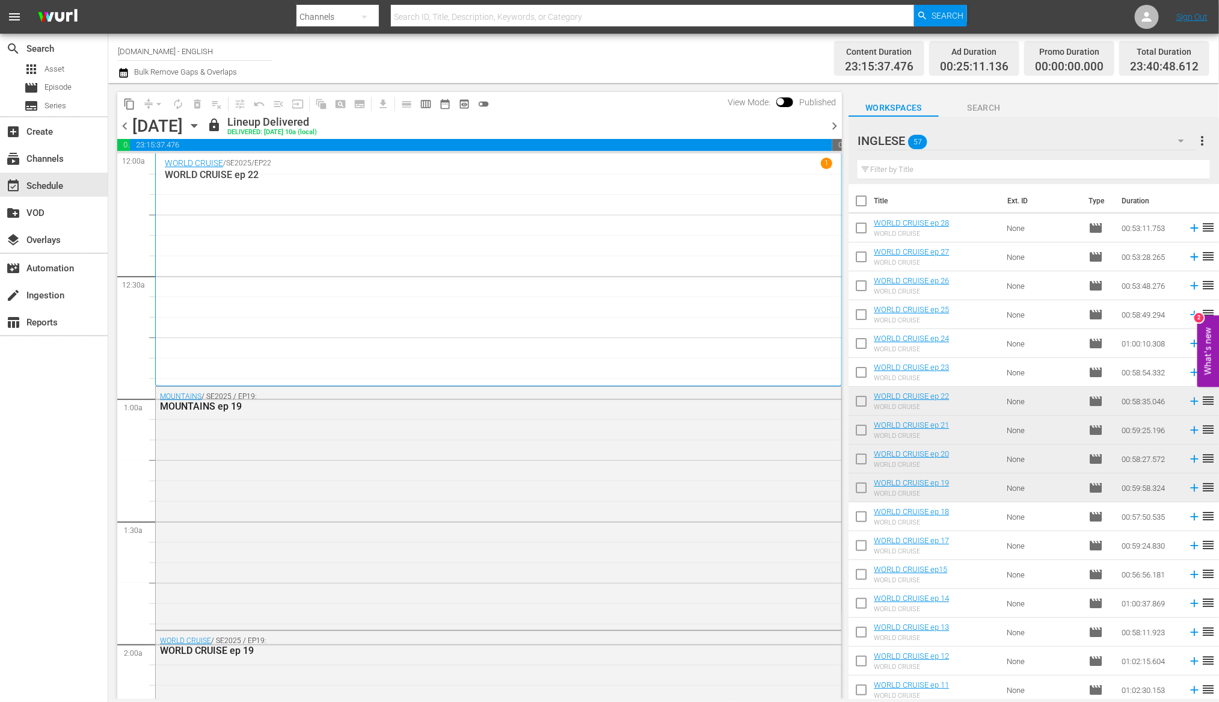
click at [127, 124] on span "chevron_left" at bounding box center [124, 125] width 15 height 15
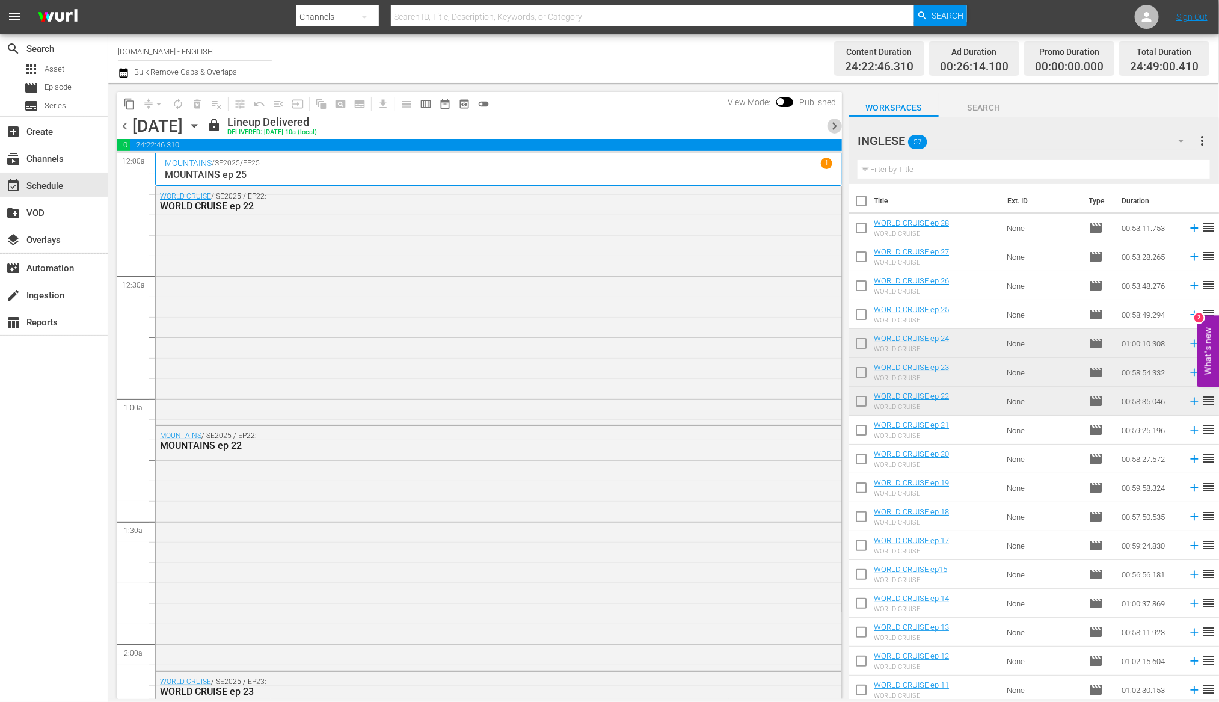
click at [835, 126] on span "chevron_right" at bounding box center [834, 125] width 15 height 15
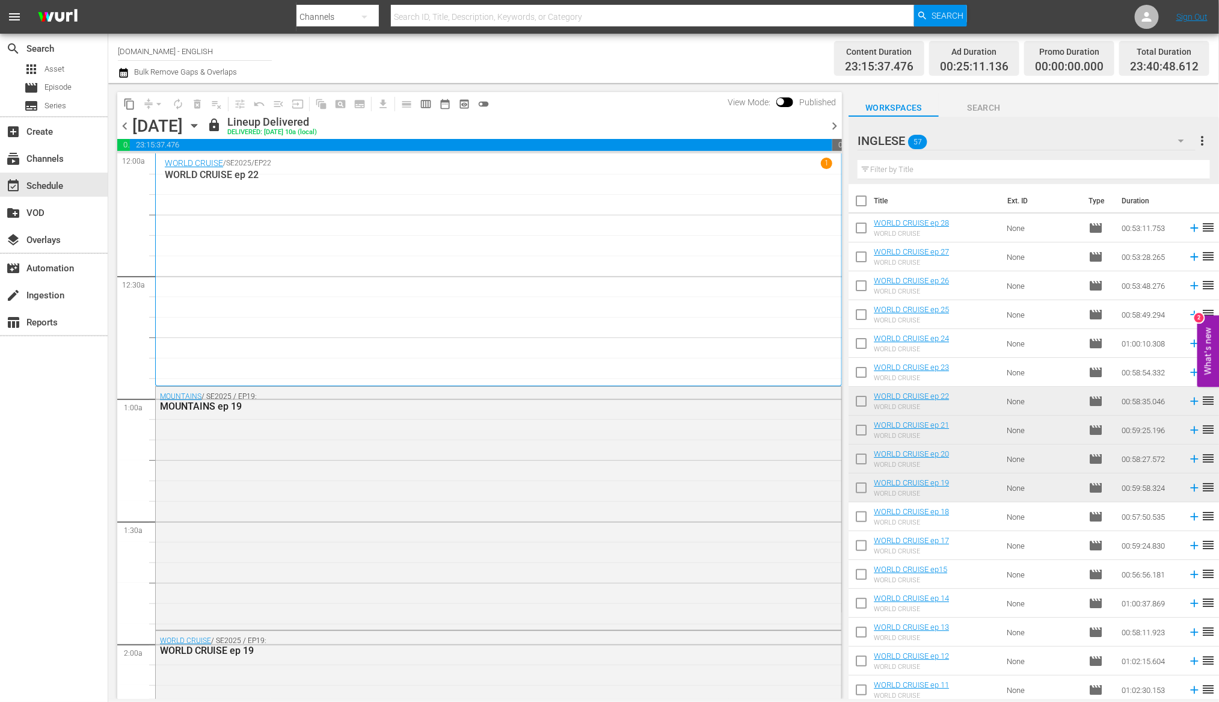
click at [125, 128] on span "chevron_left" at bounding box center [124, 125] width 15 height 15
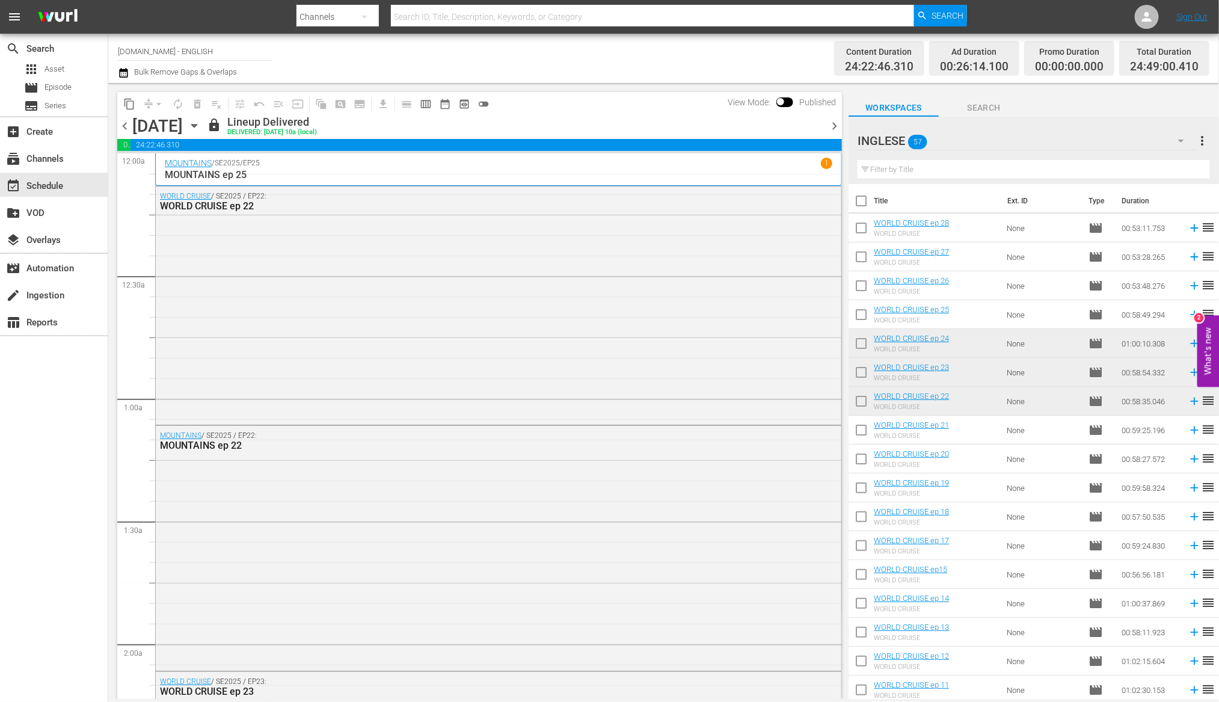
drag, startPoint x: 835, startPoint y: 123, endPoint x: 843, endPoint y: 126, distance: 7.8
click at [835, 123] on span "chevron_right" at bounding box center [834, 125] width 15 height 15
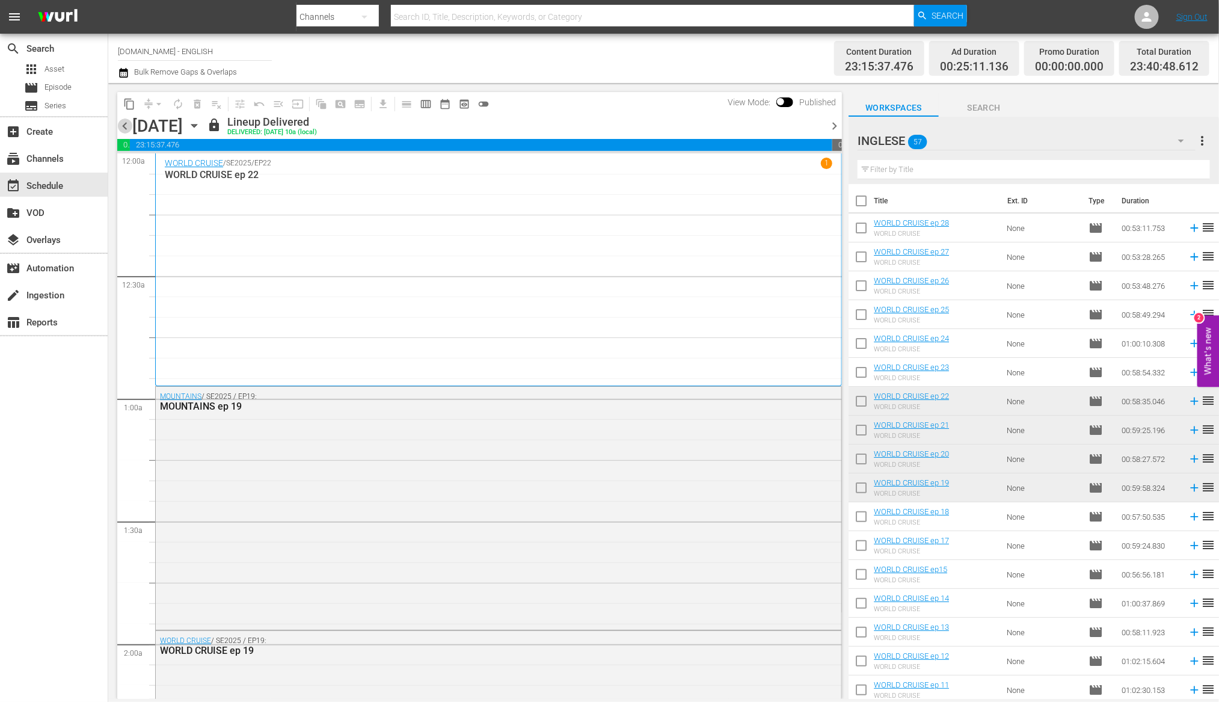
click at [128, 128] on span "chevron_left" at bounding box center [124, 125] width 15 height 15
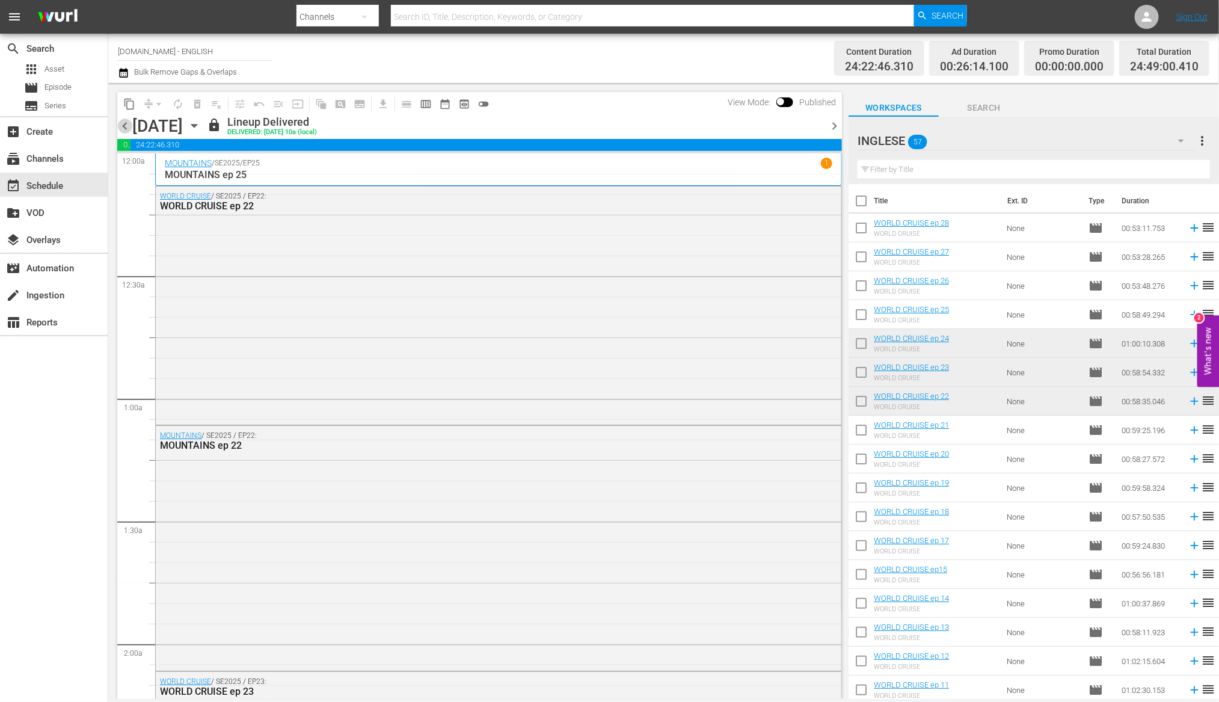
click at [127, 128] on span "chevron_left" at bounding box center [124, 125] width 15 height 15
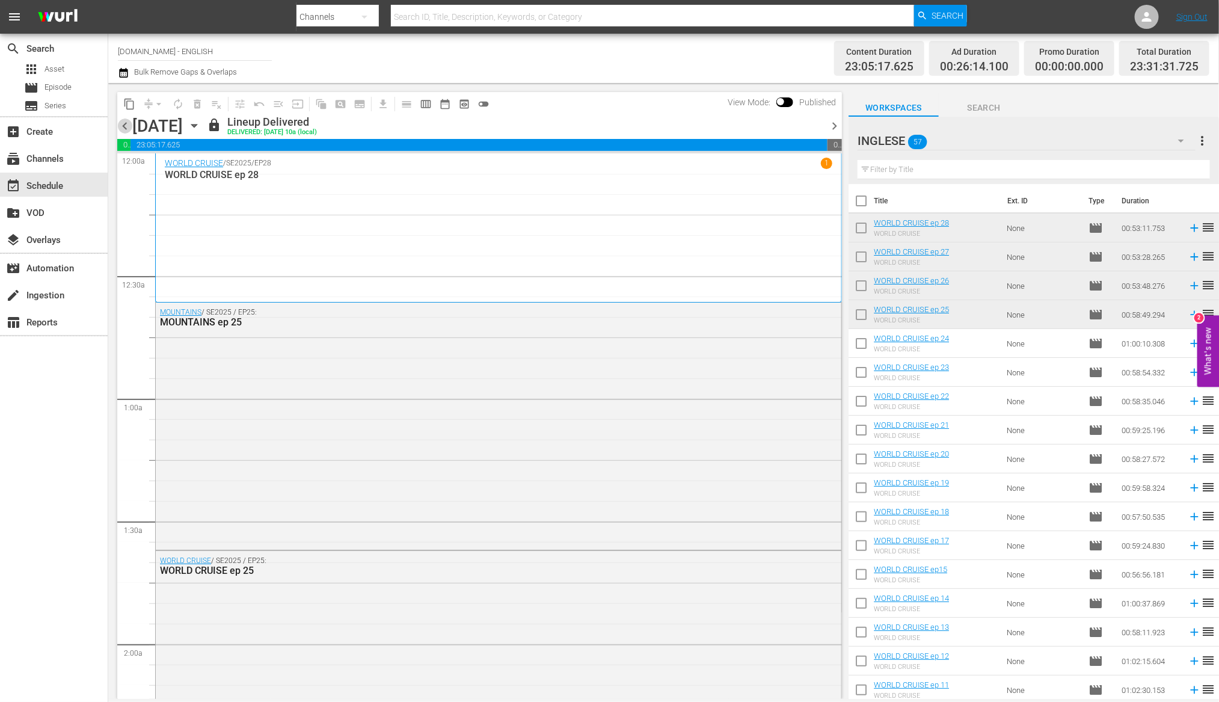
click at [127, 128] on span "chevron_left" at bounding box center [124, 125] width 15 height 15
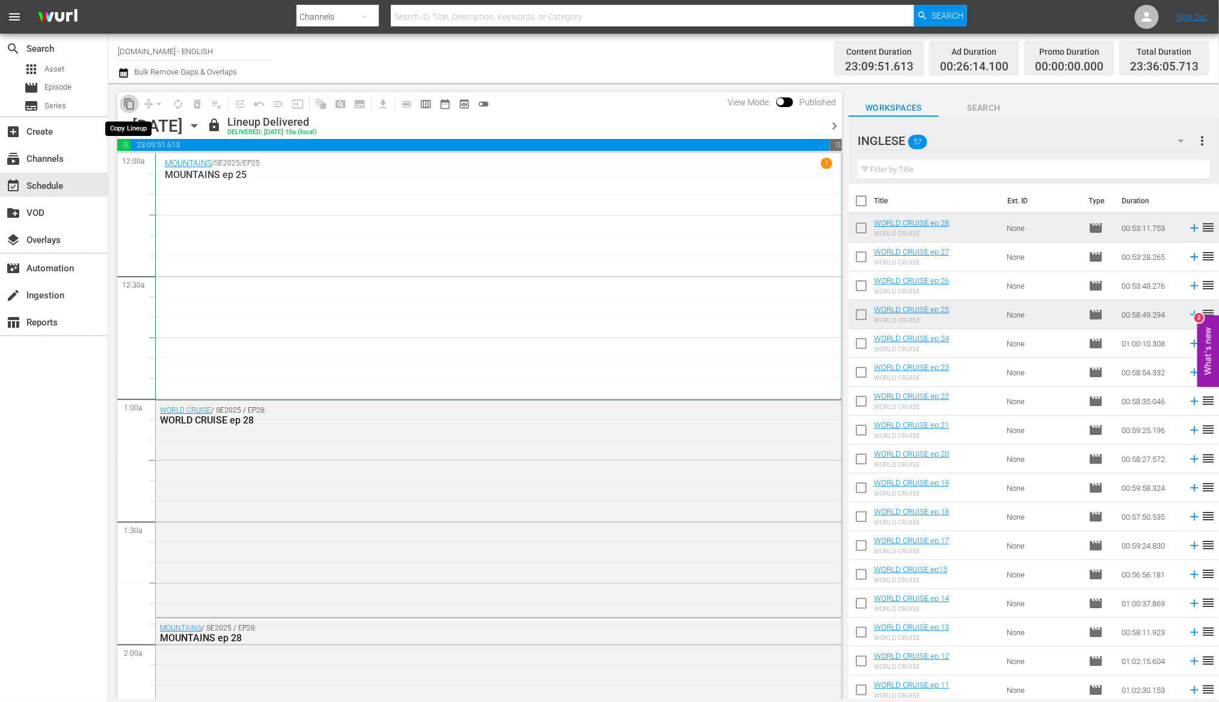
click at [129, 98] on span "content_copy" at bounding box center [129, 104] width 12 height 12
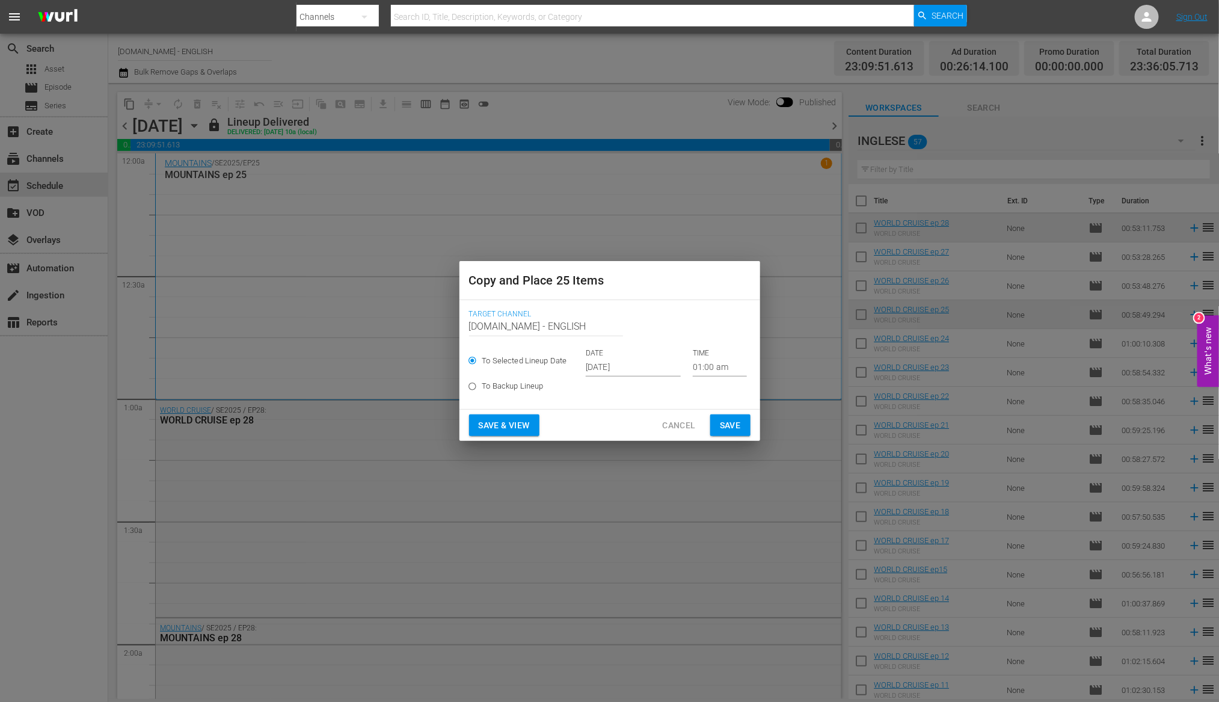
click at [612, 372] on input "[DATE]" at bounding box center [633, 367] width 95 height 18
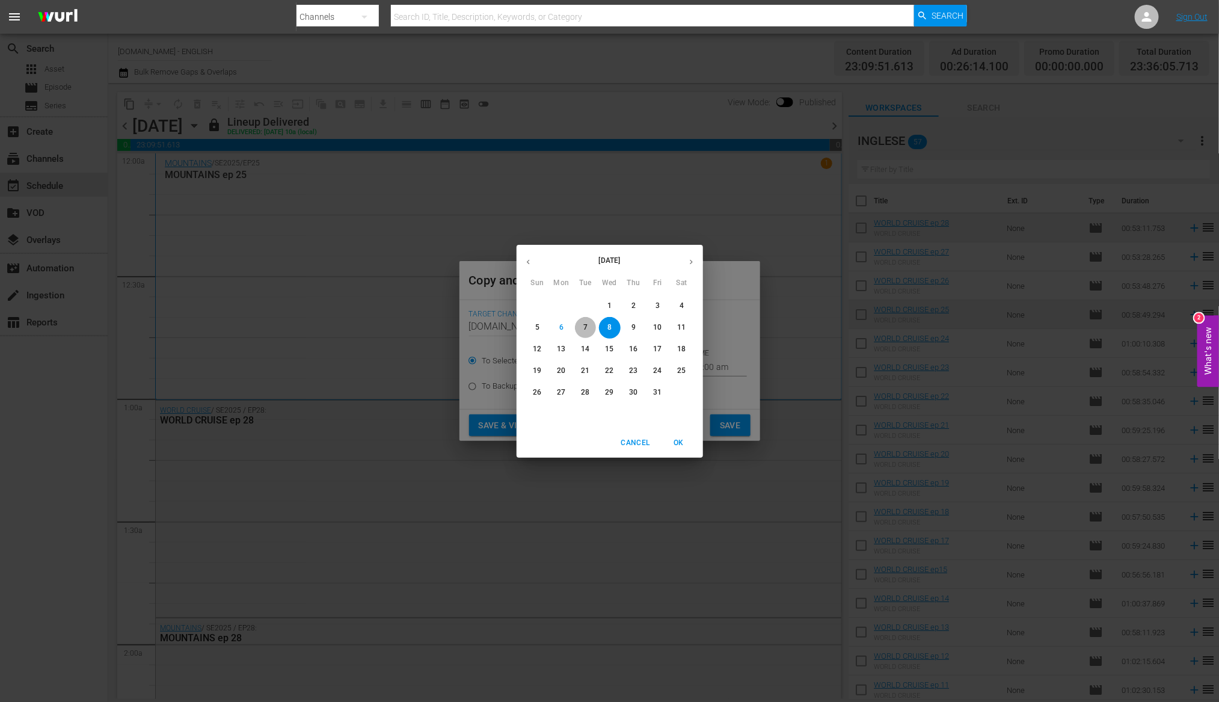
click at [587, 328] on p "7" at bounding box center [585, 327] width 4 height 10
type input "[DATE]"
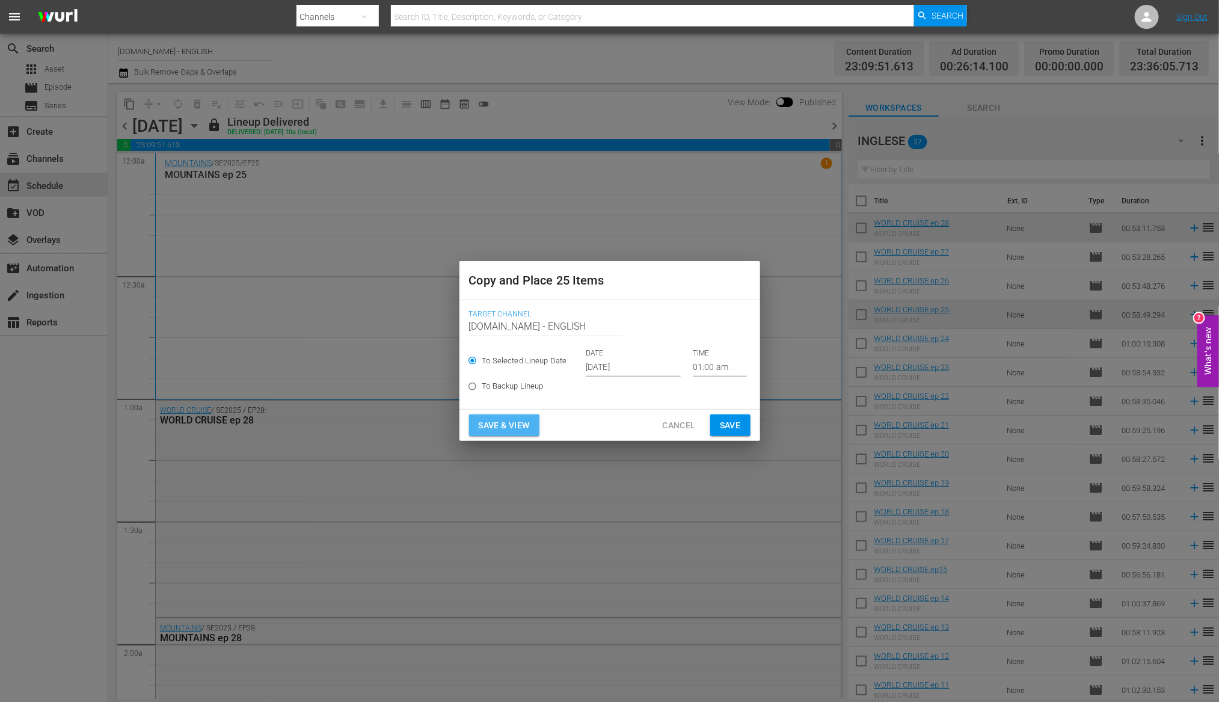
click at [510, 425] on span "Save & View" at bounding box center [504, 425] width 51 height 15
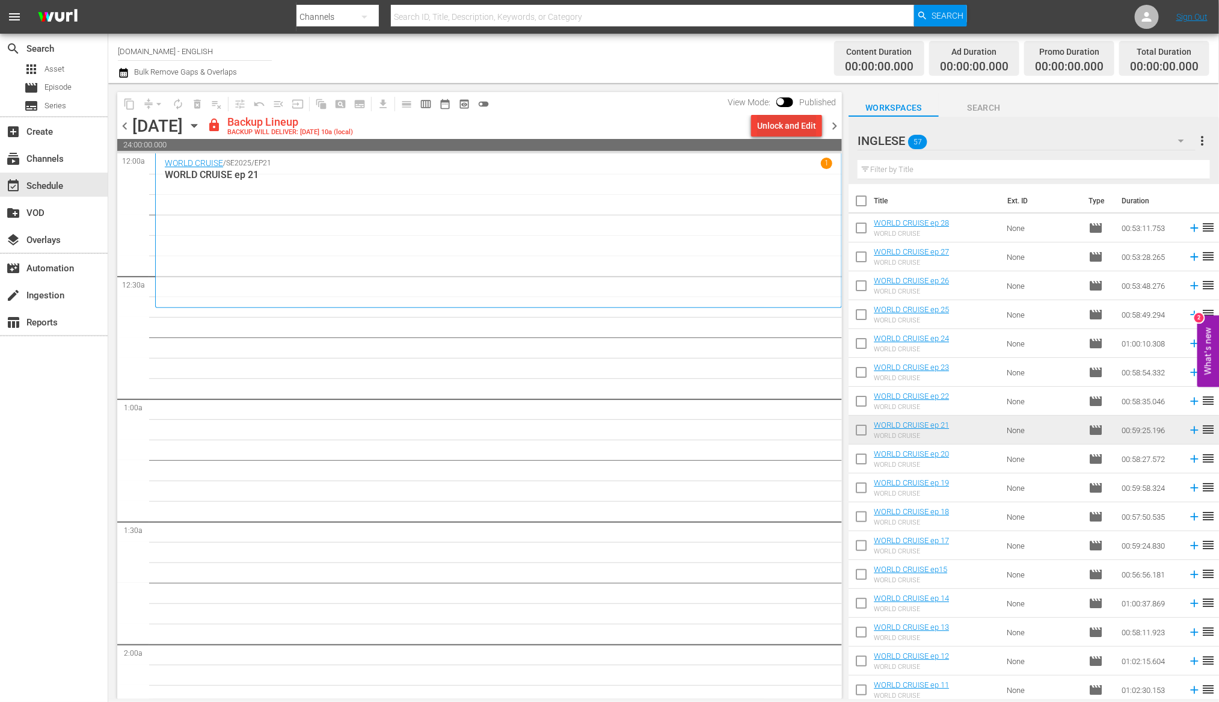
click at [770, 124] on div "Unlock and Edit" at bounding box center [786, 126] width 59 height 22
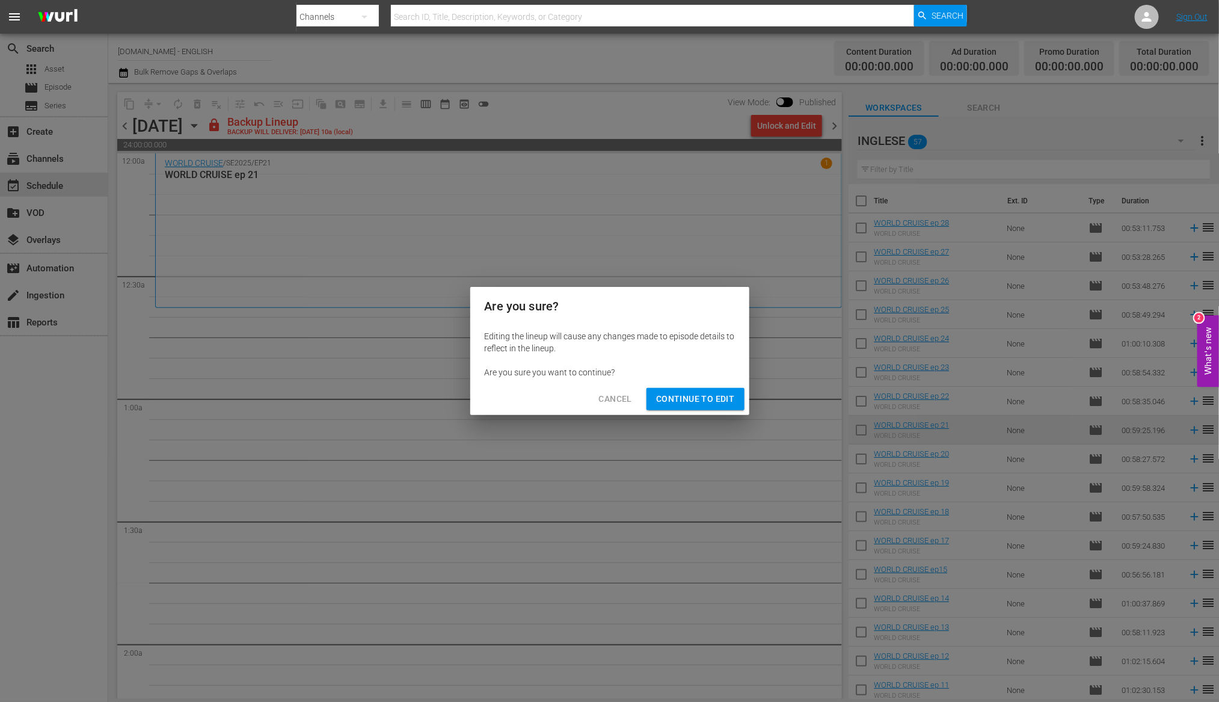
click at [671, 402] on span "Continue to Edit" at bounding box center [695, 399] width 78 height 15
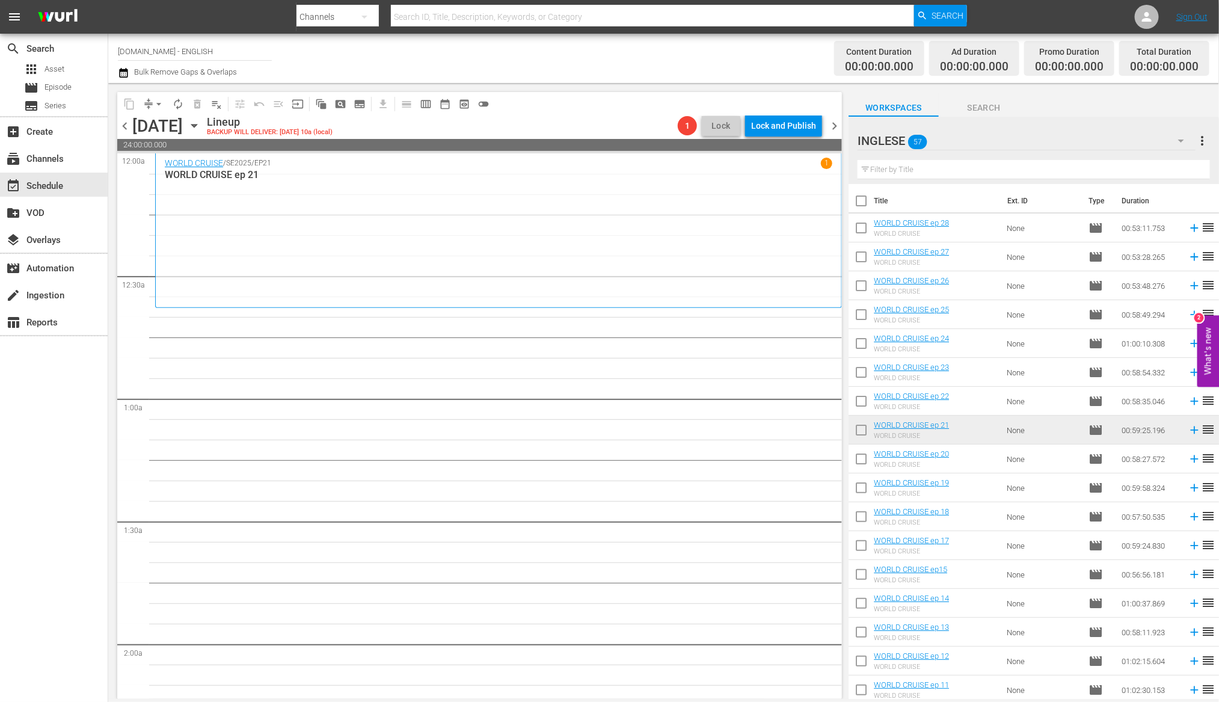
click at [124, 127] on span "chevron_left" at bounding box center [124, 125] width 15 height 15
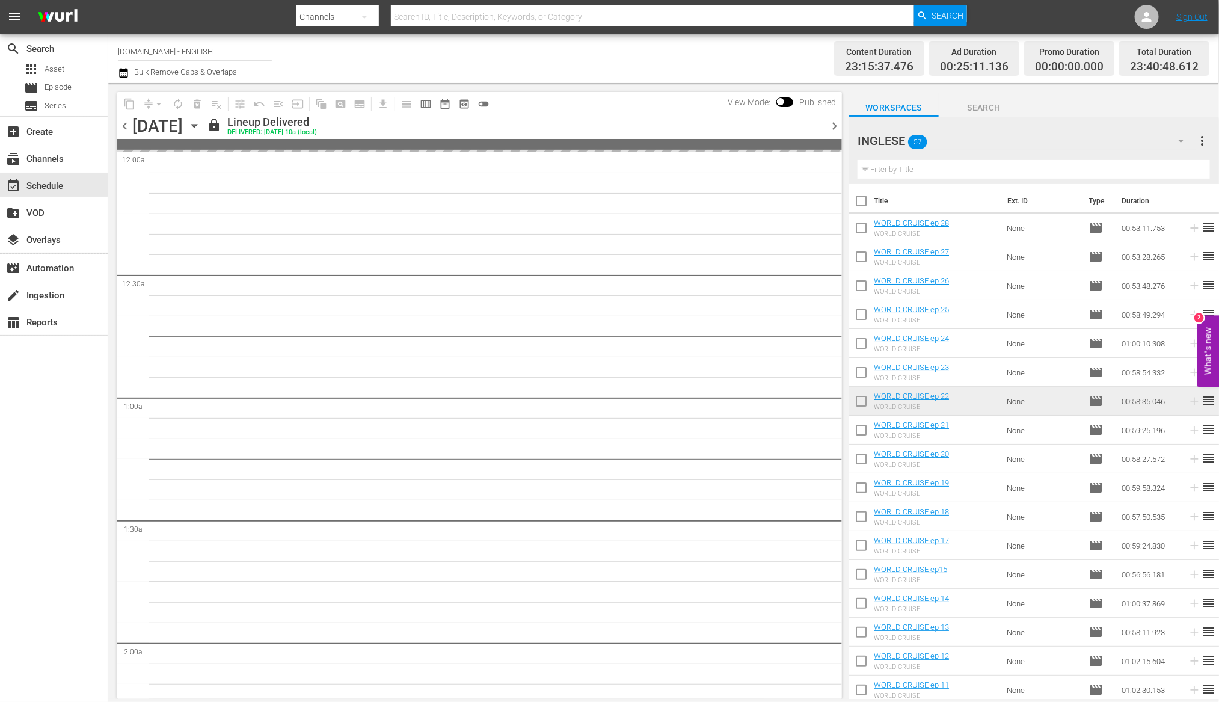
click at [124, 127] on span "chevron_left" at bounding box center [124, 125] width 15 height 15
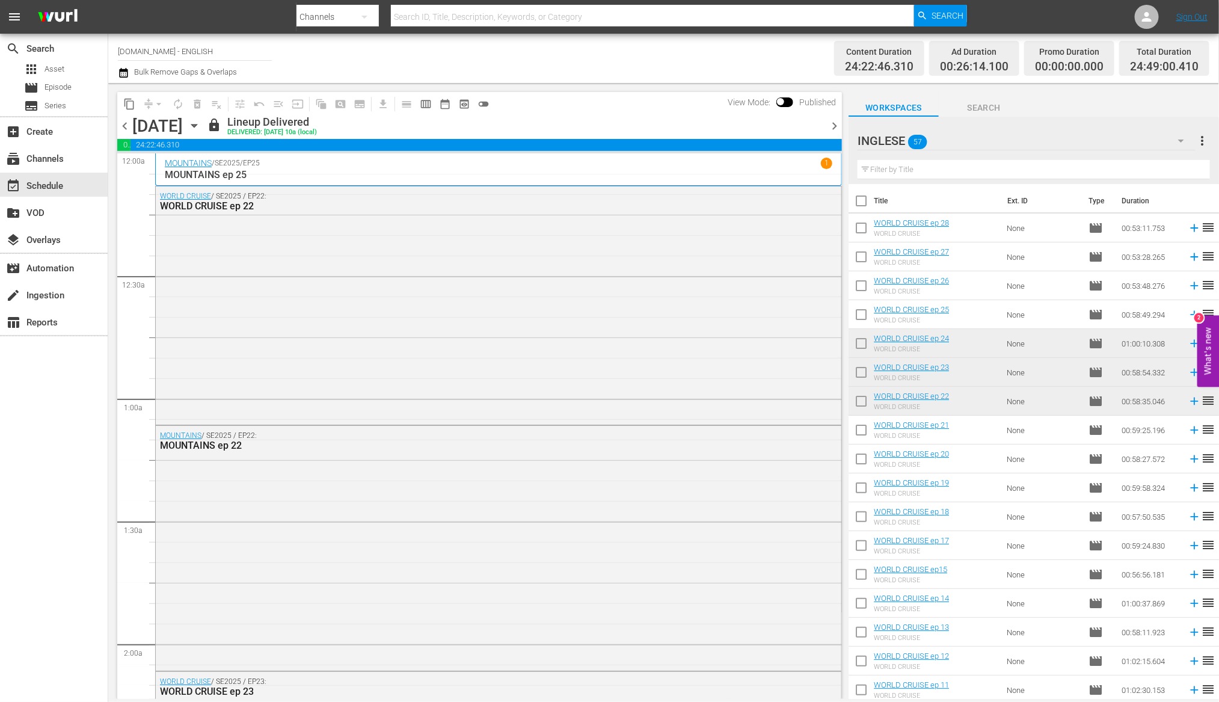
click at [124, 127] on span "chevron_left" at bounding box center [124, 125] width 15 height 15
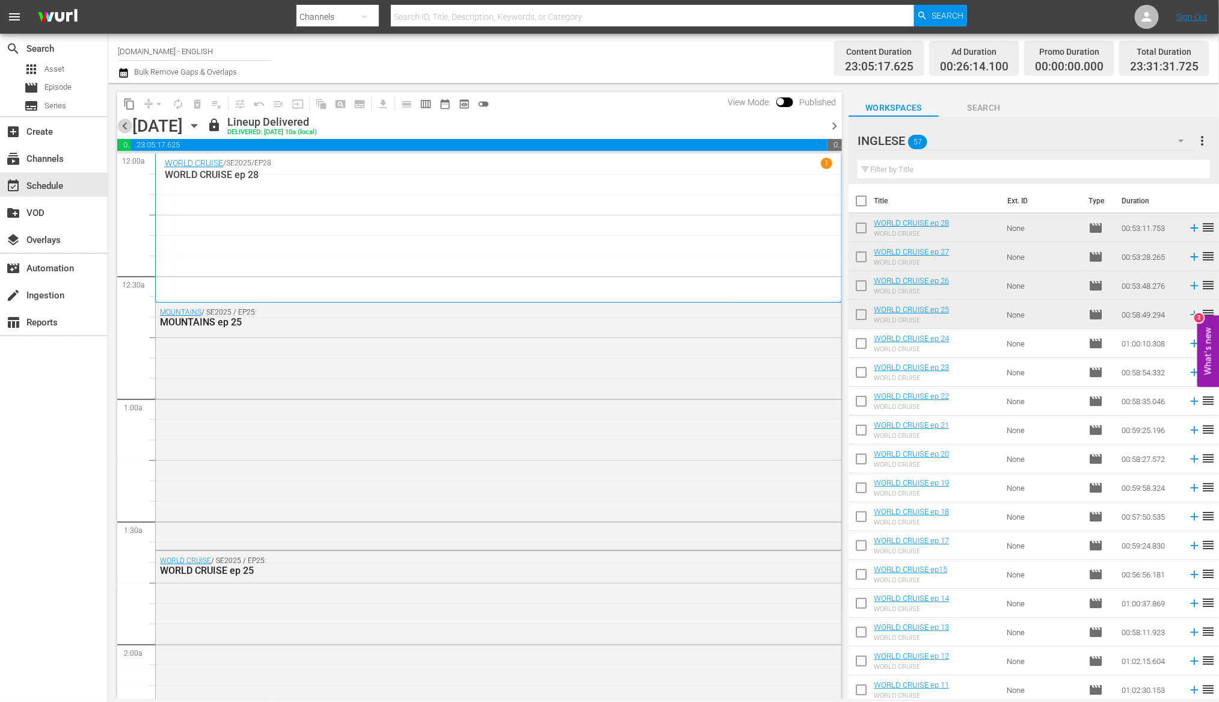
click at [124, 127] on span "chevron_left" at bounding box center [124, 125] width 15 height 15
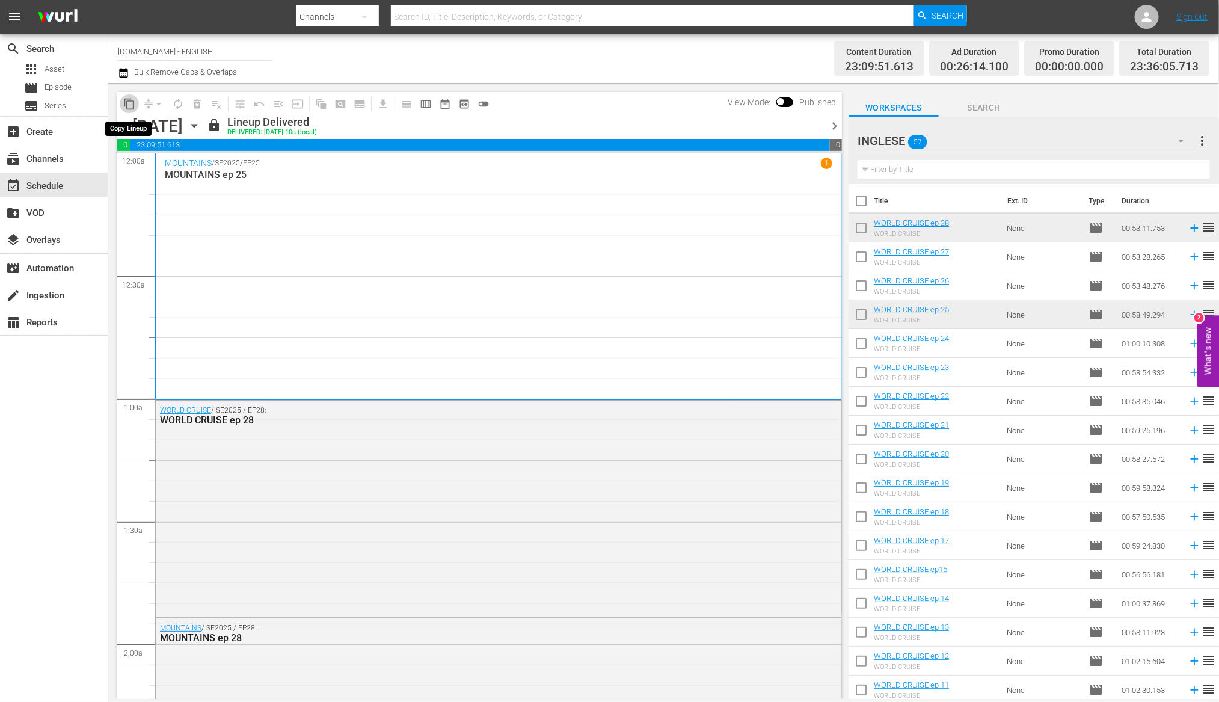
click at [129, 106] on span "content_copy" at bounding box center [129, 104] width 12 height 12
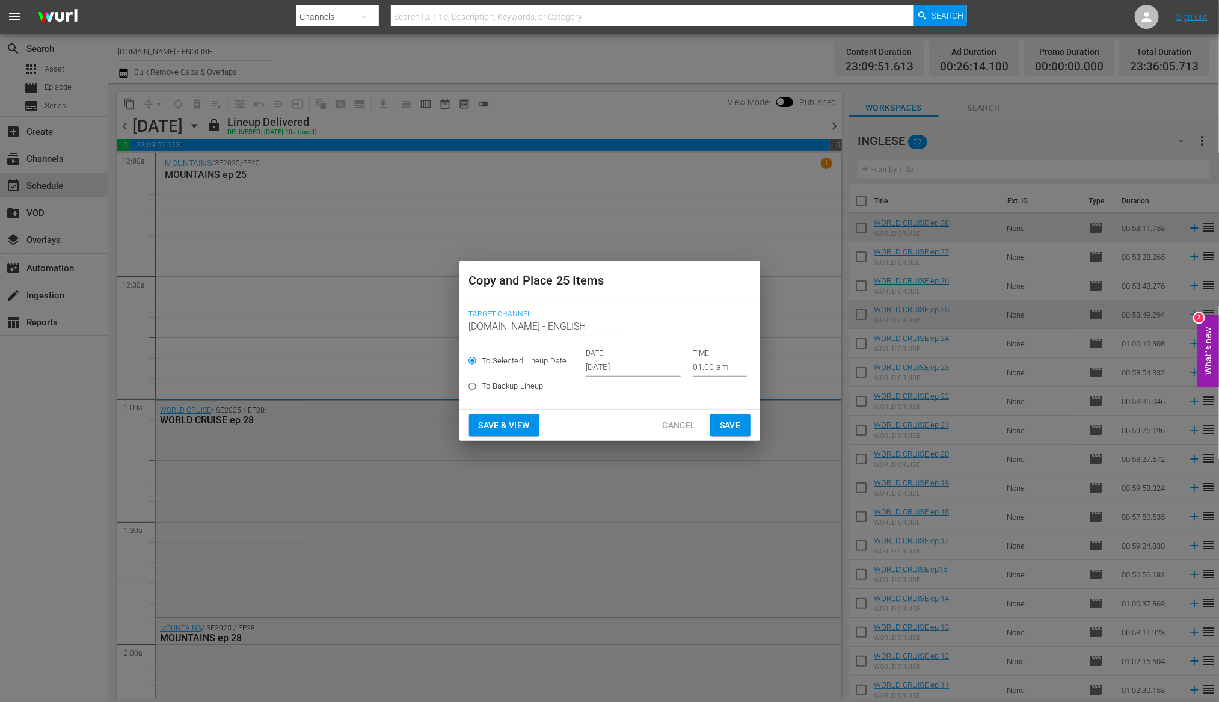
click at [631, 370] on input "[DATE]" at bounding box center [633, 367] width 95 height 18
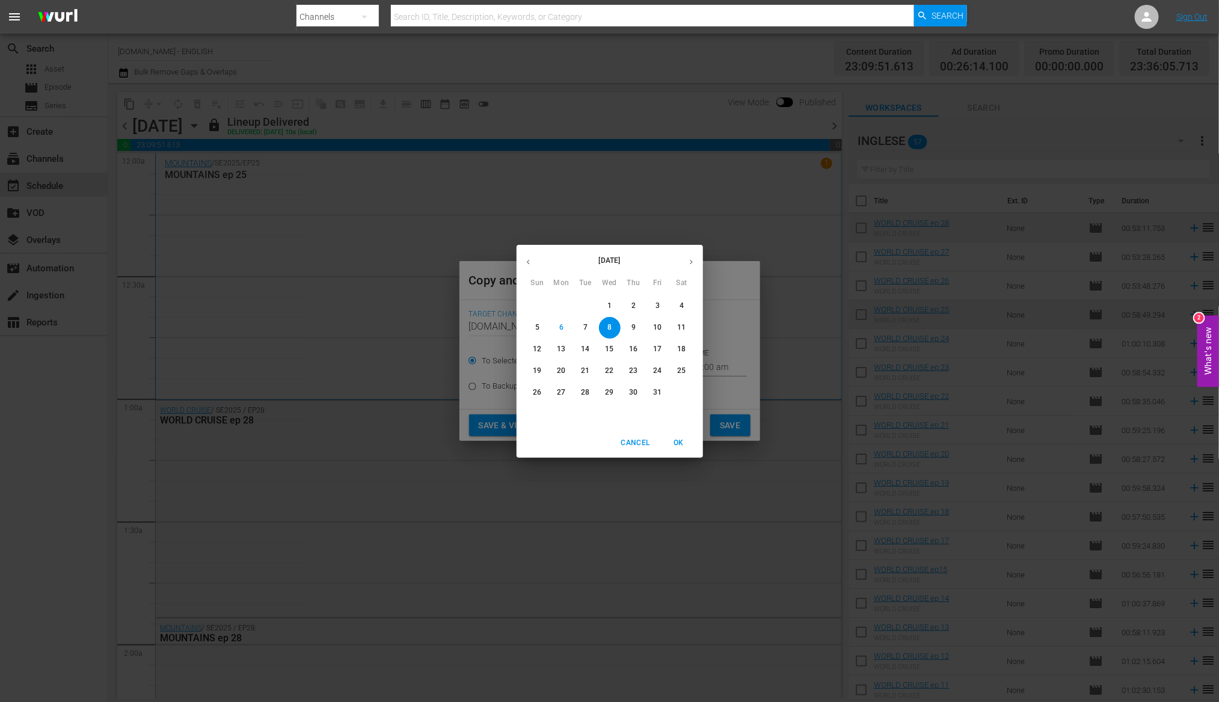
click at [585, 331] on p "7" at bounding box center [585, 327] width 4 height 10
type input "[DATE]"
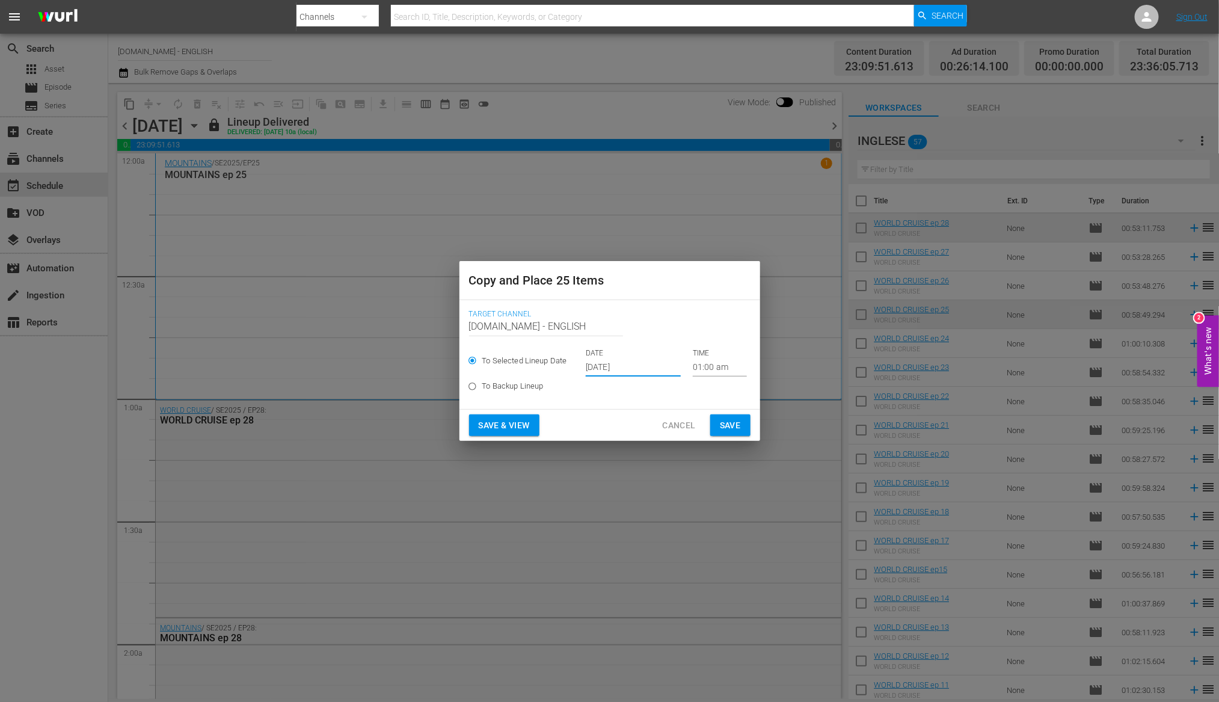
click at [524, 426] on span "Save & View" at bounding box center [504, 425] width 51 height 15
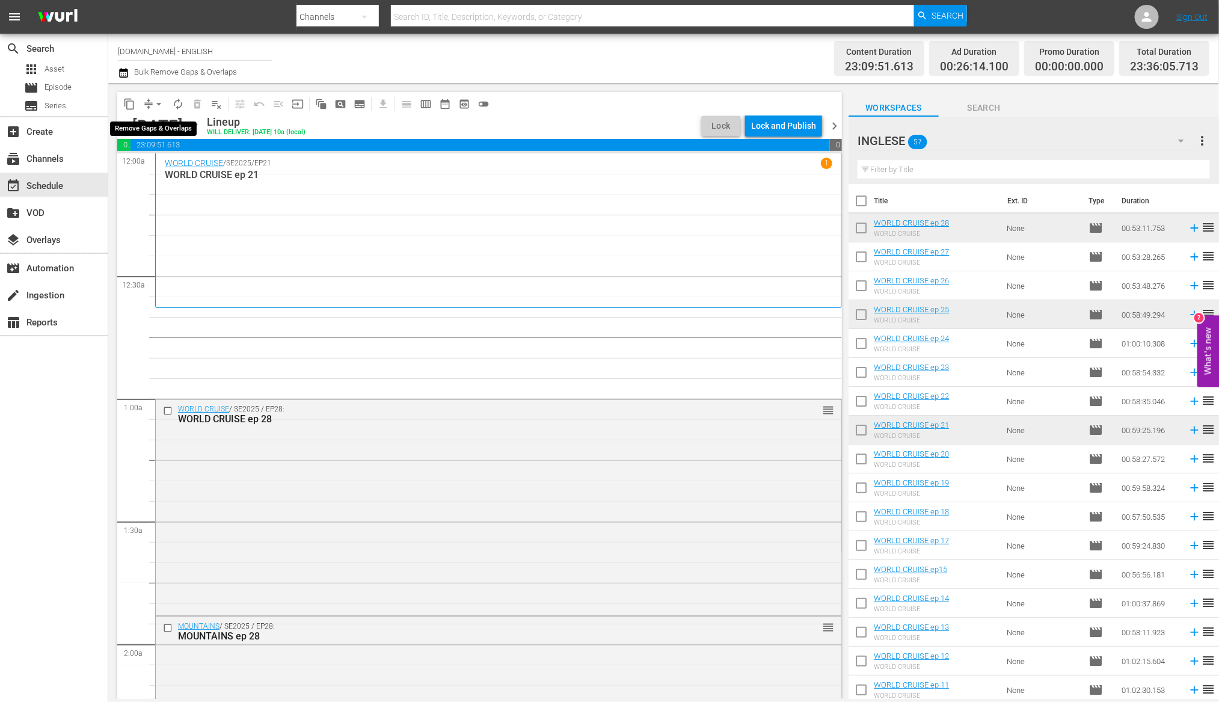
click at [155, 106] on span "arrow_drop_down" at bounding box center [159, 104] width 12 height 12
click at [170, 170] on li "Align to End of Previous Day" at bounding box center [159, 168] width 126 height 20
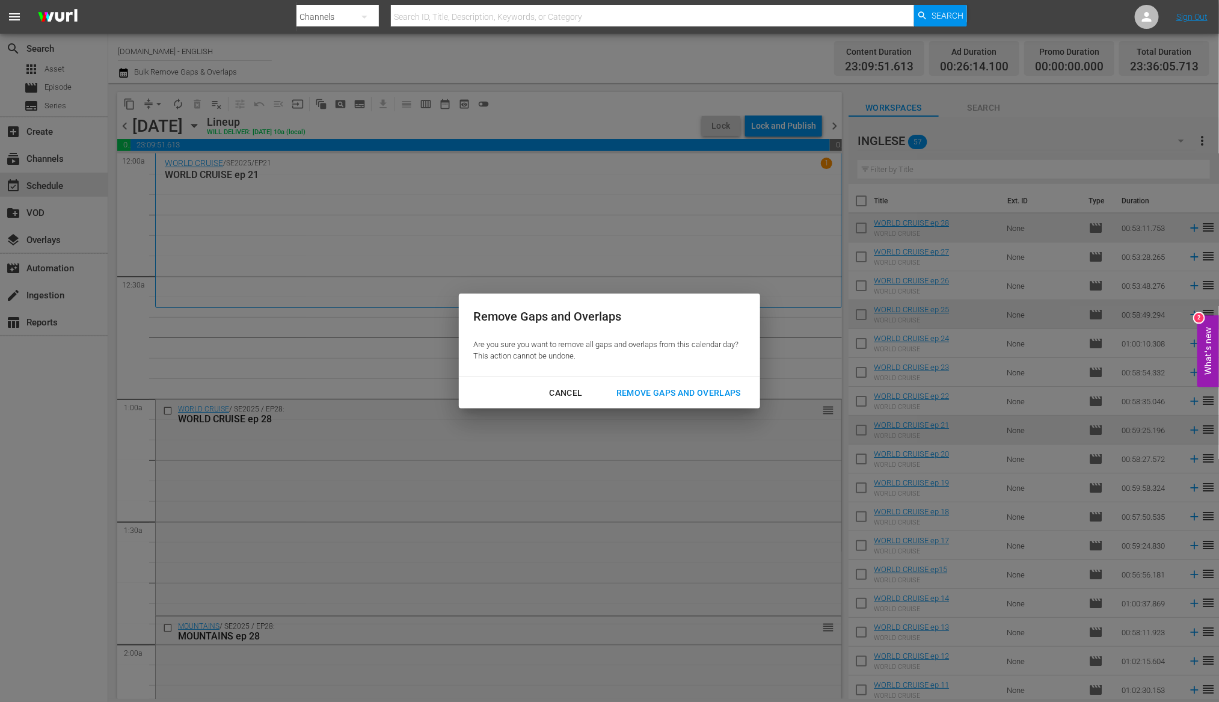
click at [696, 391] on div "Remove Gaps and Overlaps" at bounding box center [679, 393] width 144 height 15
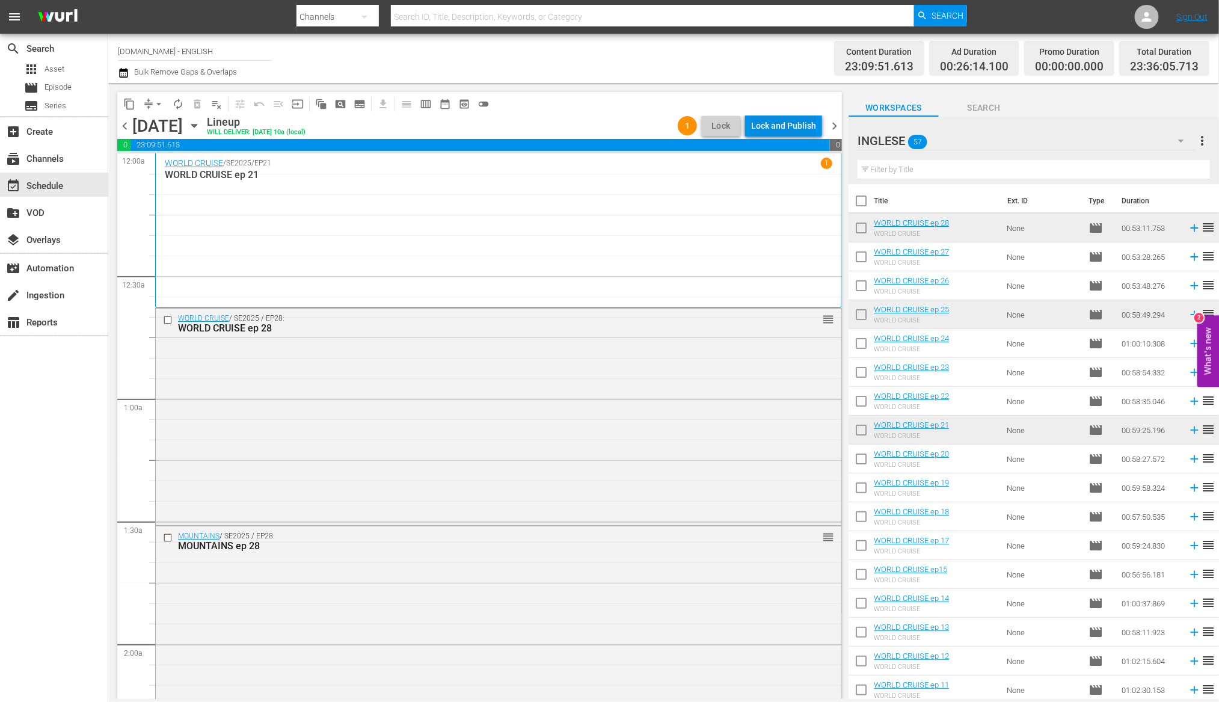
click at [770, 127] on div "Lock and Publish" at bounding box center [783, 126] width 65 height 22
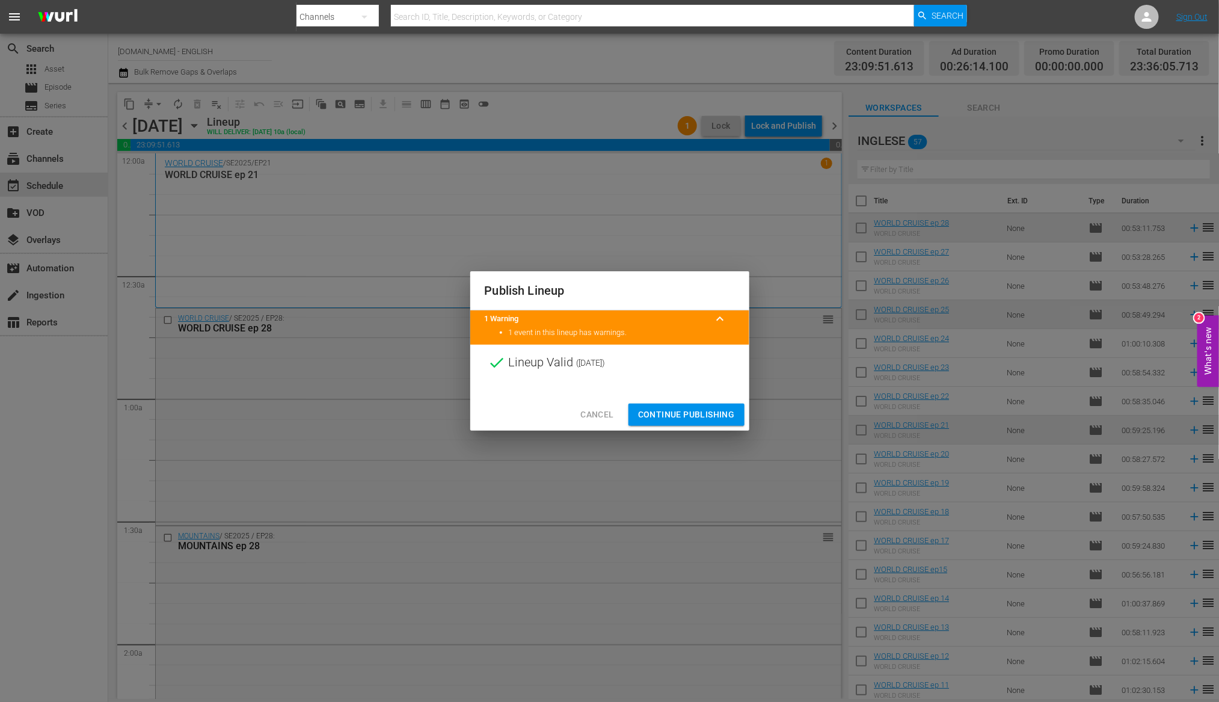
click at [668, 408] on span "Continue Publishing" at bounding box center [686, 414] width 97 height 15
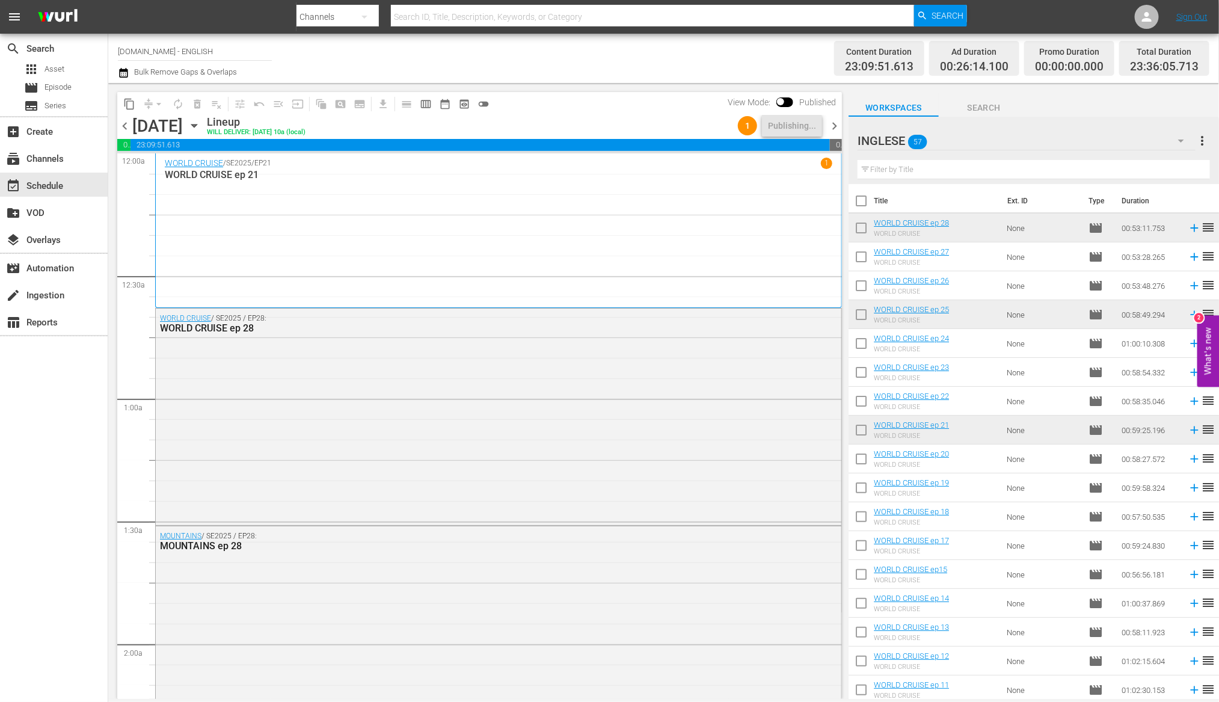
click at [834, 129] on span "chevron_right" at bounding box center [834, 125] width 15 height 15
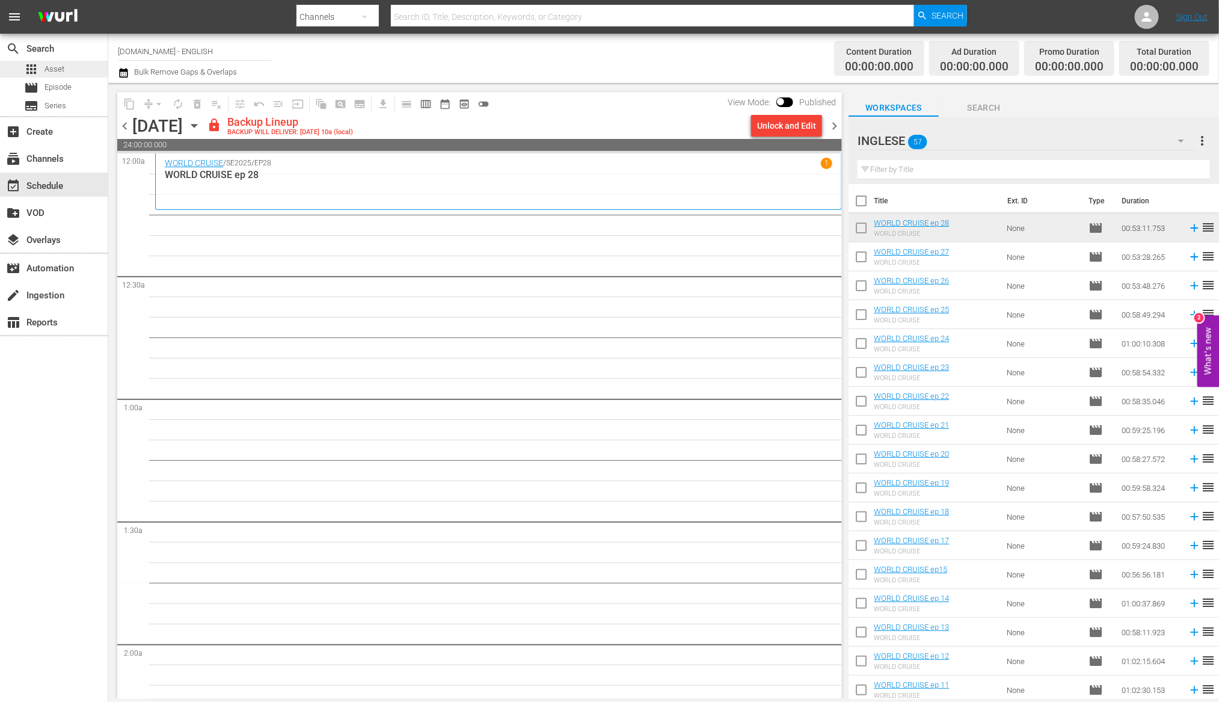
click at [59, 65] on span "Asset" at bounding box center [55, 69] width 20 height 12
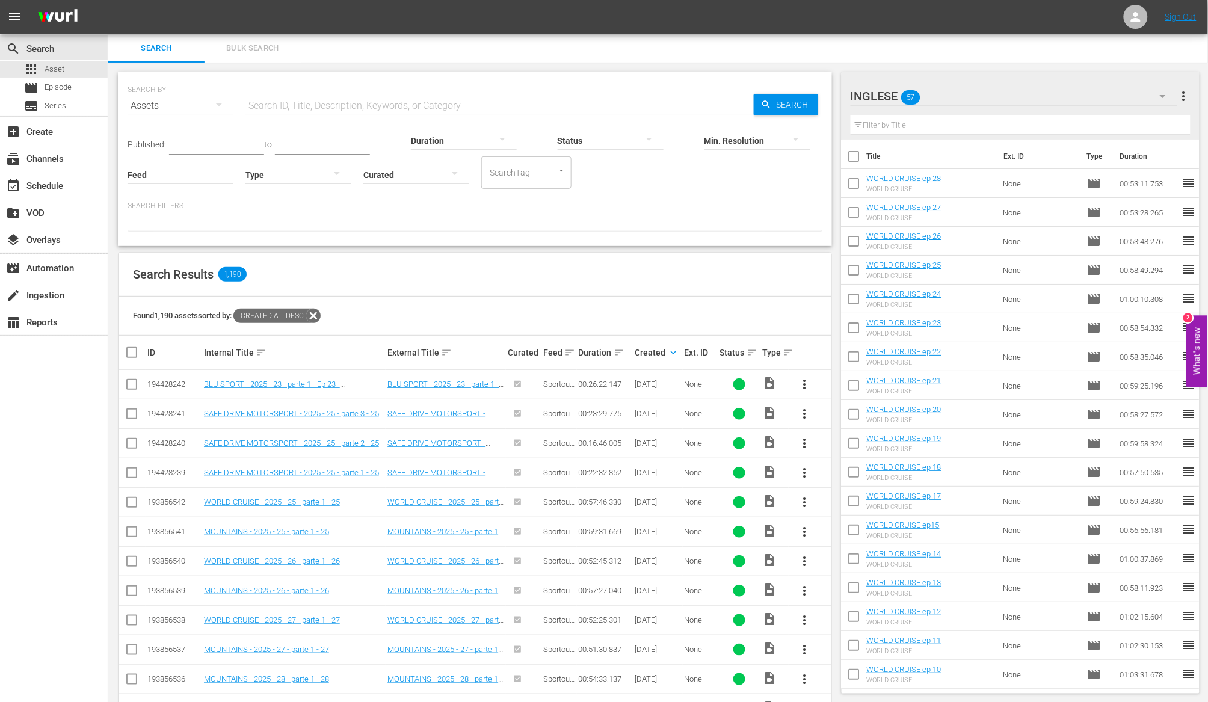
click at [789, 353] on th at bounding box center [809, 353] width 43 height 34
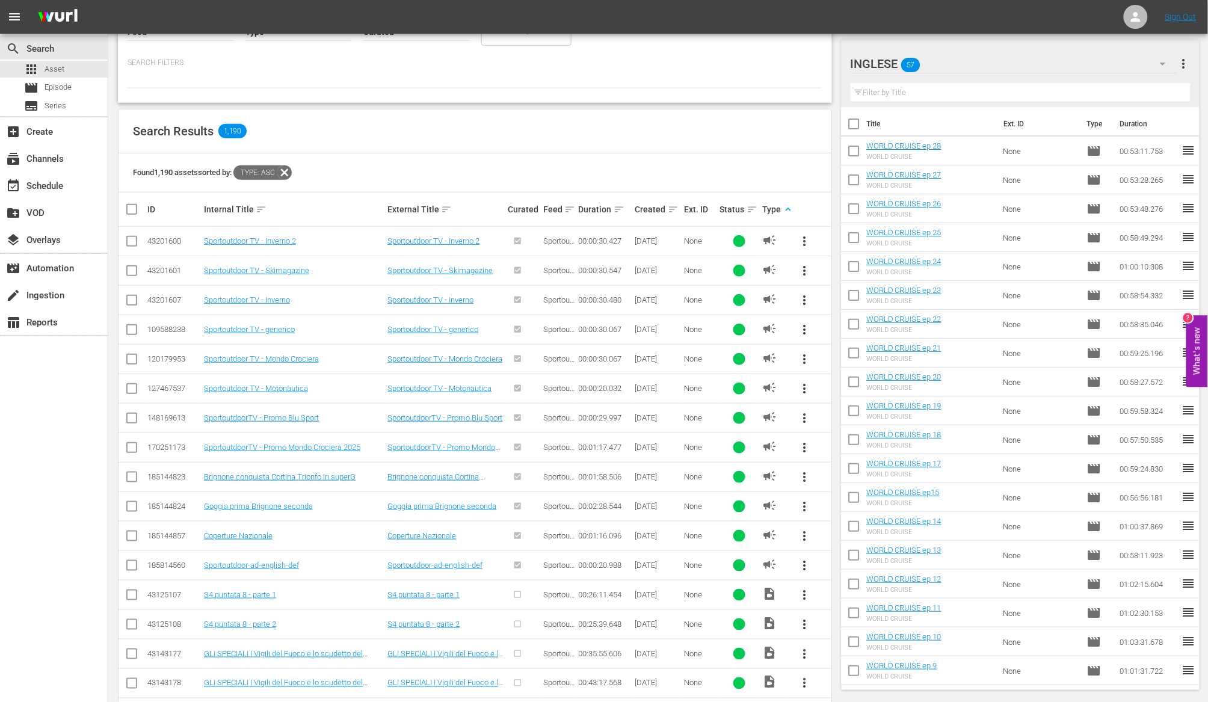
scroll to position [155, 0]
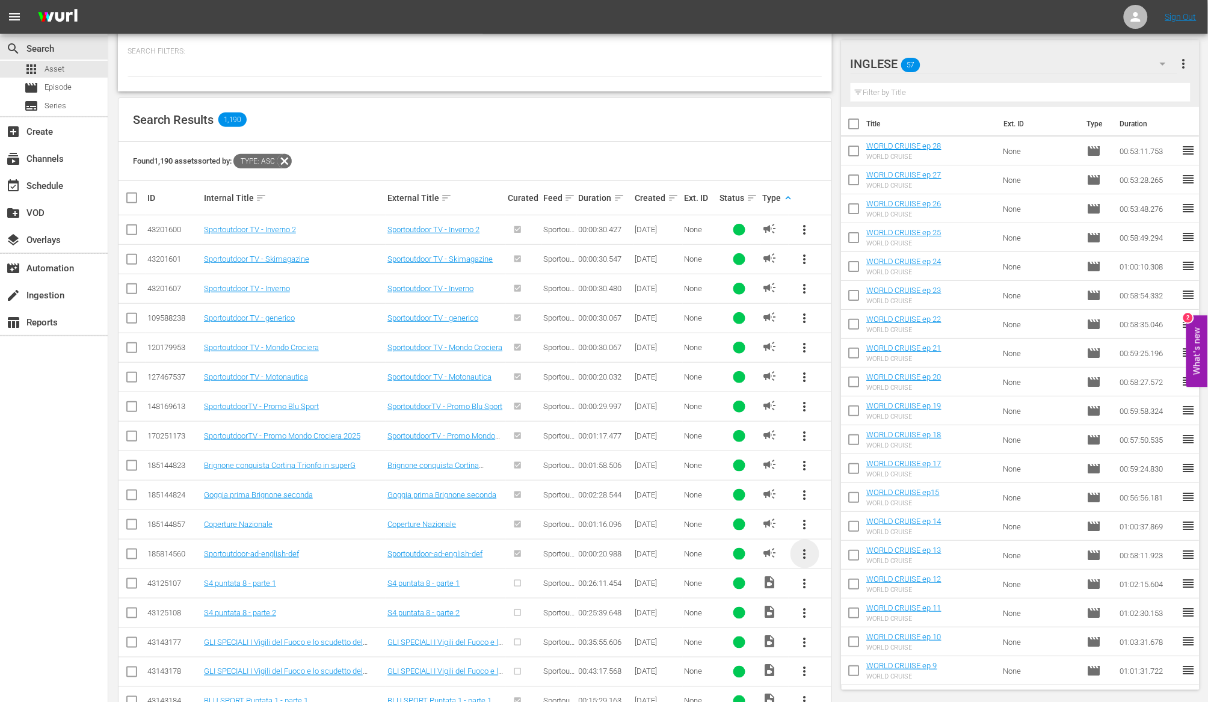
click at [804, 558] on span "more_vert" at bounding box center [804, 554] width 14 height 14
click at [832, 586] on div "Workspace" at bounding box center [886, 588] width 115 height 29
click at [853, 150] on input "checkbox" at bounding box center [853, 153] width 25 height 25
checkbox input "true"
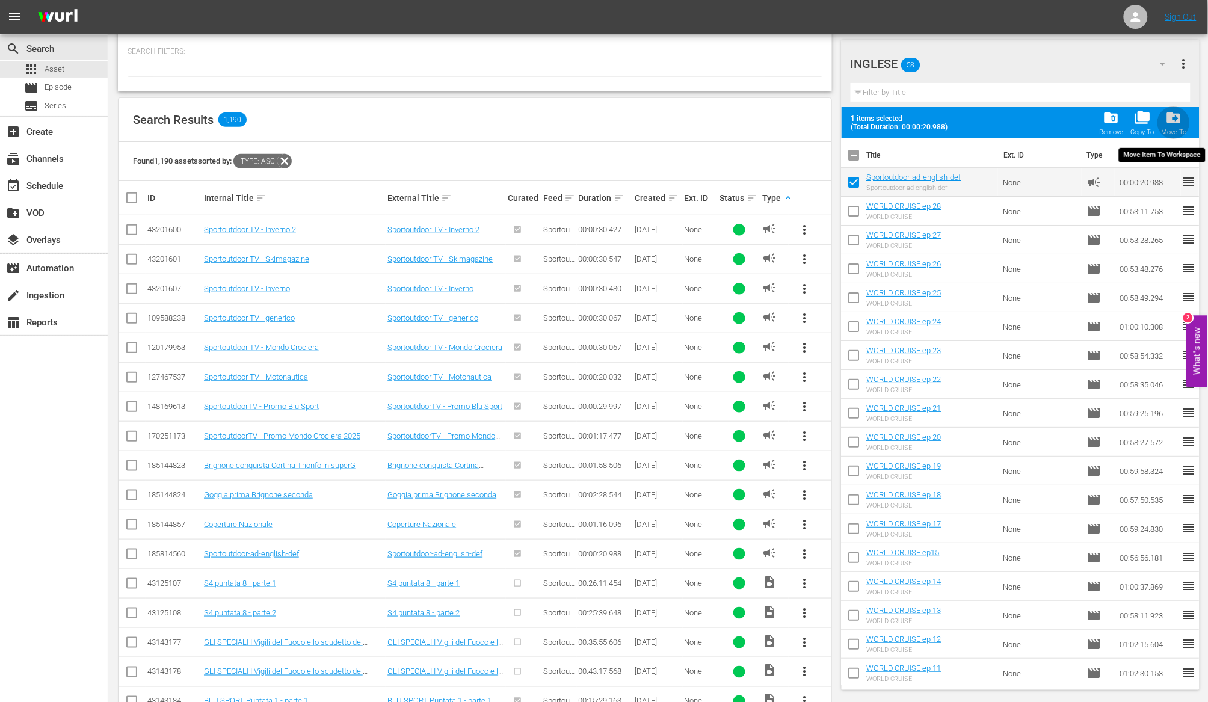
click at [1176, 118] on span "drive_file_move" at bounding box center [1174, 117] width 16 height 16
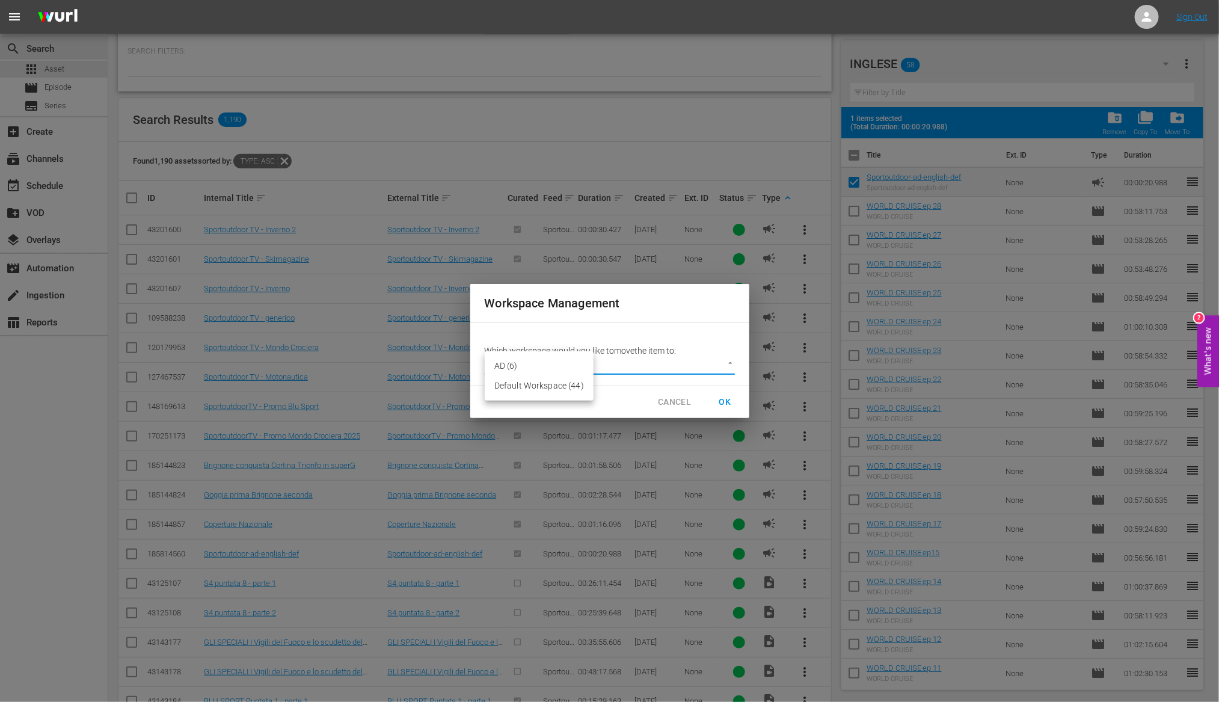
click at [725, 361] on body "menu Sign Out search Search apps Asset movie Episode subtitles Series add_box C…" at bounding box center [609, 196] width 1219 height 702
click at [528, 364] on li "AD (6)" at bounding box center [539, 366] width 109 height 20
type input "3885"
click at [727, 402] on span "OK" at bounding box center [725, 402] width 19 height 15
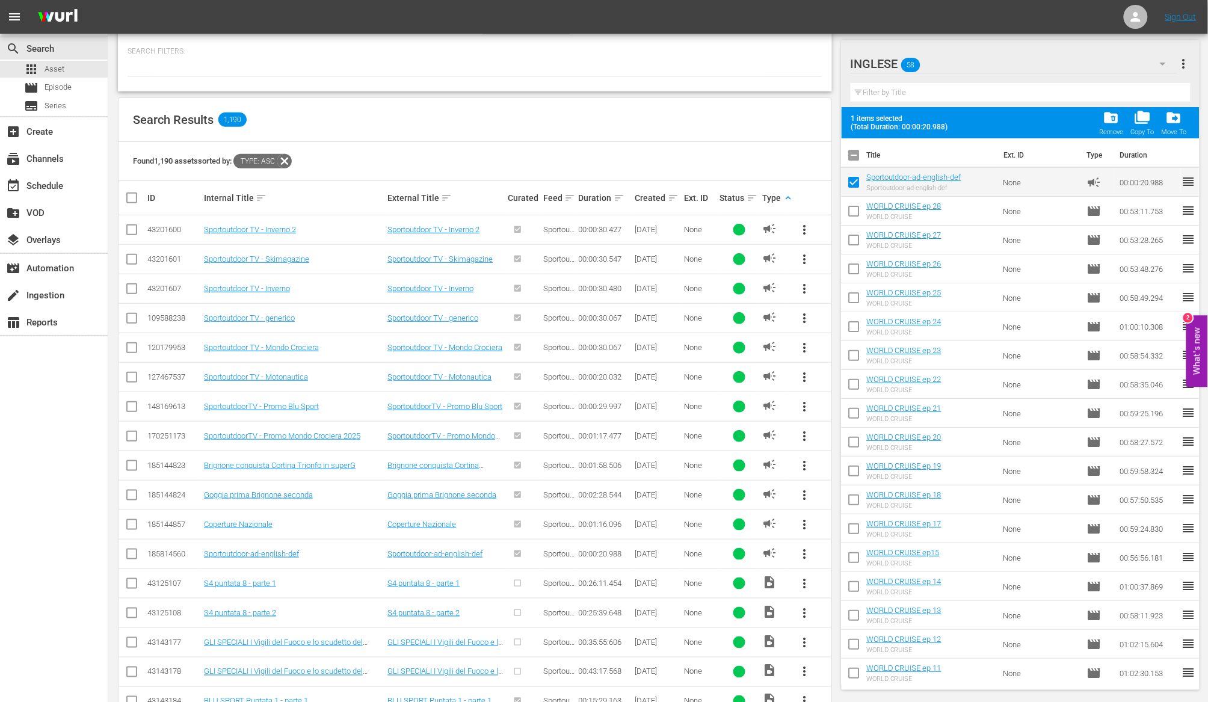
checkbox input "false"
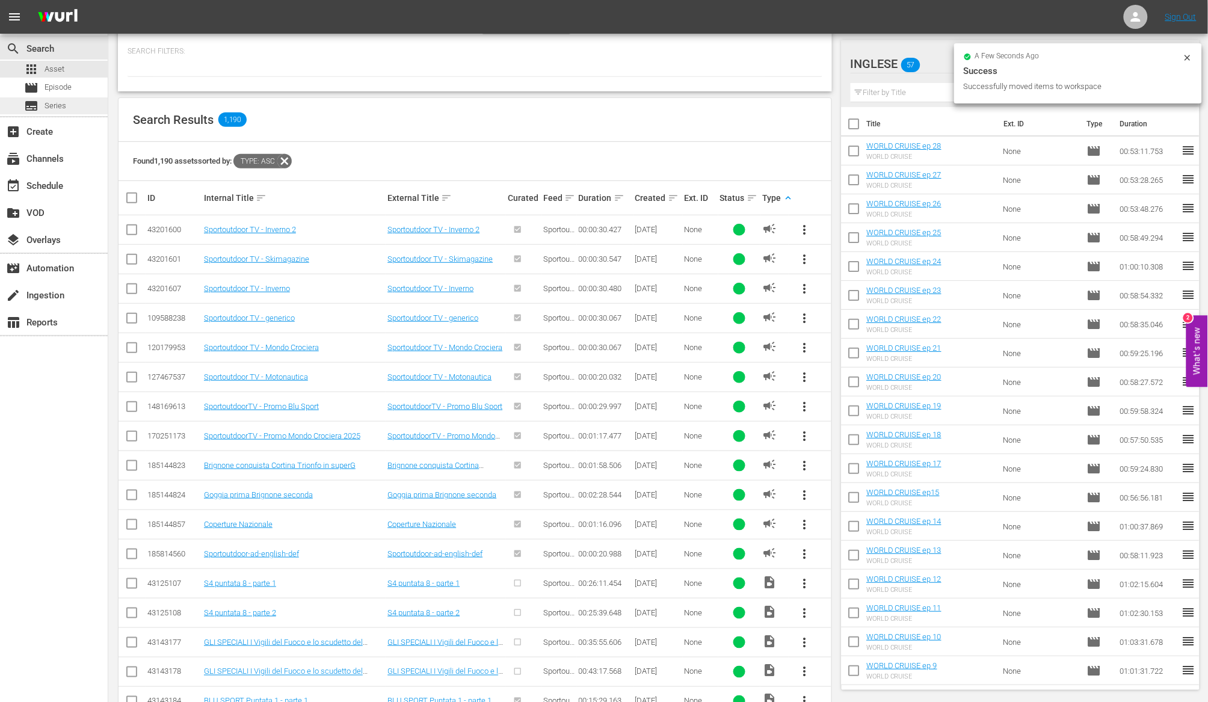
click at [70, 109] on div "subtitles Series" at bounding box center [54, 105] width 108 height 17
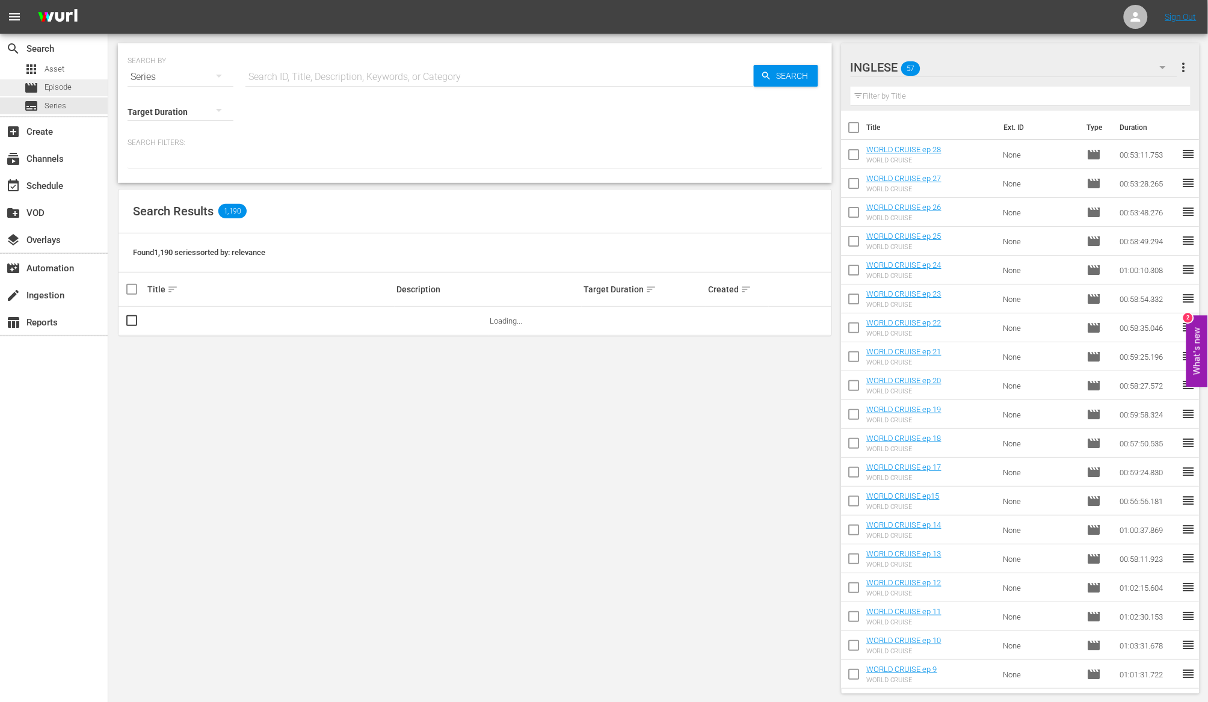
click at [69, 91] on span "Episode" at bounding box center [58, 87] width 27 height 12
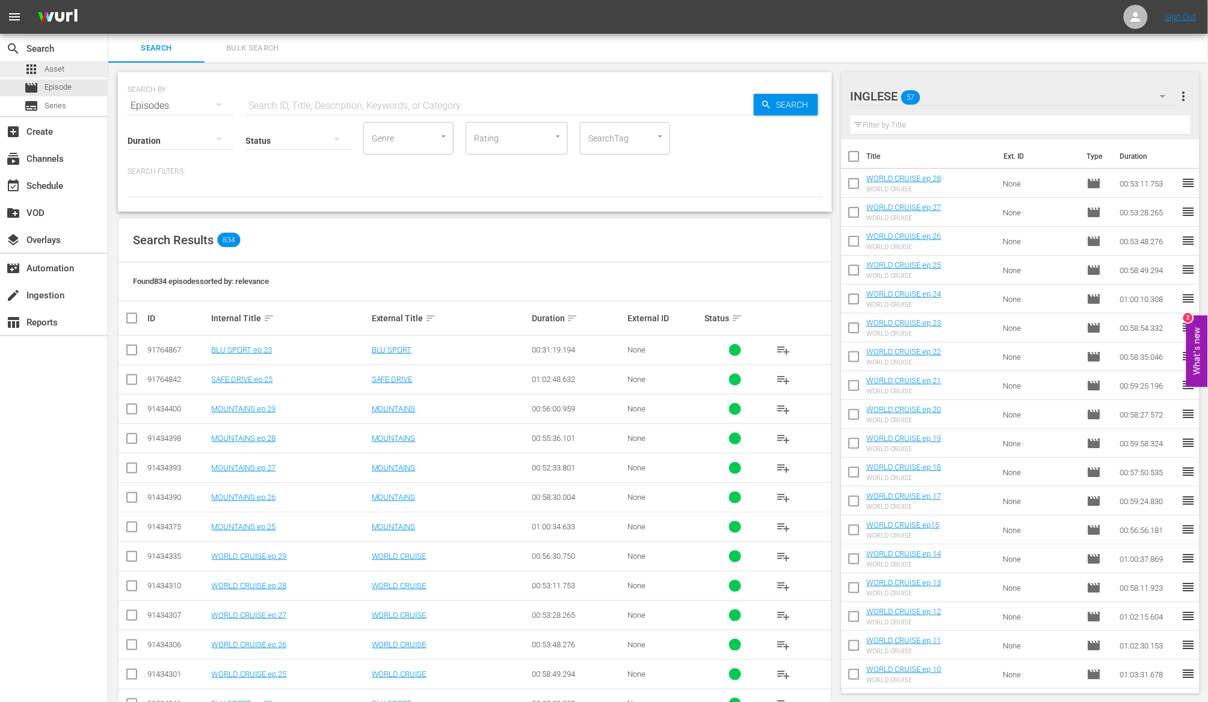
click at [66, 75] on div "apps Asset" at bounding box center [54, 69] width 108 height 17
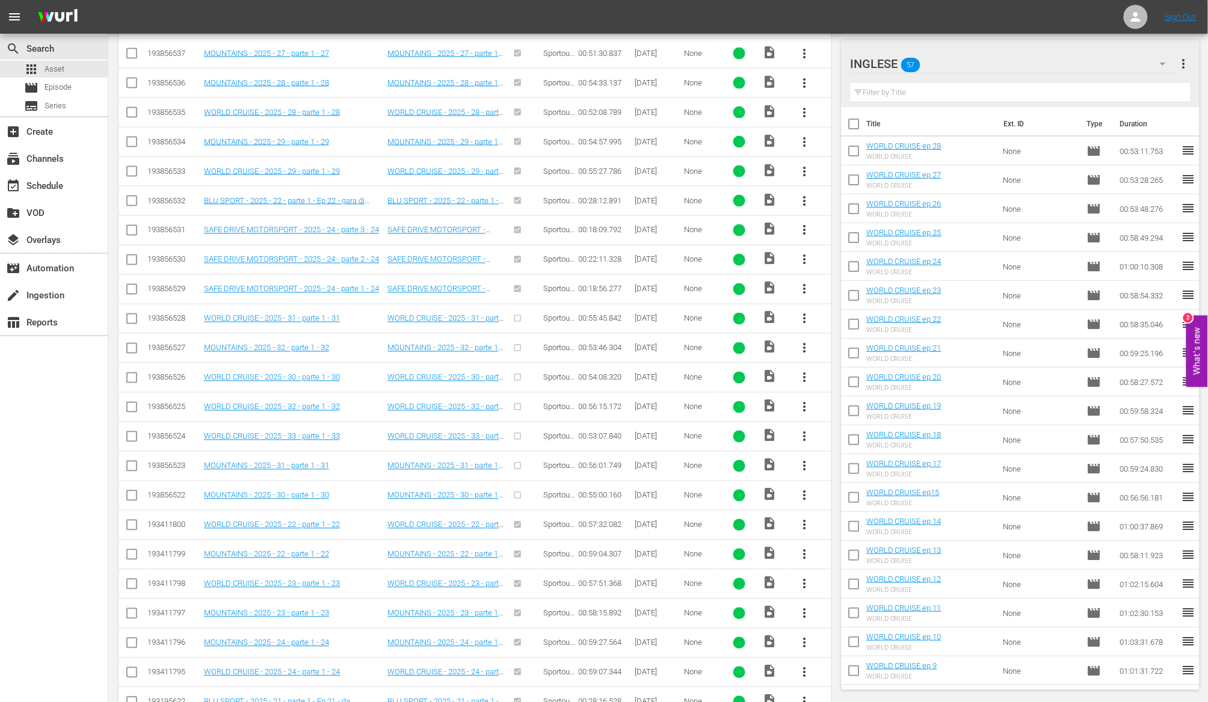
scroll to position [600, 0]
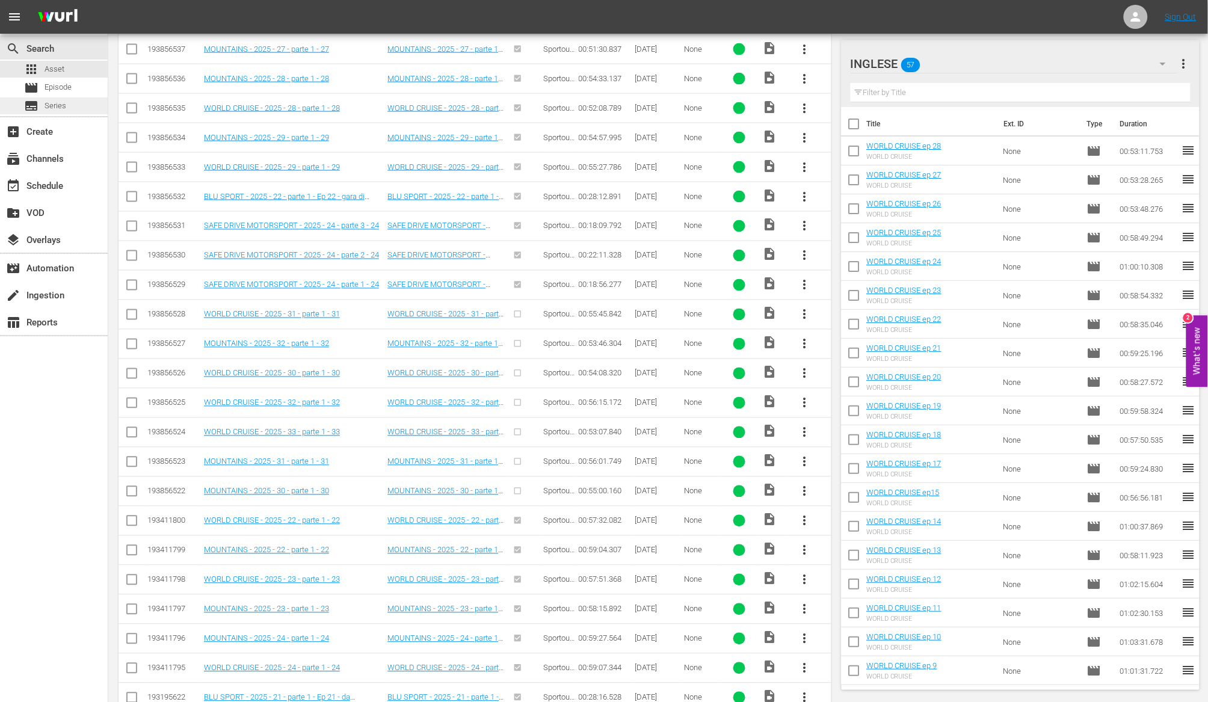
click at [66, 108] on div "subtitles Series" at bounding box center [54, 105] width 108 height 17
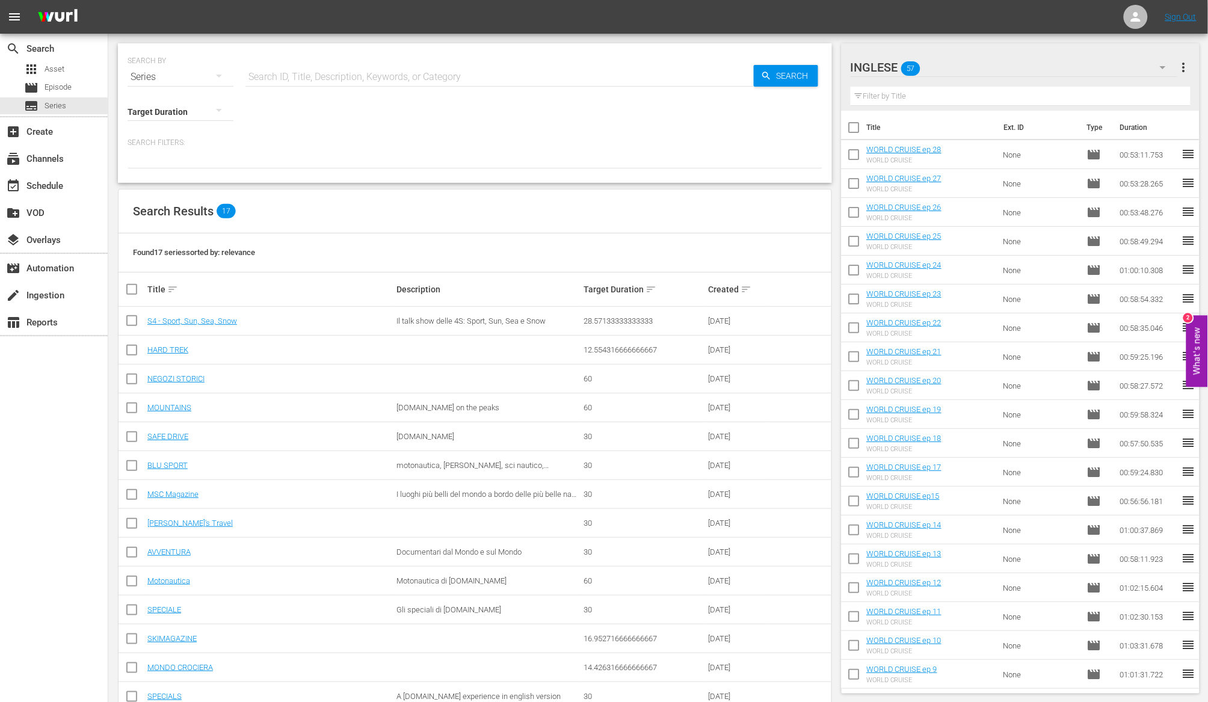
scroll to position [118, 0]
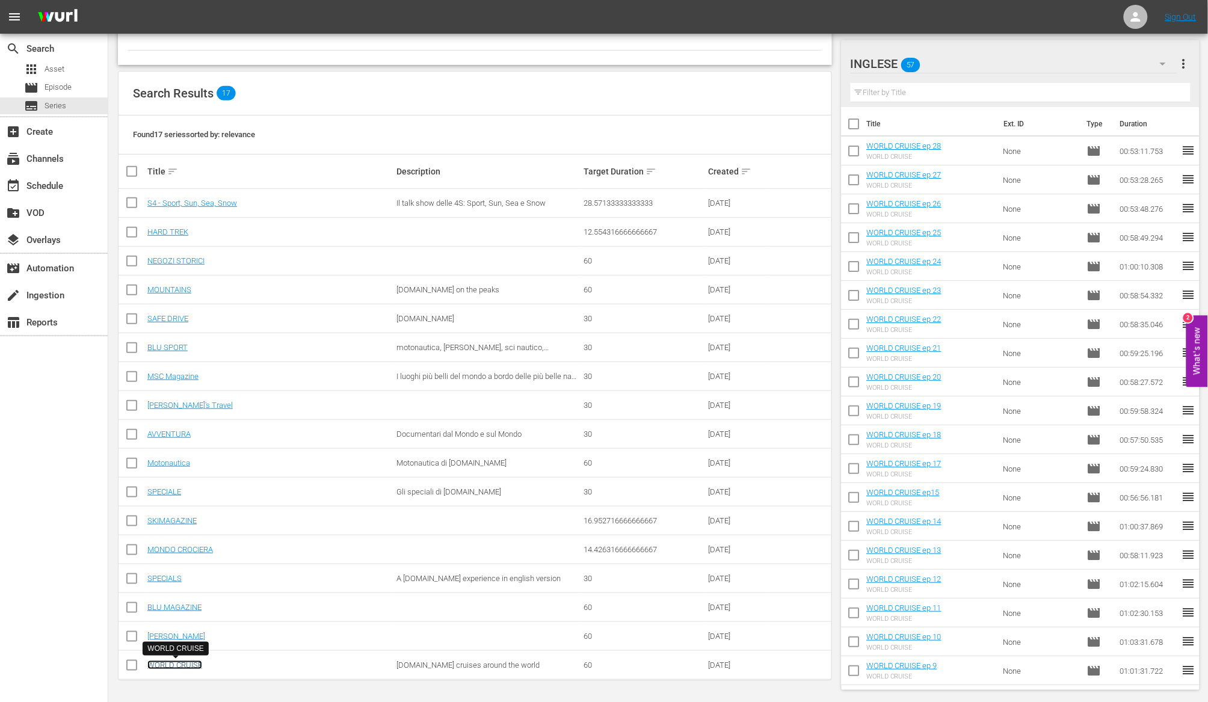
click at [197, 665] on link "WORLD CRUISE" at bounding box center [174, 664] width 55 height 9
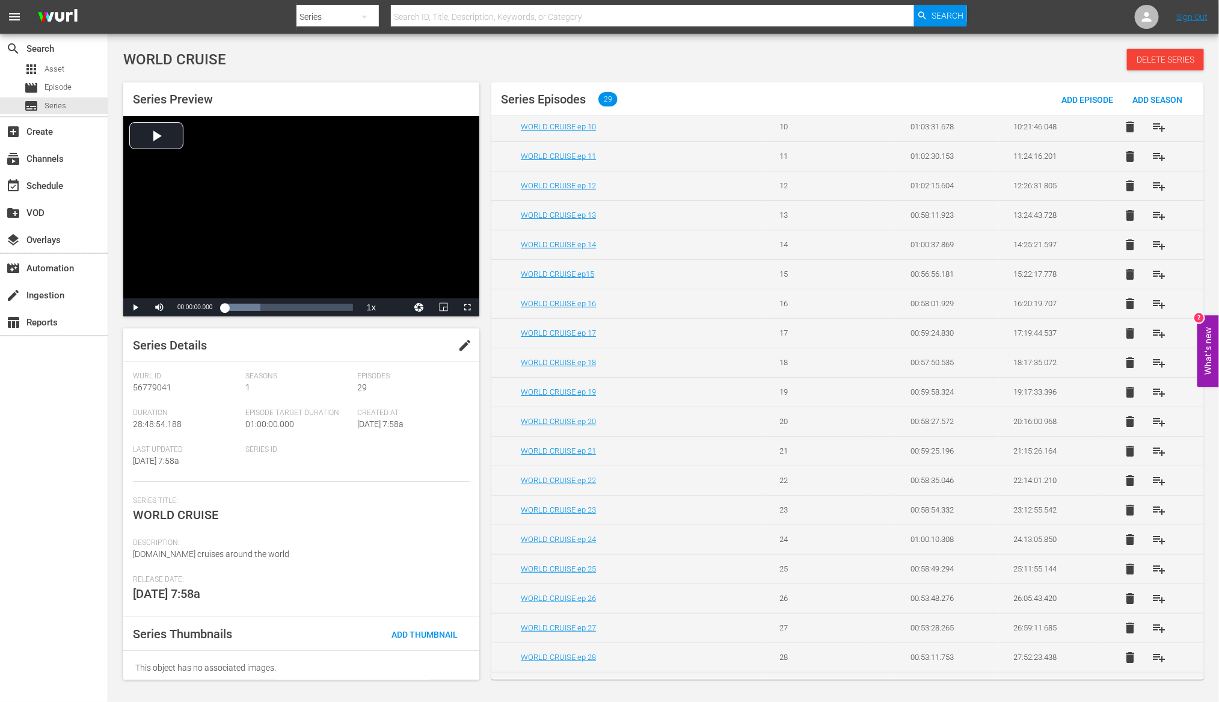
scroll to position [340, 0]
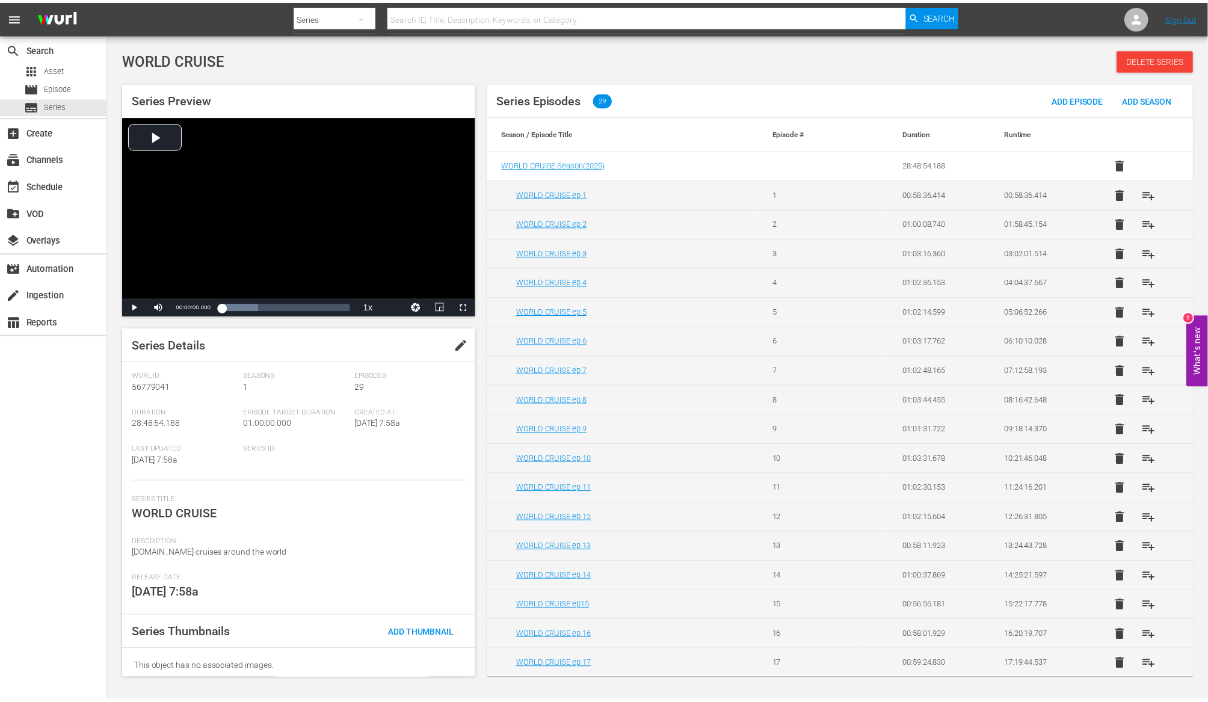
scroll to position [359, 0]
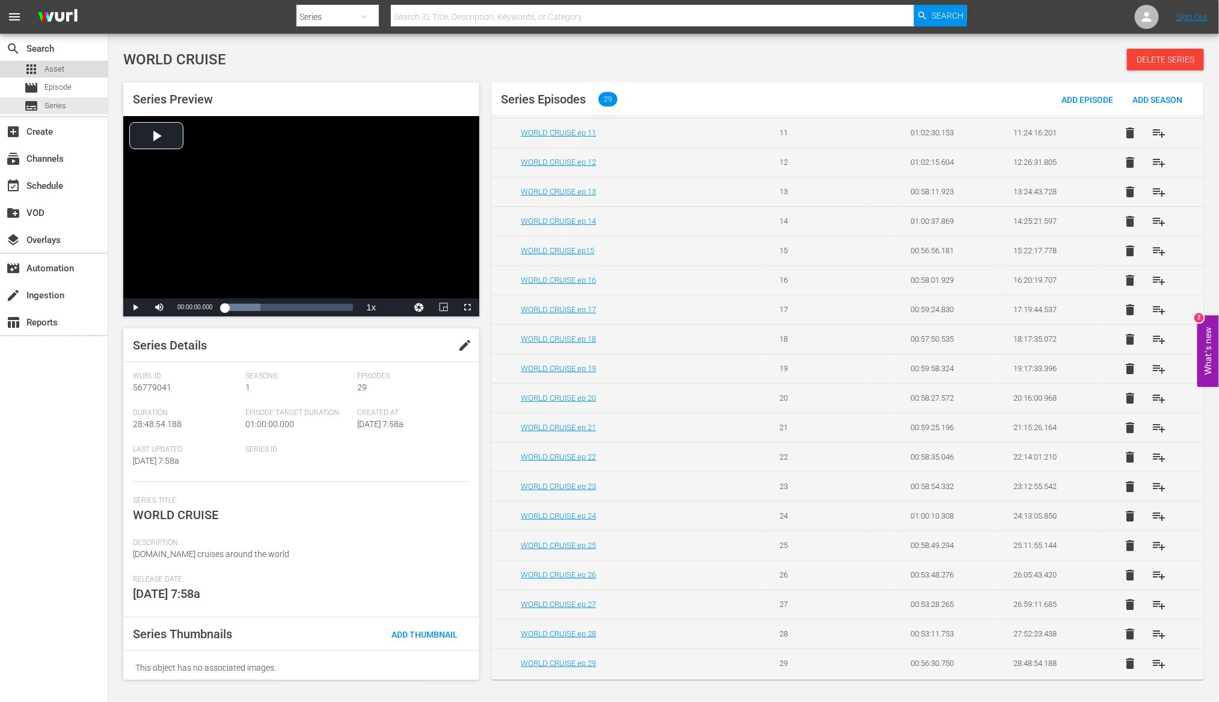
click at [75, 72] on div "apps Asset" at bounding box center [54, 69] width 108 height 17
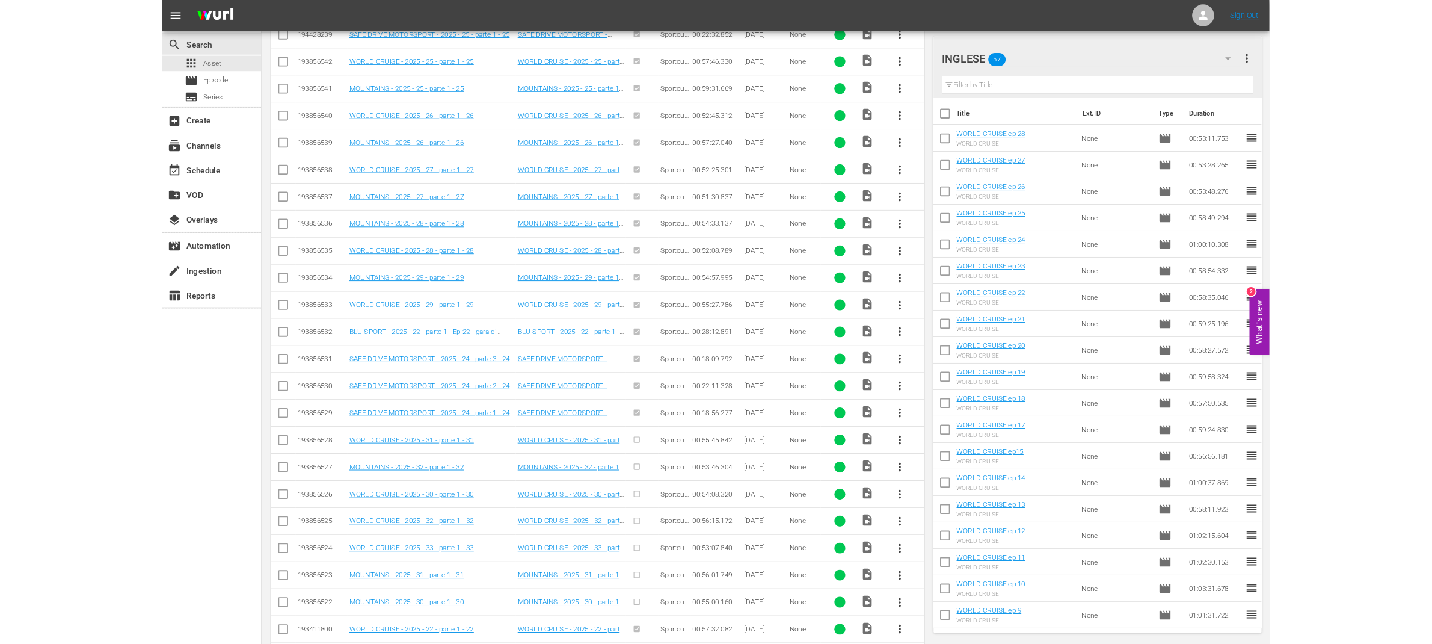
scroll to position [480, 0]
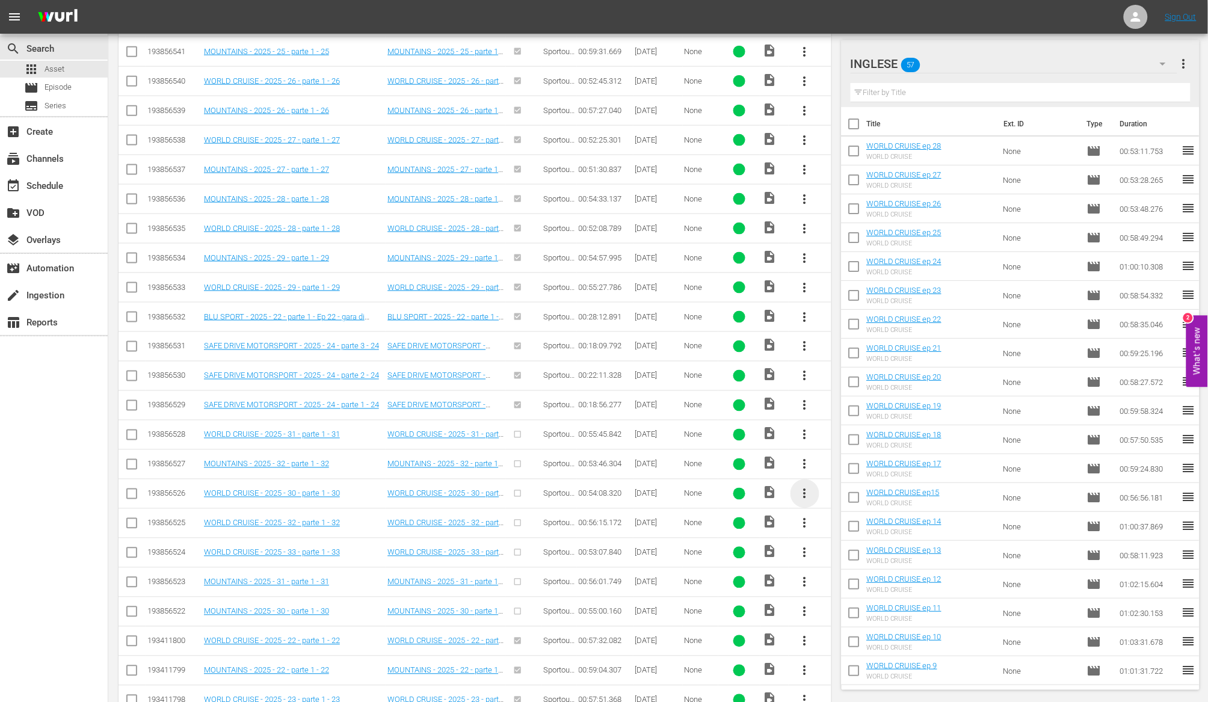
click at [805, 497] on span "more_vert" at bounding box center [804, 494] width 14 height 14
click at [1005, 54] on div "INGLESE 57" at bounding box center [1013, 64] width 327 height 34
click at [1000, 39] on div "AD (7) INGLESE (57) Default Workspace (44)" at bounding box center [604, 351] width 1208 height 702
